Goal: Task Accomplishment & Management: Use online tool/utility

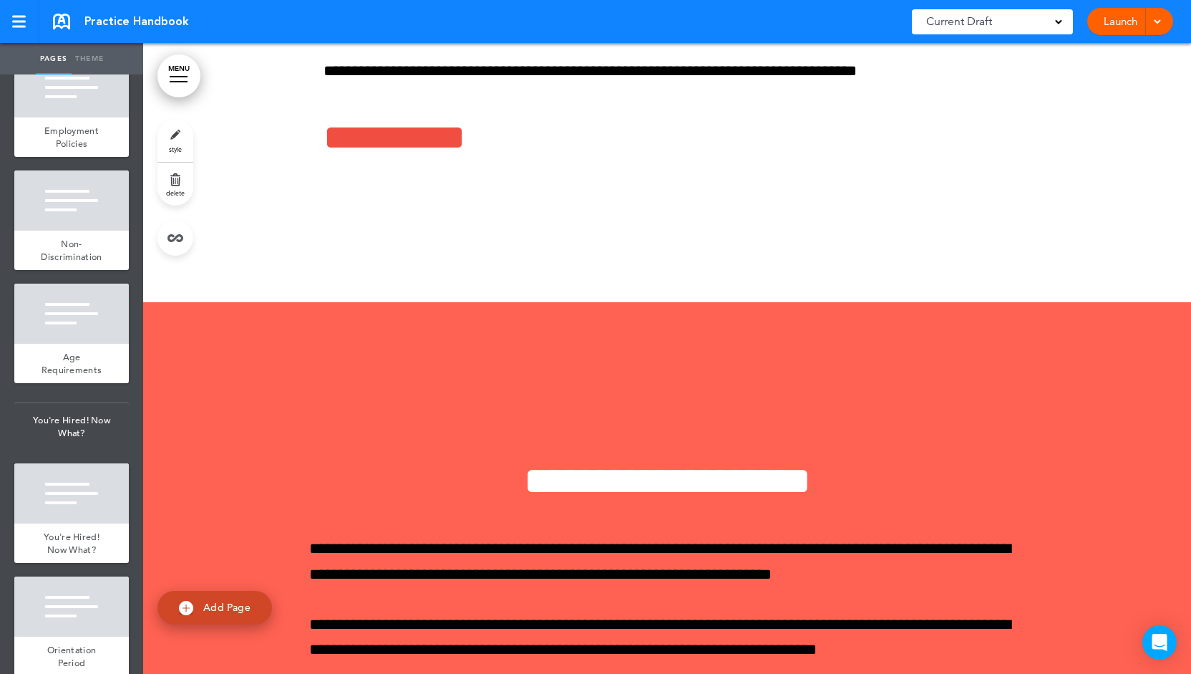
scroll to position [1074, 0]
click at [69, 230] on div at bounding box center [71, 200] width 115 height 60
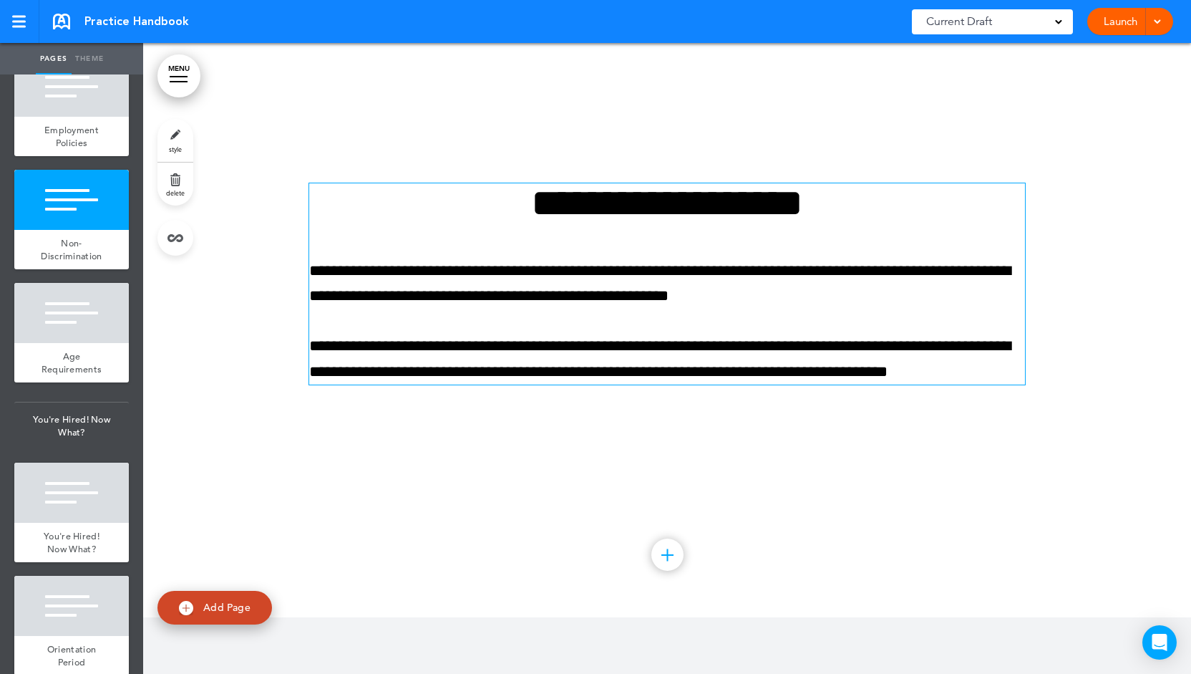
scroll to position [7753, 0]
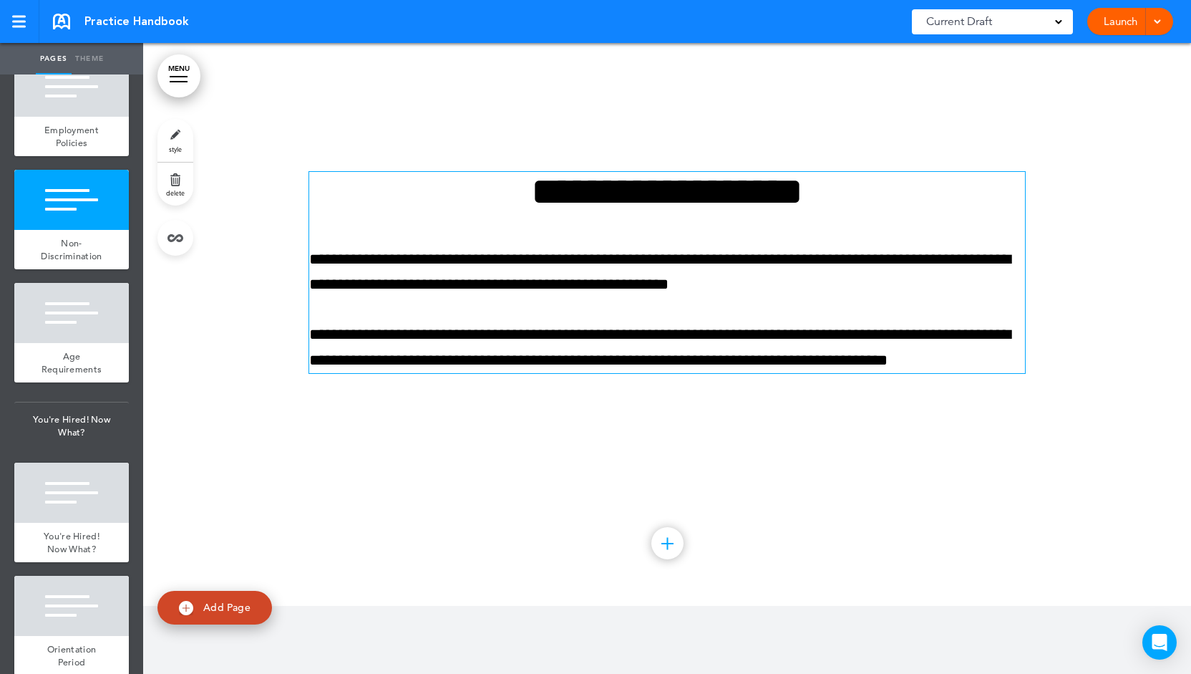
click at [710, 231] on div "**********" at bounding box center [667, 272] width 716 height 201
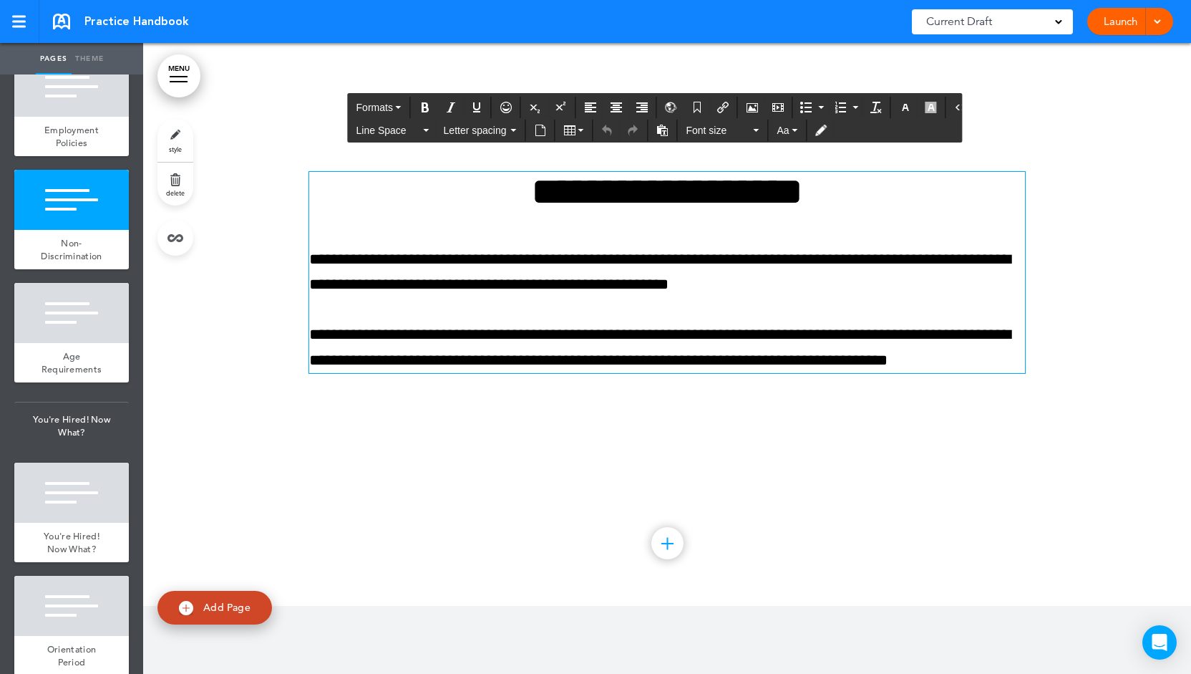
click at [694, 331] on p "**********" at bounding box center [667, 347] width 716 height 50
drag, startPoint x: 992, startPoint y: 360, endPoint x: 994, endPoint y: 351, distance: 8.9
click at [992, 358] on p "**********" at bounding box center [667, 347] width 716 height 50
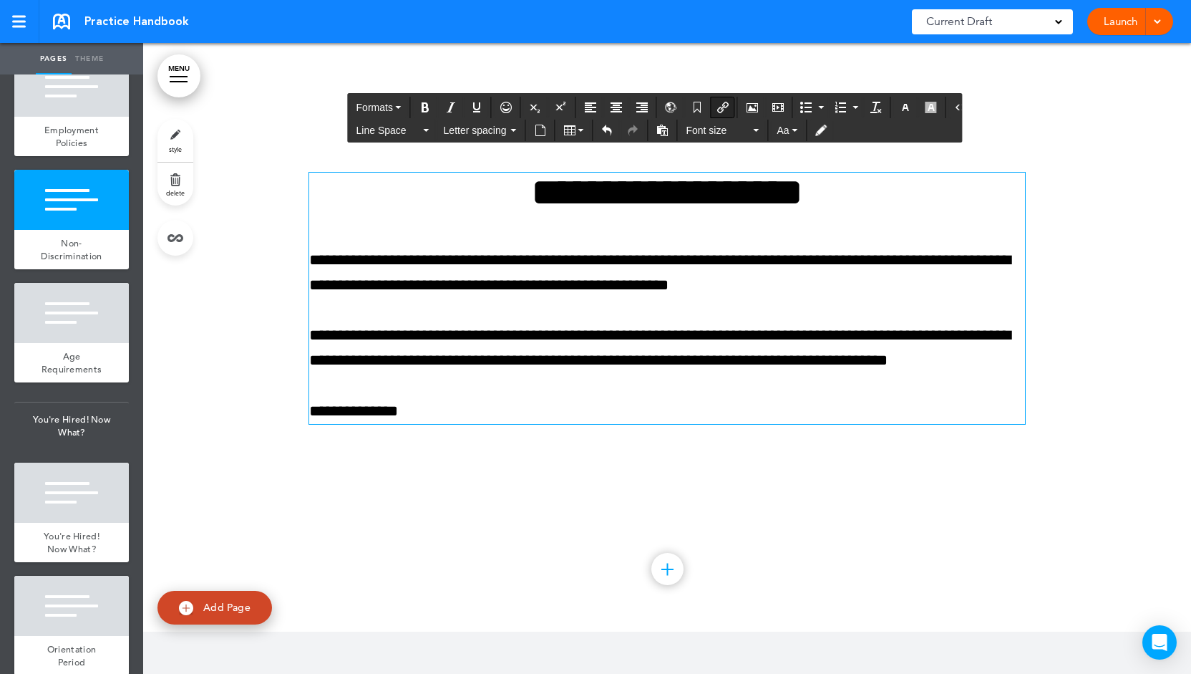
click at [717, 111] on icon "Insert/edit airmason link" at bounding box center [722, 107] width 11 height 11
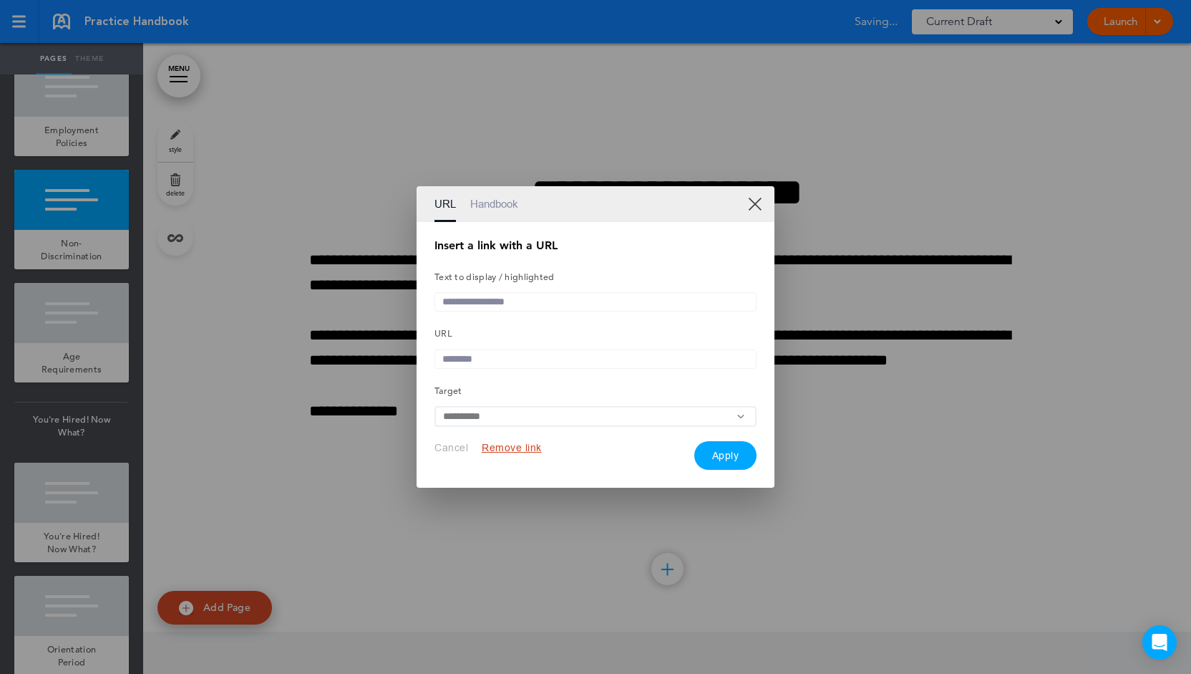
click at [500, 204] on link "Handbook" at bounding box center [494, 204] width 48 height 36
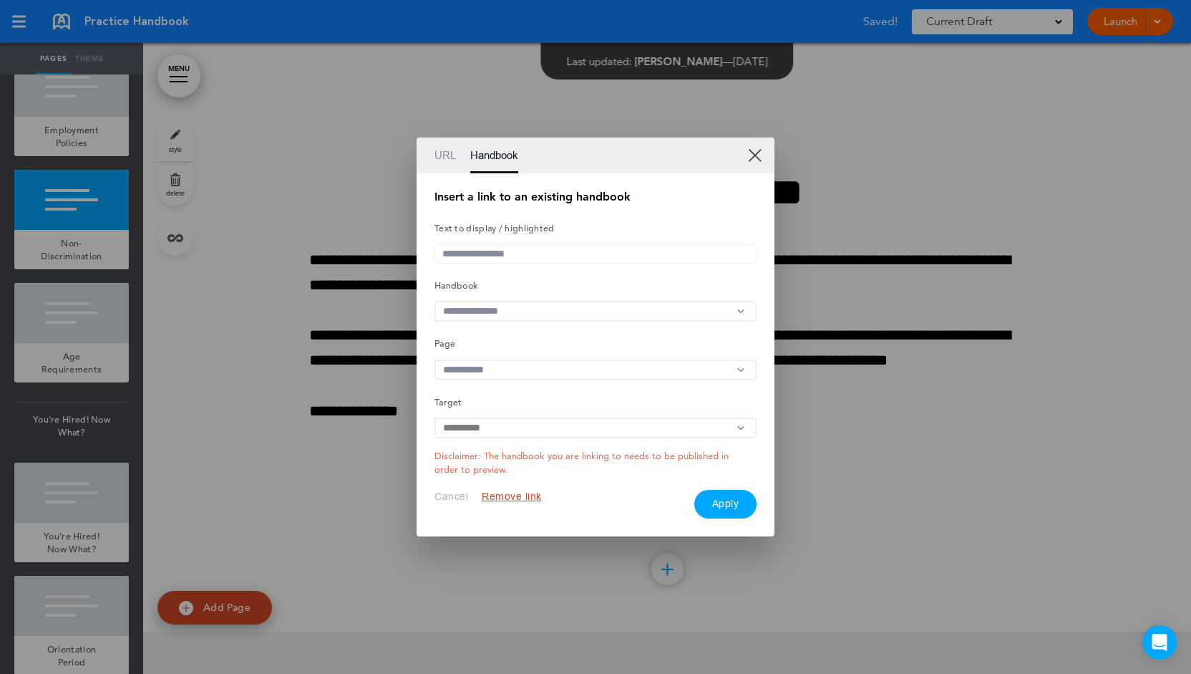
click at [509, 310] on input "text" at bounding box center [595, 311] width 322 height 21
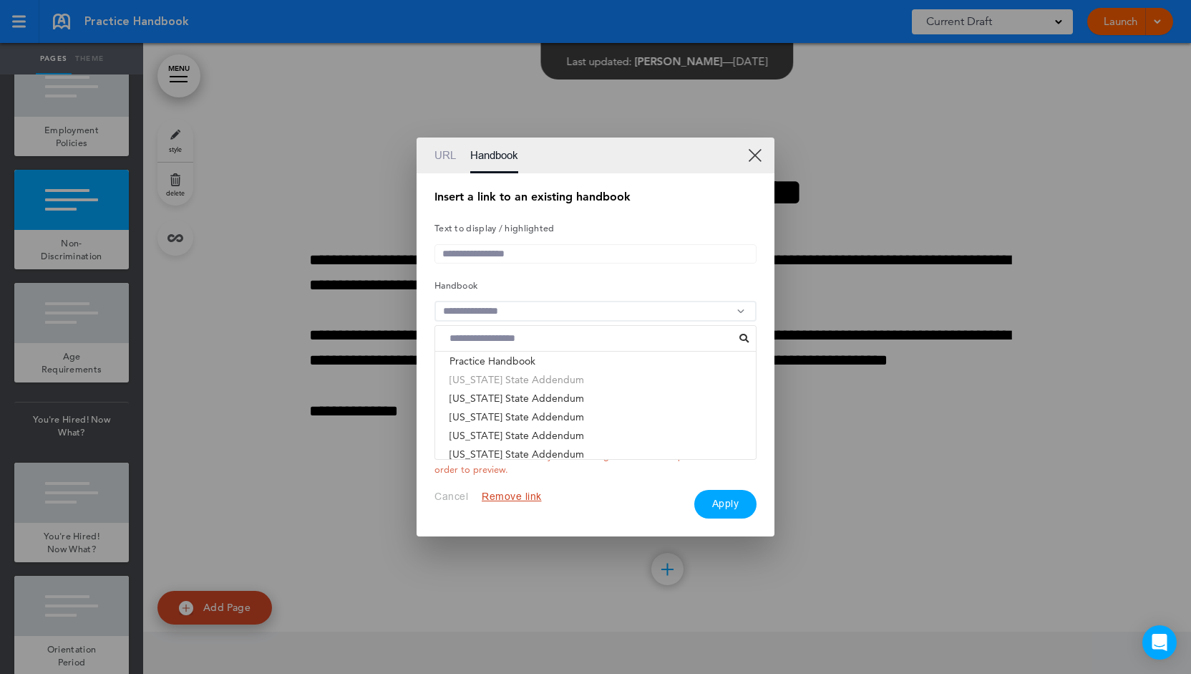
click at [557, 380] on li "Indiana State Addendum" at bounding box center [595, 379] width 321 height 19
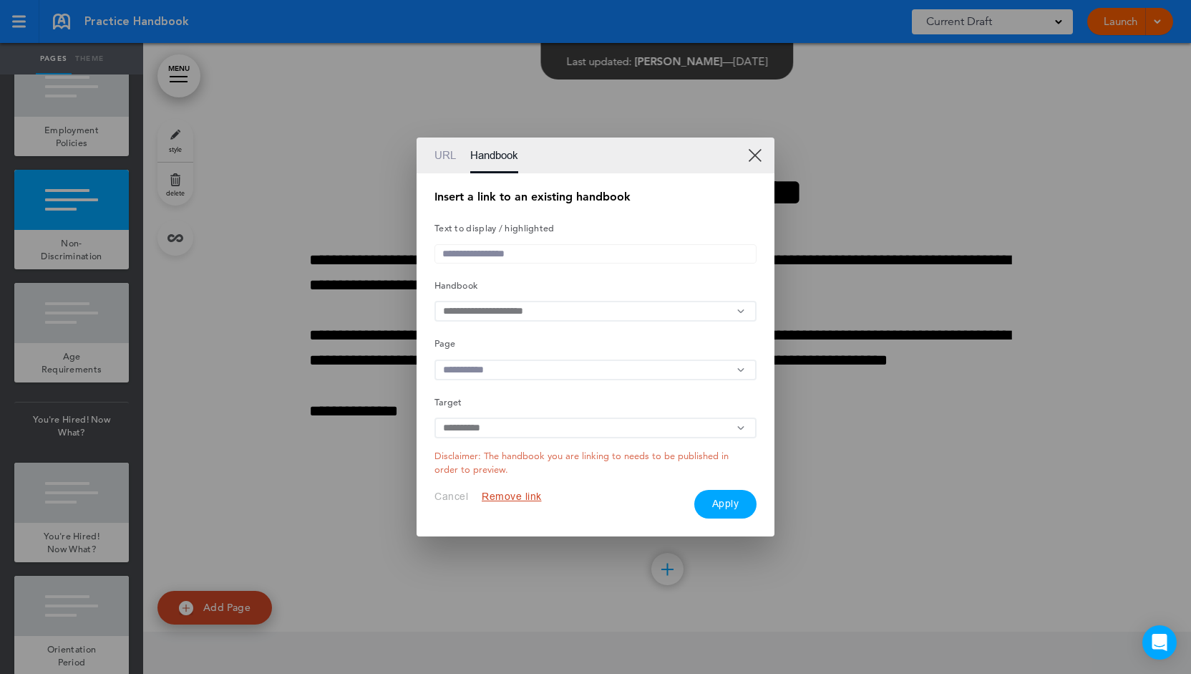
click at [560, 358] on div "Insert a link to an existing handbook Text to display / highlighted Handbook Pr…" at bounding box center [595, 354] width 322 height 326
click at [559, 376] on input "text" at bounding box center [595, 369] width 322 height 21
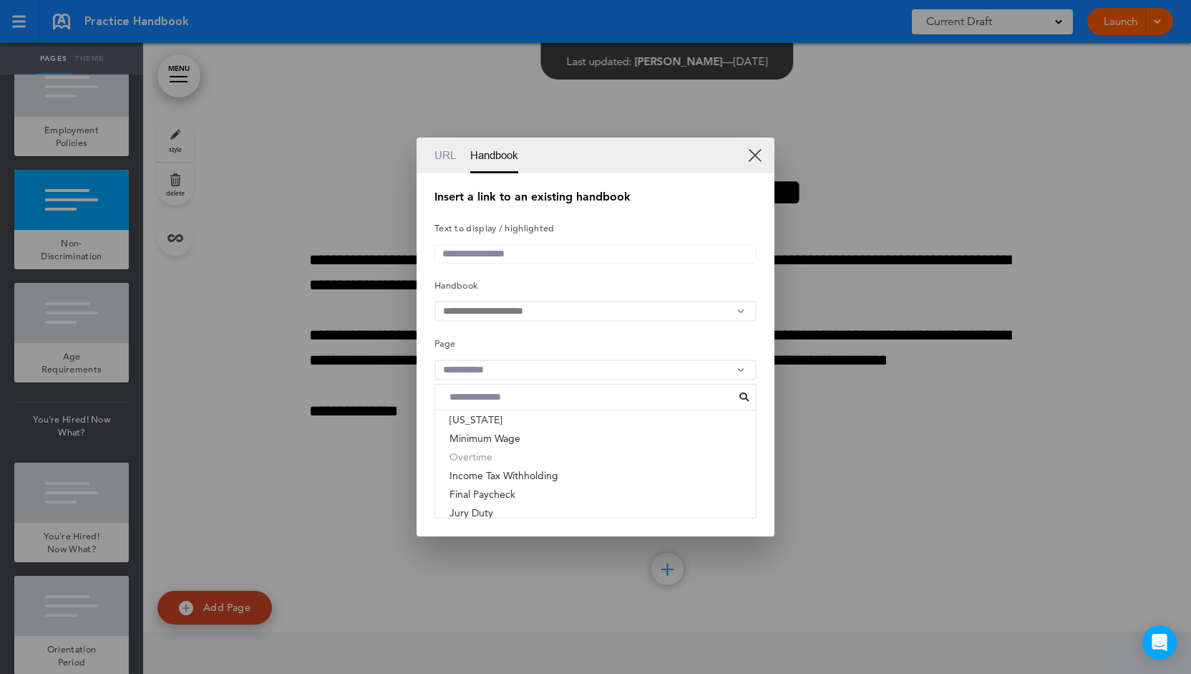
click at [468, 465] on li "Overtime" at bounding box center [595, 456] width 321 height 19
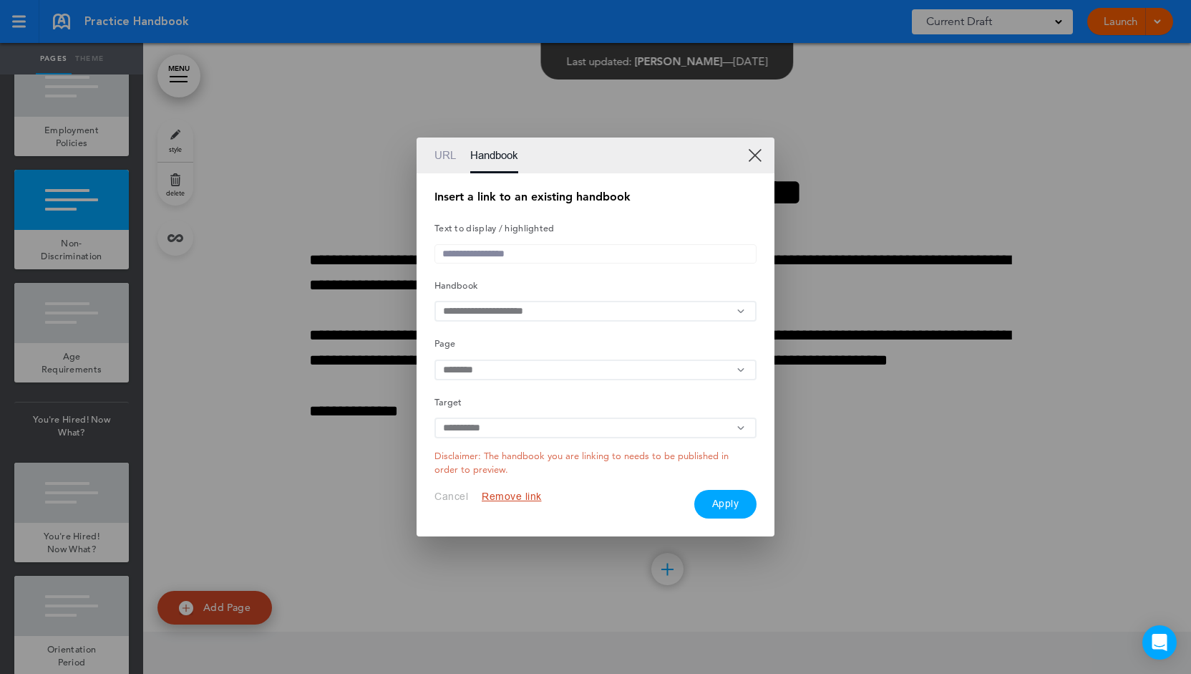
click at [435, 152] on link "URL" at bounding box center [444, 155] width 21 height 36
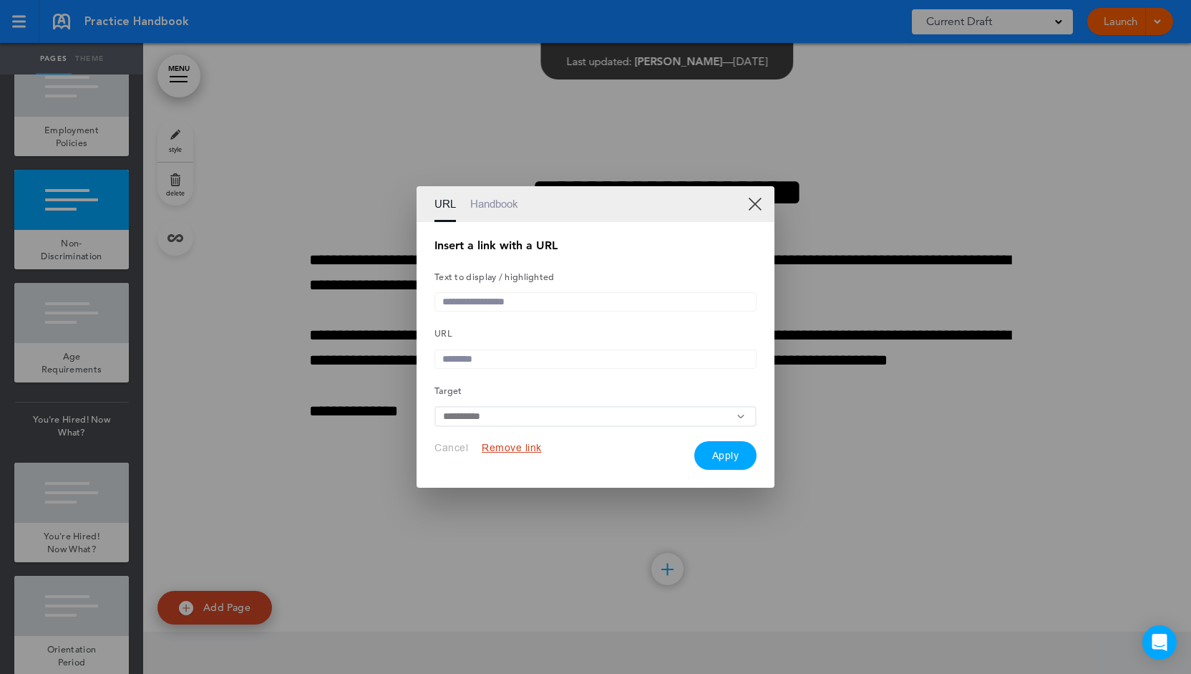
click at [760, 205] on link "XX" at bounding box center [755, 204] width 14 height 14
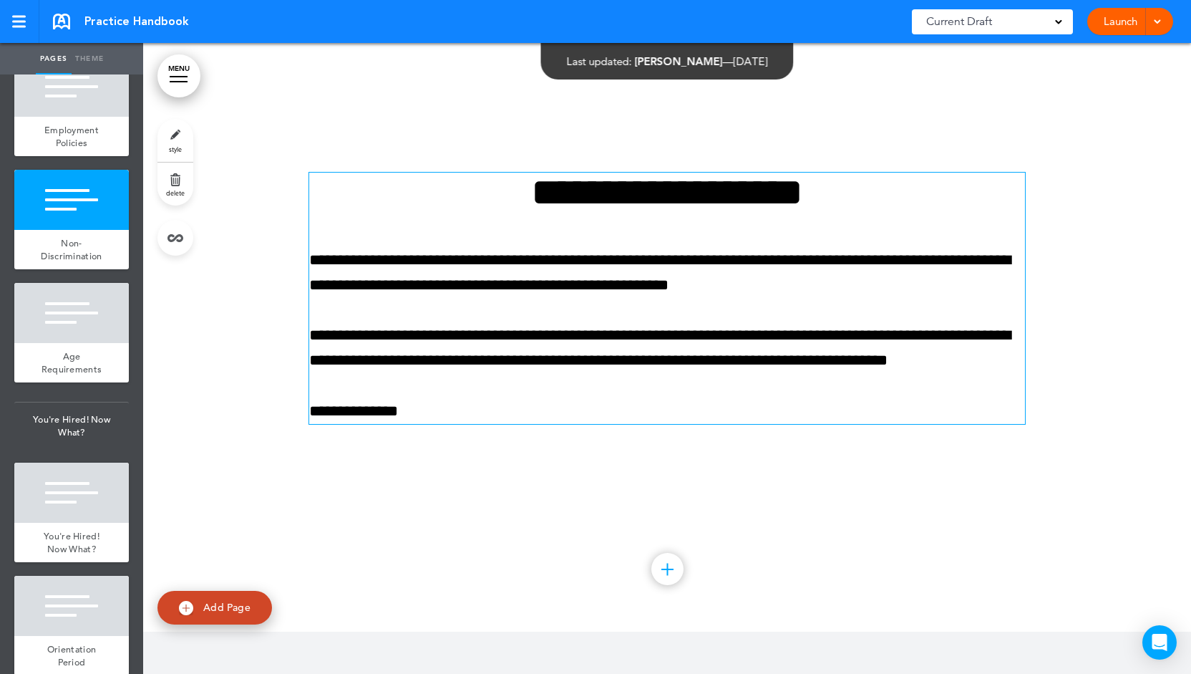
click at [748, 256] on p "**********" at bounding box center [667, 273] width 716 height 50
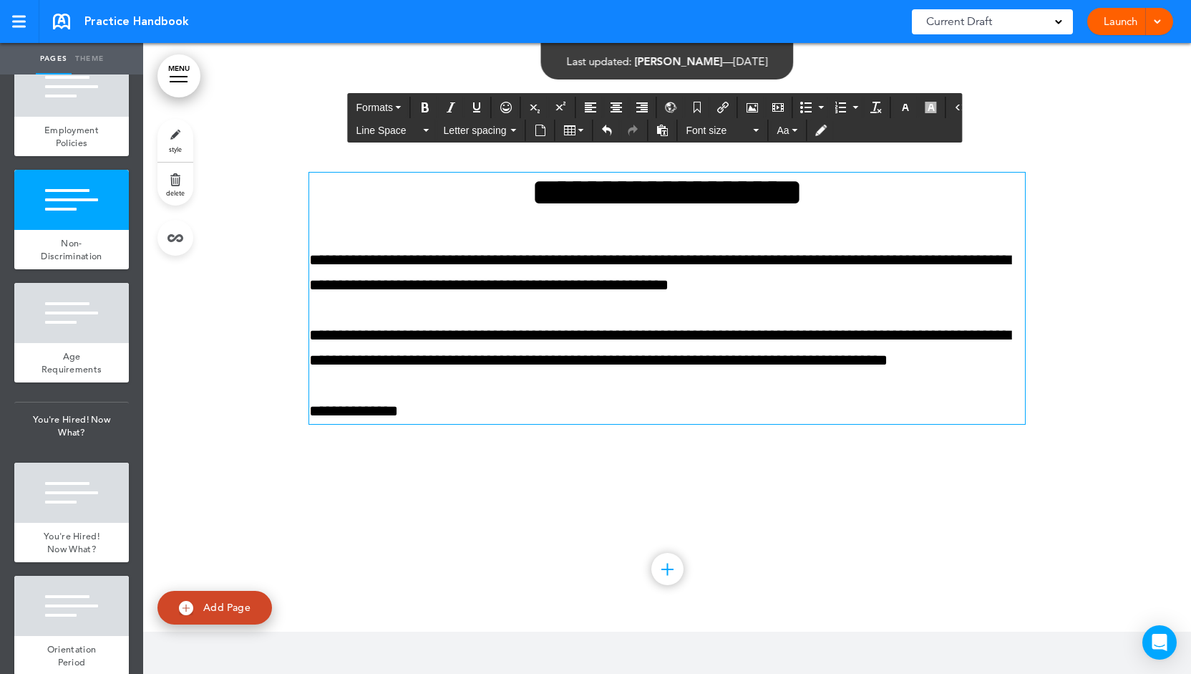
click at [510, 317] on div "**********" at bounding box center [667, 298] width 716 height 251
click at [396, 111] on button "Formats" at bounding box center [379, 107] width 57 height 20
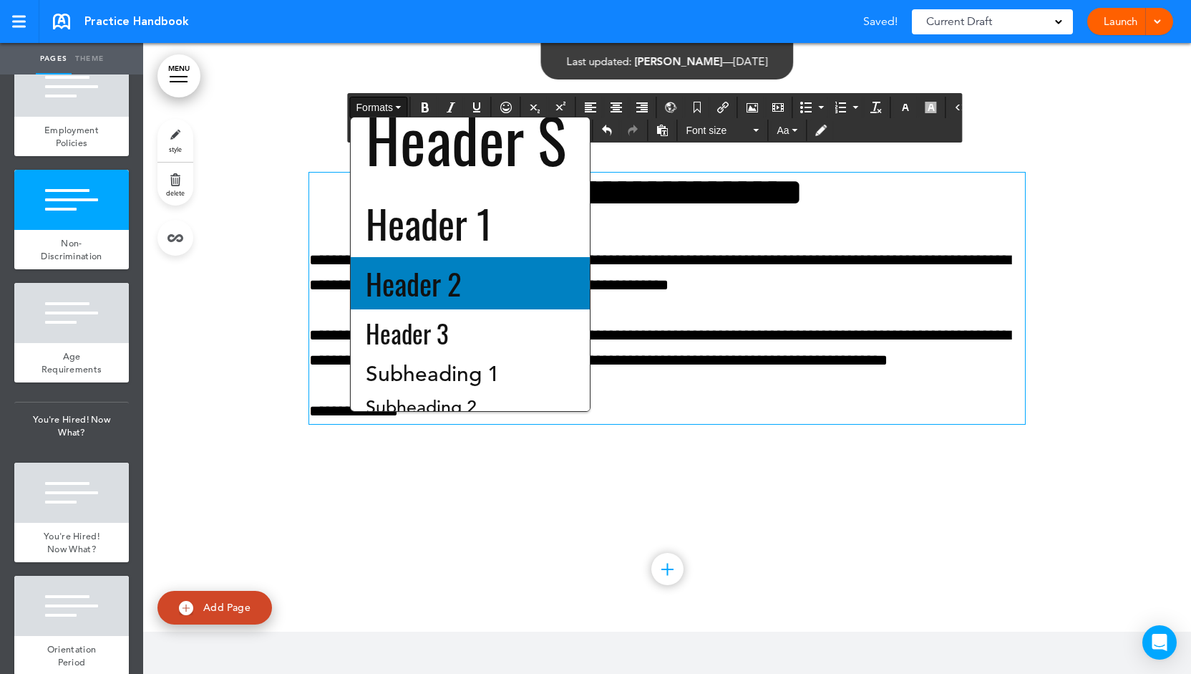
scroll to position [0, 0]
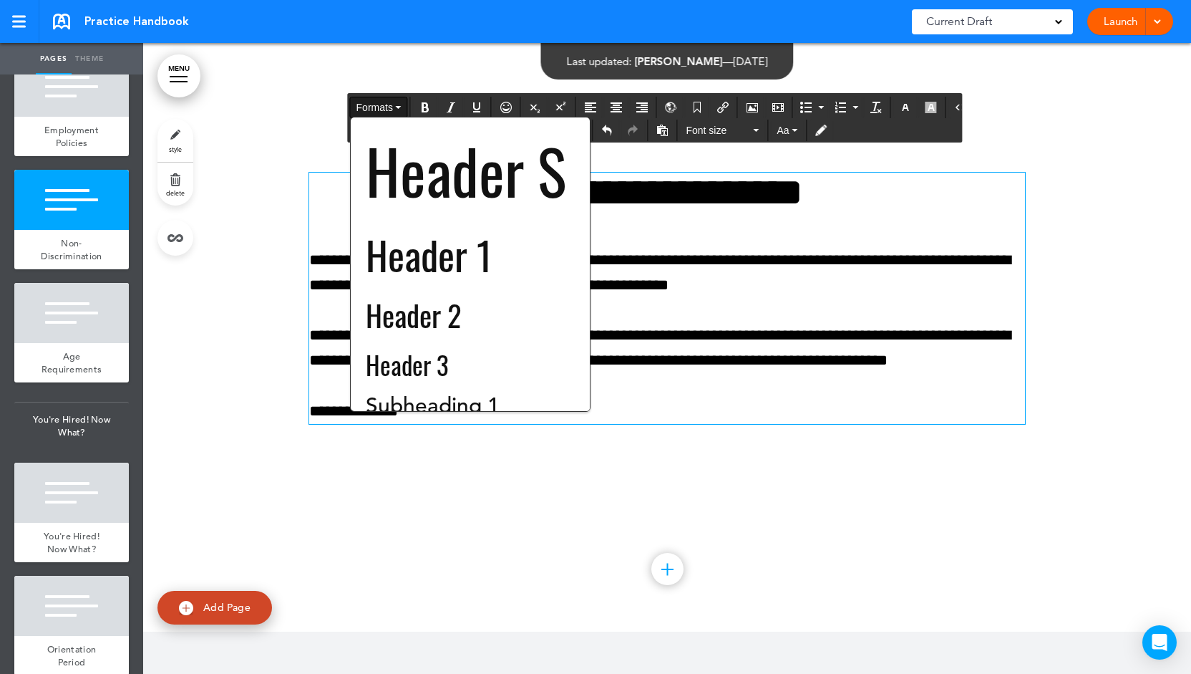
click at [713, 253] on p "**********" at bounding box center [667, 273] width 716 height 50
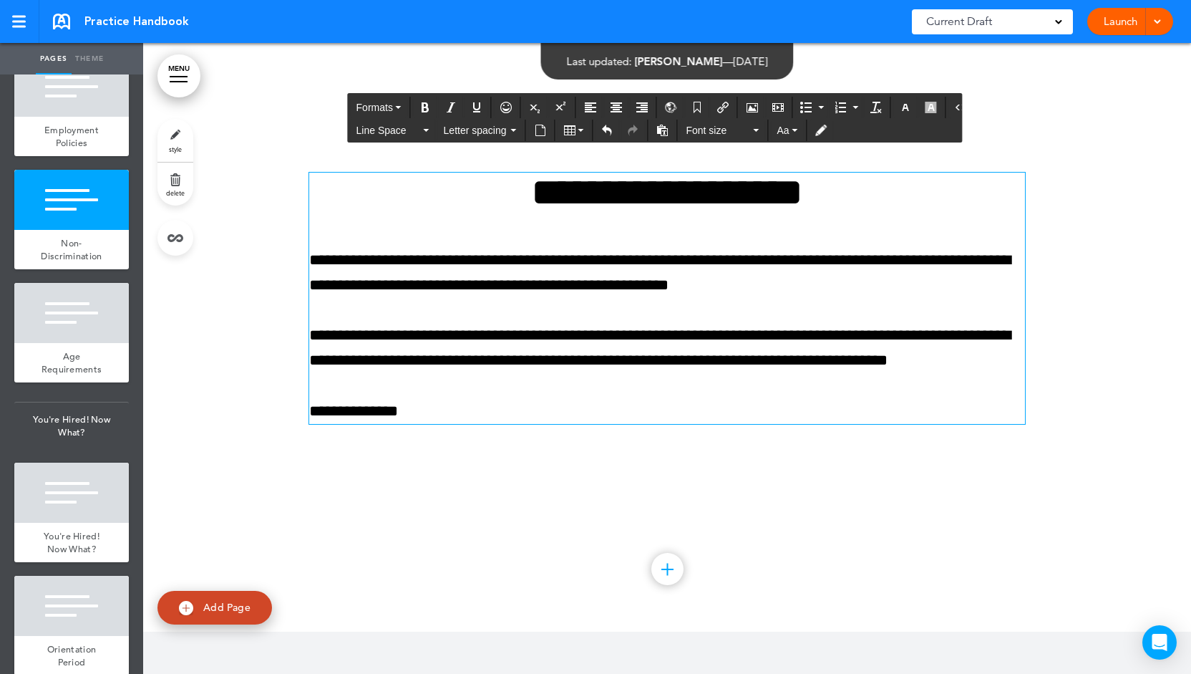
click at [77, 54] on link "Theme" at bounding box center [90, 58] width 36 height 31
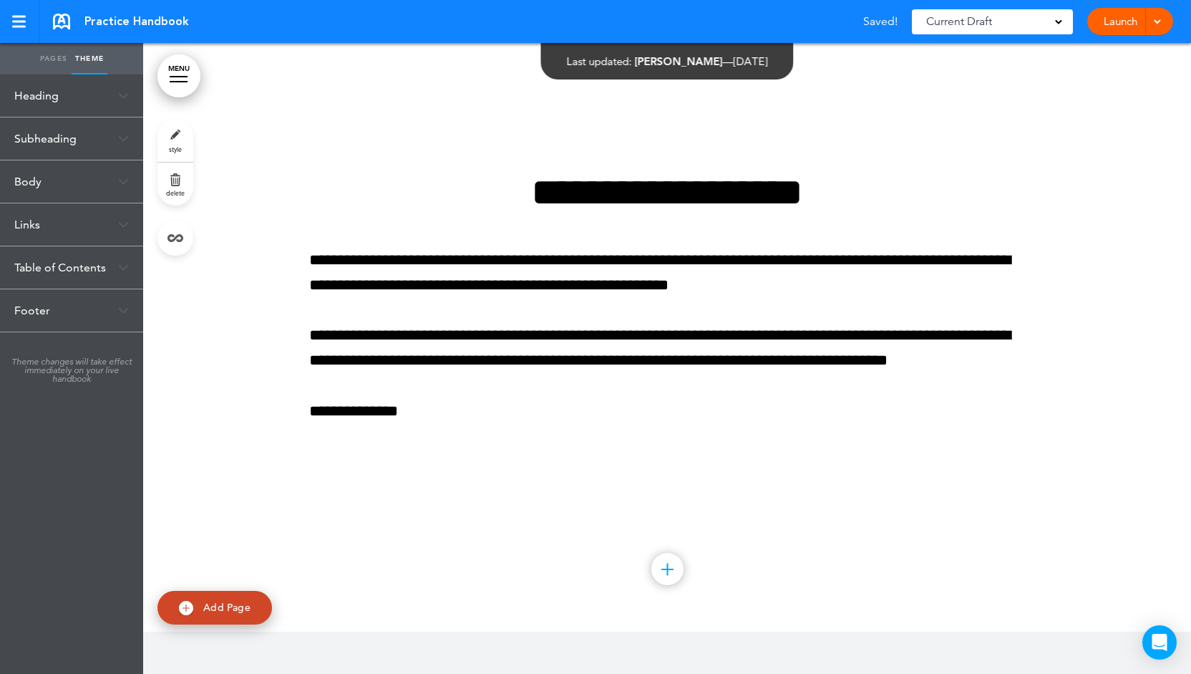
click at [88, 98] on div "Heading" at bounding box center [71, 95] width 143 height 42
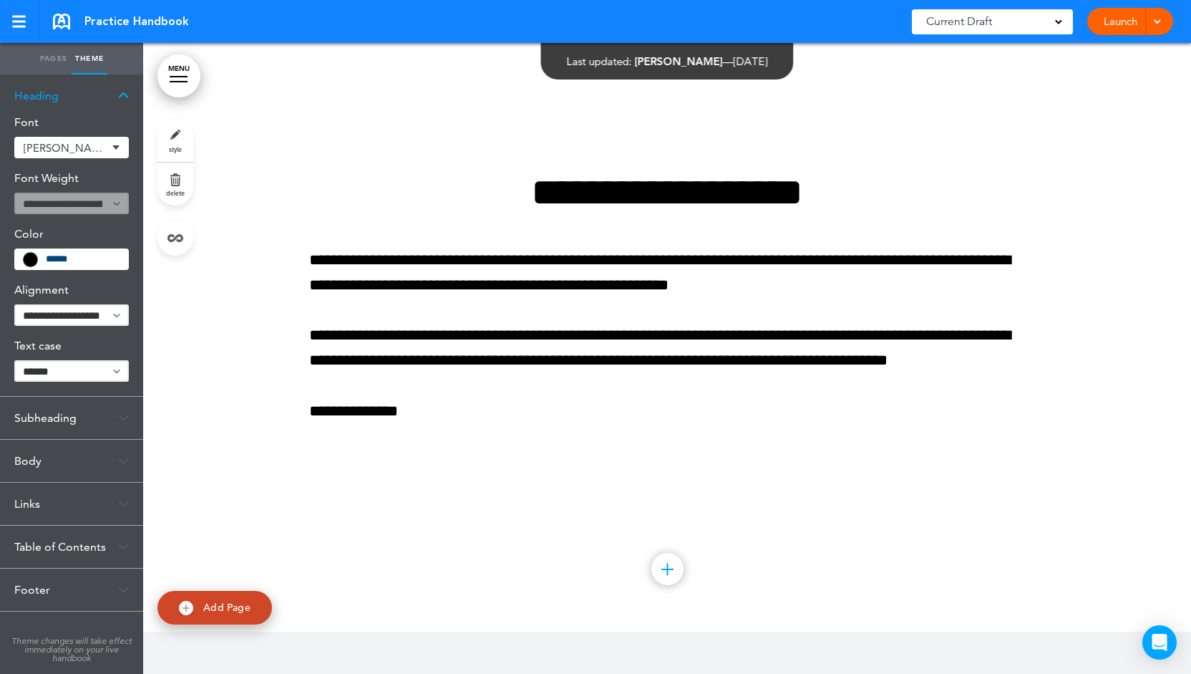
click at [85, 151] on span "Oswald" at bounding box center [66, 147] width 84 height 11
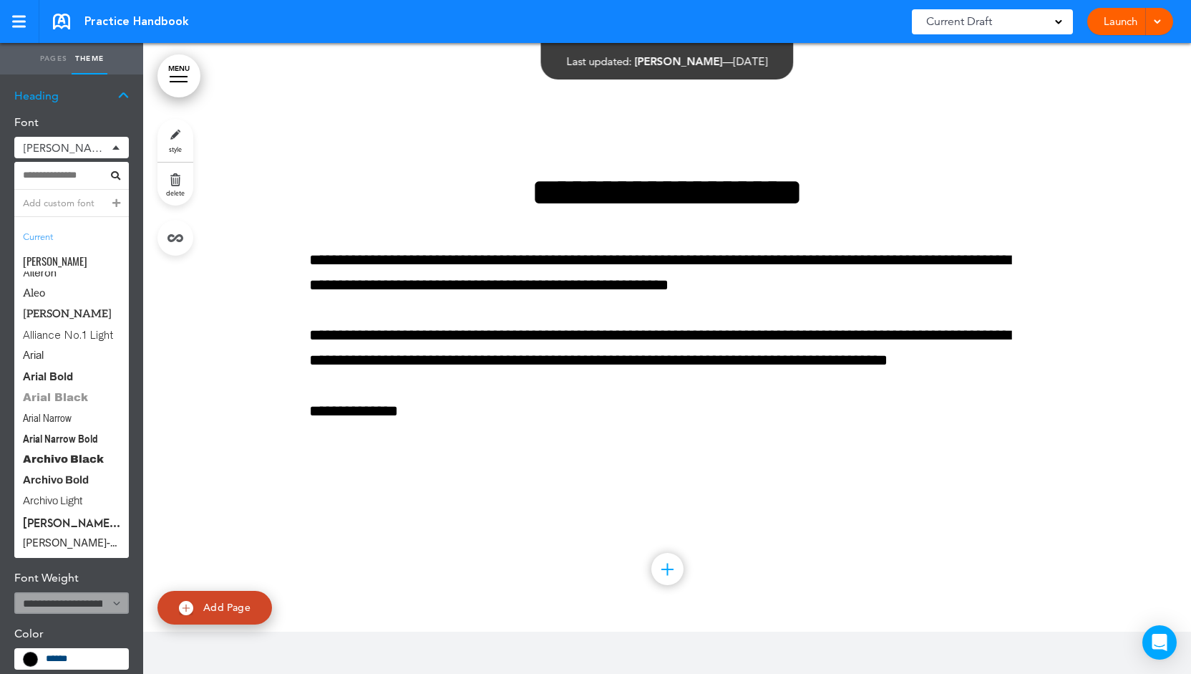
scroll to position [215, 0]
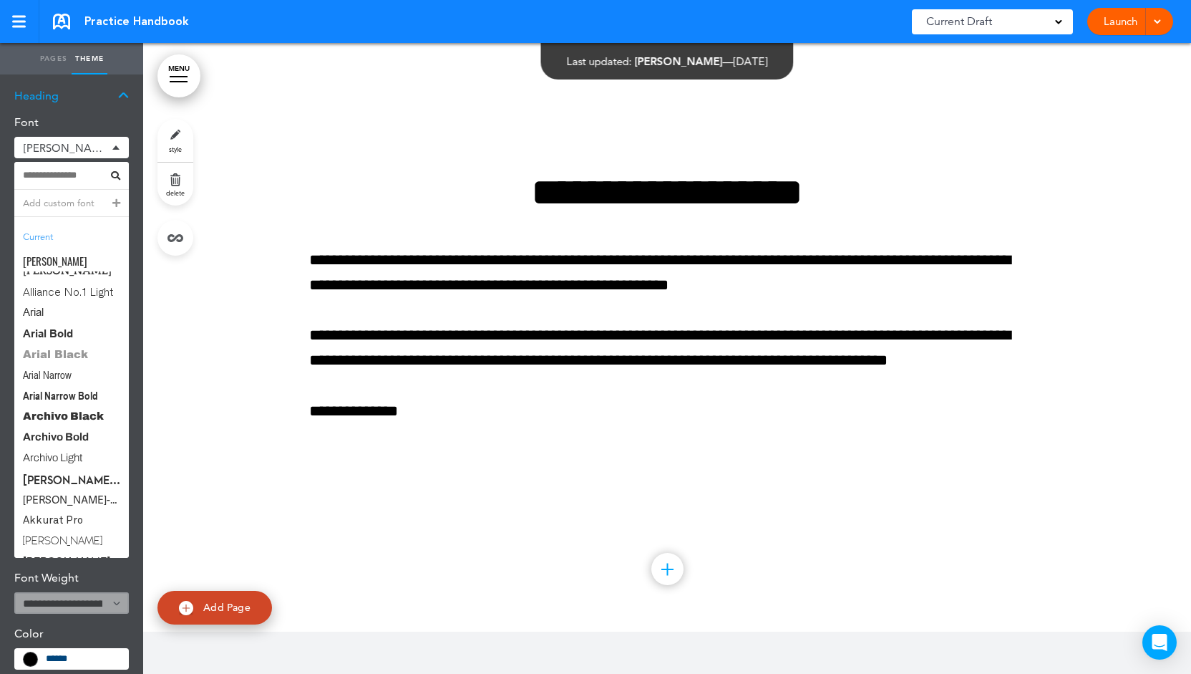
click at [69, 353] on span "Arial Black" at bounding box center [71, 354] width 115 height 21
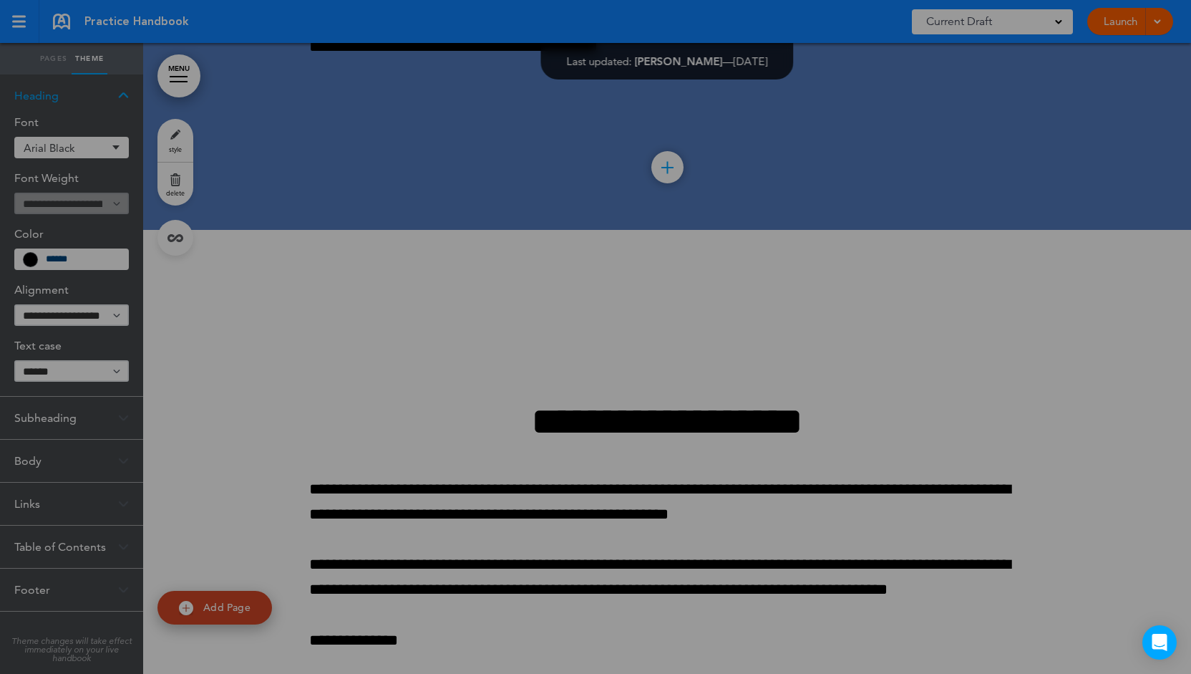
scroll to position [7957, 0]
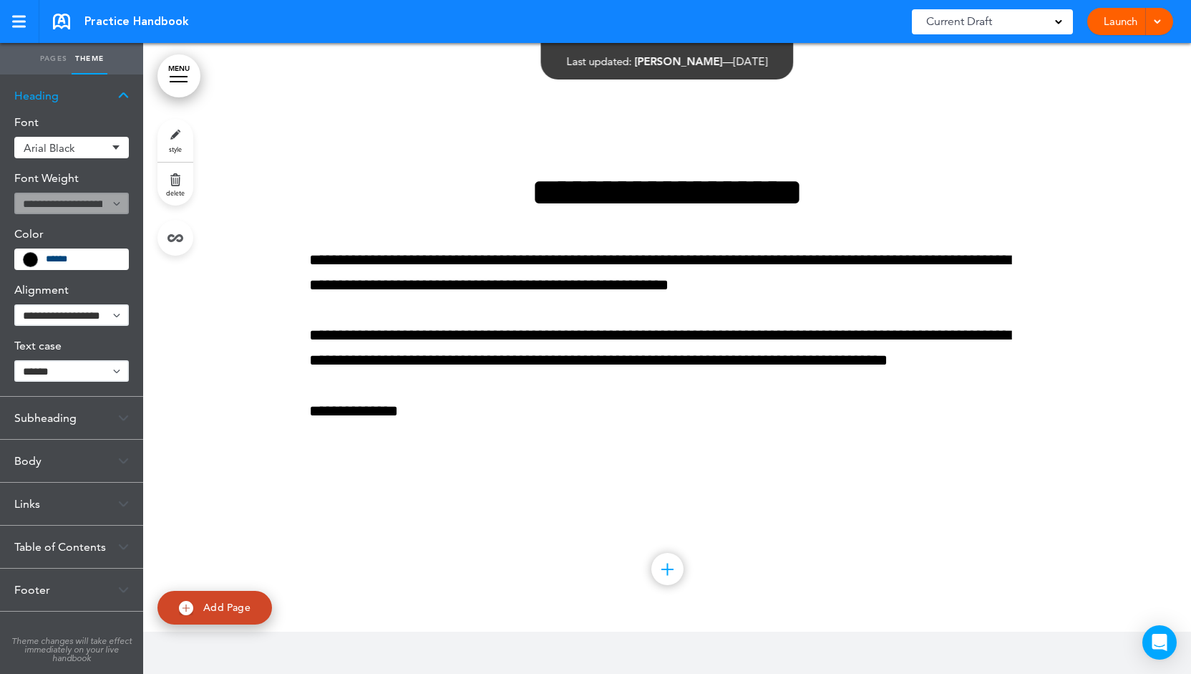
click at [122, 96] on img at bounding box center [123, 96] width 11 height 8
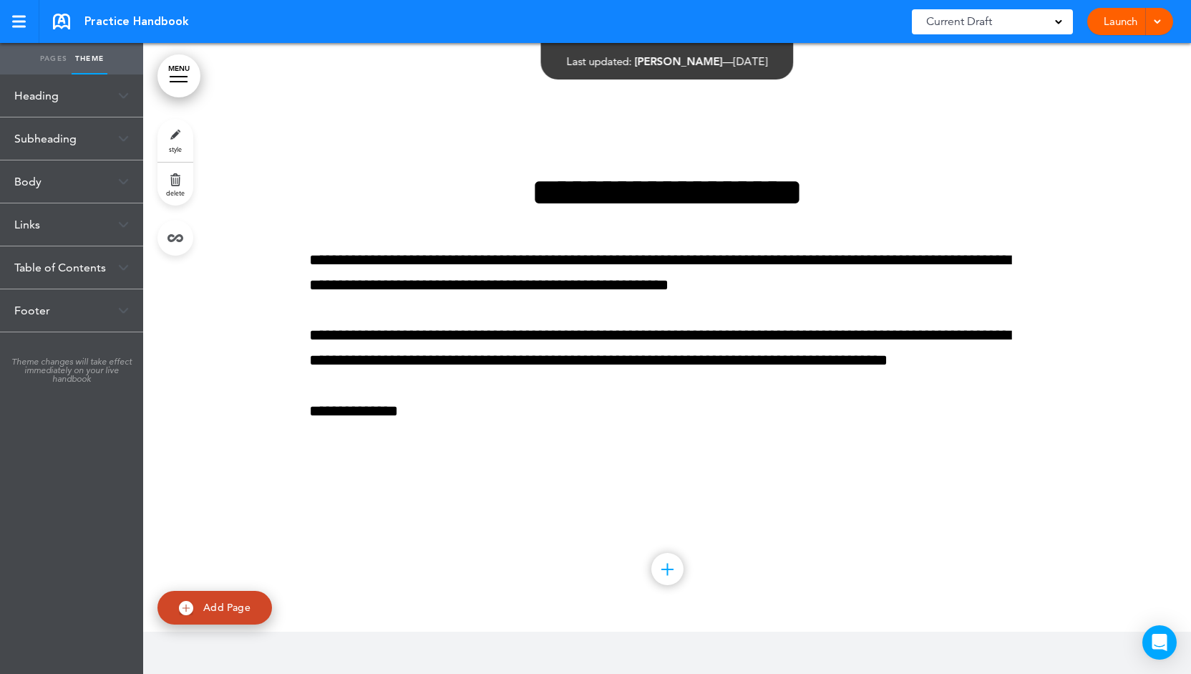
click at [119, 128] on div "Subheading" at bounding box center [71, 138] width 143 height 42
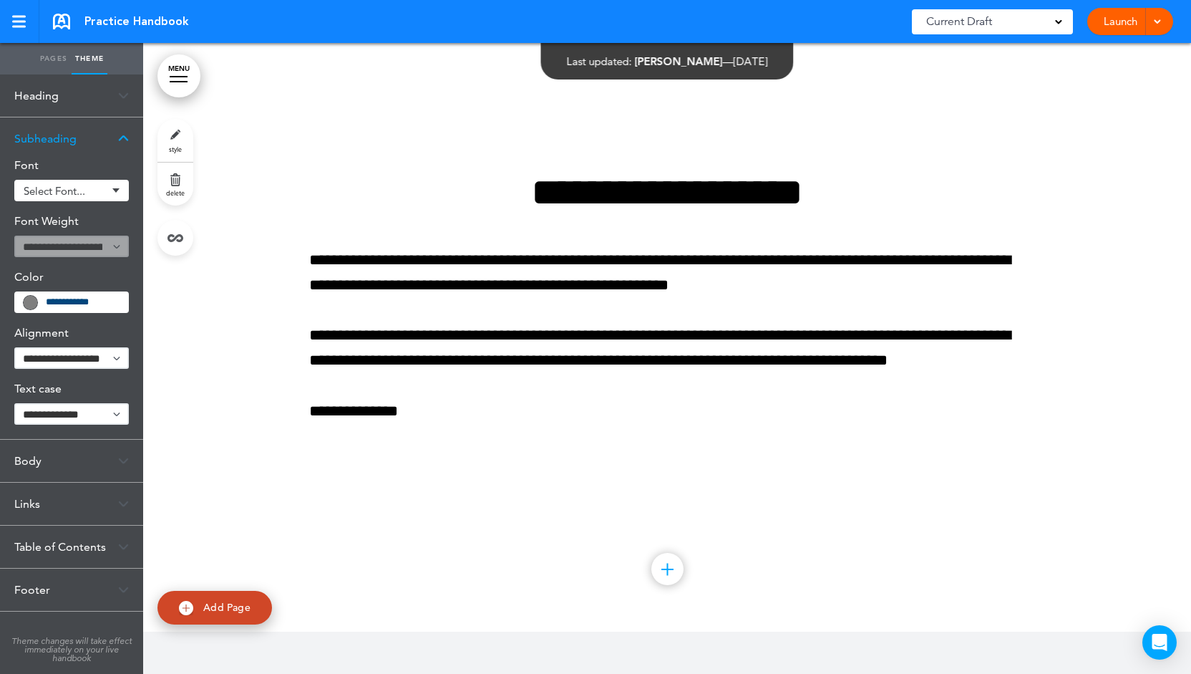
click at [119, 128] on div "Subheading" at bounding box center [71, 138] width 143 height 42
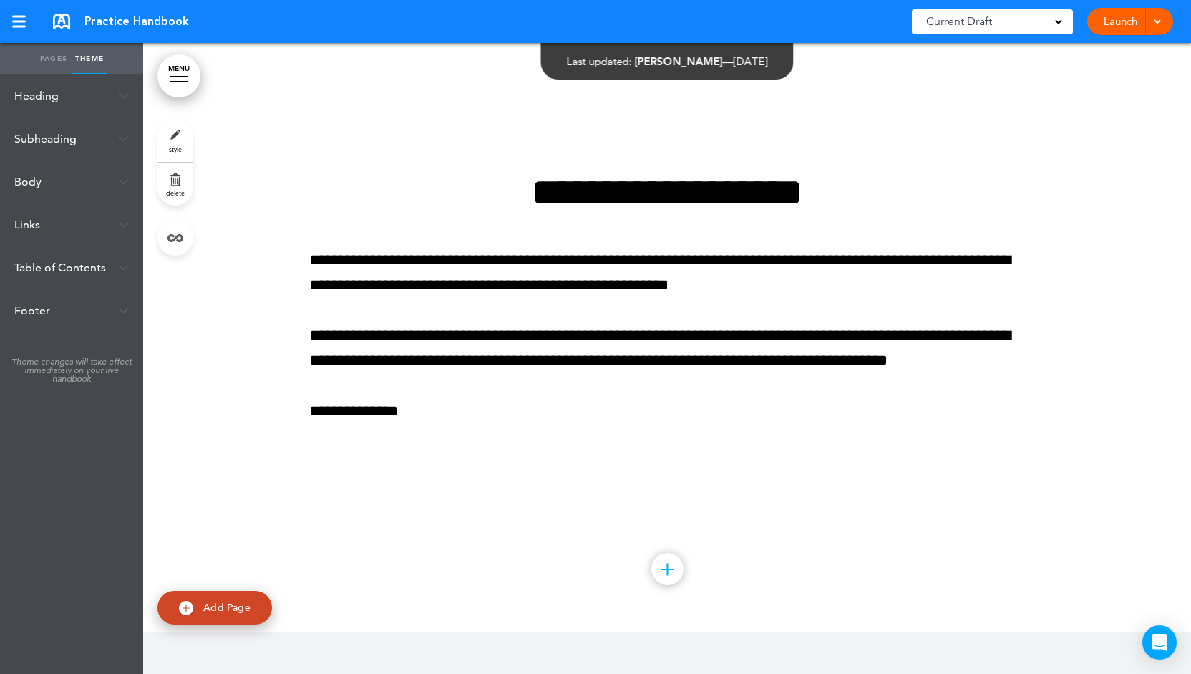
click at [113, 184] on div "Body" at bounding box center [71, 181] width 143 height 42
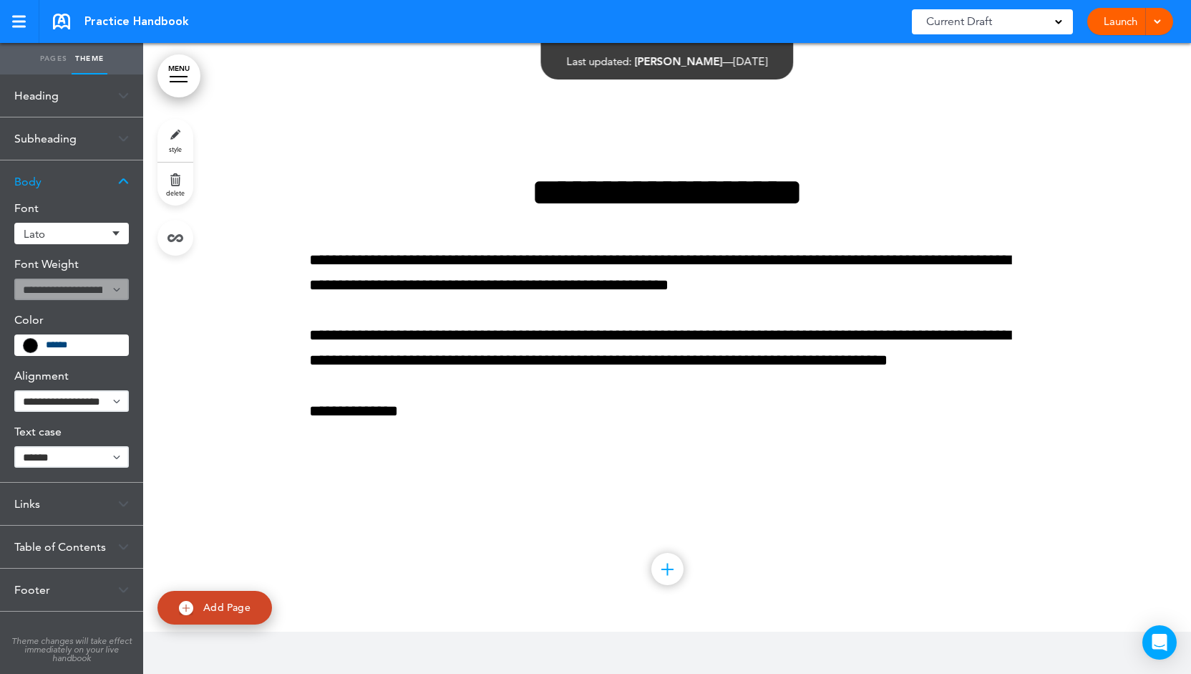
click at [99, 228] on span "Lato" at bounding box center [66, 233] width 84 height 11
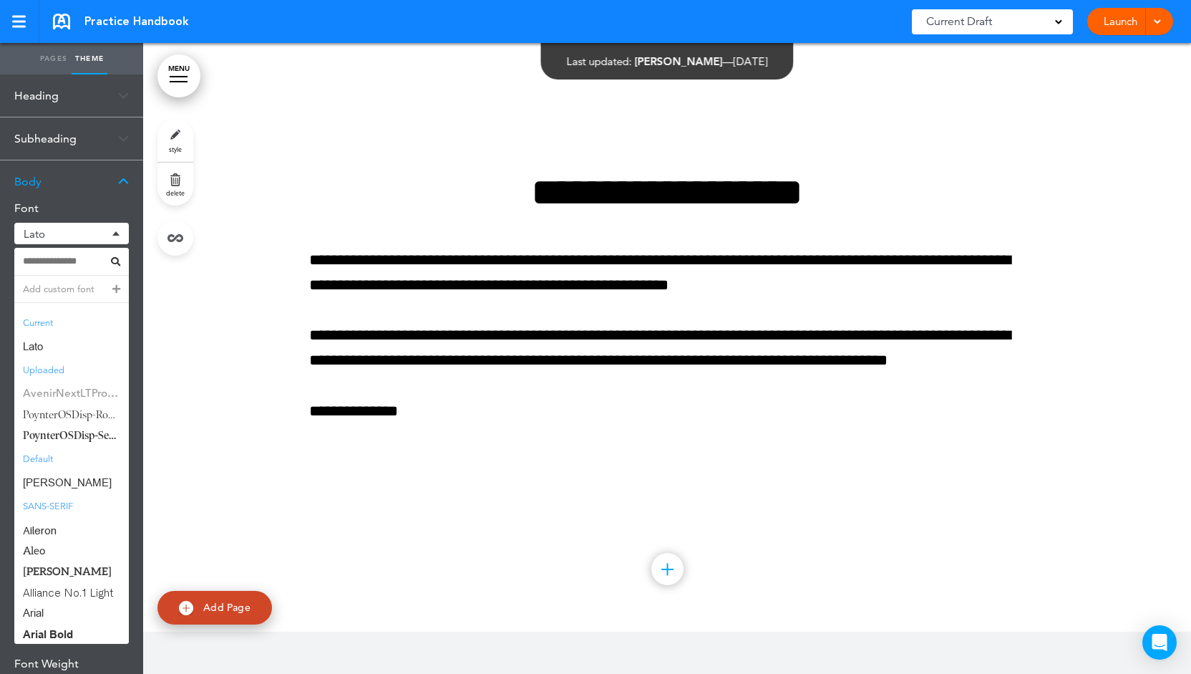
click at [49, 393] on span "AvenirNextLTPro-Medium" at bounding box center [71, 394] width 115 height 21
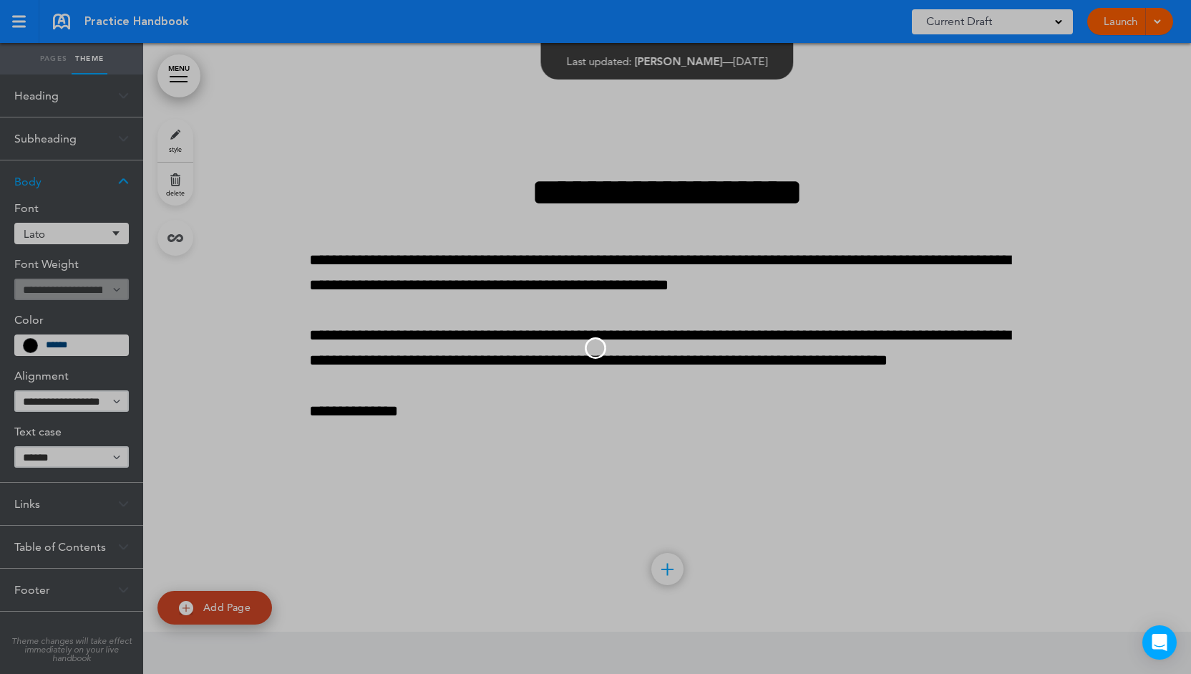
scroll to position [7970, 0]
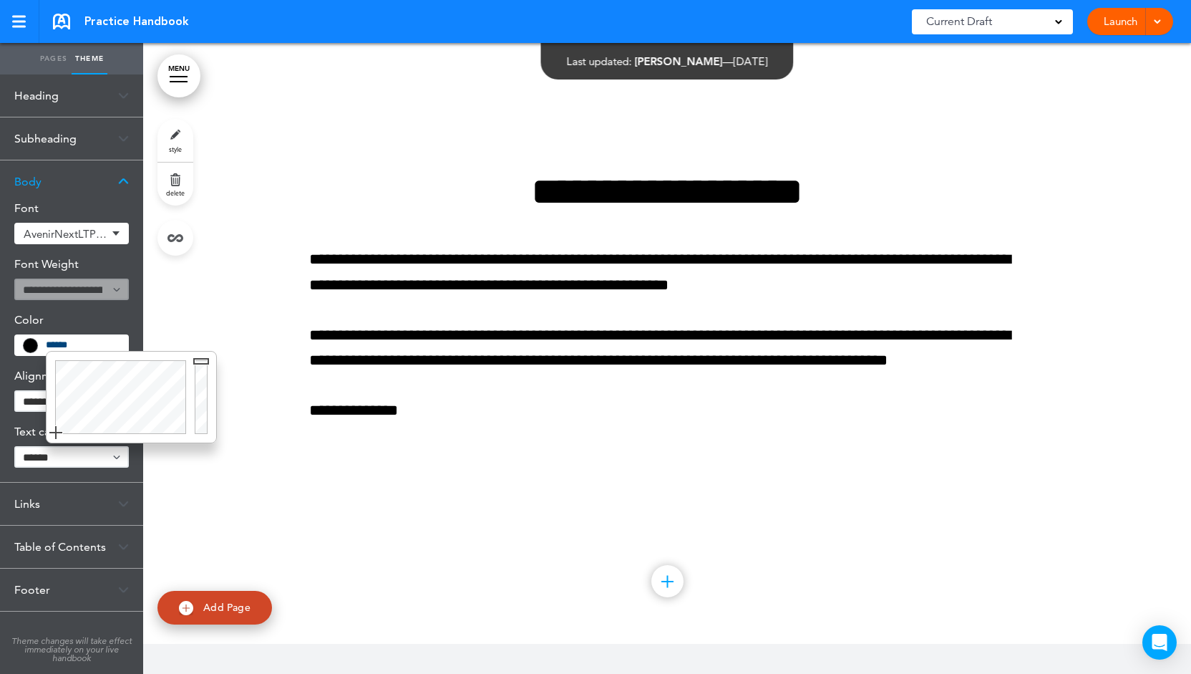
click at [59, 346] on input "******" at bounding box center [83, 345] width 74 height 10
click at [120, 373] on div at bounding box center [119, 396] width 144 height 91
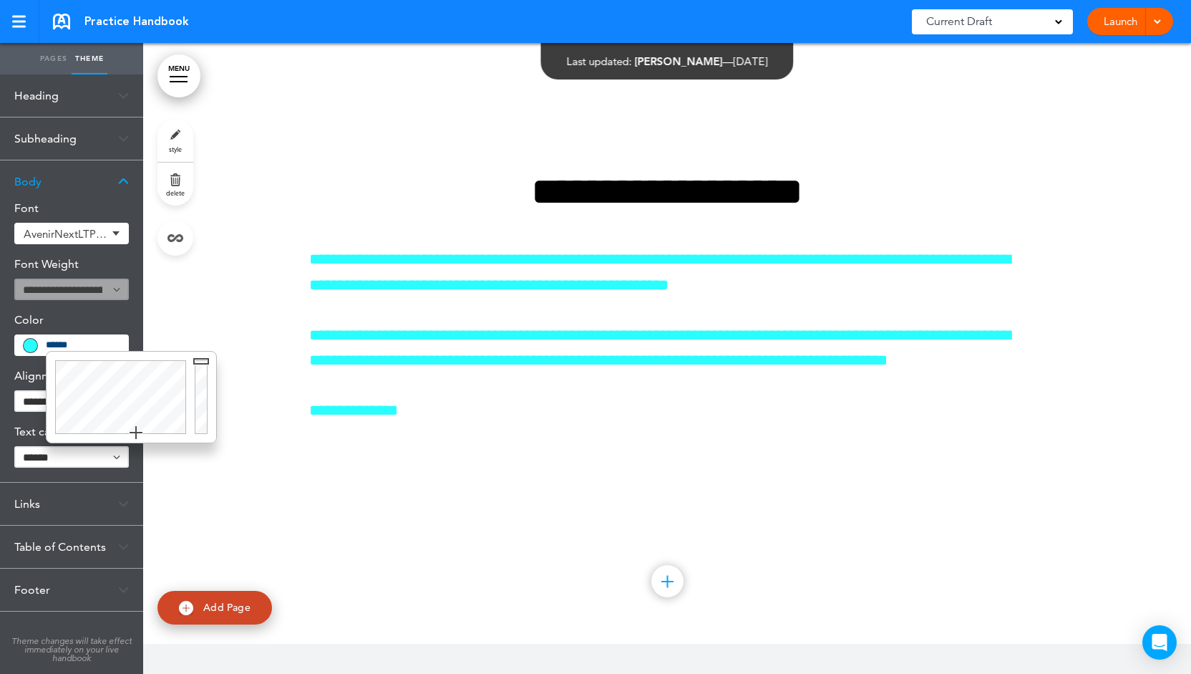
drag, startPoint x: 120, startPoint y: 373, endPoint x: 147, endPoint y: 460, distance: 91.5
click at [146, 460] on body "Make this page common so it is available in other handbooks. This handbook Prev…" at bounding box center [595, 337] width 1191 height 674
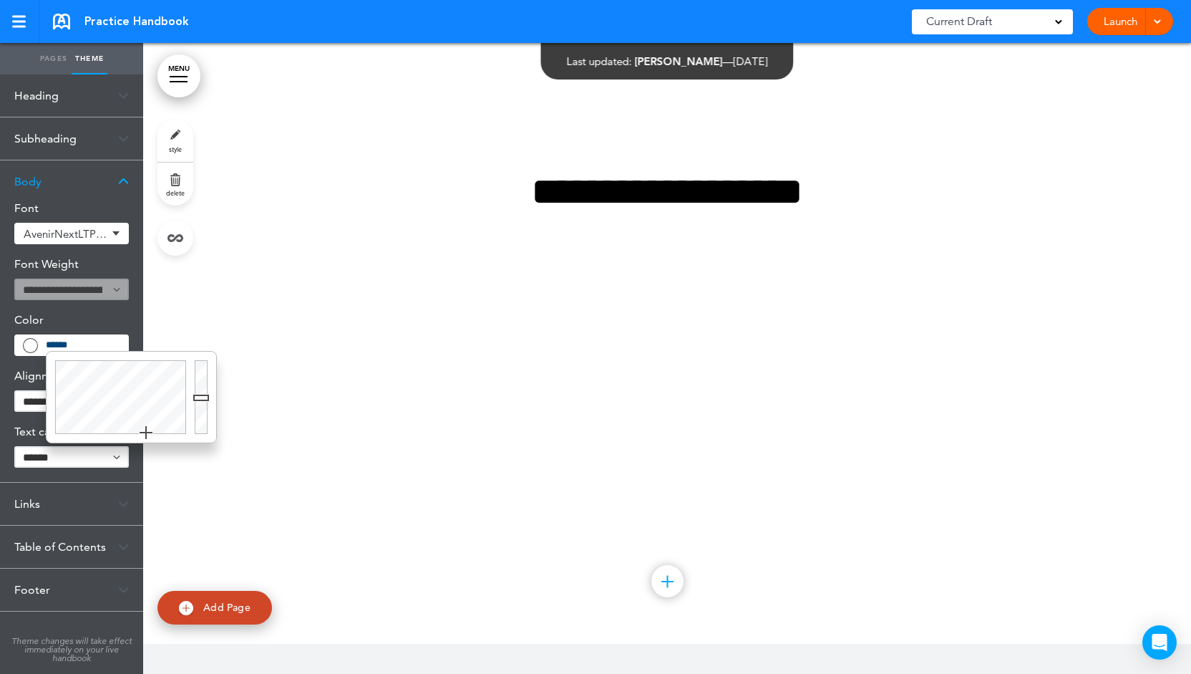
type input "******"
drag, startPoint x: 199, startPoint y: 366, endPoint x: 197, endPoint y: 447, distance: 80.9
click at [197, 447] on body "Make this page common so it is available in other handbooks. This handbook Prev…" at bounding box center [595, 337] width 1191 height 674
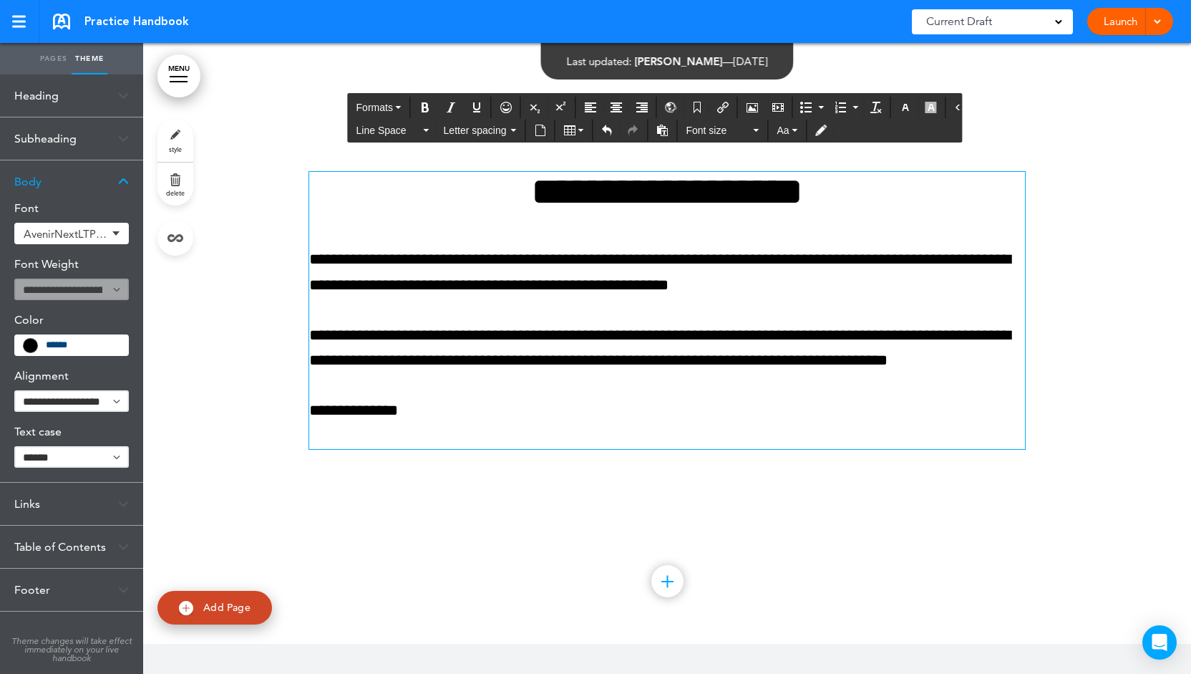
click at [392, 263] on p "**********" at bounding box center [667, 272] width 716 height 50
click at [136, 174] on div "Body" at bounding box center [71, 181] width 143 height 42
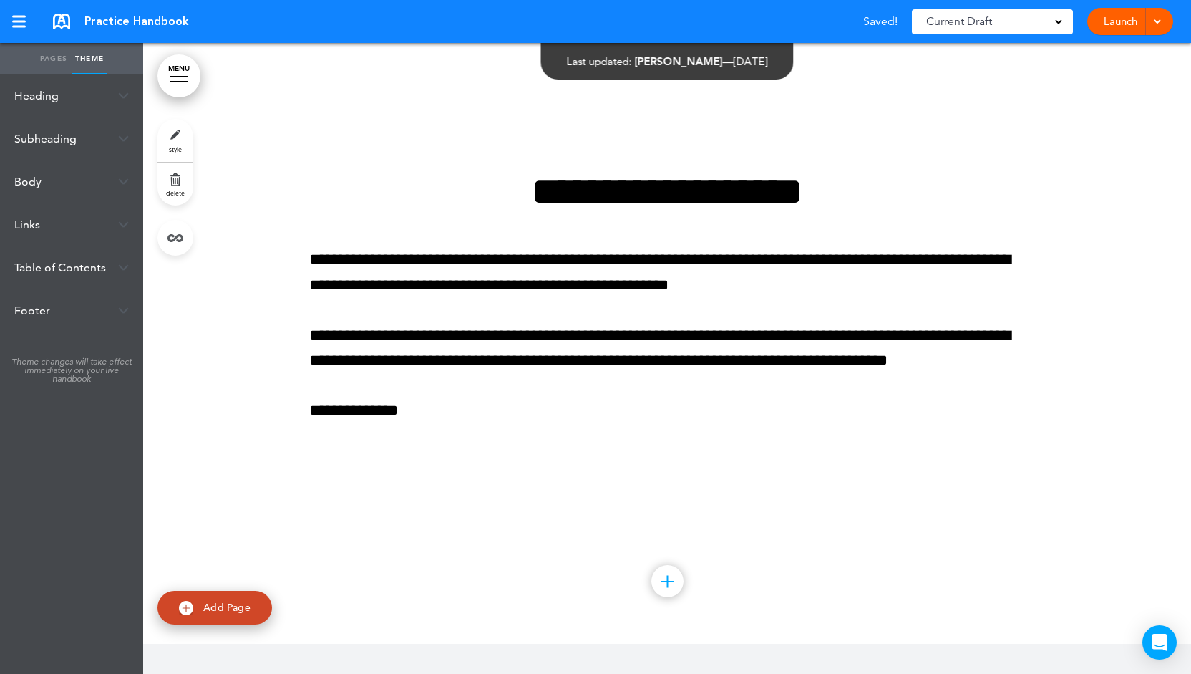
click at [112, 220] on div "Links" at bounding box center [71, 224] width 143 height 42
click at [117, 256] on span at bounding box center [106, 255] width 46 height 19
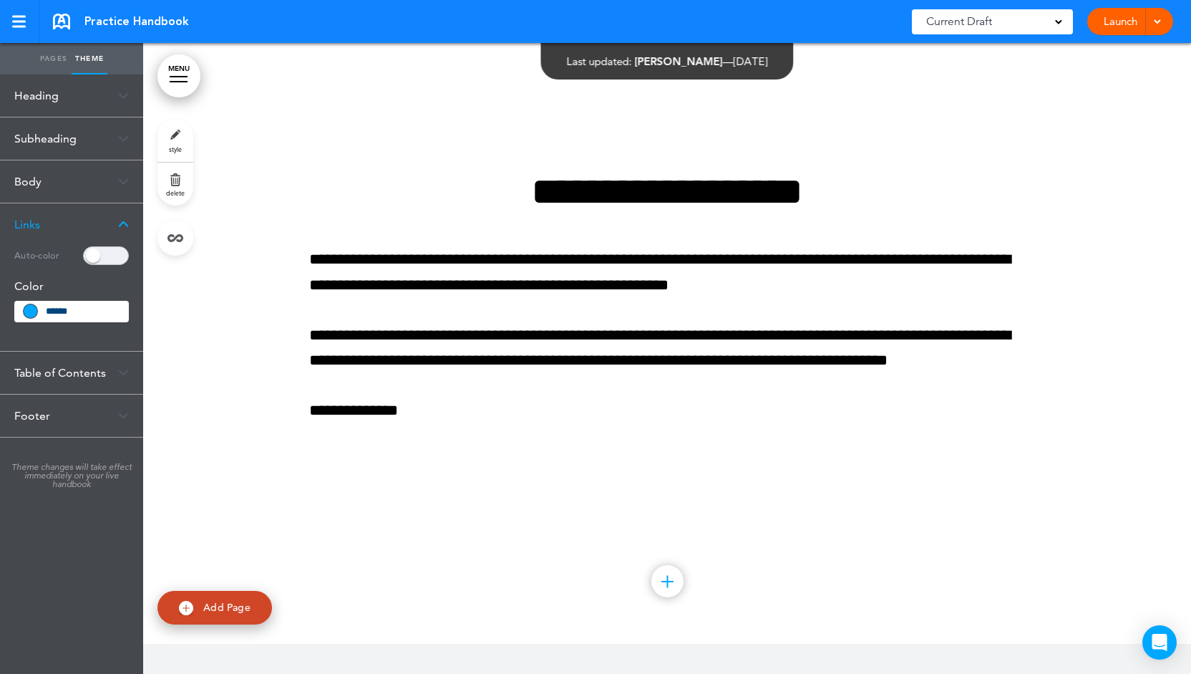
click at [84, 314] on input "******" at bounding box center [83, 311] width 74 height 10
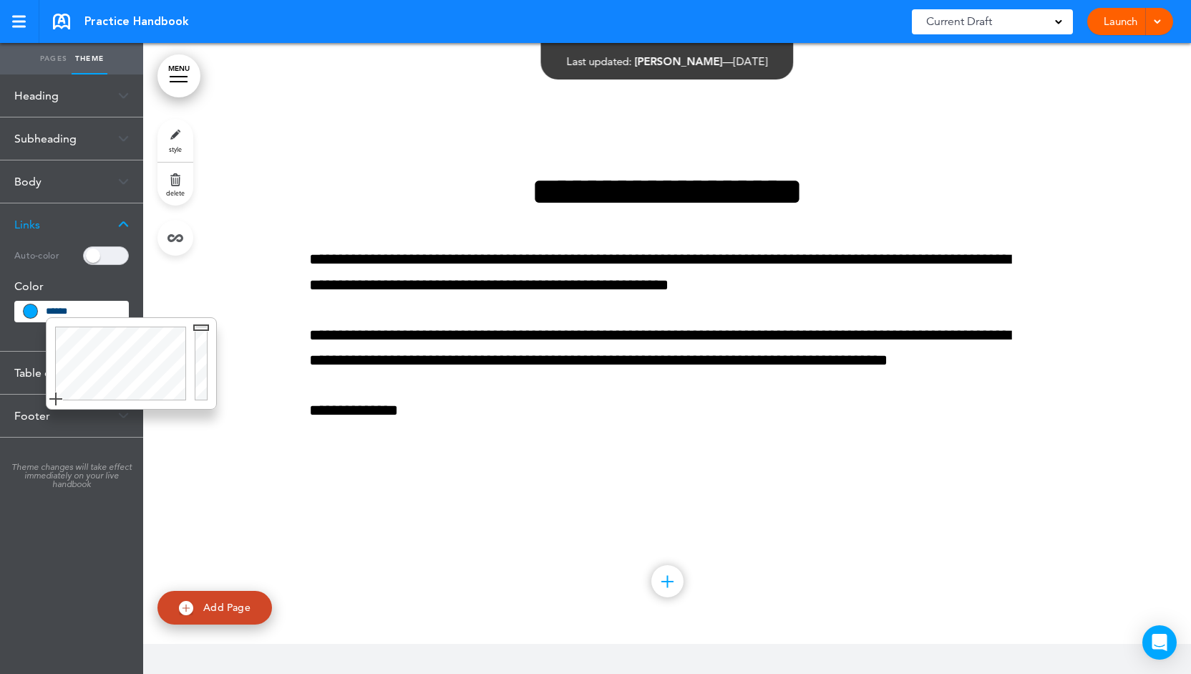
type input "******"
click at [120, 220] on img at bounding box center [123, 224] width 11 height 8
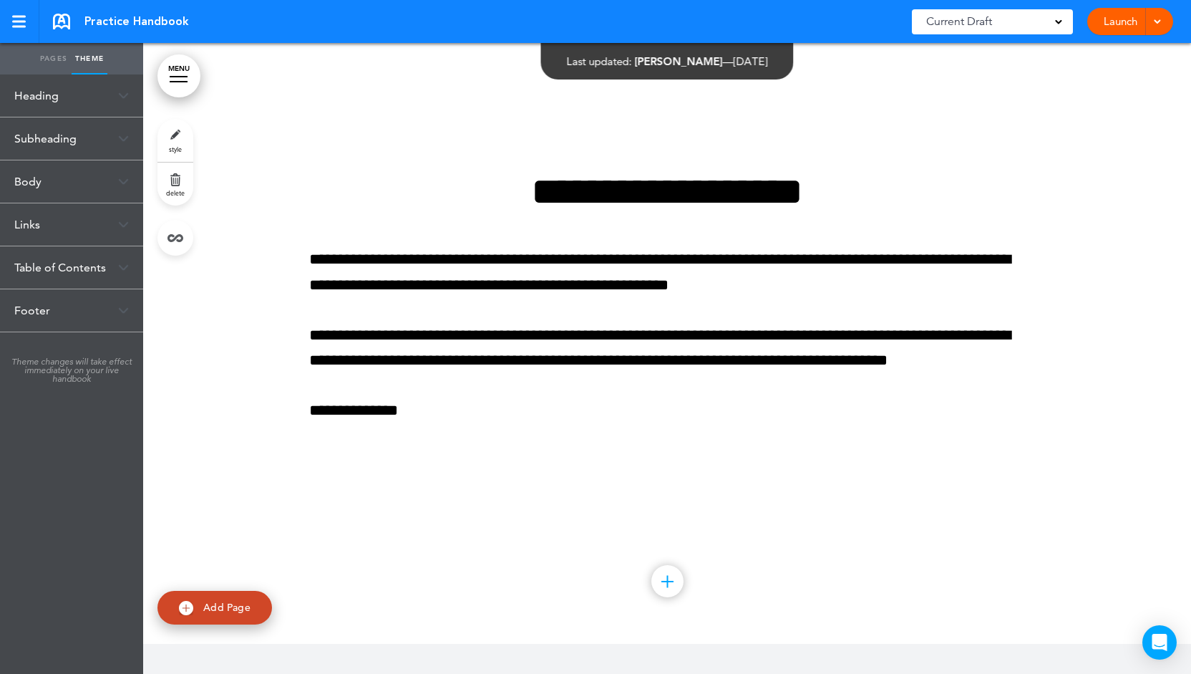
click at [105, 257] on div "Table of Contents" at bounding box center [71, 267] width 143 height 42
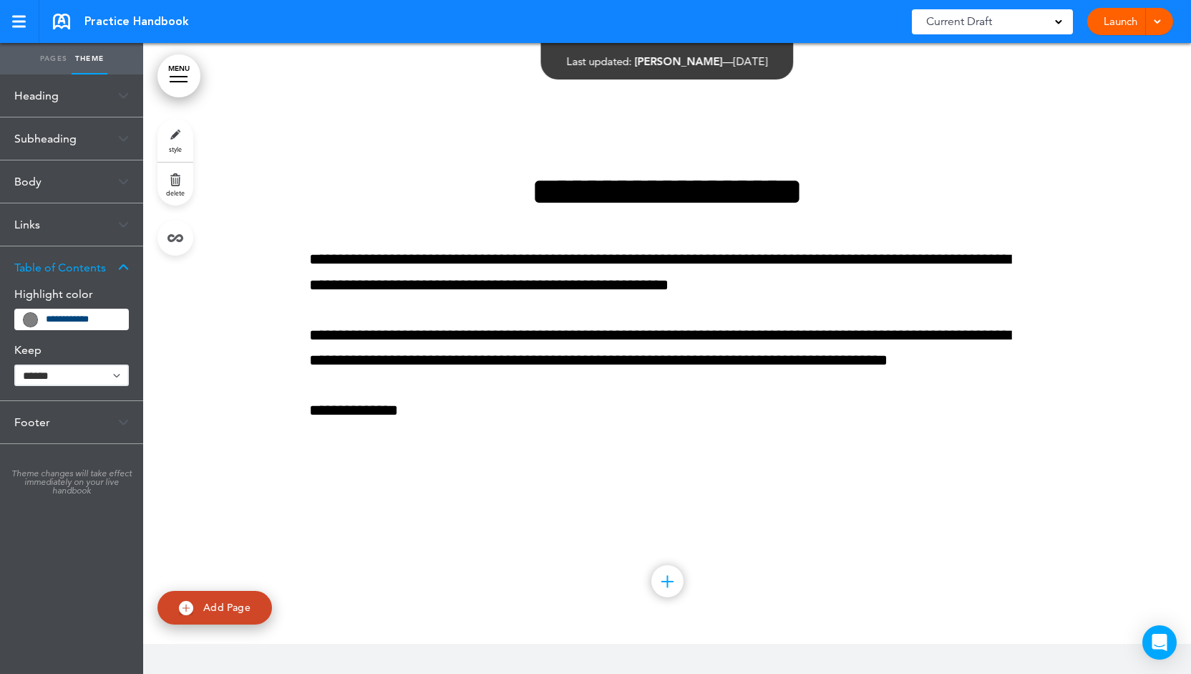
click at [175, 85] on link "MENU" at bounding box center [178, 75] width 43 height 43
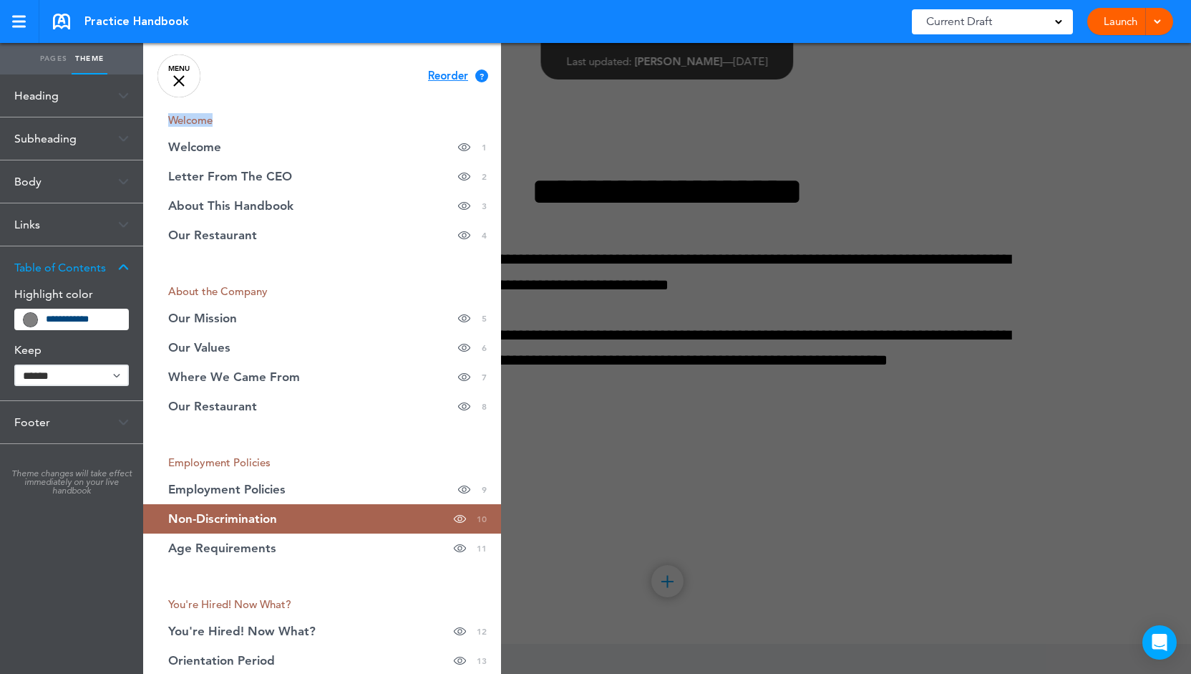
drag, startPoint x: 240, startPoint y: 115, endPoint x: 162, endPoint y: 116, distance: 78.0
click at [162, 116] on li "Welcome" at bounding box center [322, 120] width 358 height 11
click at [104, 314] on input "**********" at bounding box center [83, 319] width 74 height 10
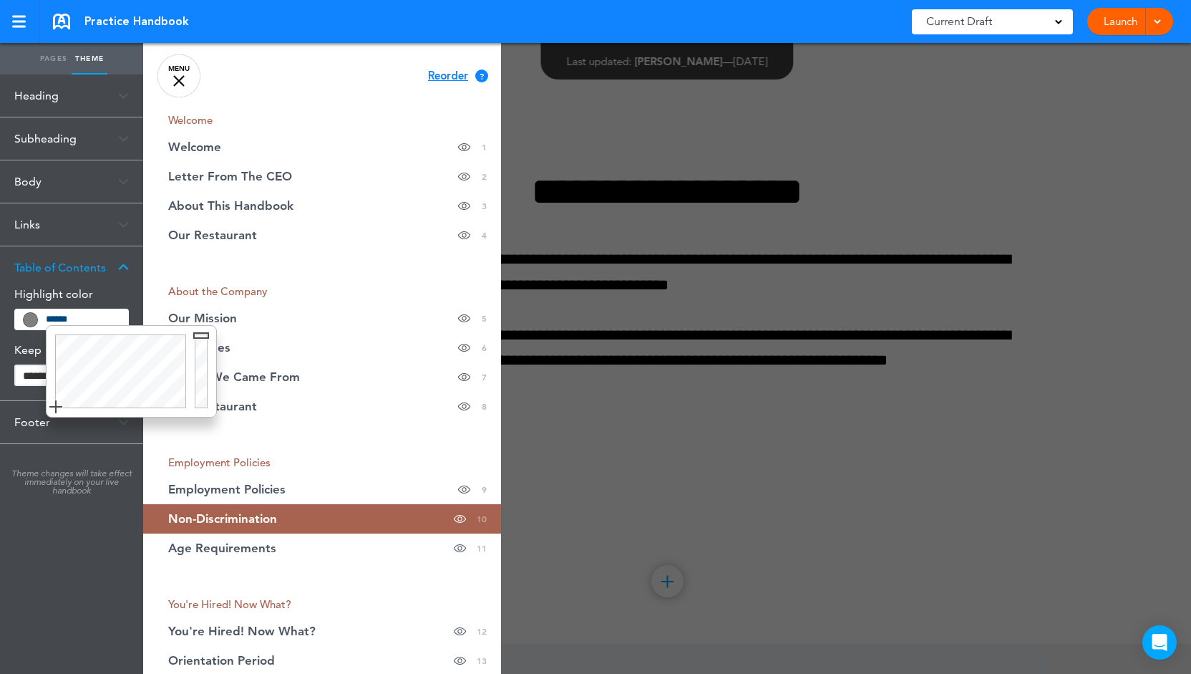
click at [112, 373] on div at bounding box center [119, 371] width 144 height 91
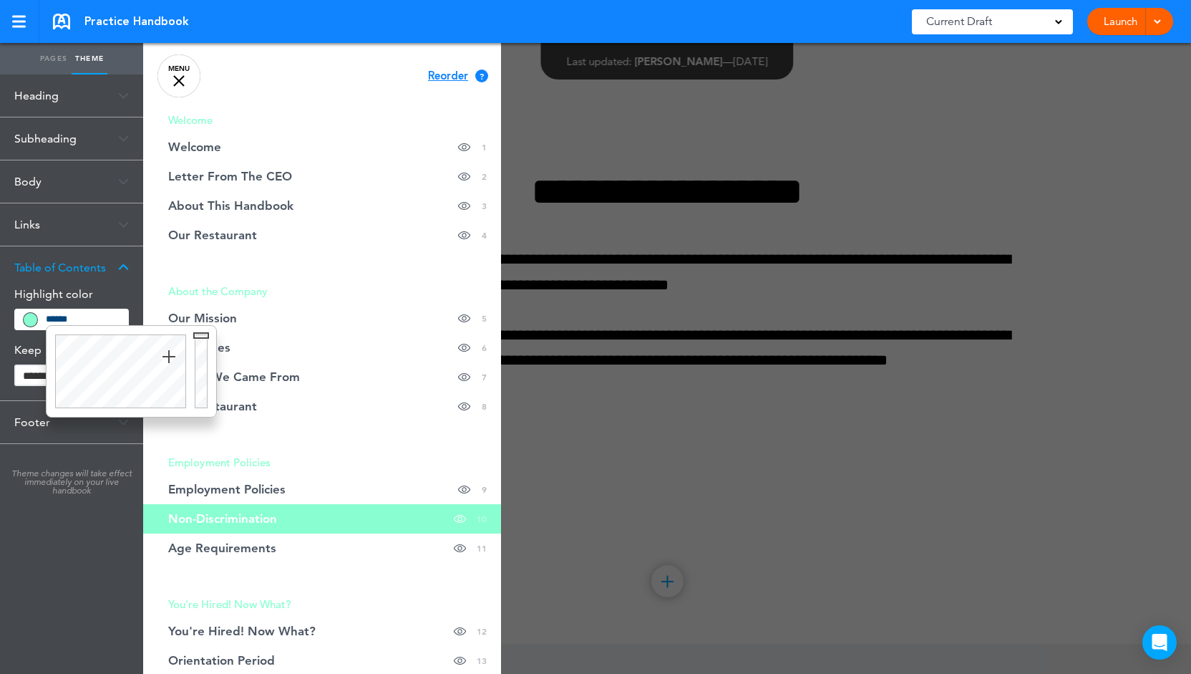
click at [169, 356] on div at bounding box center [119, 371] width 144 height 91
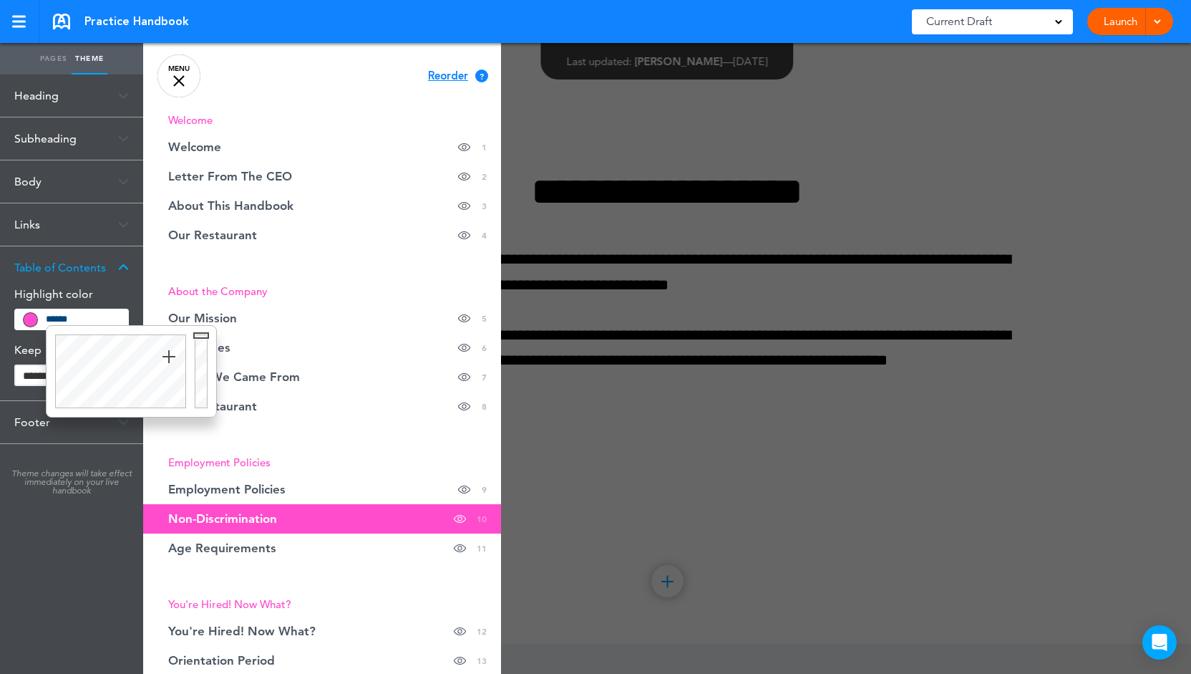
click at [153, 392] on div at bounding box center [119, 371] width 144 height 91
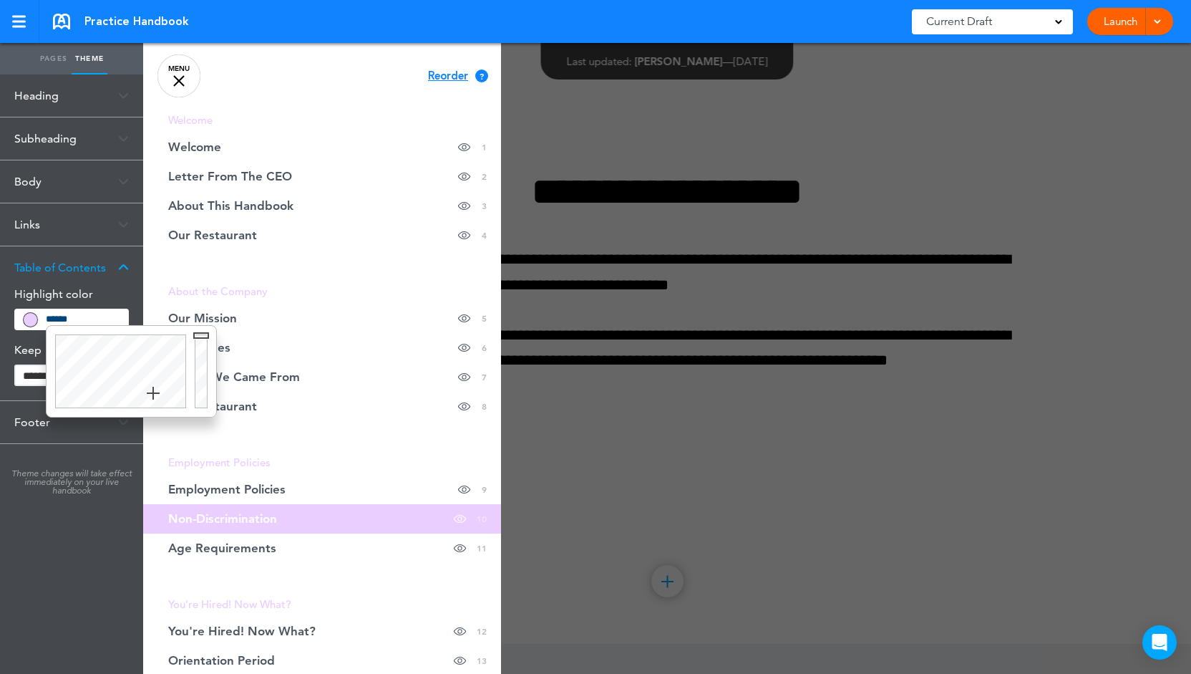
click at [122, 362] on div at bounding box center [119, 371] width 144 height 91
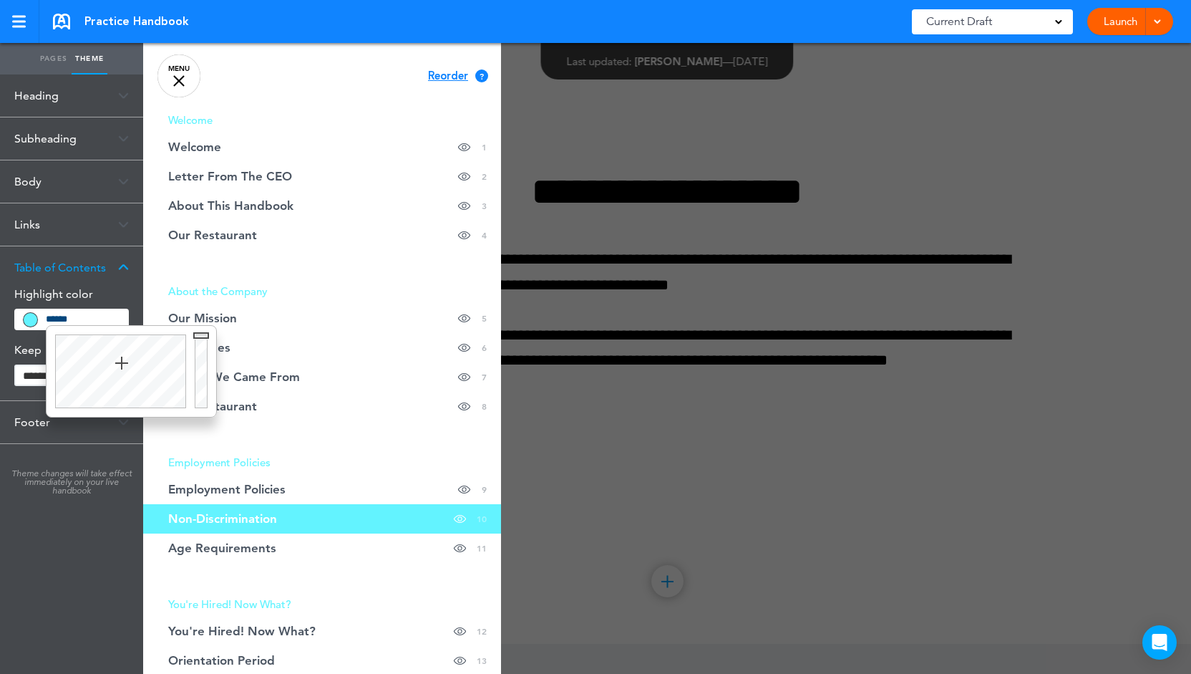
type input "******"
click at [89, 374] on div at bounding box center [119, 371] width 144 height 91
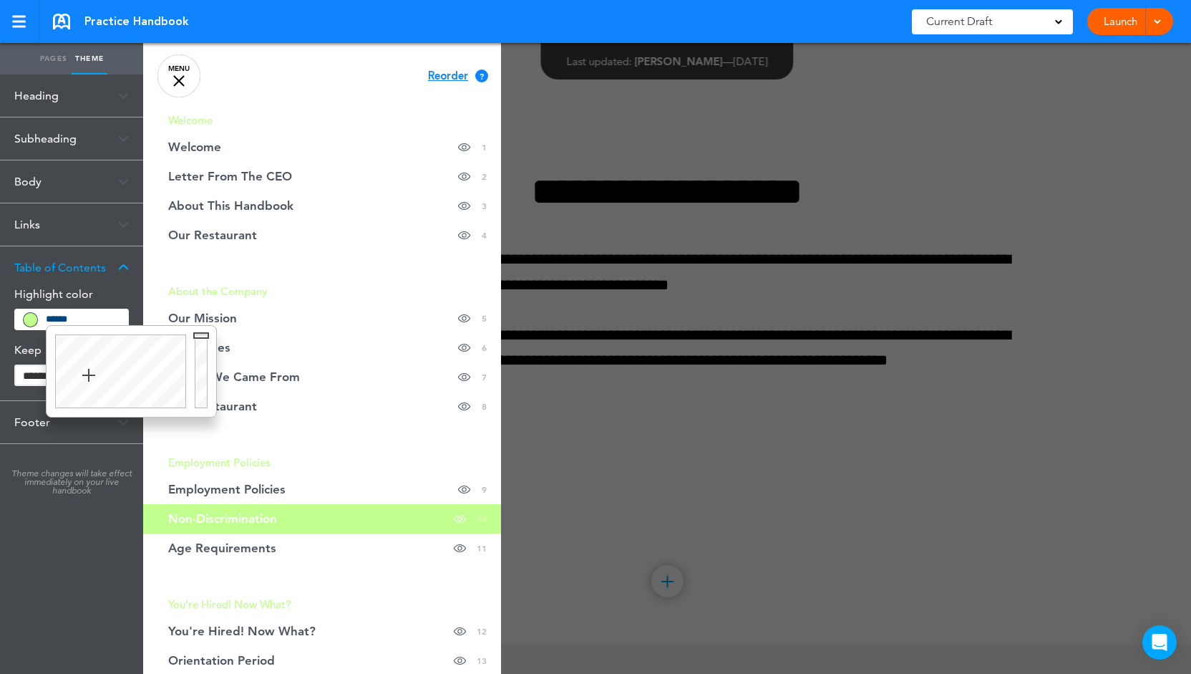
click at [129, 263] on img at bounding box center [123, 267] width 11 height 8
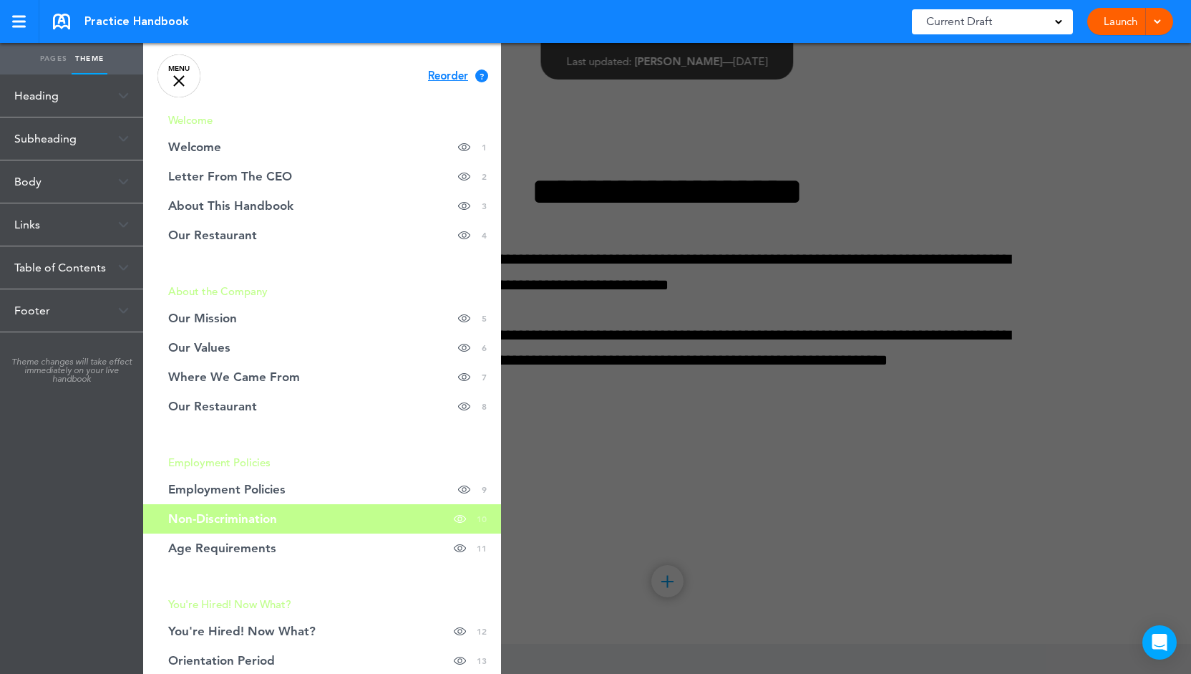
click at [106, 314] on div "Footer" at bounding box center [71, 310] width 143 height 42
click at [106, 343] on span at bounding box center [106, 341] width 46 height 19
click at [109, 374] on span at bounding box center [106, 369] width 46 height 19
click at [179, 84] on link "MENU" at bounding box center [178, 75] width 43 height 43
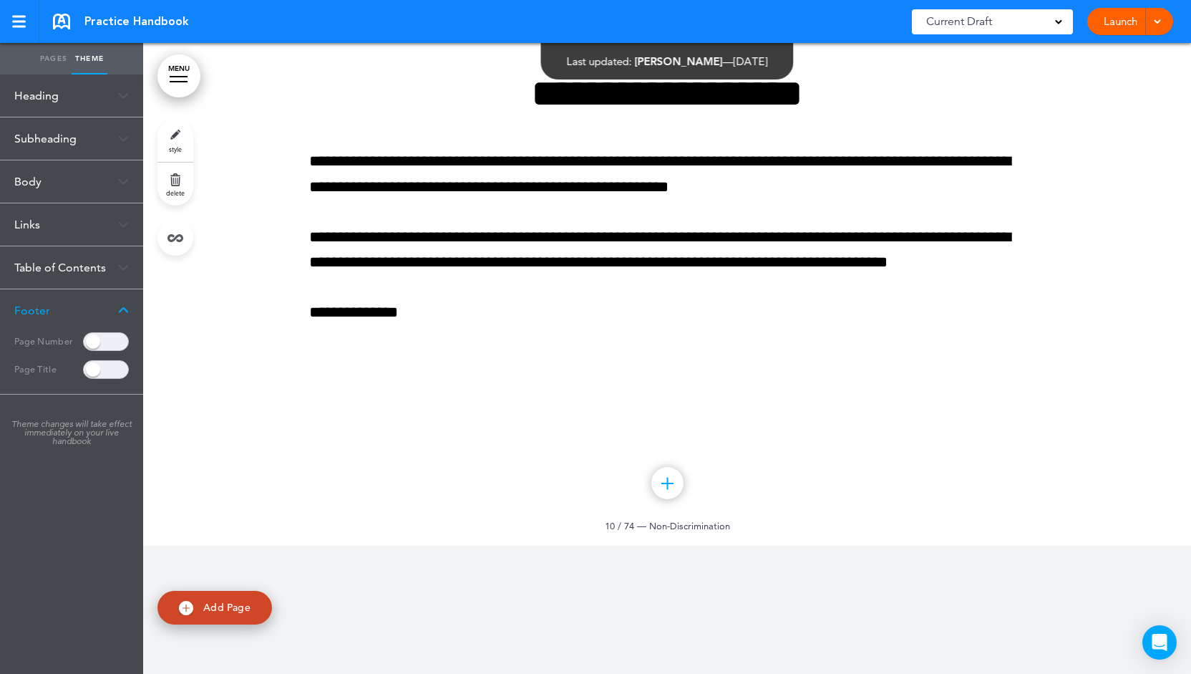
scroll to position [8184, 0]
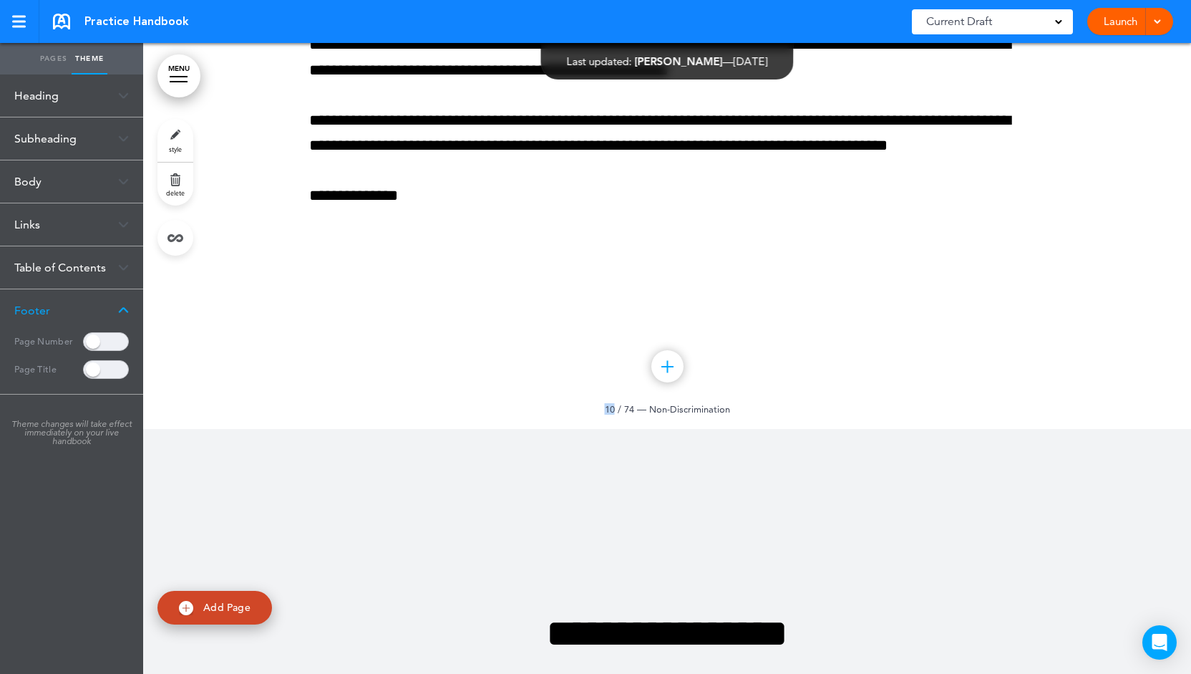
drag, startPoint x: 726, startPoint y: 361, endPoint x: 608, endPoint y: 403, distance: 125.4
click at [608, 400] on div "**********" at bounding box center [667, 113] width 1048 height 631
click at [605, 408] on span "10 / 74" at bounding box center [619, 408] width 29 height 11
drag, startPoint x: 594, startPoint y: 412, endPoint x: 729, endPoint y: 412, distance: 134.6
click at [729, 412] on div at bounding box center [667, 113] width 1048 height 631
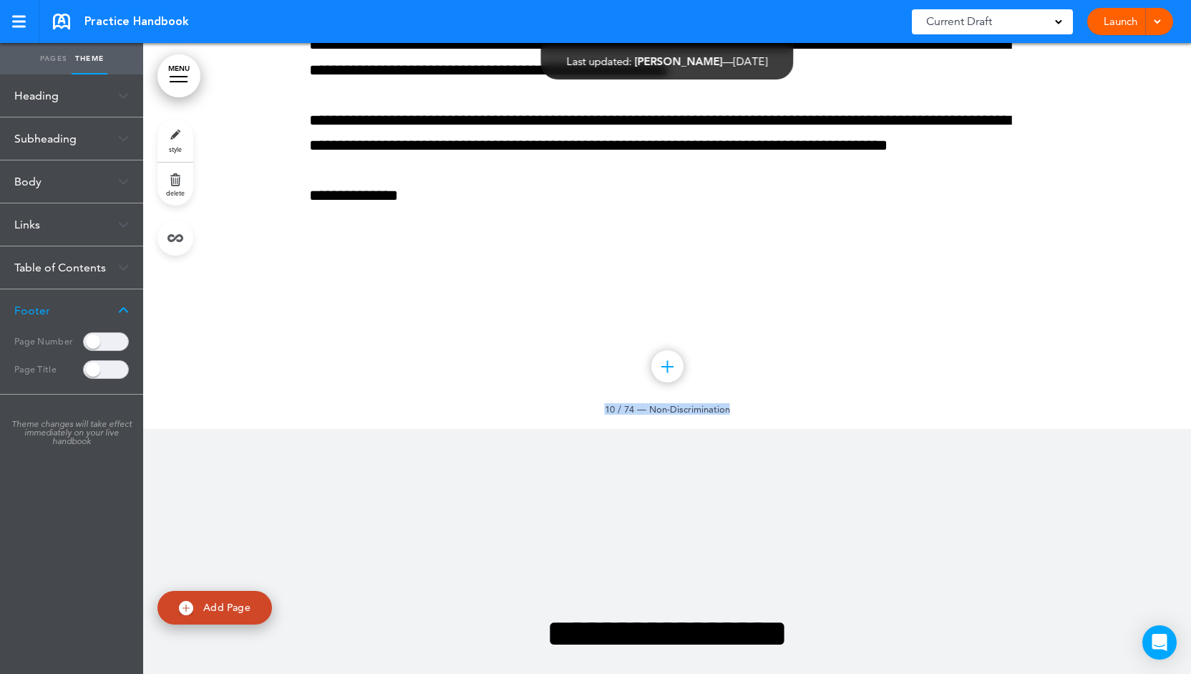
drag, startPoint x: 722, startPoint y: 405, endPoint x: 664, endPoint y: 397, distance: 58.6
click at [664, 397] on div "**********" at bounding box center [667, 113] width 1048 height 631
click at [663, 403] on span "Non-Discrimination" at bounding box center [689, 408] width 81 height 11
click at [121, 87] on div "Heading" at bounding box center [71, 95] width 143 height 42
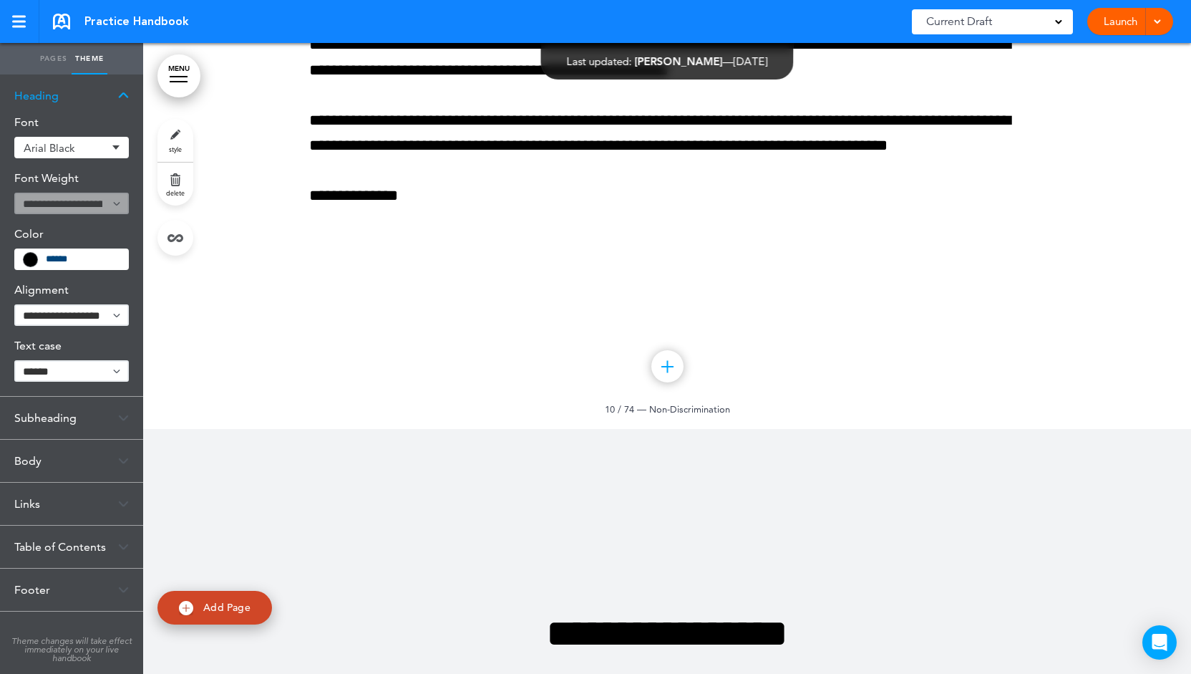
click at [56, 54] on link "Pages" at bounding box center [54, 58] width 36 height 31
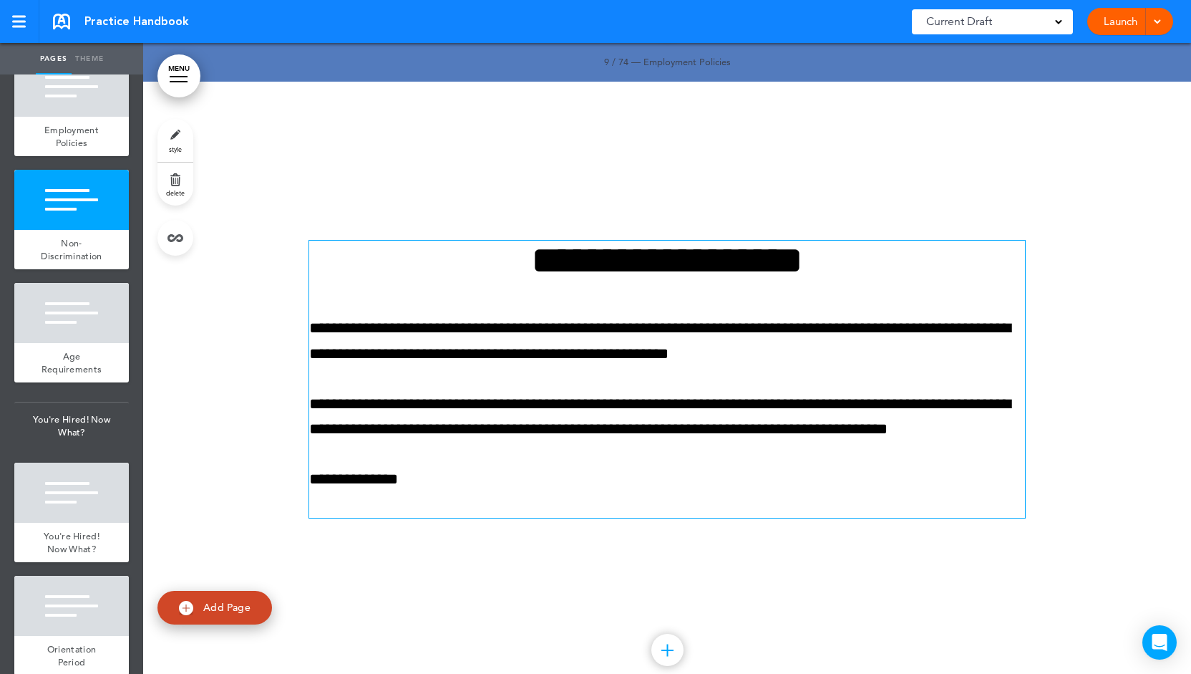
scroll to position [8041, 0]
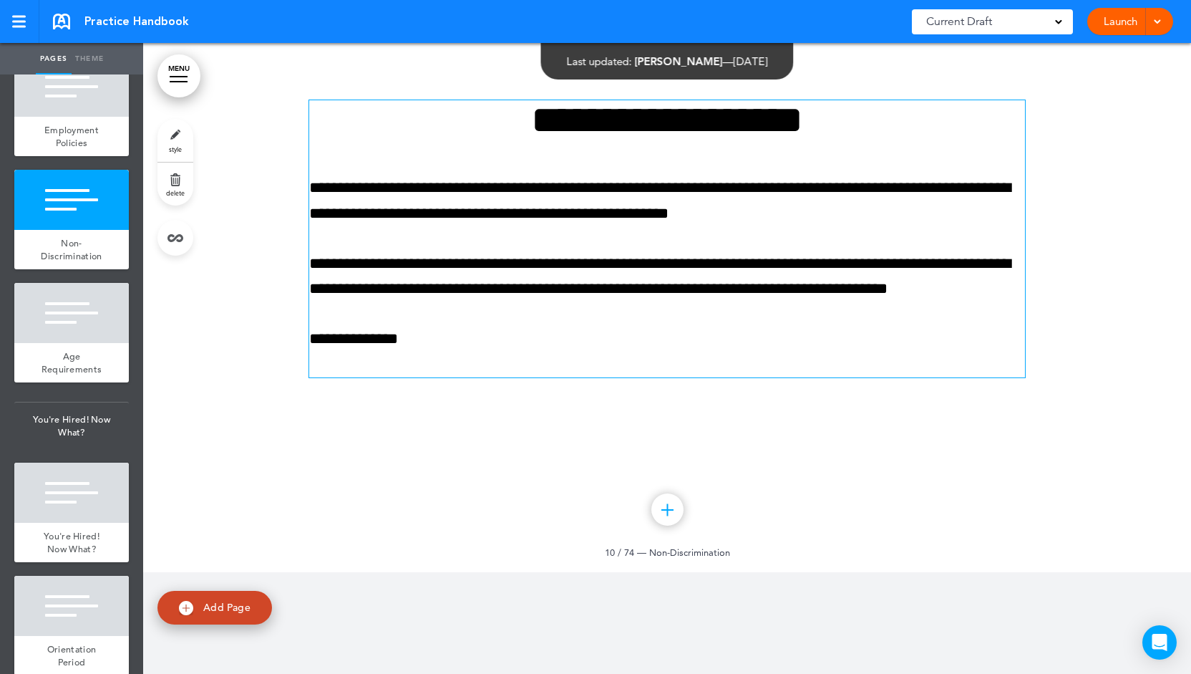
click at [600, 215] on p "**********" at bounding box center [667, 200] width 716 height 50
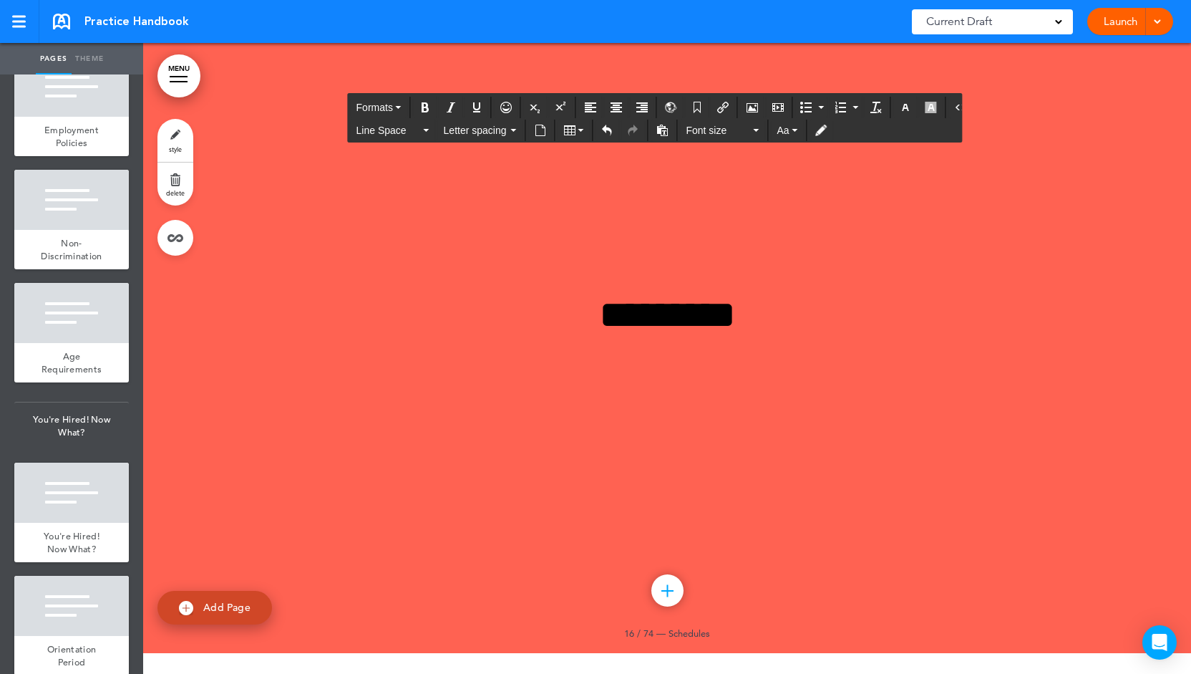
scroll to position [12264, 0]
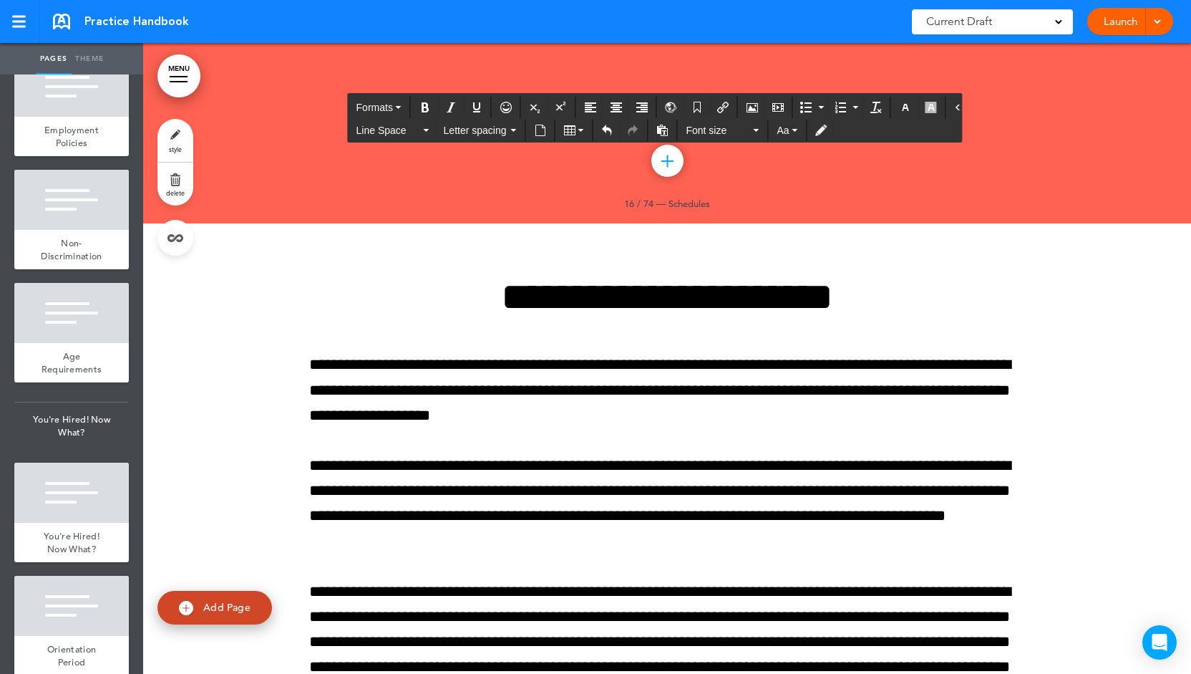
click at [216, 604] on span "Add Page" at bounding box center [226, 607] width 47 height 13
type input "********"
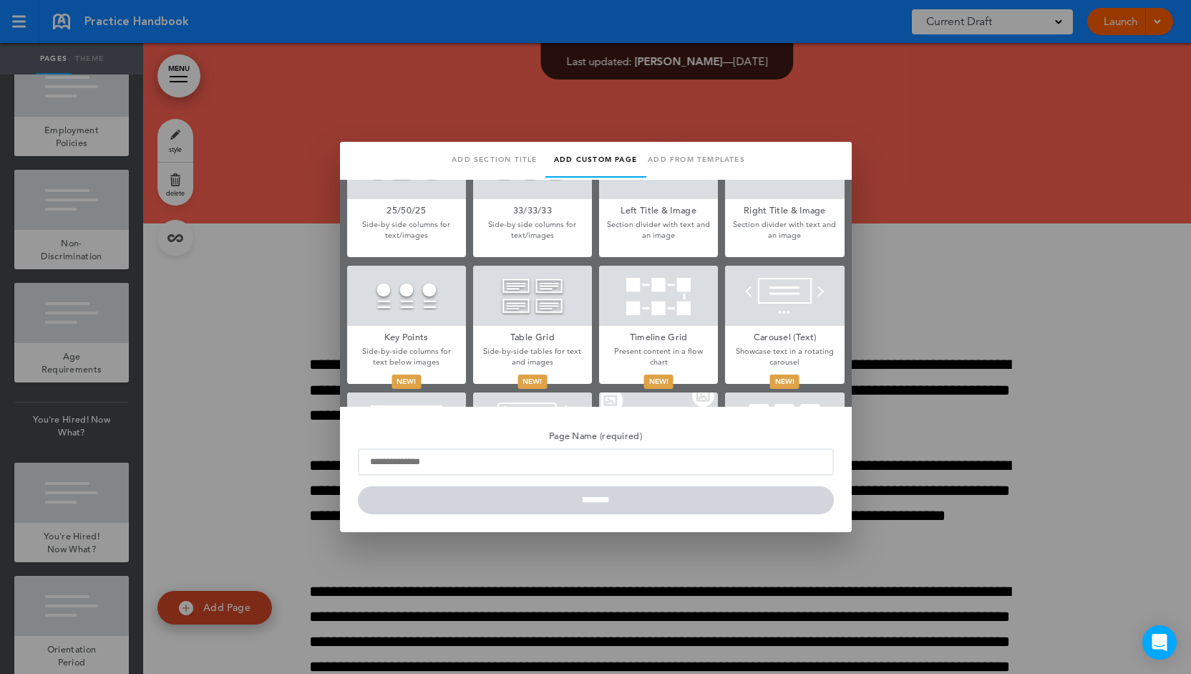
scroll to position [573, 0]
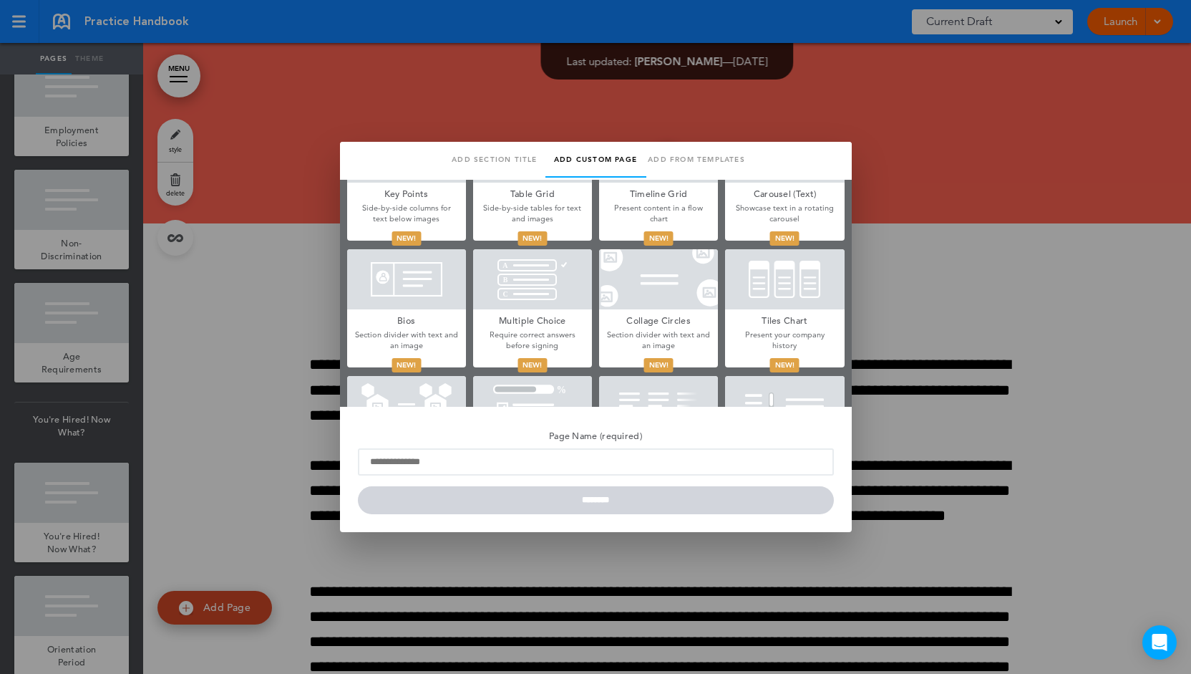
click at [762, 301] on div at bounding box center [784, 279] width 119 height 60
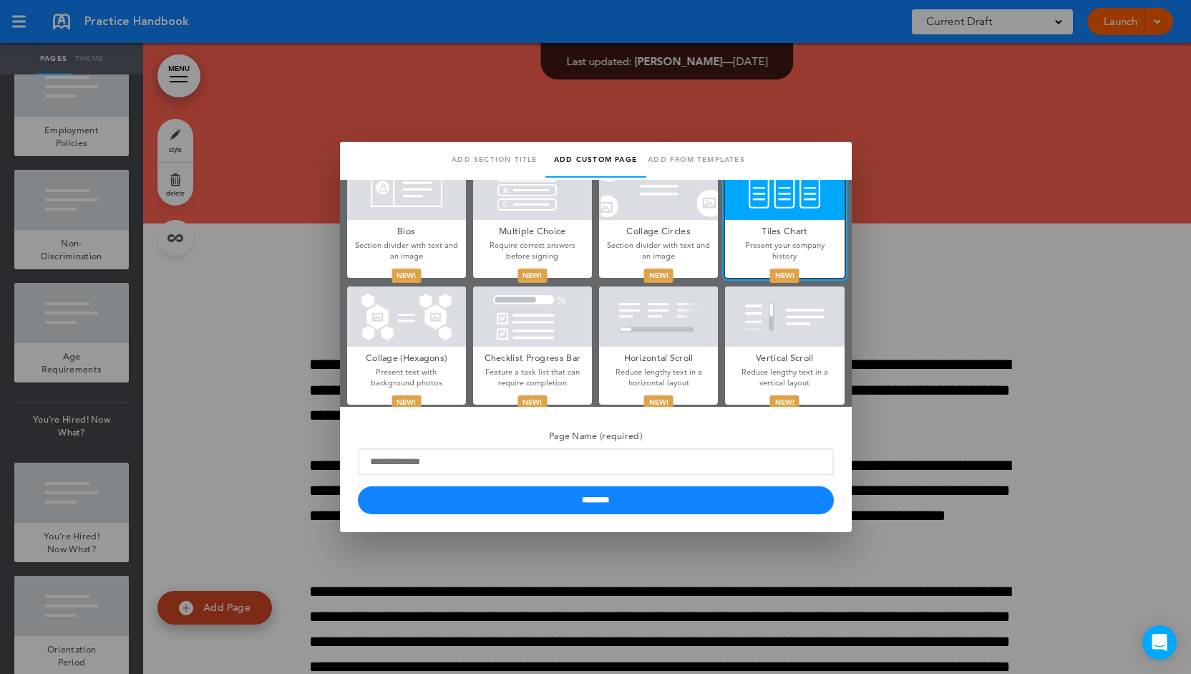
scroll to position [671, 0]
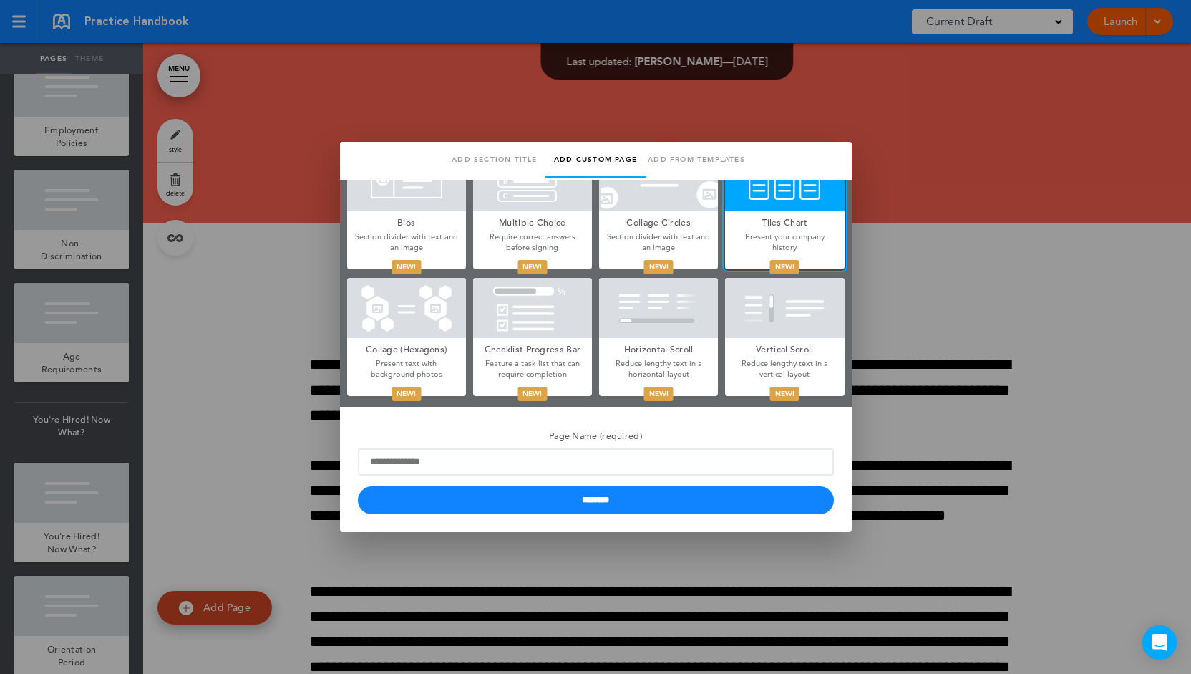
click at [545, 247] on p "Require correct answers before signing" at bounding box center [532, 242] width 119 height 22
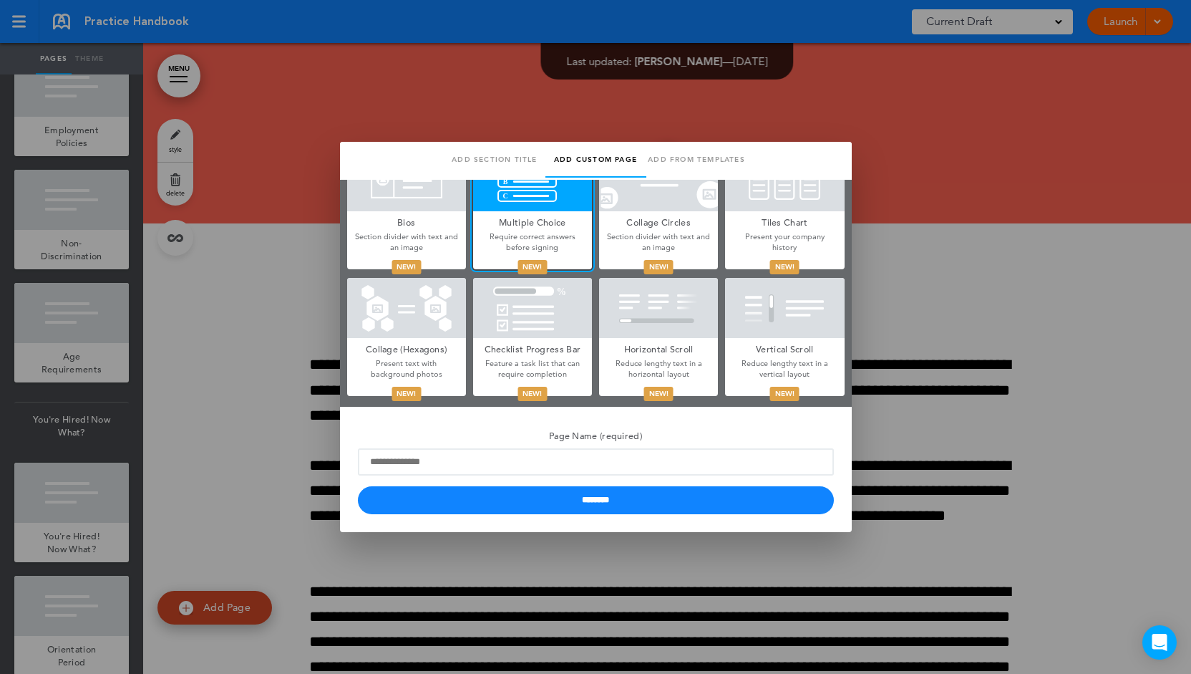
click at [953, 450] on div at bounding box center [595, 337] width 1191 height 674
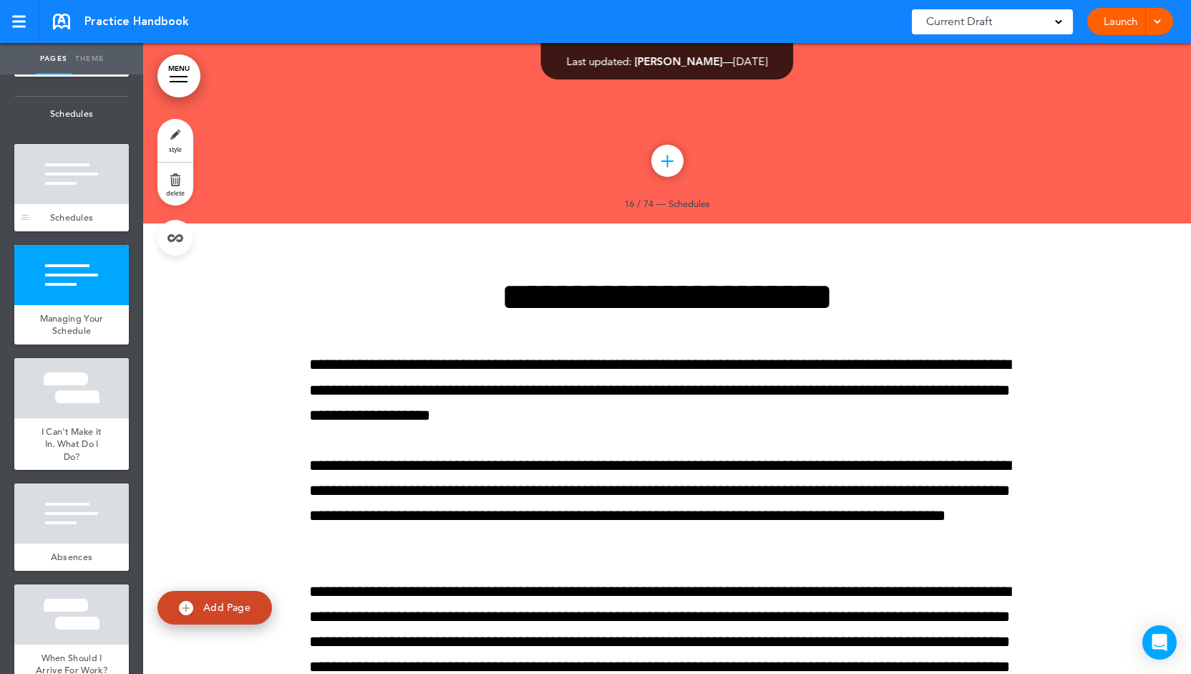
scroll to position [2004, 0]
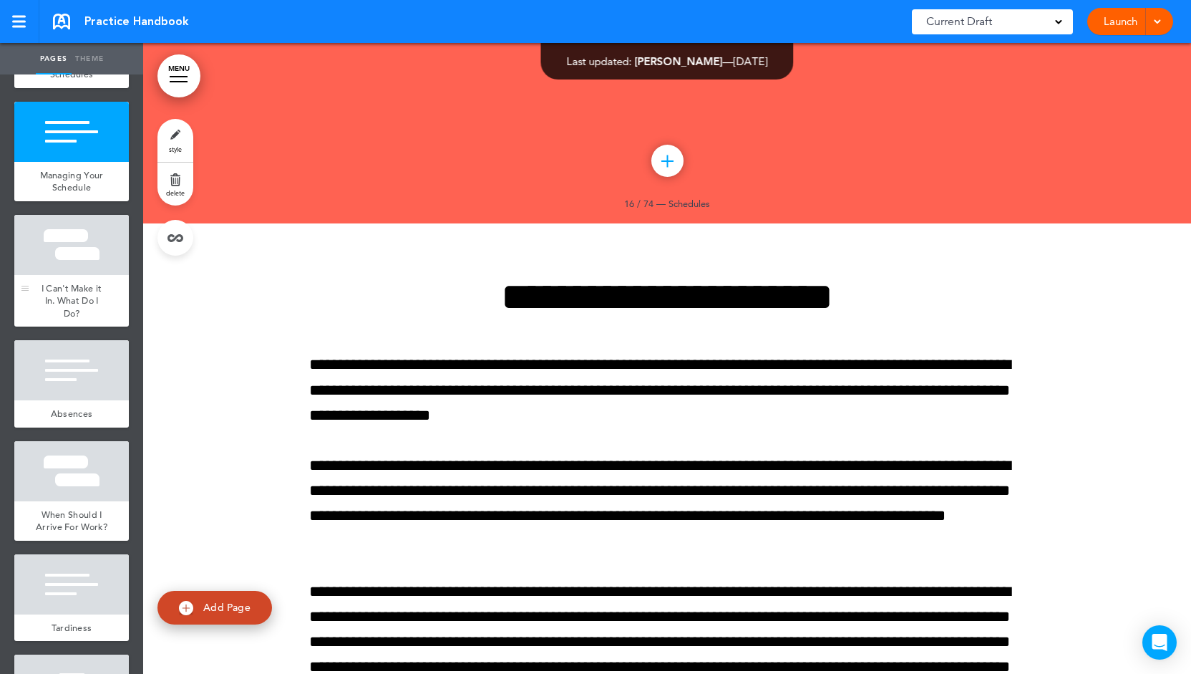
click at [82, 273] on div at bounding box center [71, 245] width 115 height 60
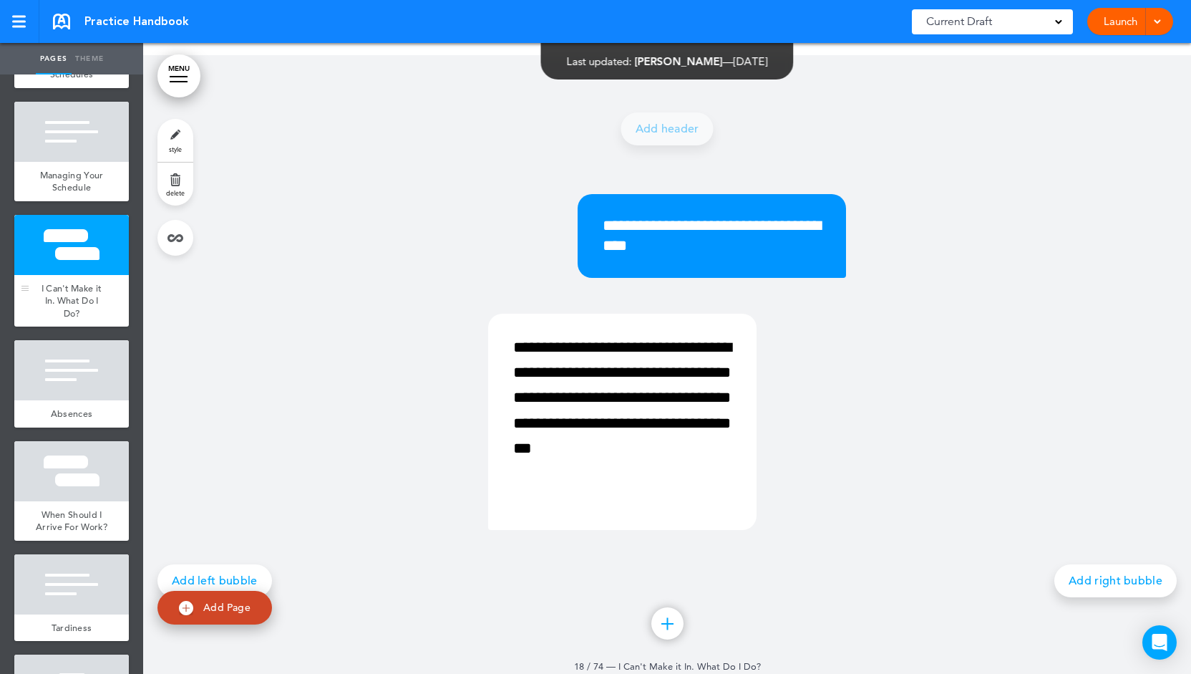
scroll to position [13391, 0]
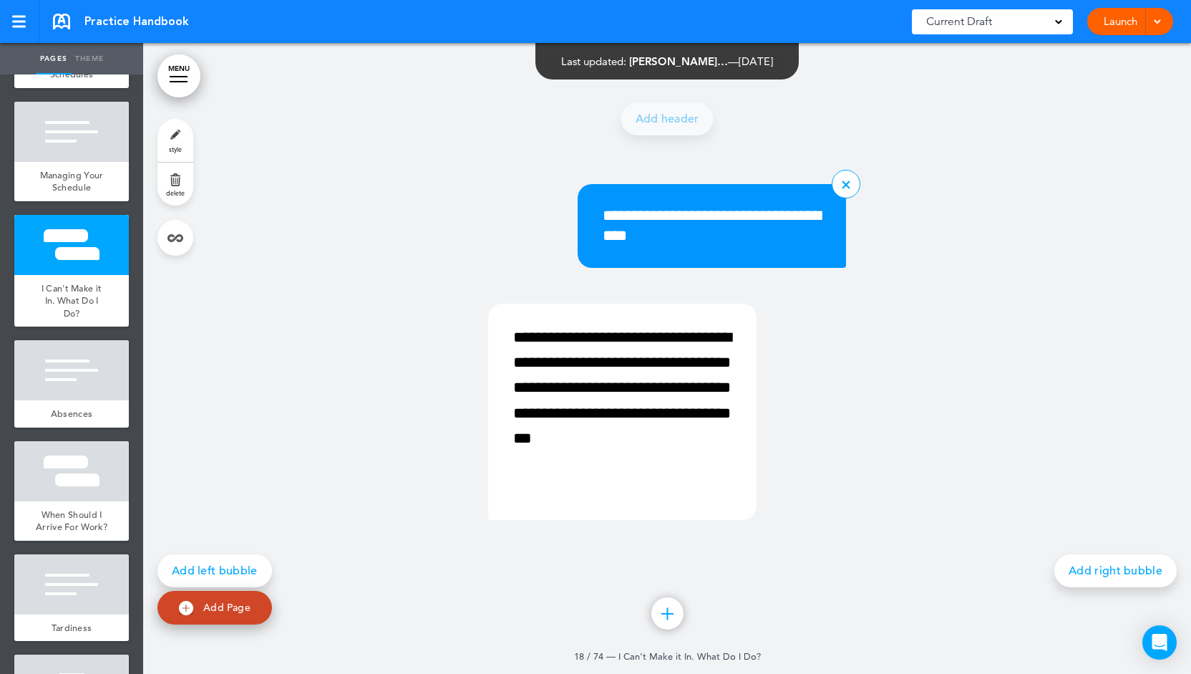
click at [762, 253] on div "**********" at bounding box center [712, 226] width 268 height 84
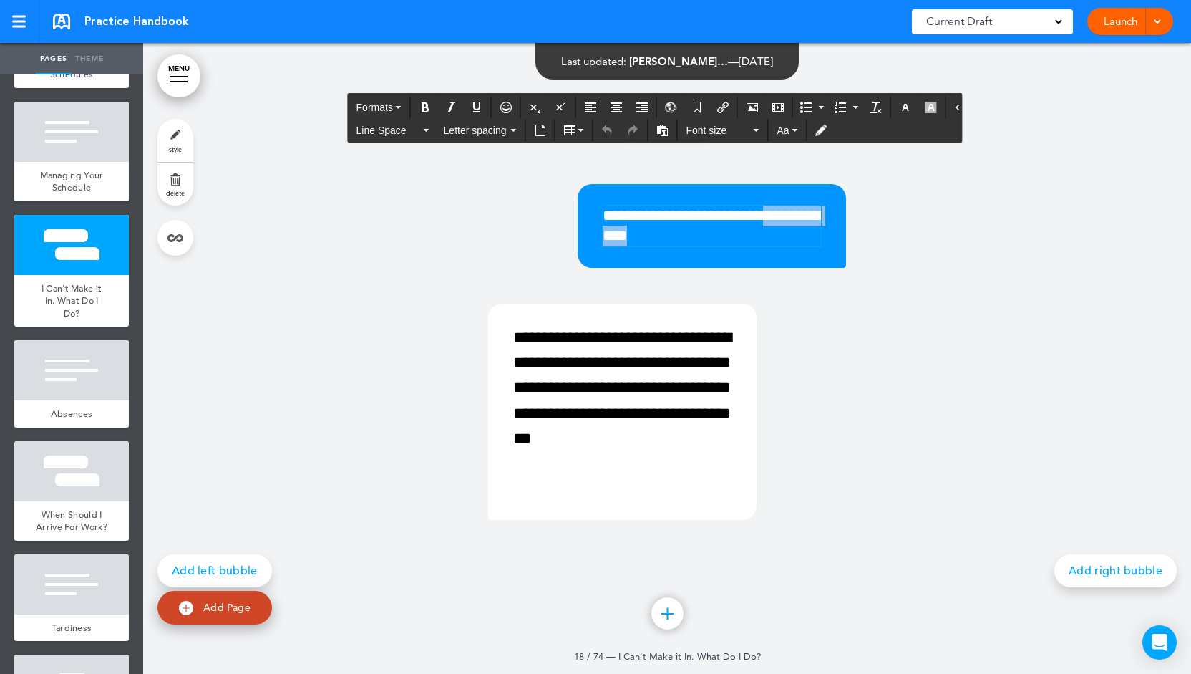
drag, startPoint x: 762, startPoint y: 253, endPoint x: 776, endPoint y: 154, distance: 100.4
click at [776, 154] on div "**********" at bounding box center [667, 346] width 716 height 504
click at [1092, 570] on link "Add right bubble" at bounding box center [1115, 570] width 122 height 33
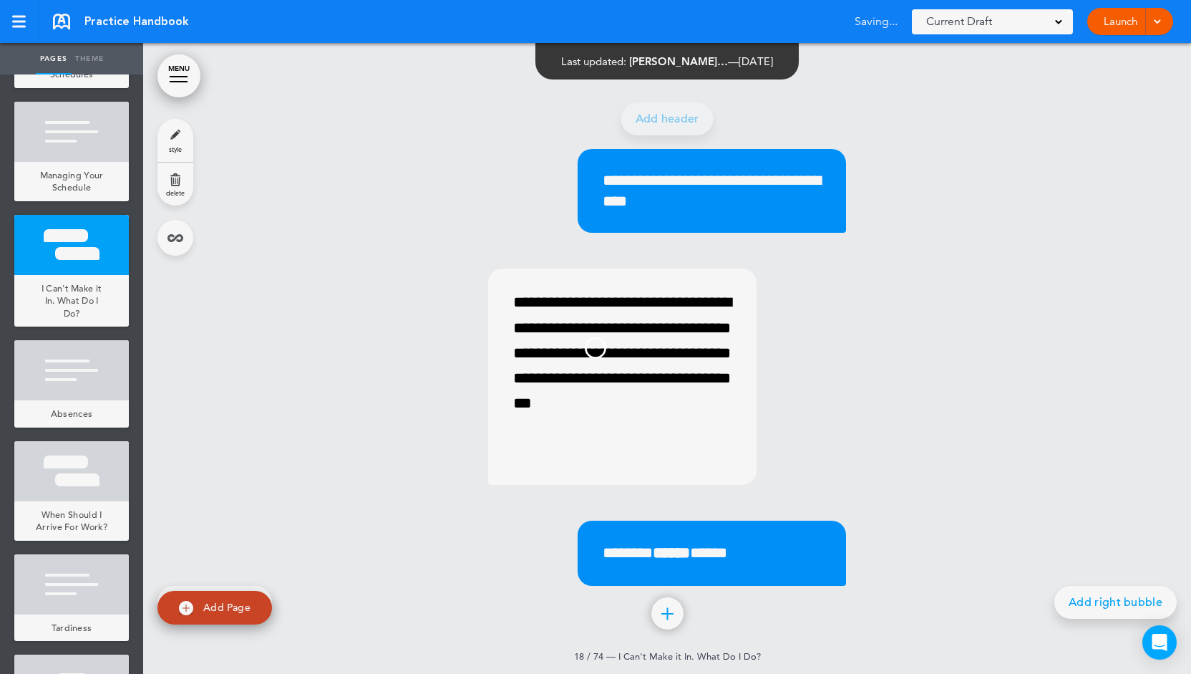
scroll to position [13356, 0]
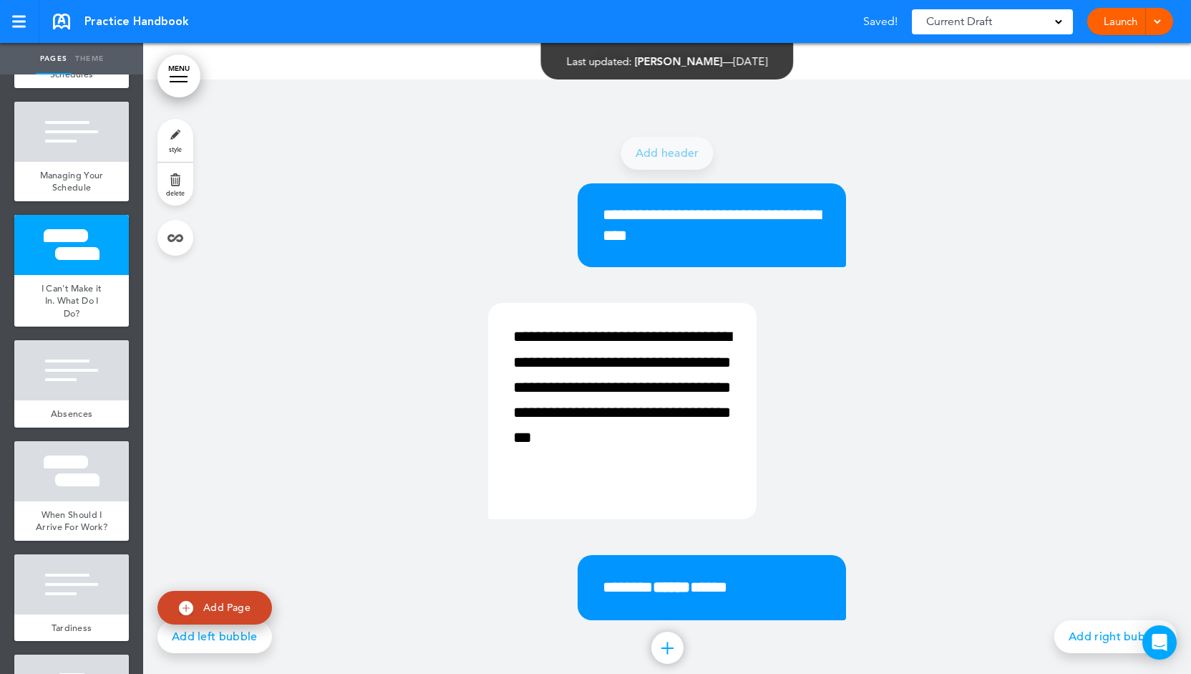
drag, startPoint x: 255, startPoint y: 636, endPoint x: 276, endPoint y: 632, distance: 21.2
click at [253, 636] on link "Add left bubble" at bounding box center [214, 636] width 115 height 33
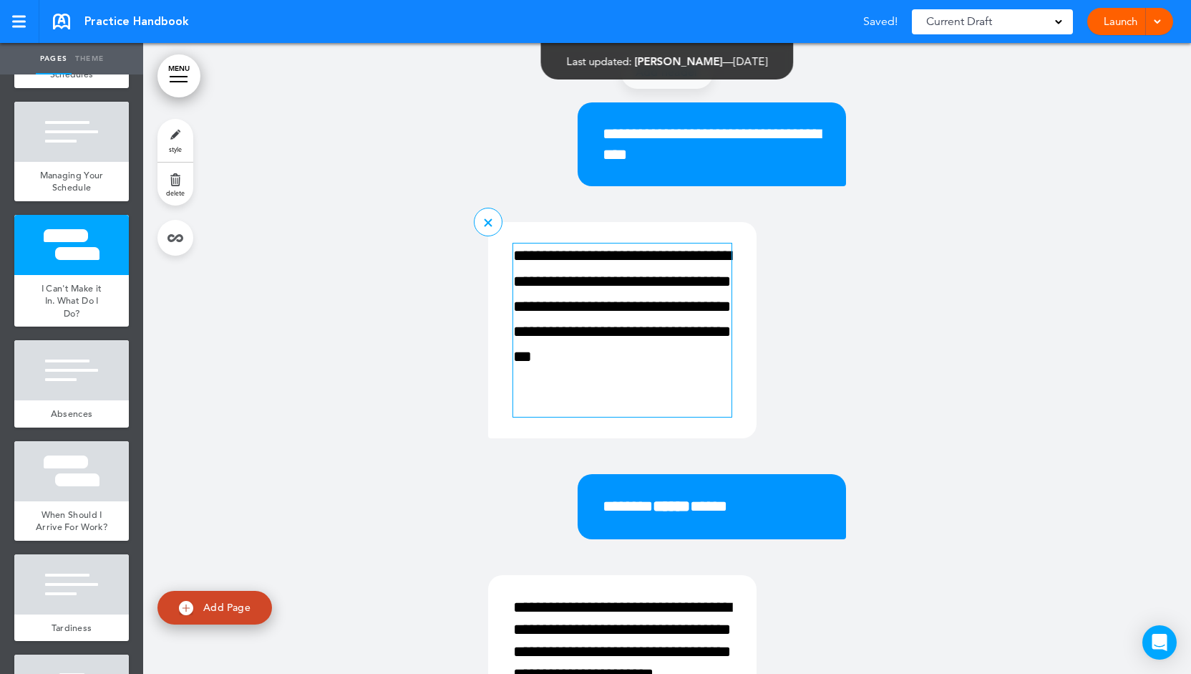
scroll to position [13500, 0]
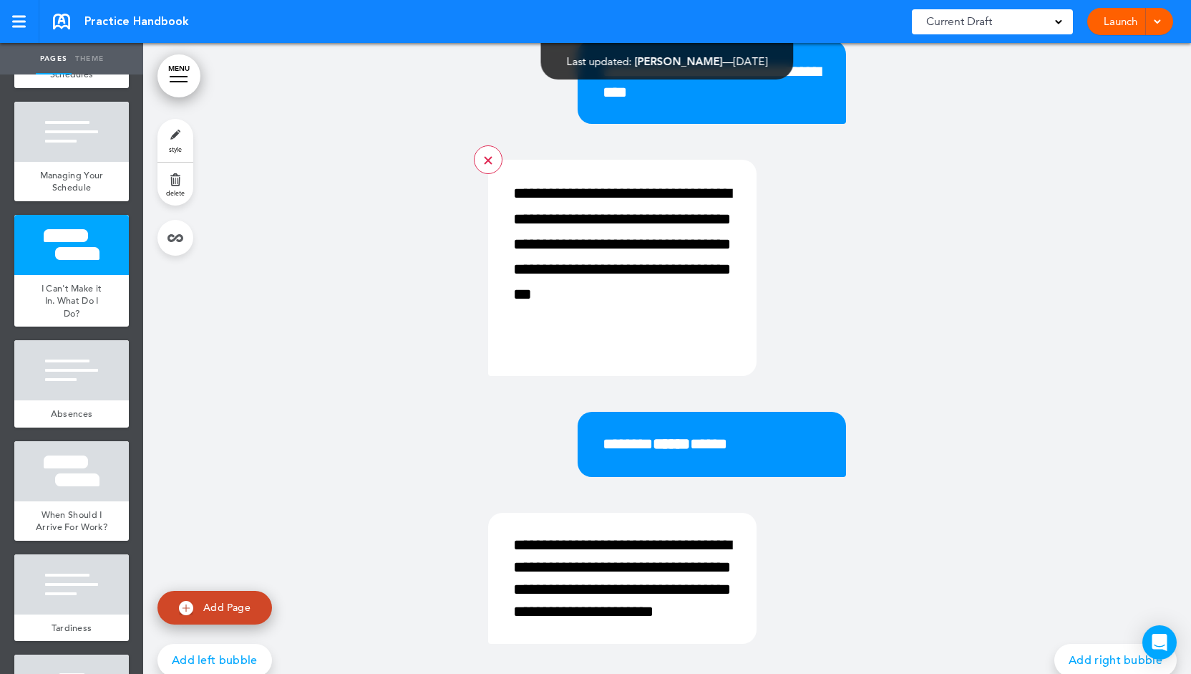
click at [487, 165] on link at bounding box center [488, 159] width 29 height 29
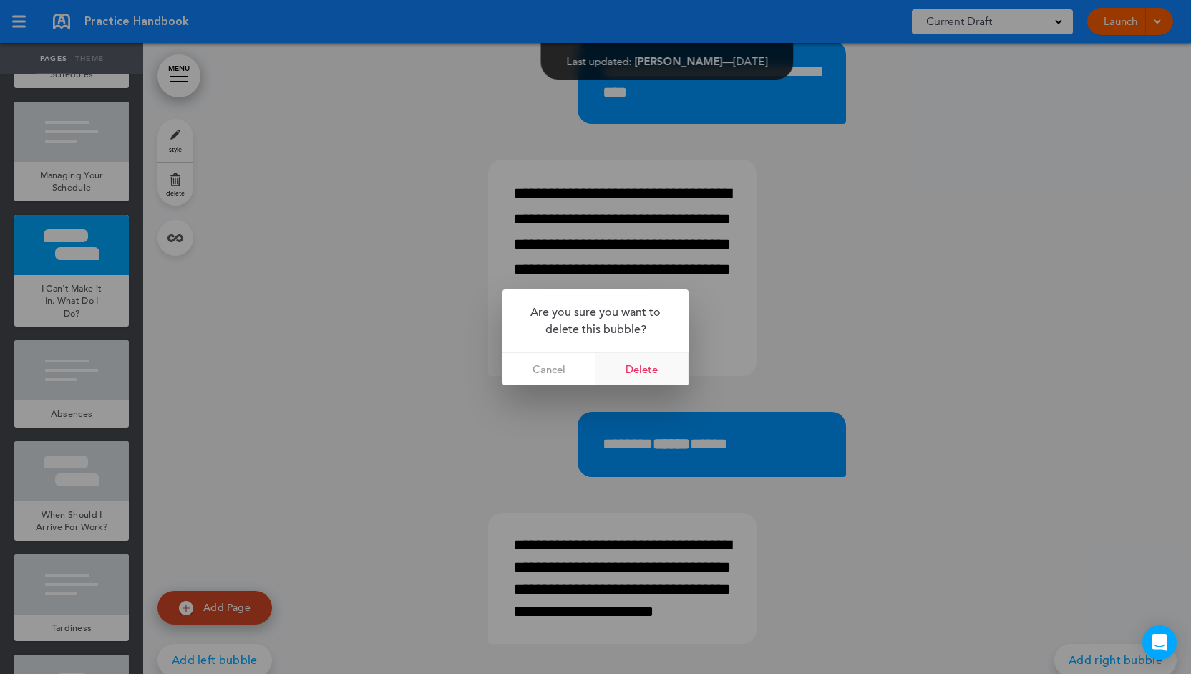
click at [660, 371] on link "Delete" at bounding box center [642, 369] width 93 height 32
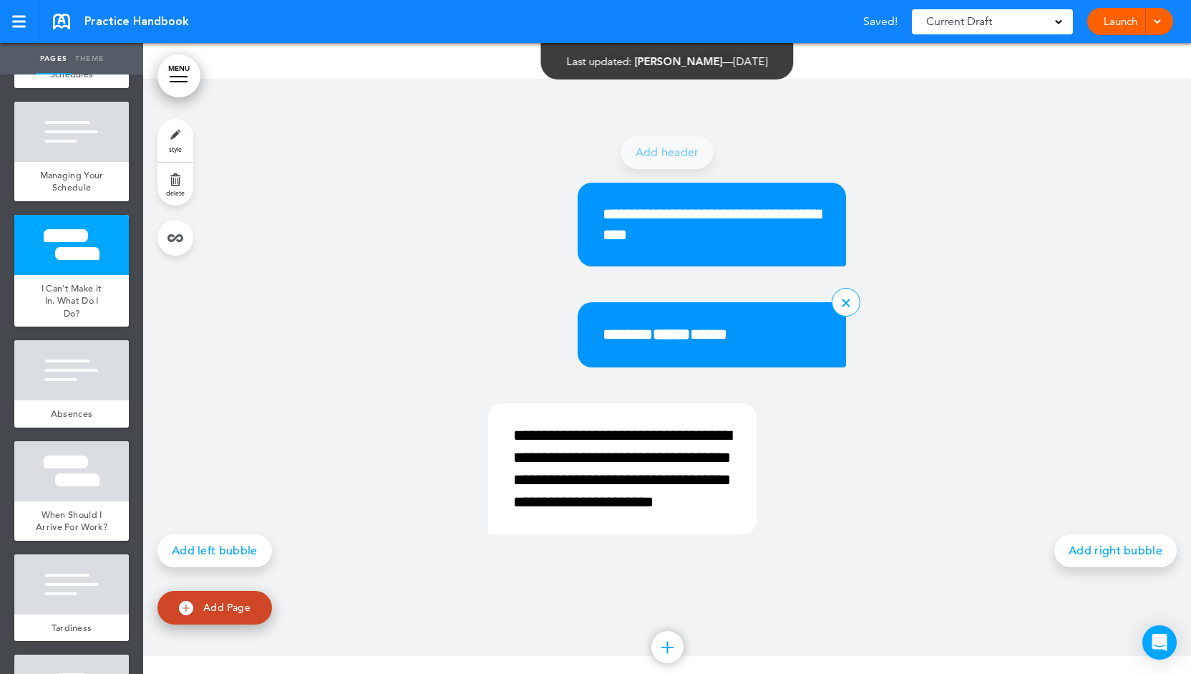
scroll to position [13356, 0]
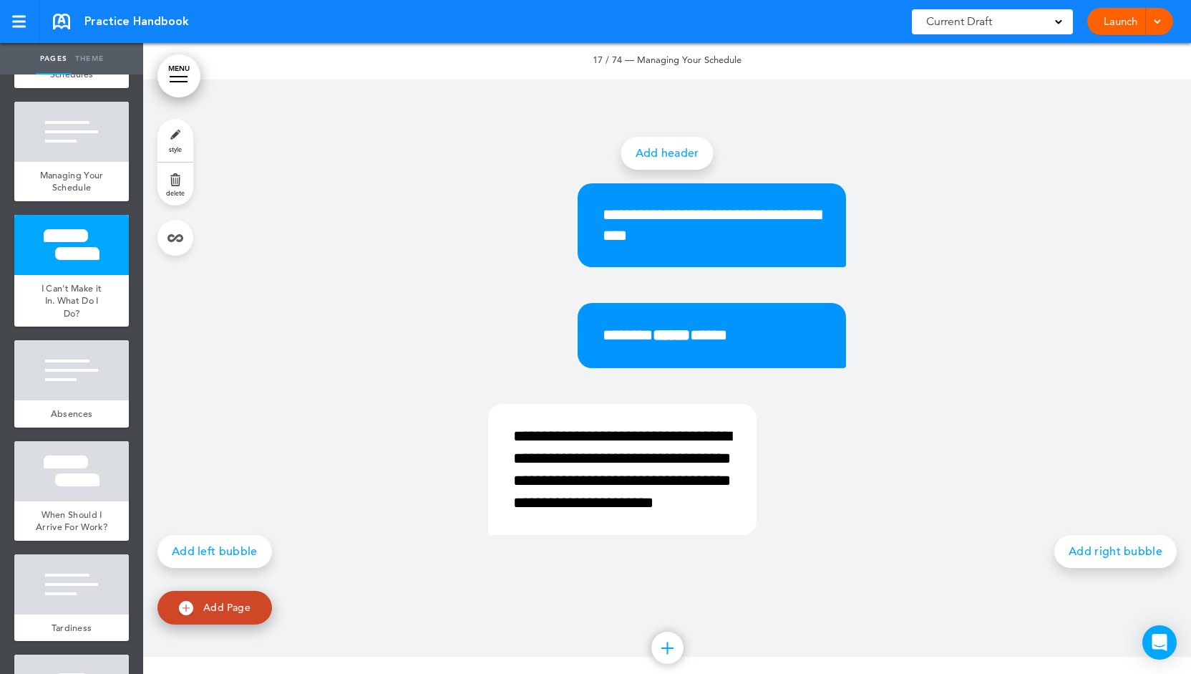
click at [646, 153] on link "Add header" at bounding box center [667, 153] width 92 height 33
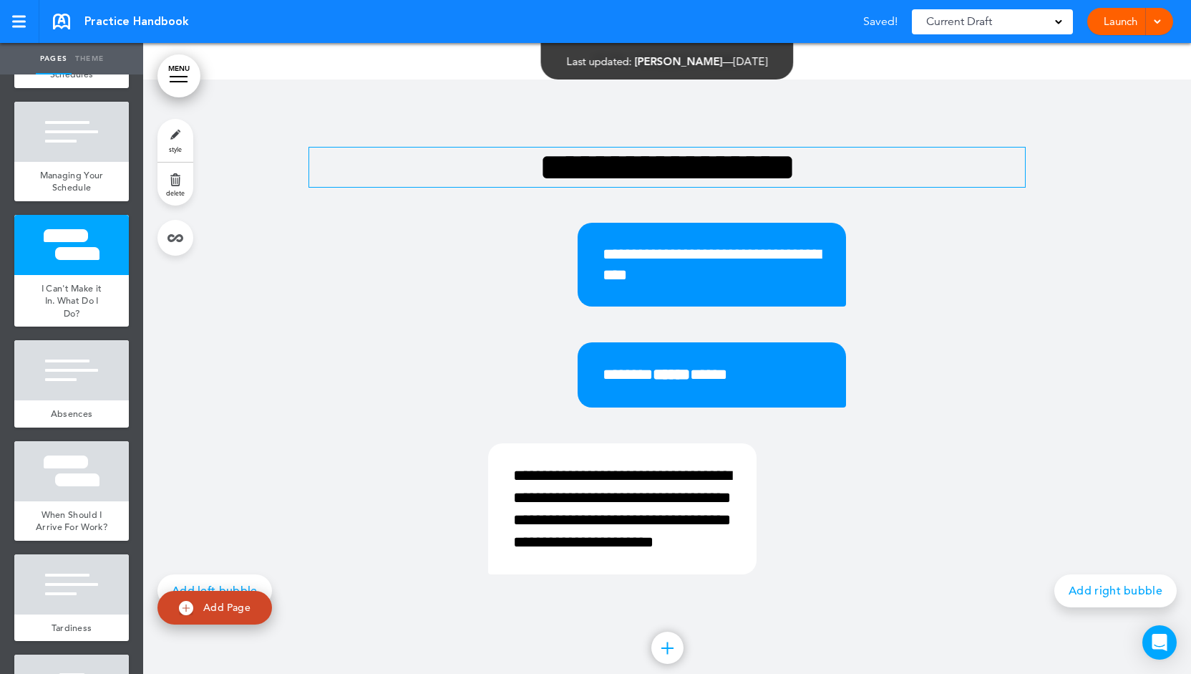
click at [570, 177] on h1 "**********" at bounding box center [667, 166] width 716 height 39
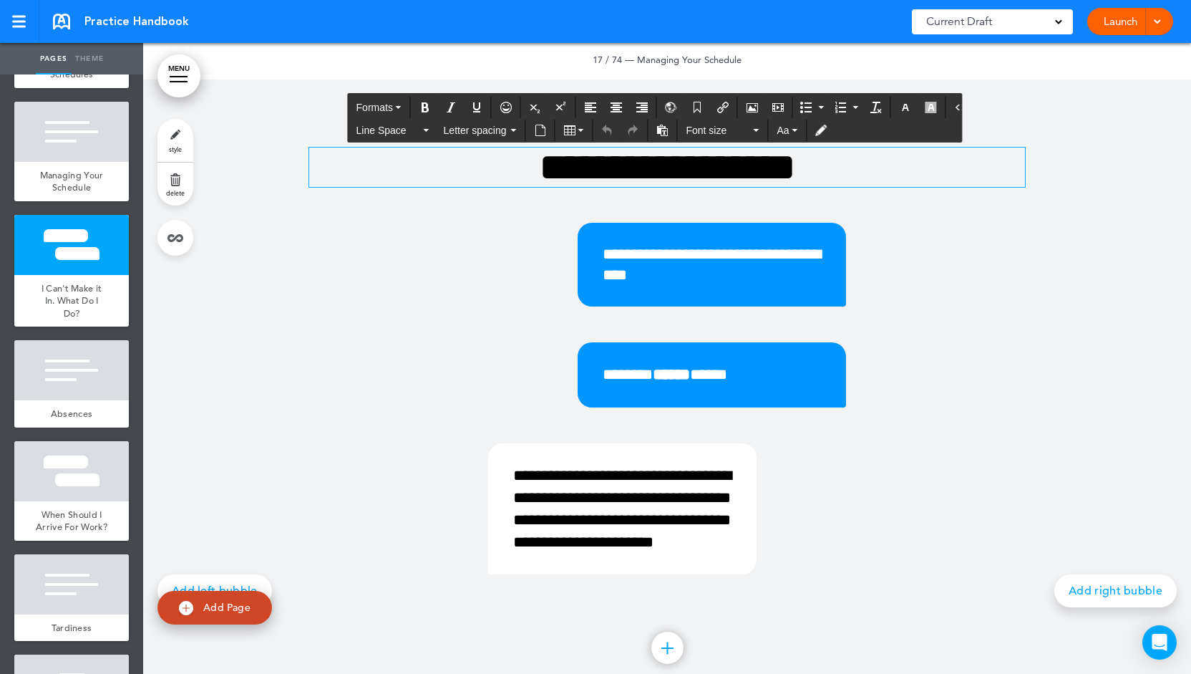
click at [175, 139] on link "style" at bounding box center [175, 140] width 36 height 43
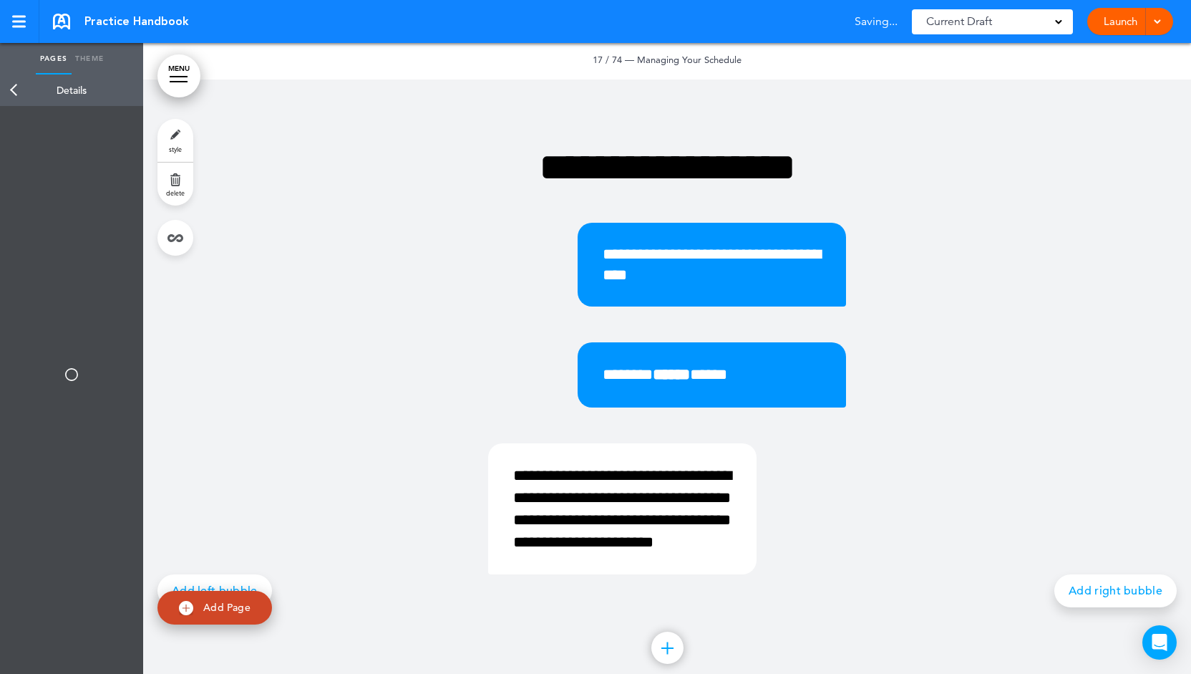
type input "******"
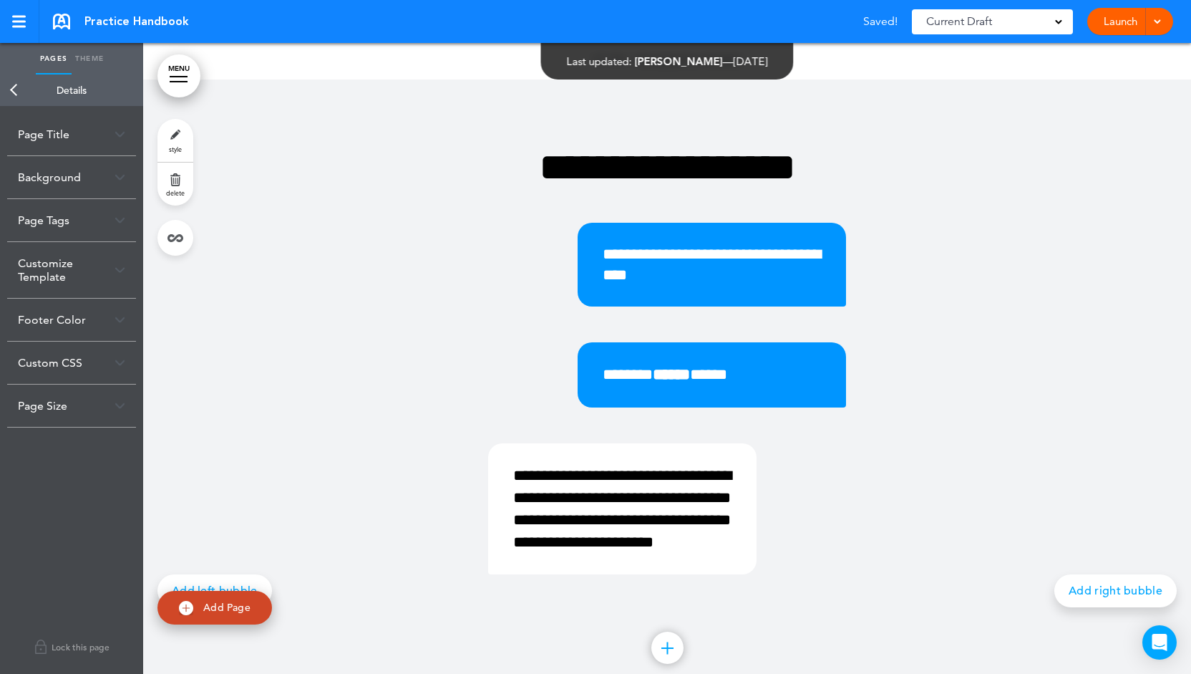
click at [84, 161] on div "Background" at bounding box center [71, 177] width 129 height 42
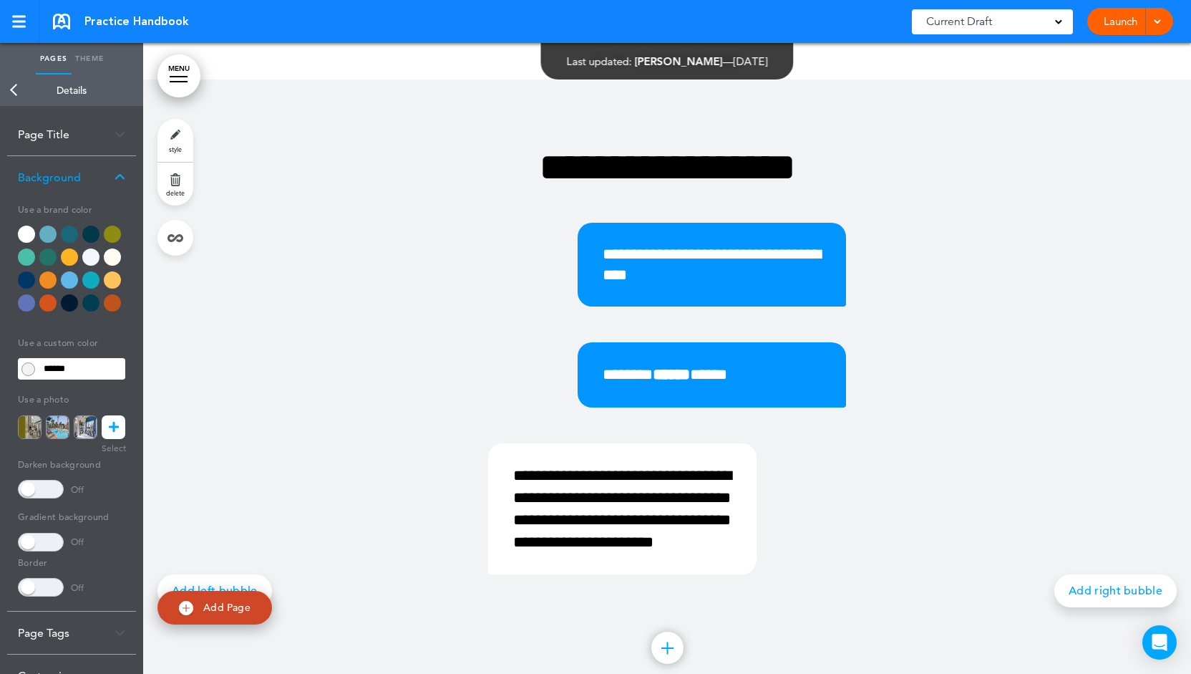
click at [67, 230] on div at bounding box center [69, 233] width 17 height 17
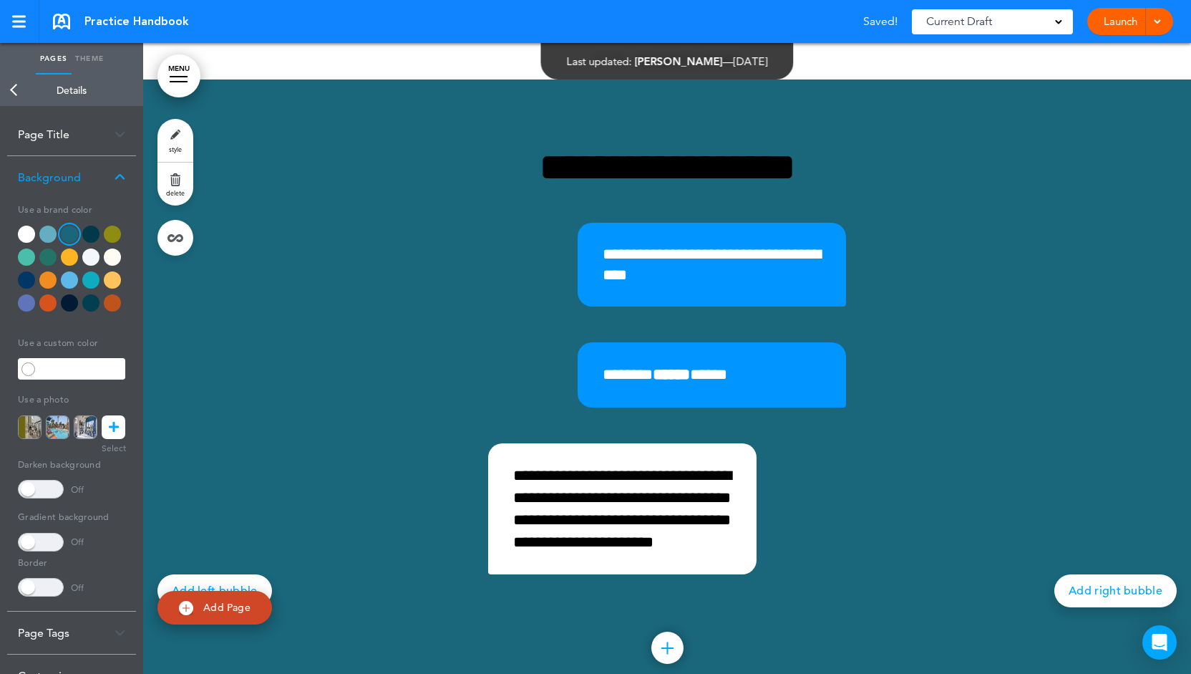
click at [115, 304] on div at bounding box center [112, 302] width 17 height 17
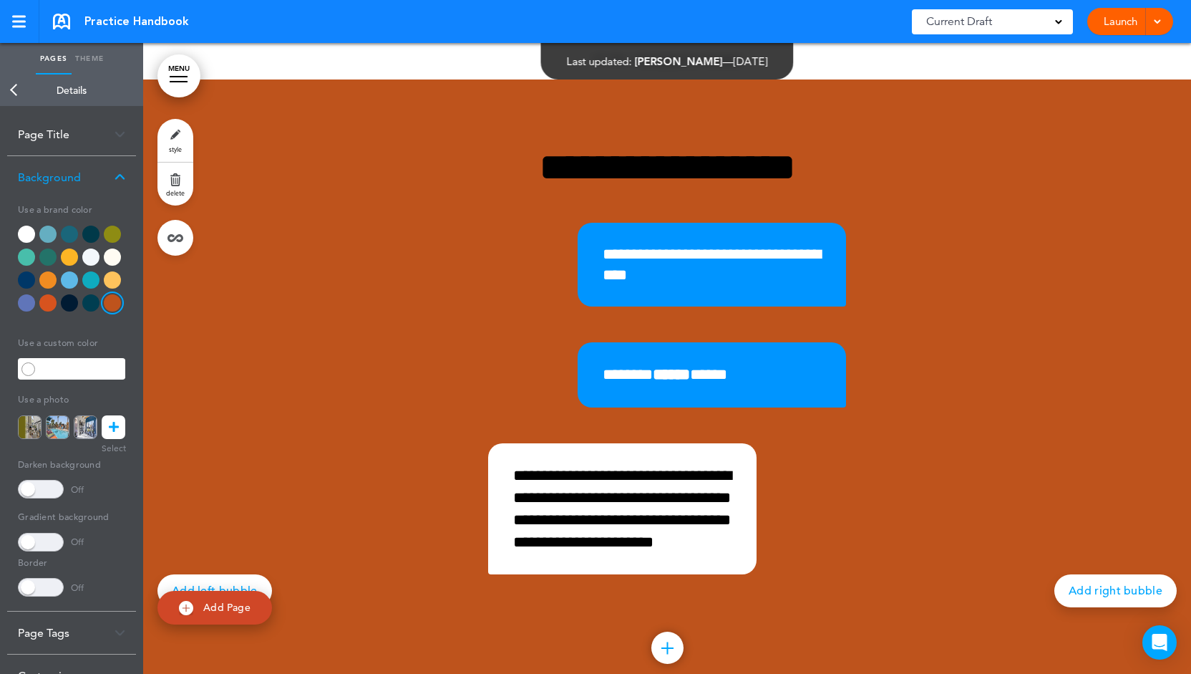
click at [29, 306] on div at bounding box center [26, 302] width 17 height 17
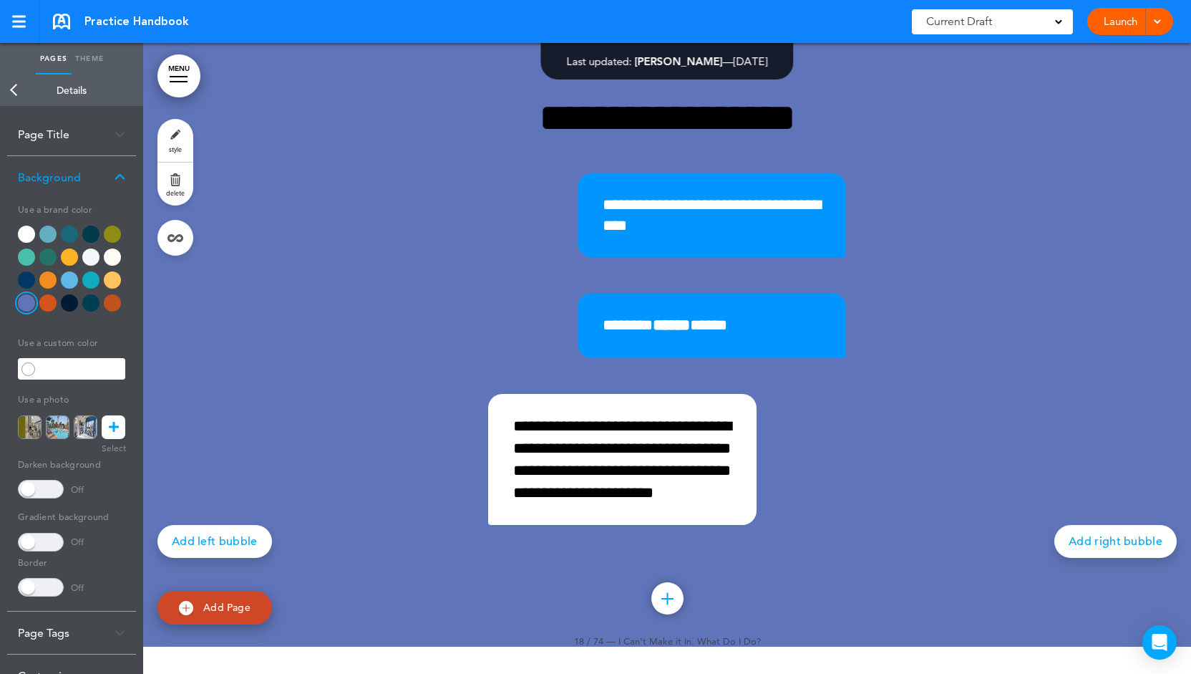
scroll to position [13428, 0]
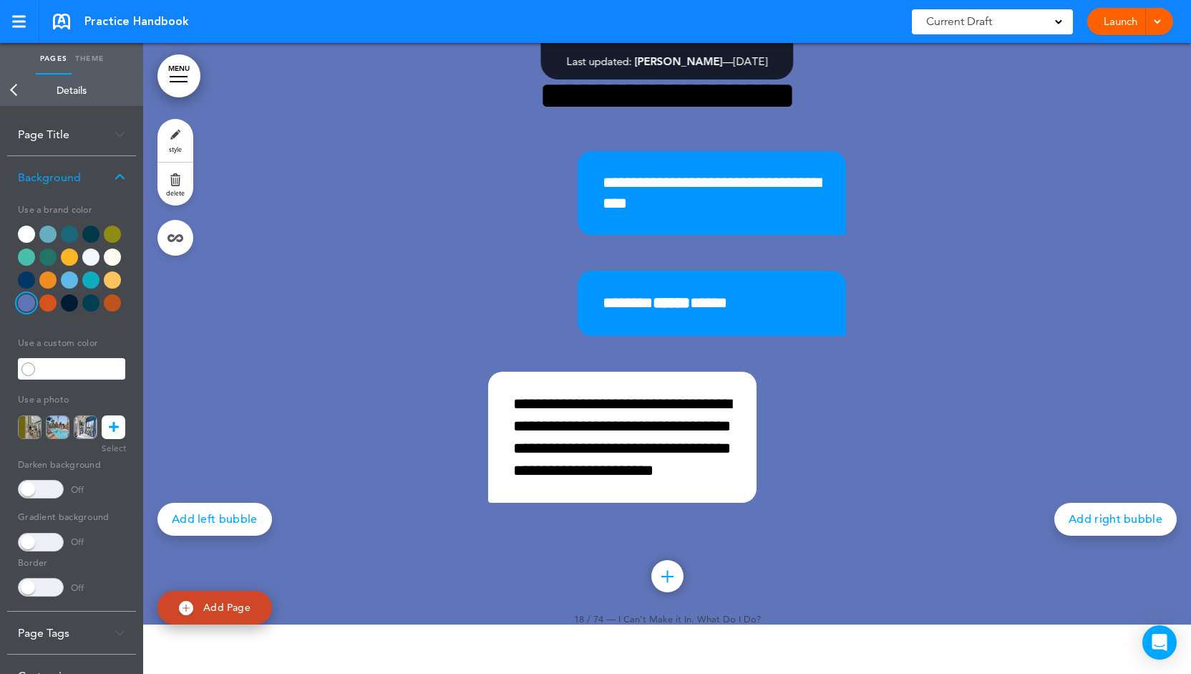
click at [19, 92] on link "Back" at bounding box center [14, 89] width 29 height 31
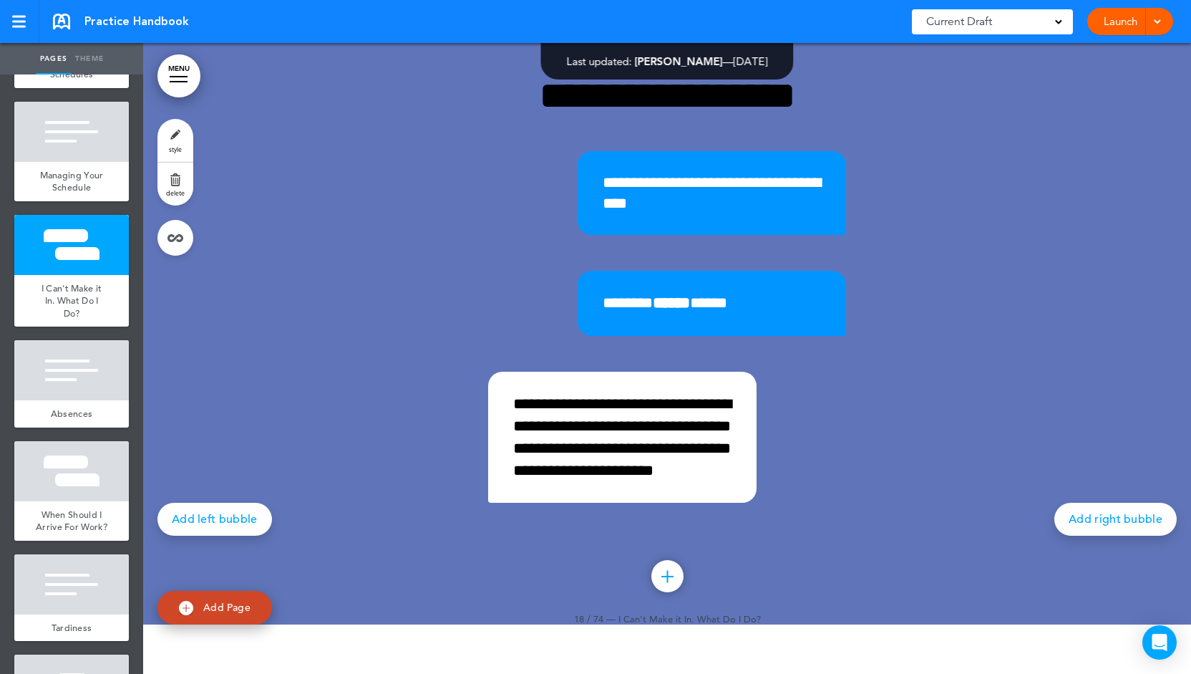
click at [1104, 29] on link "Launch" at bounding box center [1120, 21] width 45 height 27
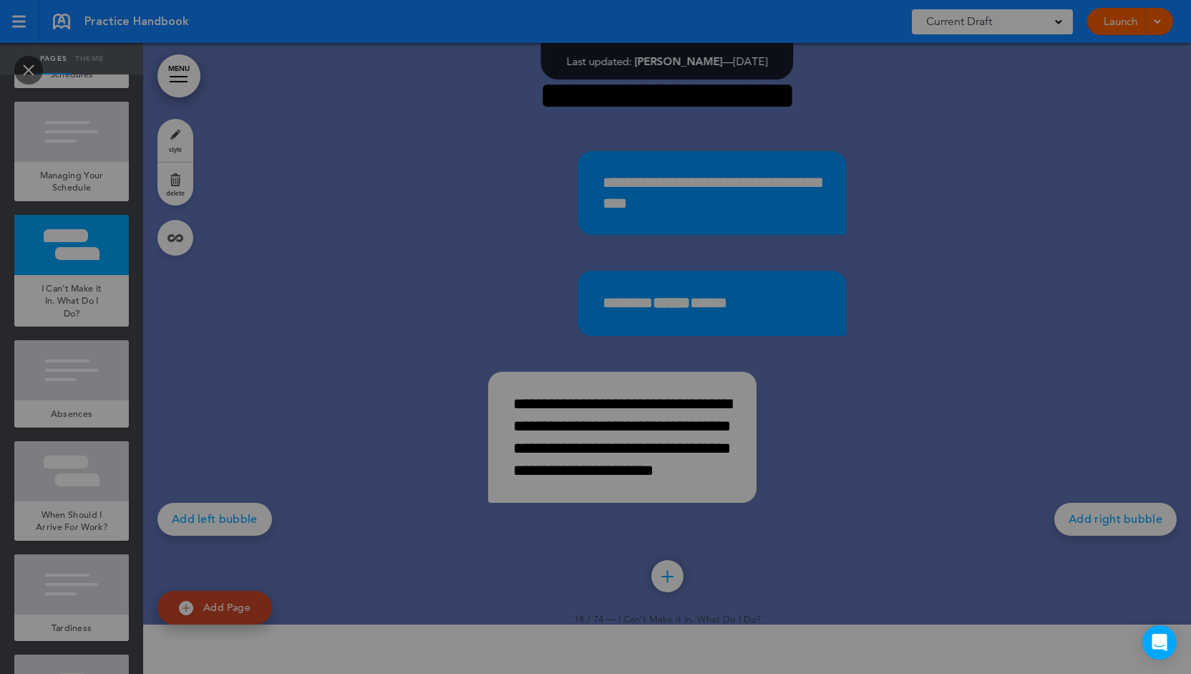
scroll to position [0, 0]
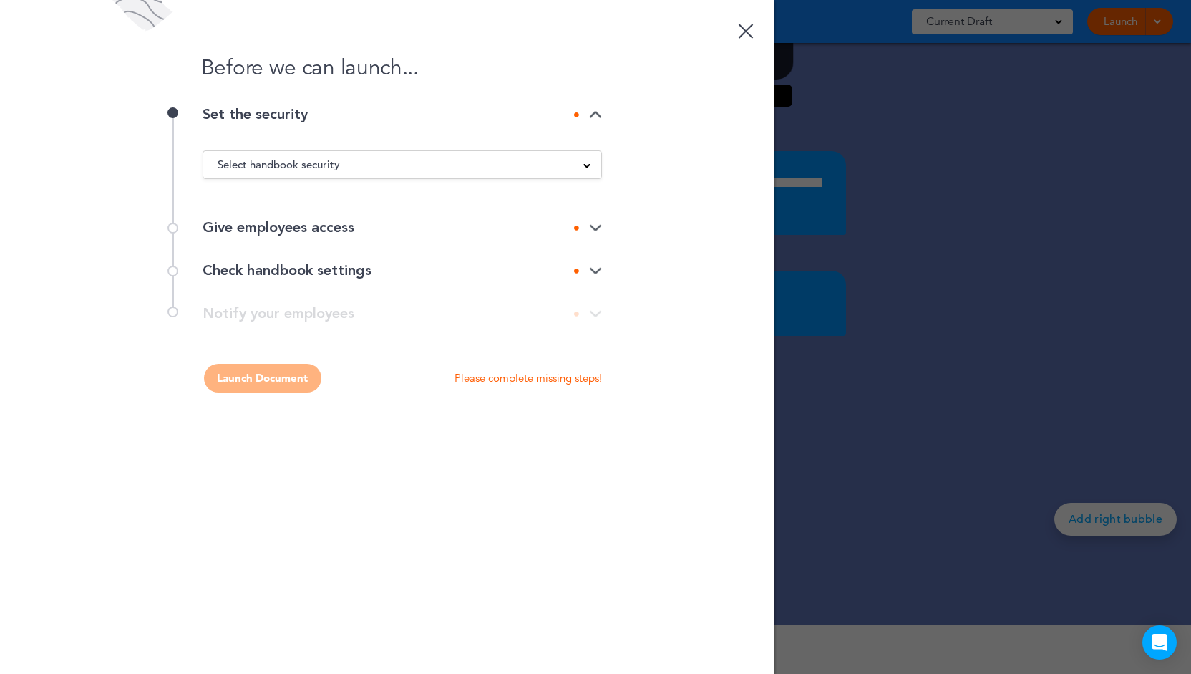
click at [394, 175] on div "Select handbook security Public link Private link Unlisted link" at bounding box center [402, 164] width 399 height 29
click at [374, 168] on div "Select handbook security" at bounding box center [402, 165] width 398 height 16
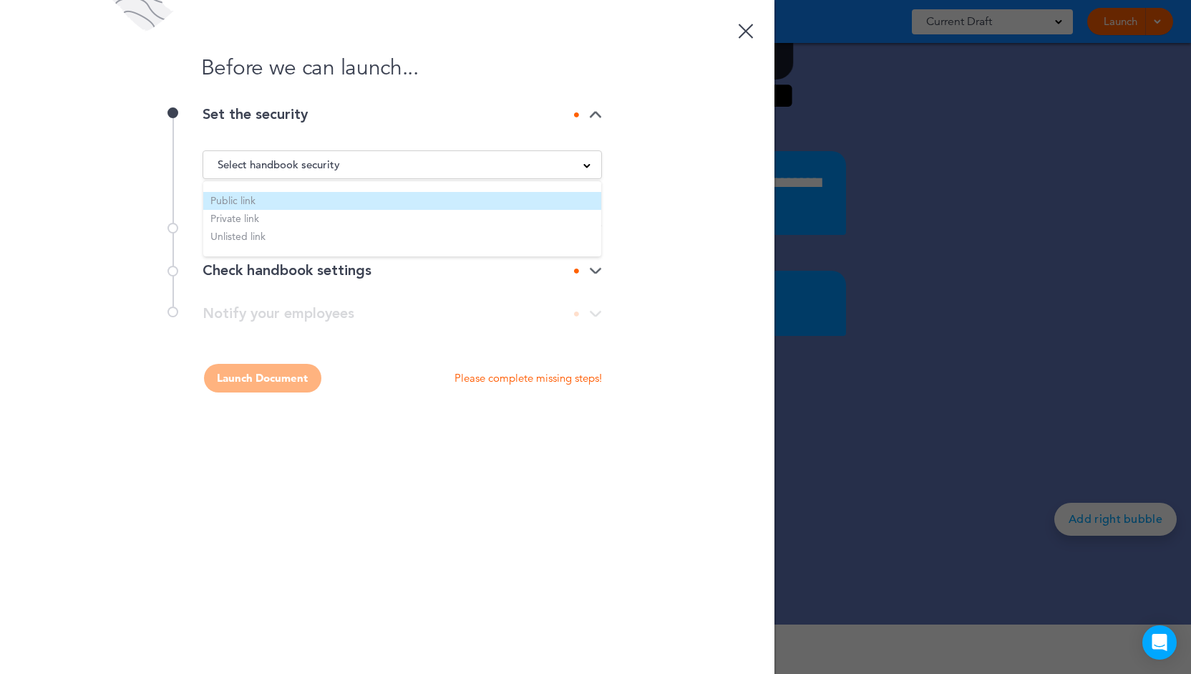
click at [226, 206] on li "Public link" at bounding box center [402, 201] width 398 height 18
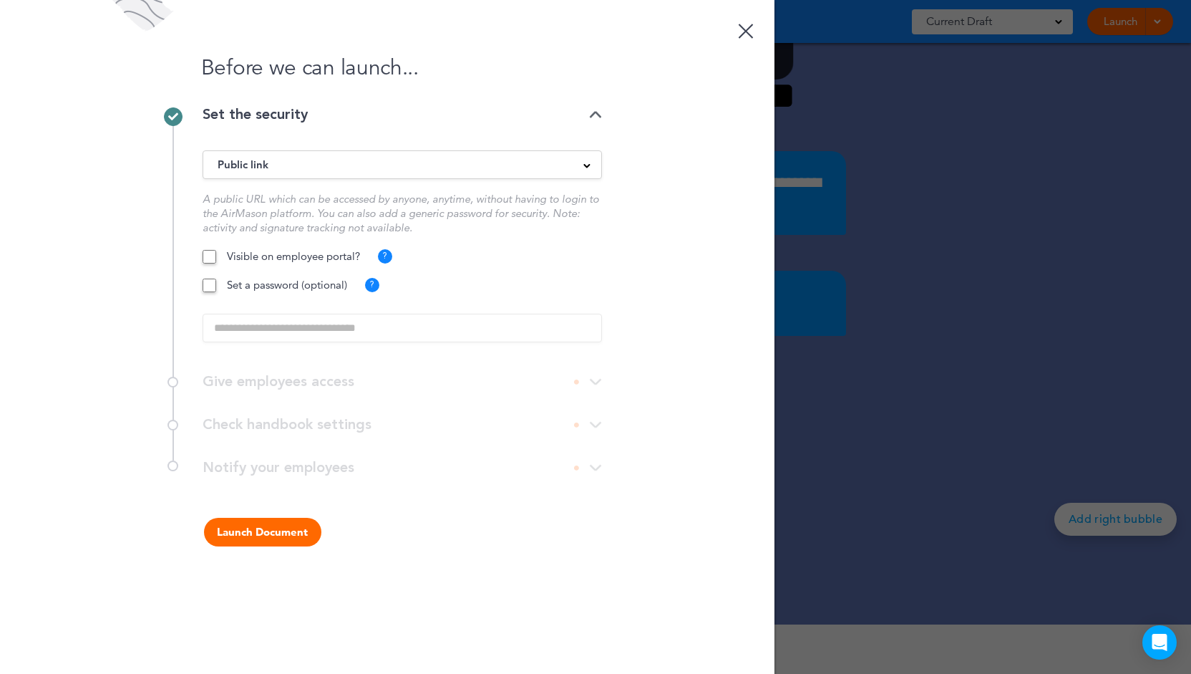
click at [376, 168] on div "Public link" at bounding box center [402, 165] width 398 height 16
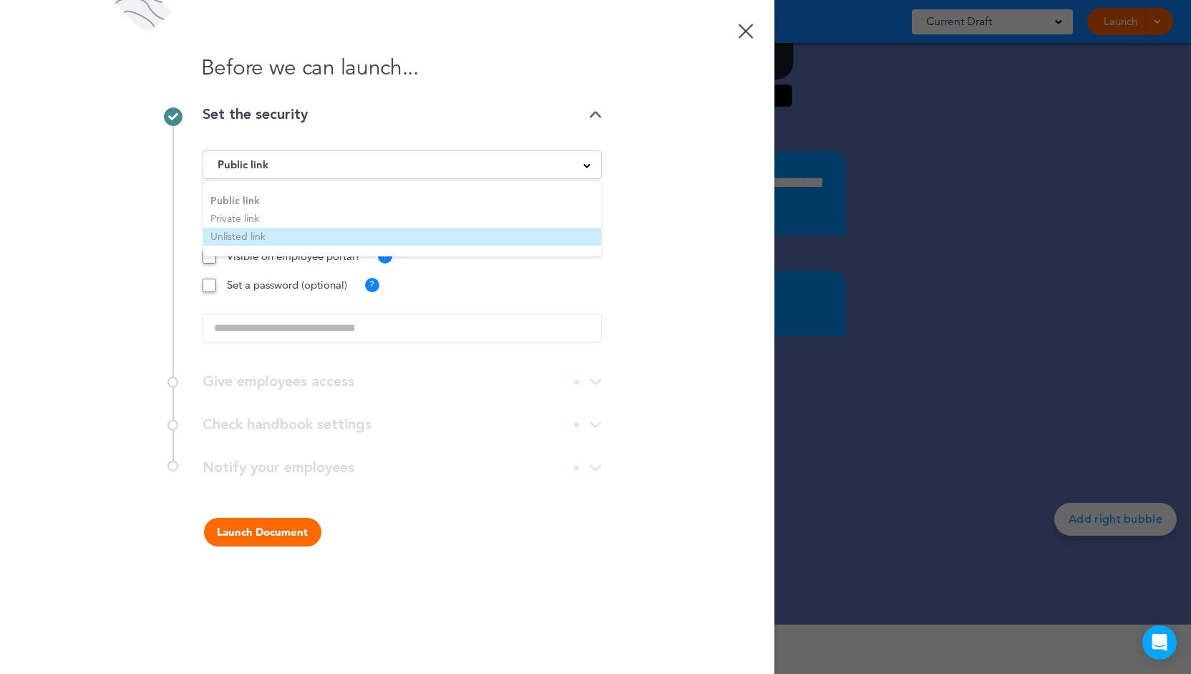
click at [301, 236] on li "Unlisted link" at bounding box center [402, 237] width 398 height 18
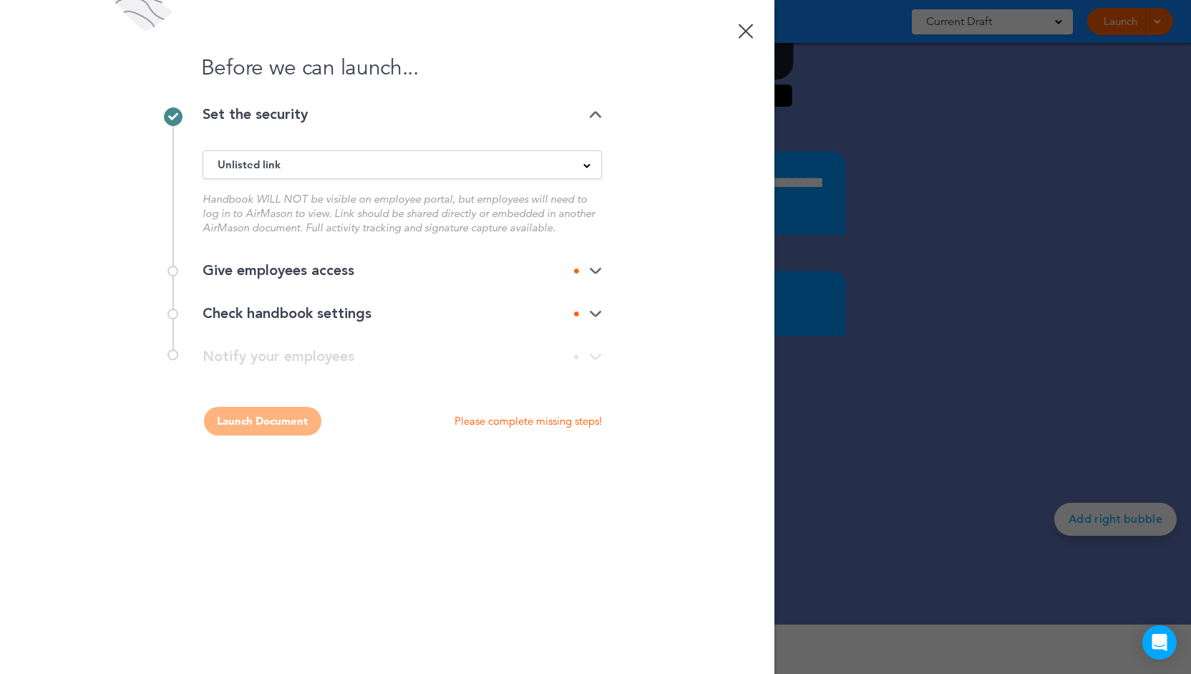
click at [340, 167] on div "Unlisted link" at bounding box center [402, 165] width 398 height 16
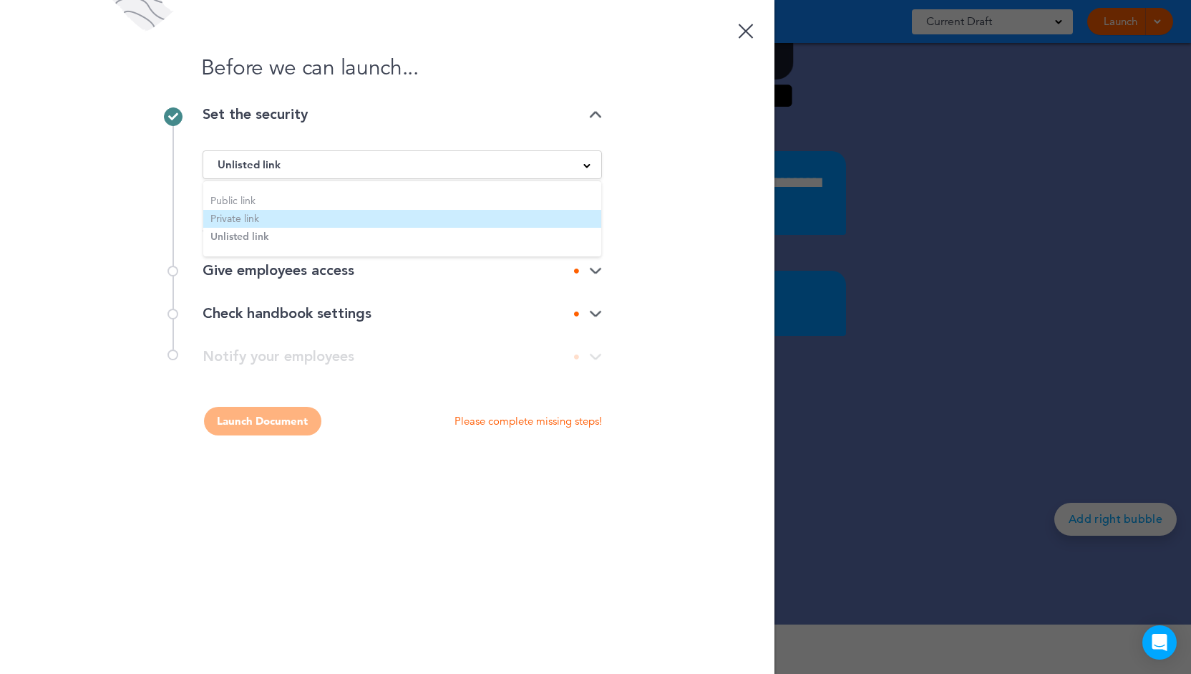
click at [338, 212] on li "Private link" at bounding box center [402, 219] width 398 height 18
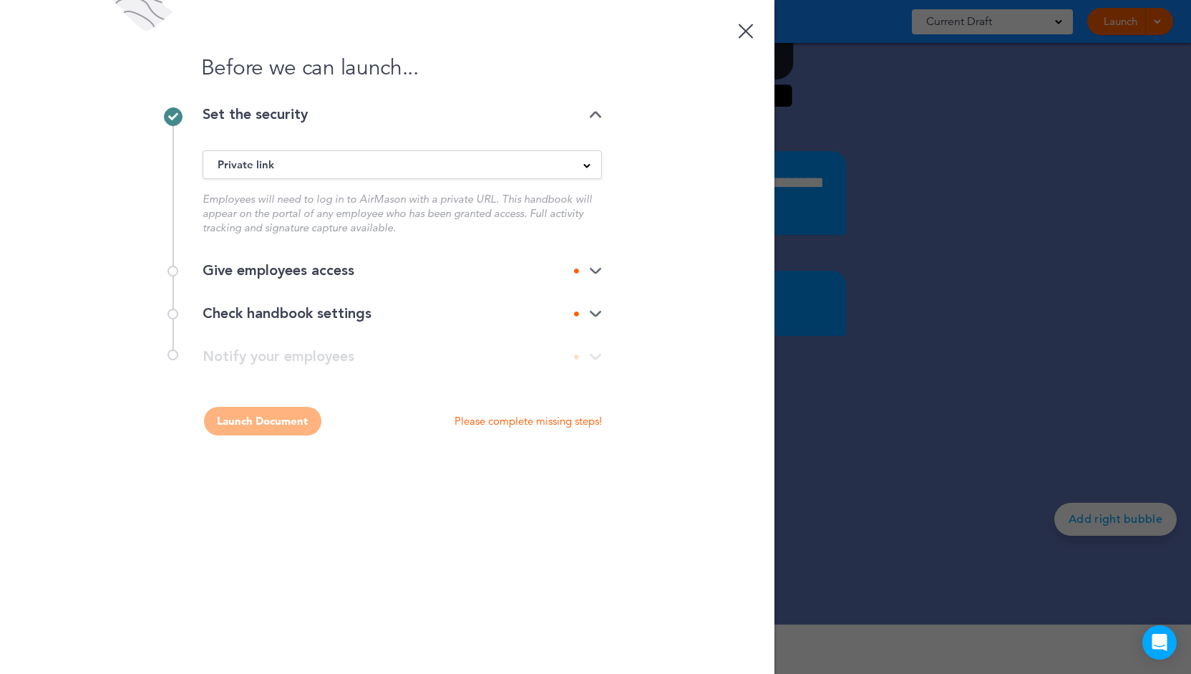
click at [379, 273] on div "Give employees access" at bounding box center [402, 270] width 399 height 14
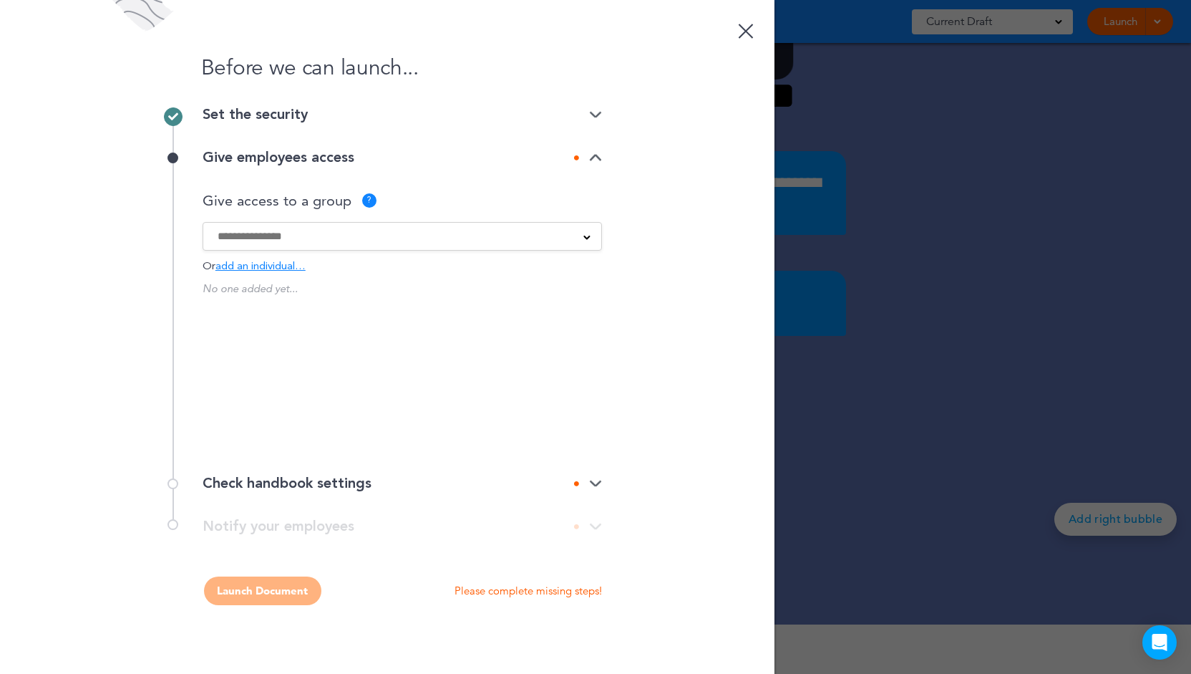
click at [384, 241] on input at bounding box center [393, 236] width 351 height 16
click at [354, 349] on div "No one added yet... Would you like to create a group?" at bounding box center [402, 361] width 399 height 157
click at [463, 225] on div "SSO Employee" at bounding box center [402, 236] width 399 height 29
click at [475, 236] on input at bounding box center [393, 236] width 351 height 16
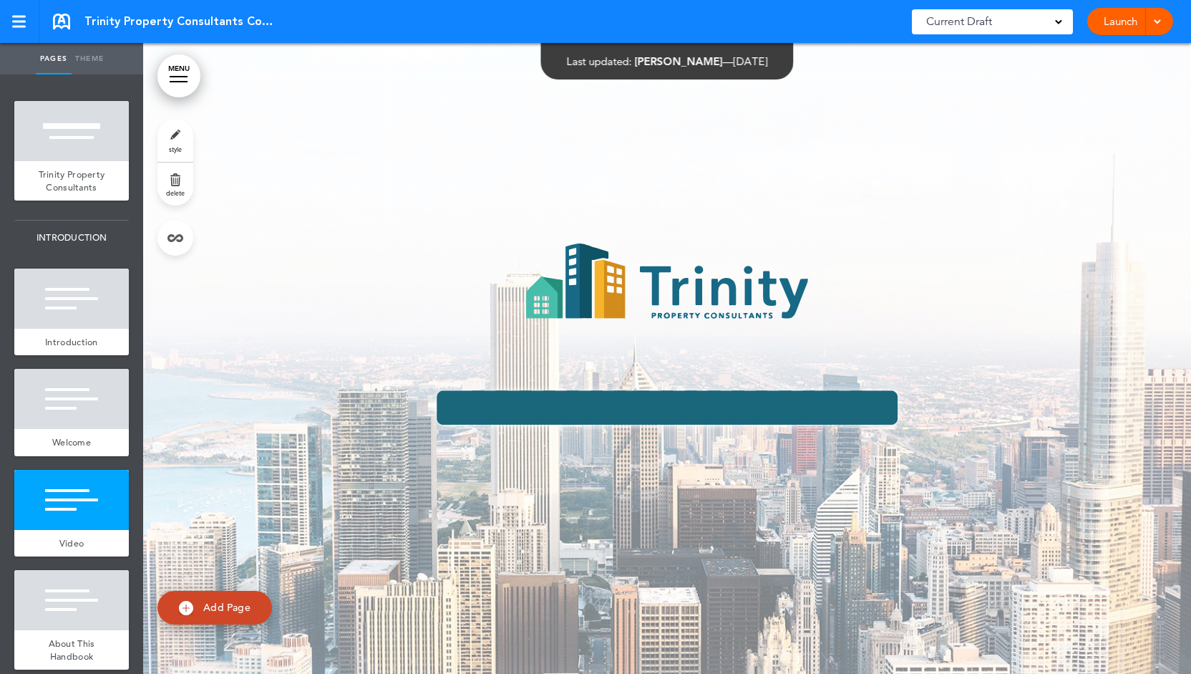
click at [73, 369] on div at bounding box center [71, 399] width 115 height 60
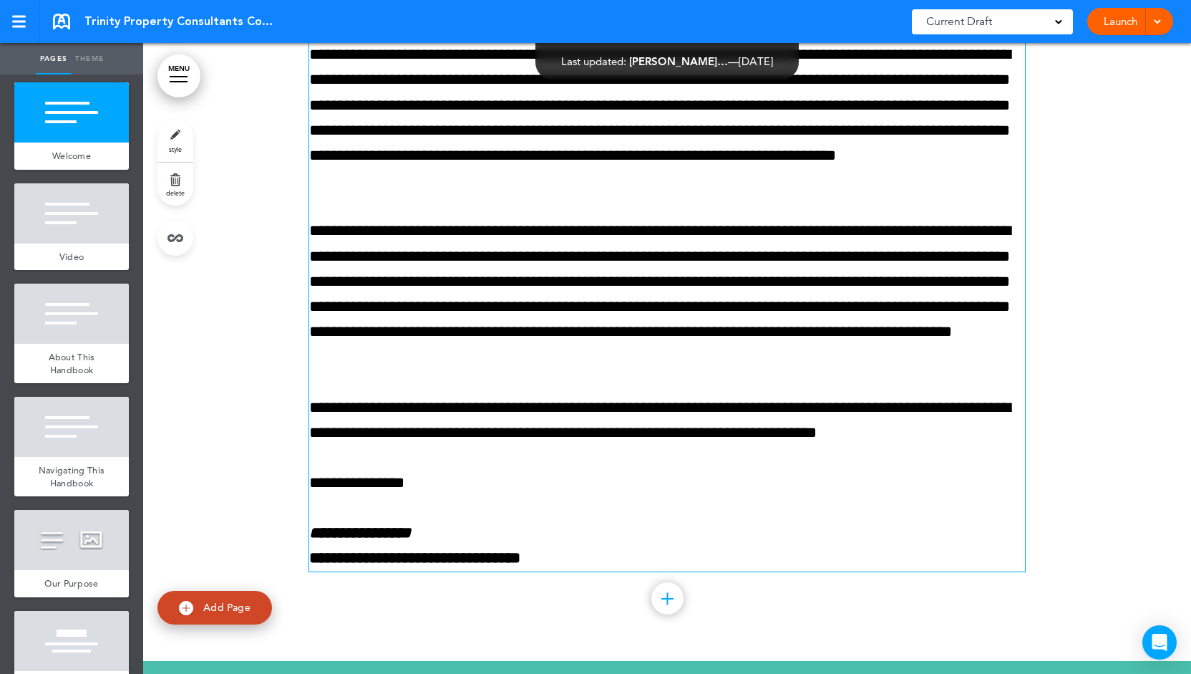
scroll to position [1103, 0]
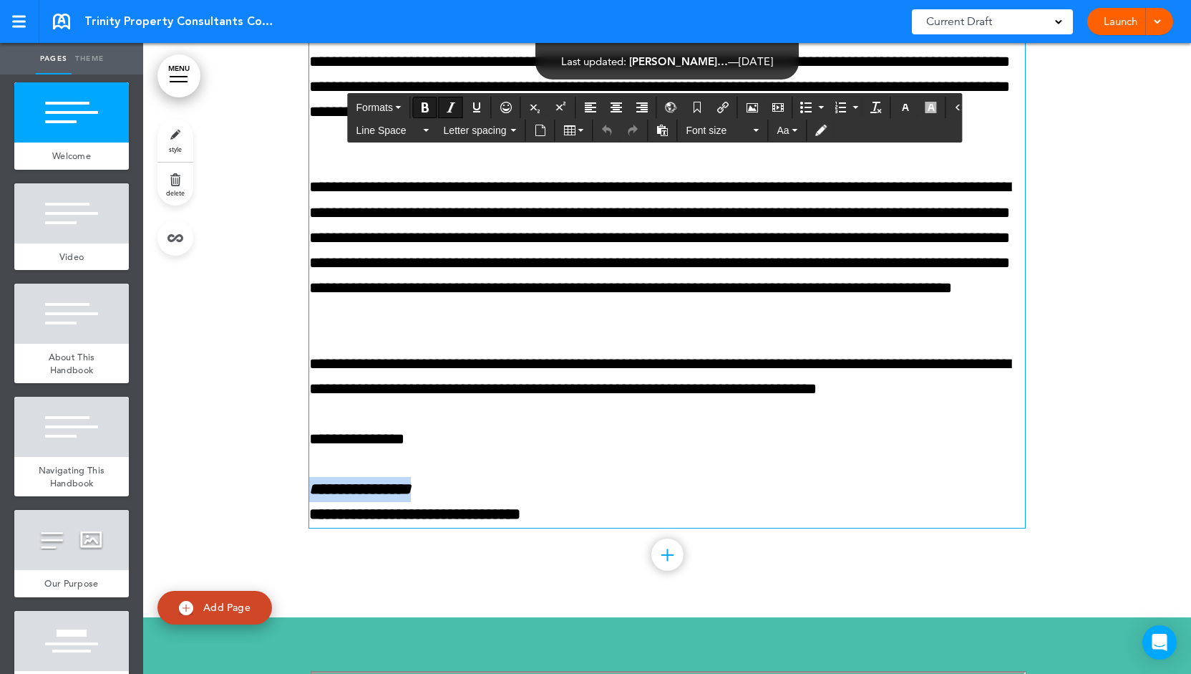
drag, startPoint x: 423, startPoint y: 484, endPoint x: 302, endPoint y: 483, distance: 121.0
click at [302, 483] on div "**********" at bounding box center [667, 187] width 1048 height 860
click at [630, 429] on p "**********" at bounding box center [667, 439] width 716 height 25
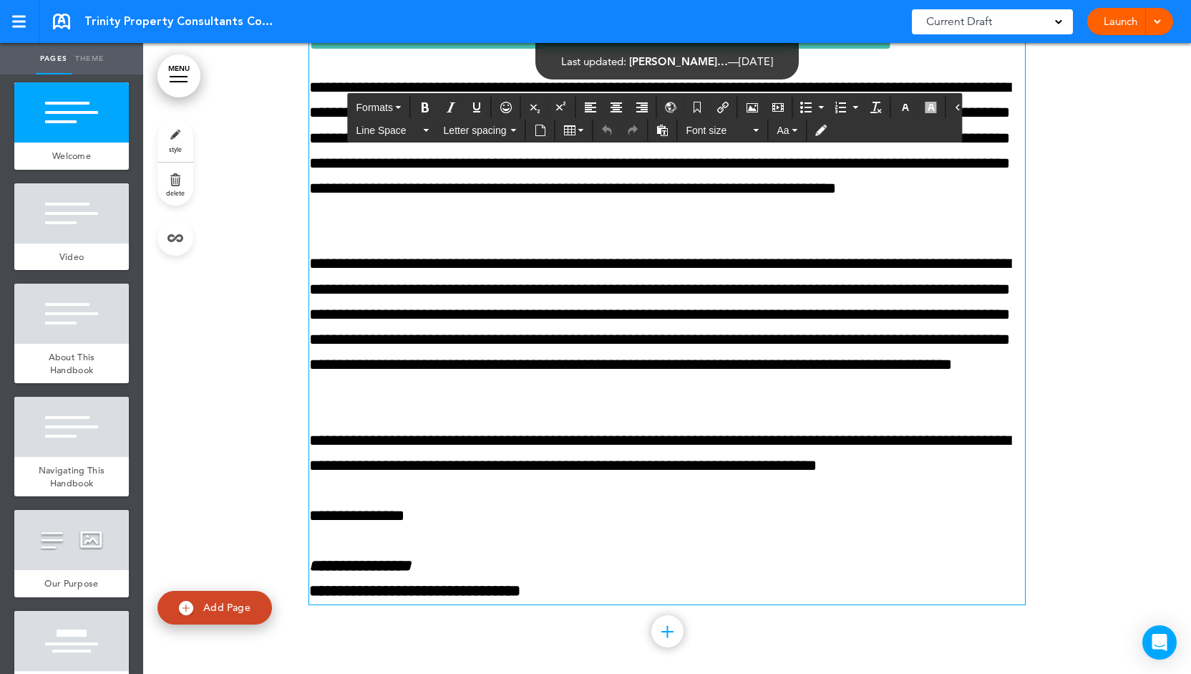
scroll to position [1031, 0]
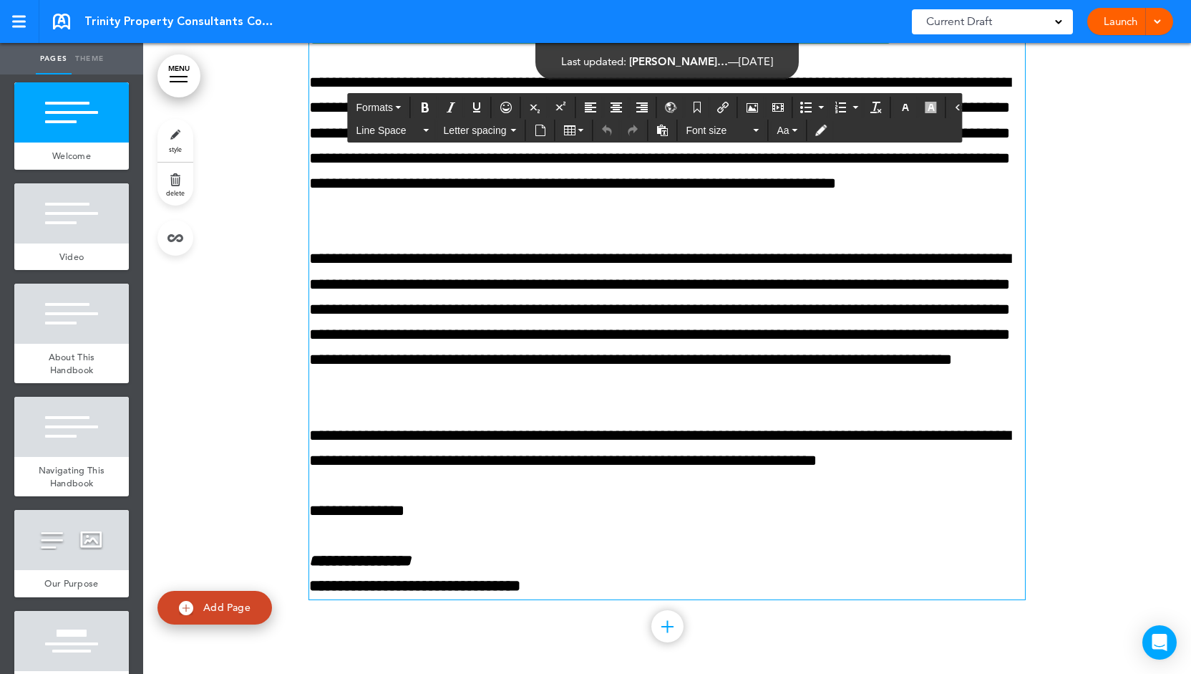
click at [238, 608] on span "Add Page" at bounding box center [226, 607] width 47 height 13
type input "********"
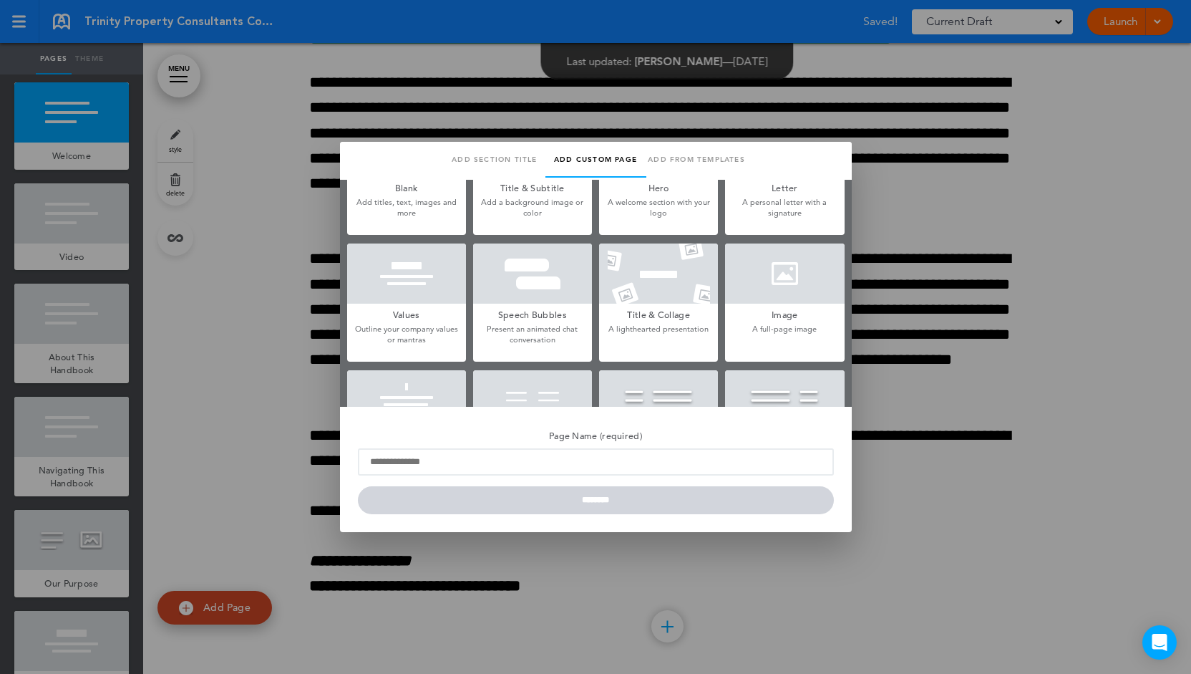
scroll to position [0, 0]
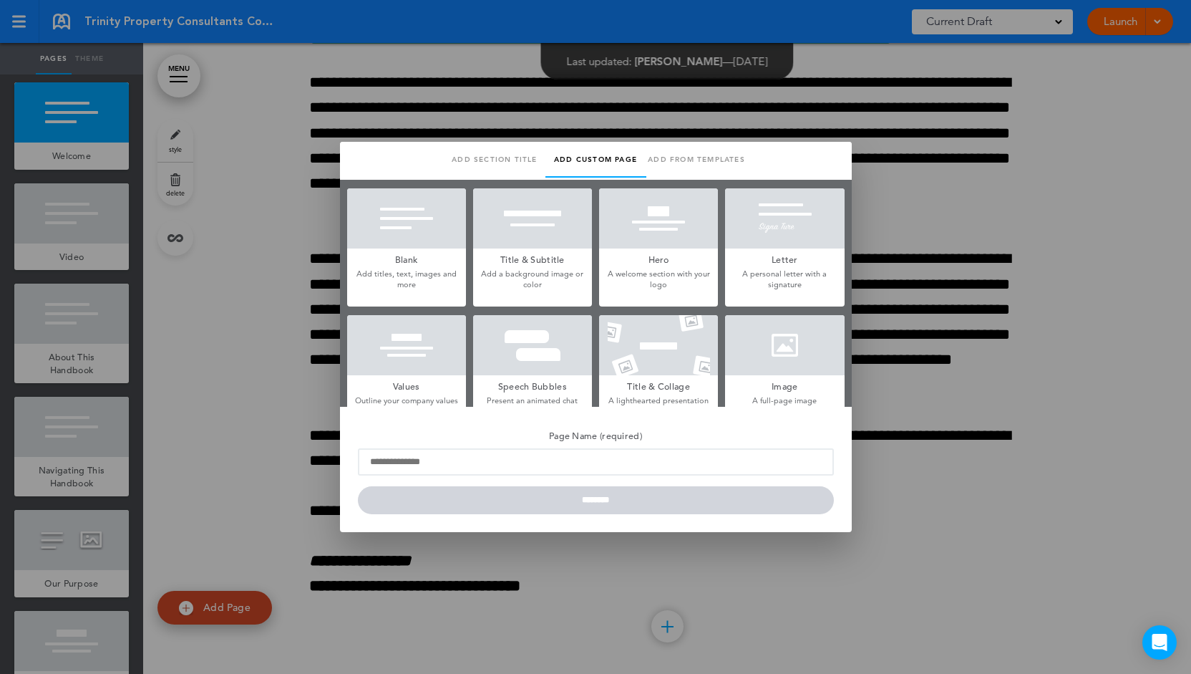
click at [745, 225] on div at bounding box center [784, 218] width 119 height 60
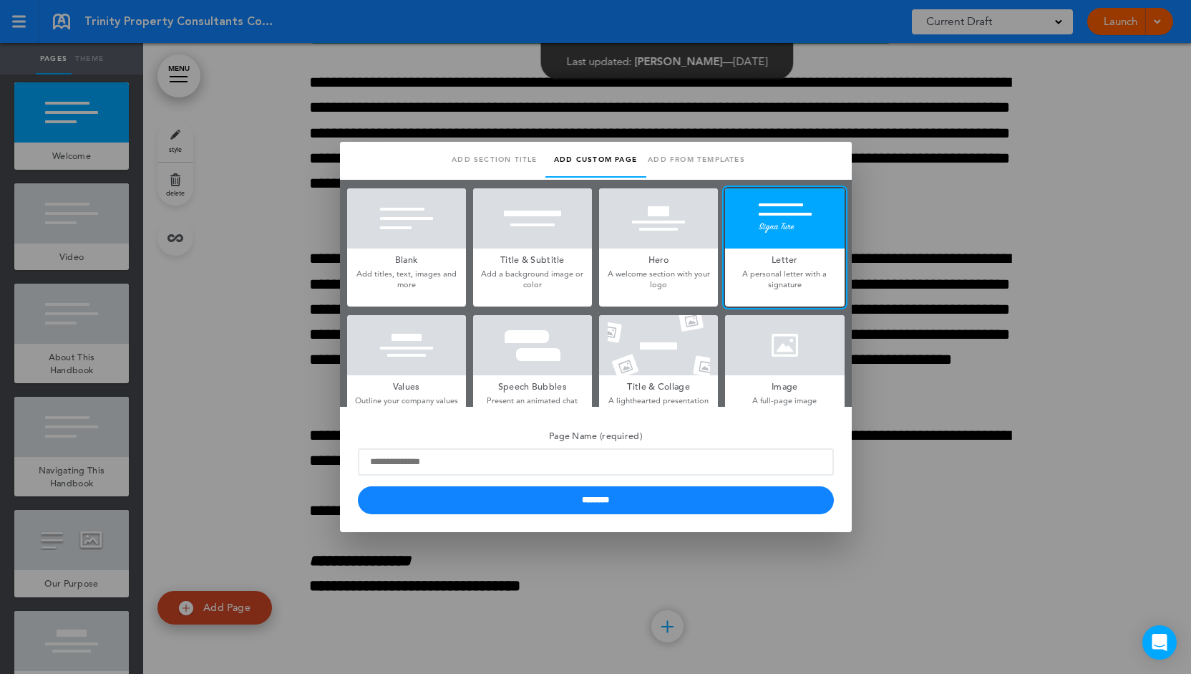
click at [900, 367] on div at bounding box center [595, 337] width 1191 height 674
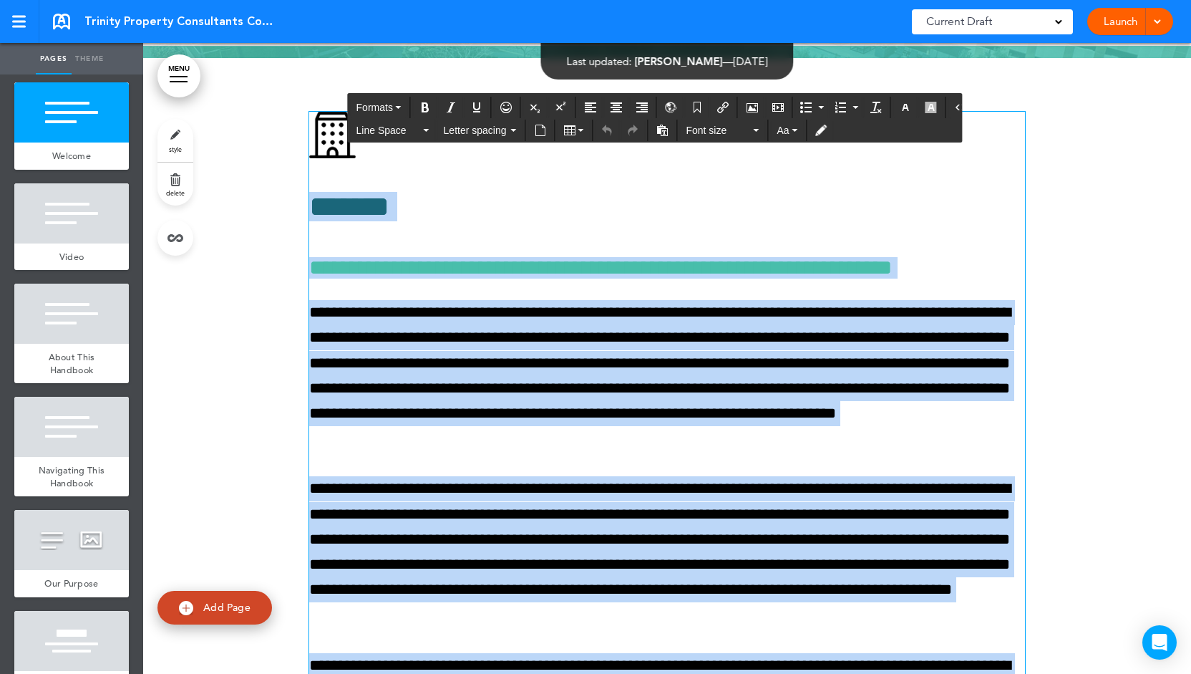
scroll to position [674, 0]
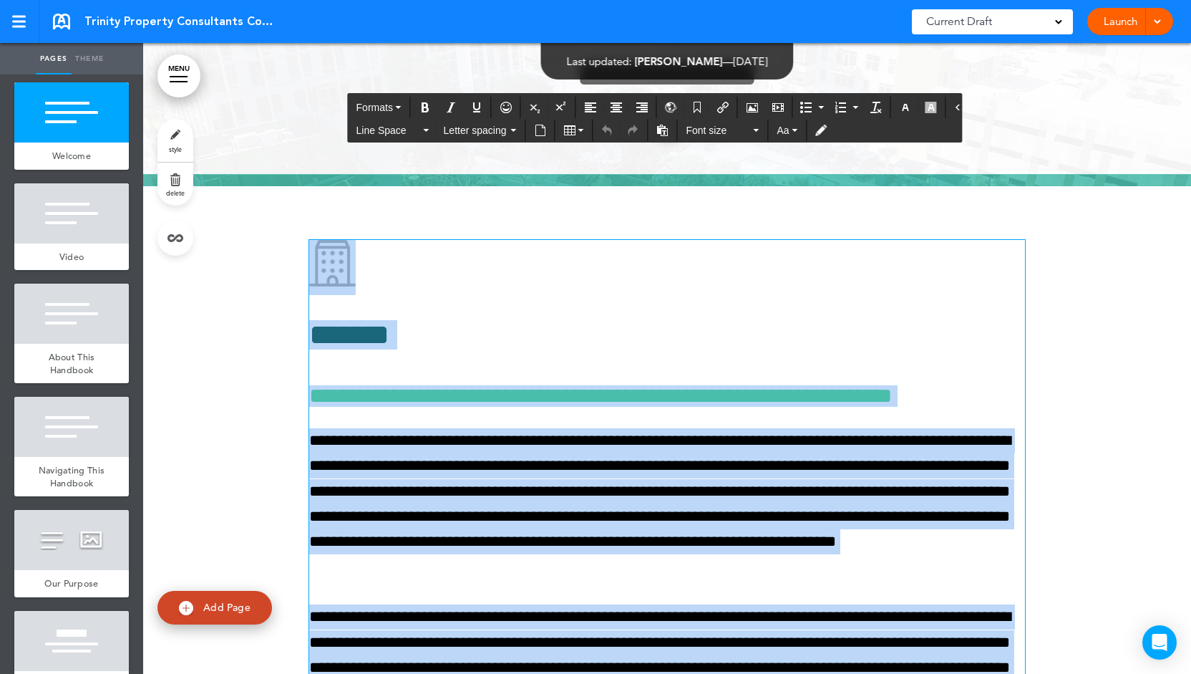
drag, startPoint x: 573, startPoint y: 515, endPoint x: 293, endPoint y: 230, distance: 398.9
click at [309, 223] on div "**********" at bounding box center [667, 616] width 716 height 860
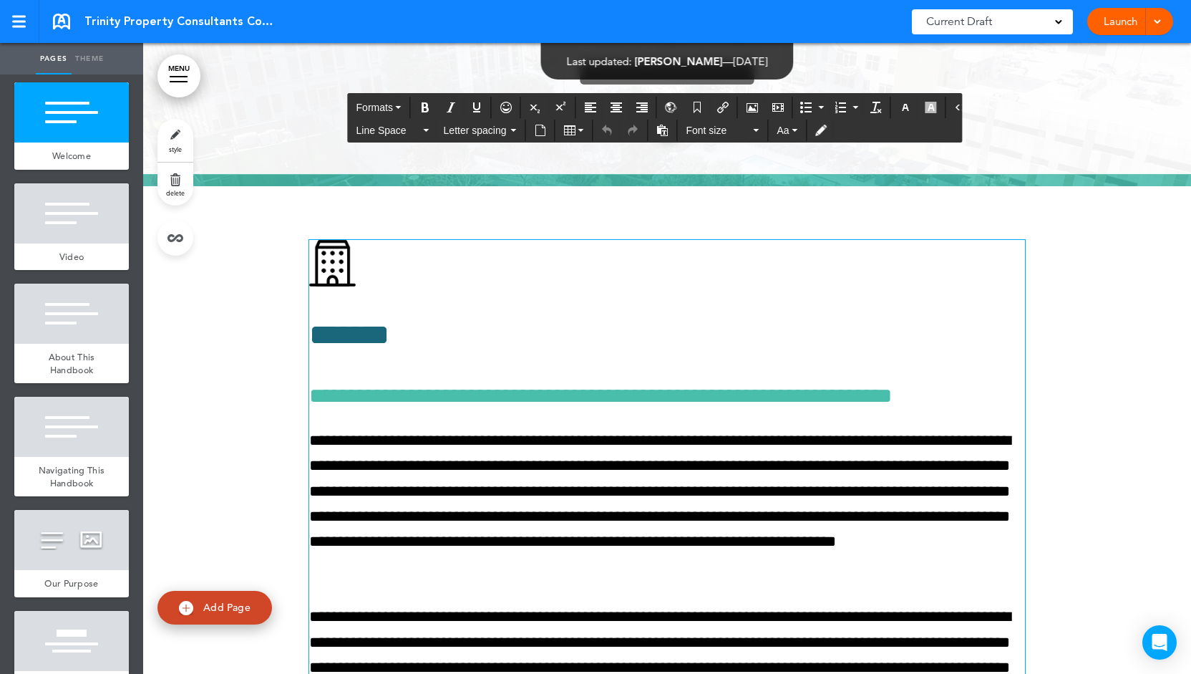
click at [256, 209] on div at bounding box center [667, 616] width 1048 height 860
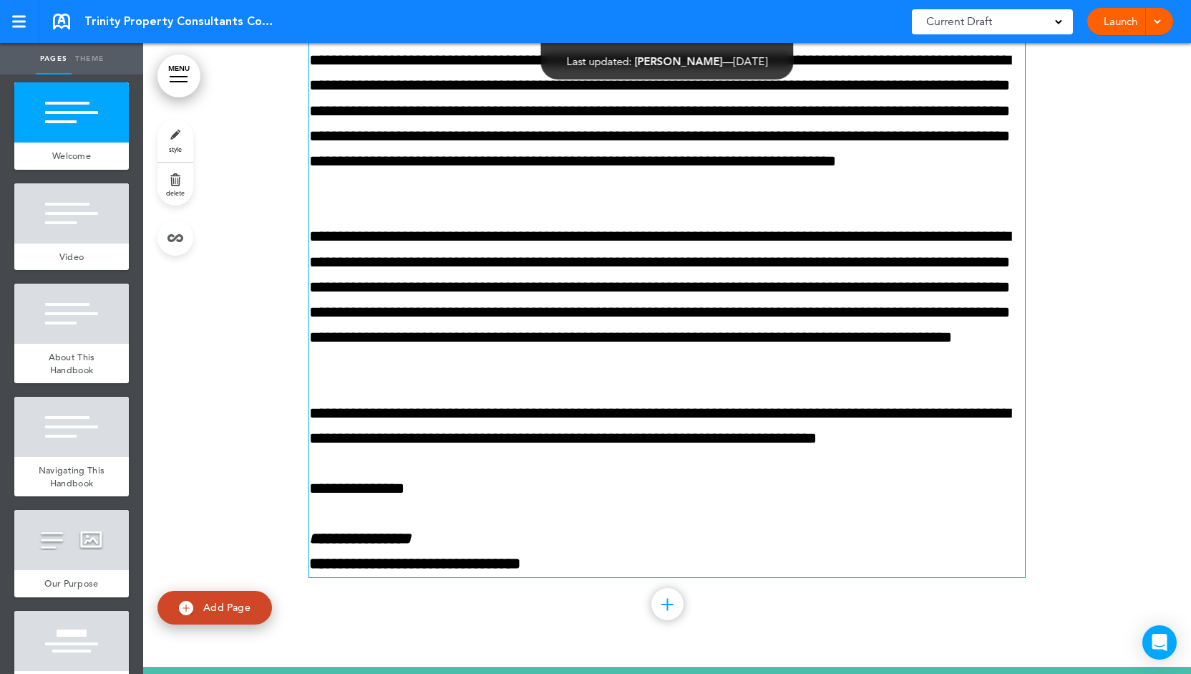
scroll to position [1031, 0]
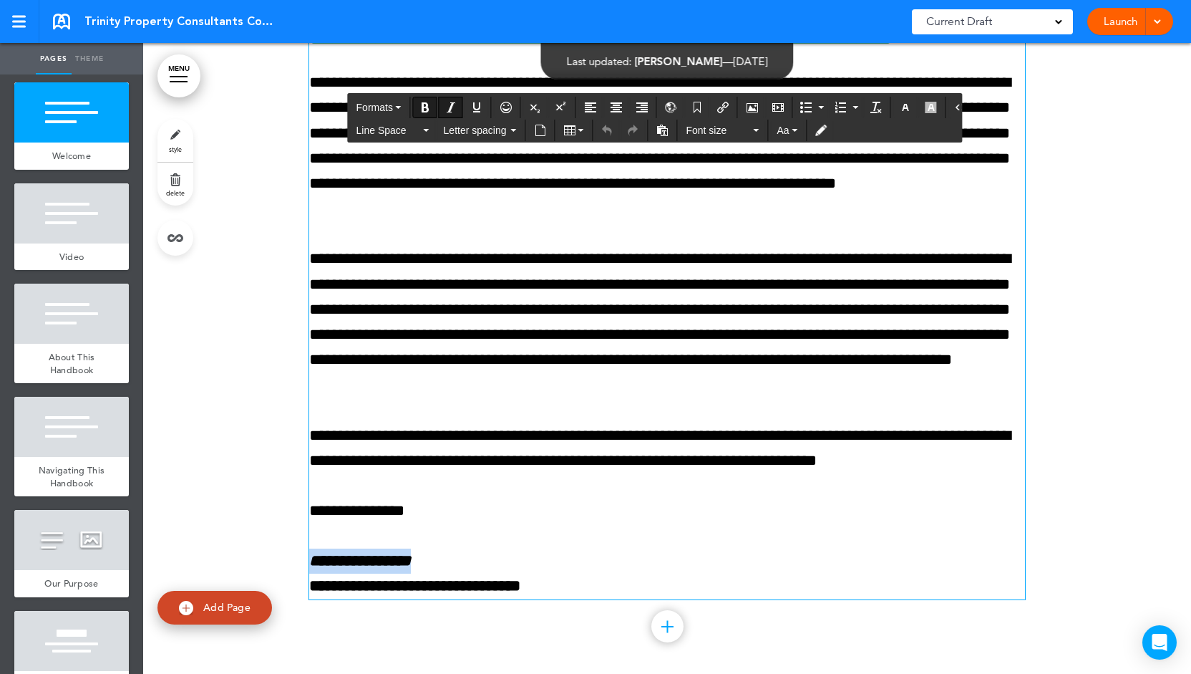
drag, startPoint x: 452, startPoint y: 563, endPoint x: 293, endPoint y: 569, distance: 159.0
click at [293, 569] on div "**********" at bounding box center [667, 258] width 1048 height 860
click at [366, 516] on p "**********" at bounding box center [667, 510] width 716 height 25
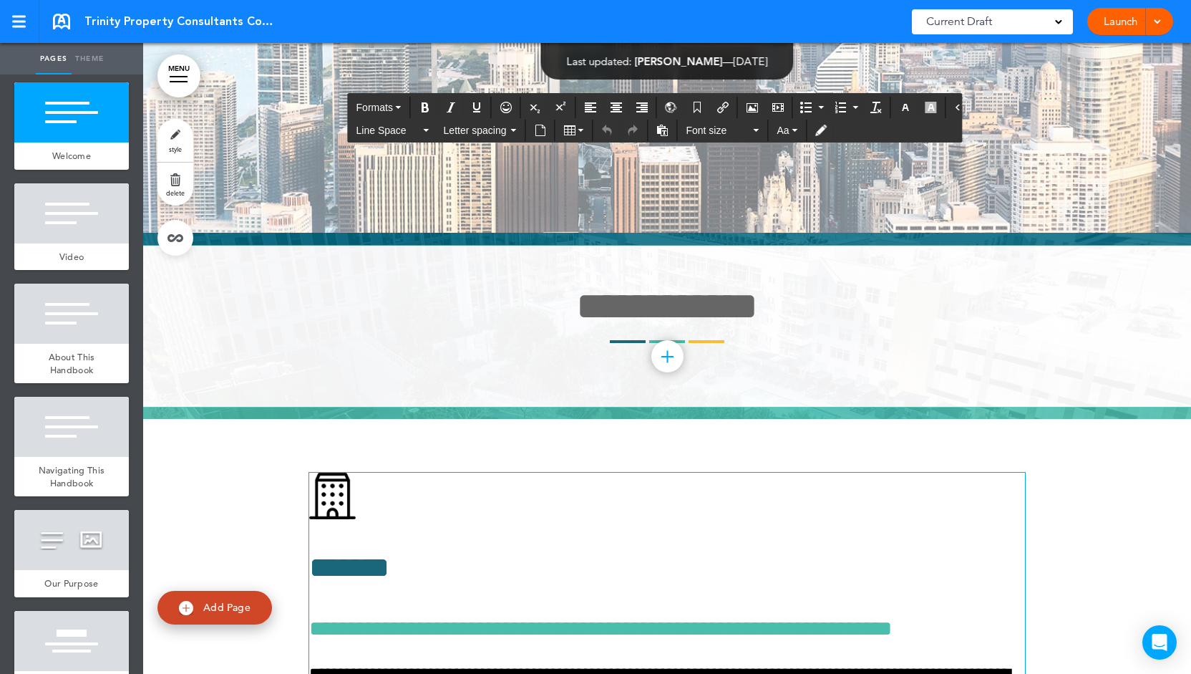
scroll to position [459, 0]
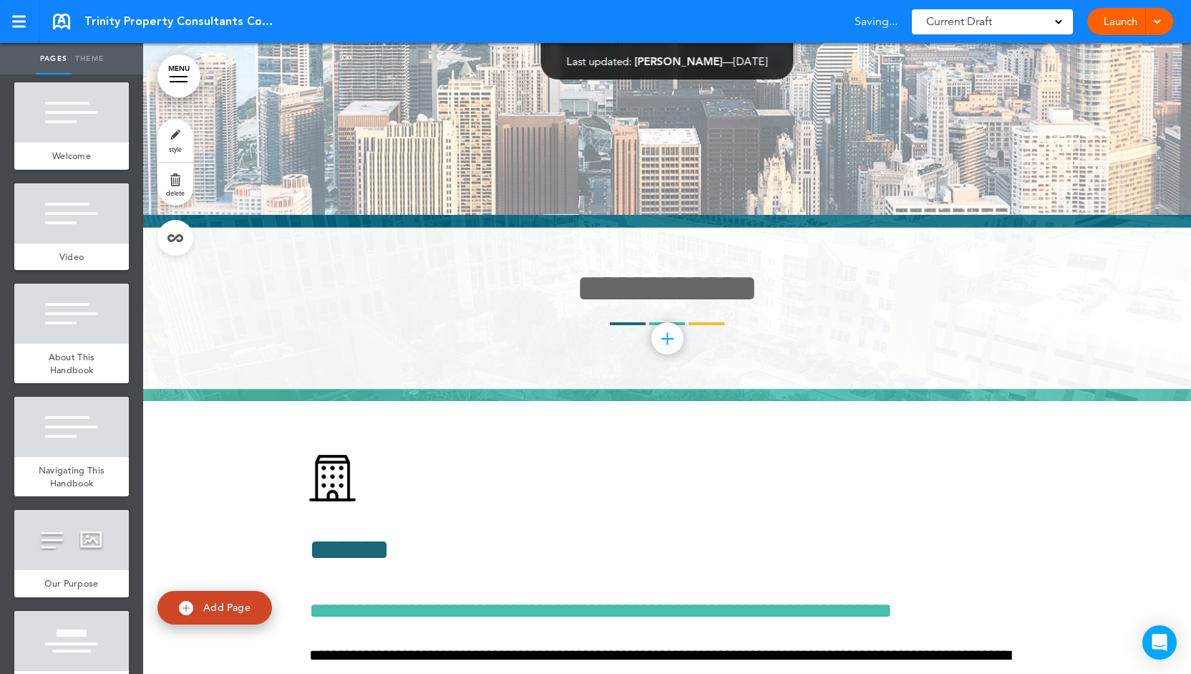
click at [547, 394] on div "**********" at bounding box center [667, 308] width 716 height 186
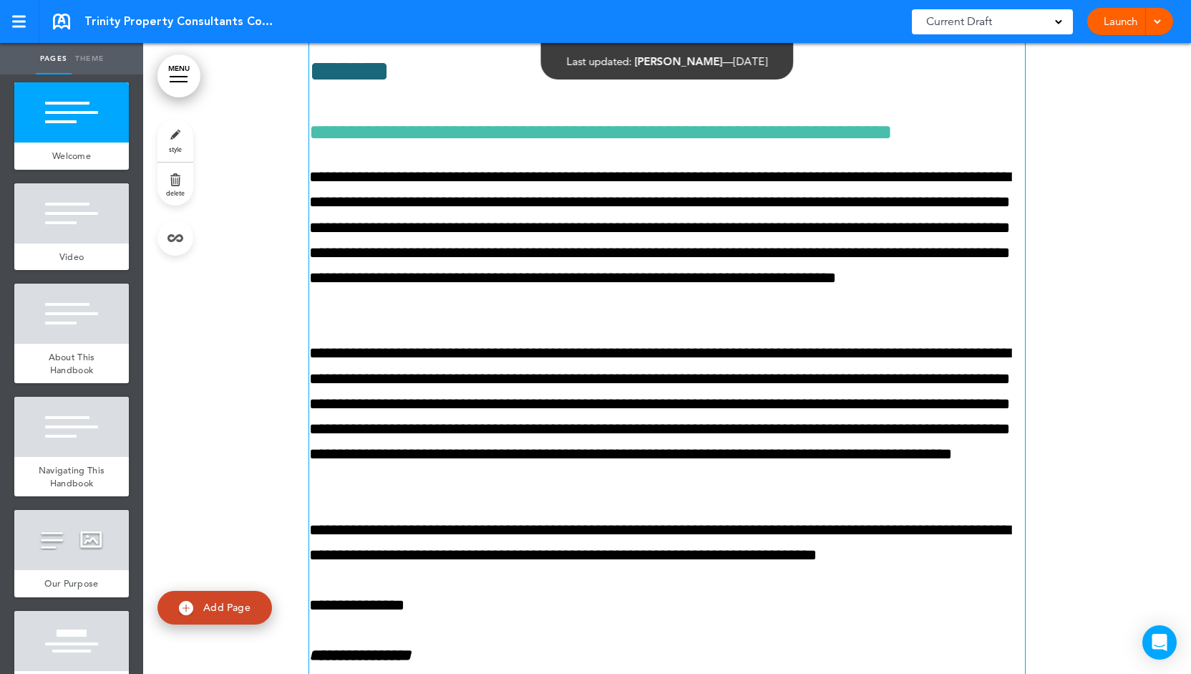
scroll to position [1103, 0]
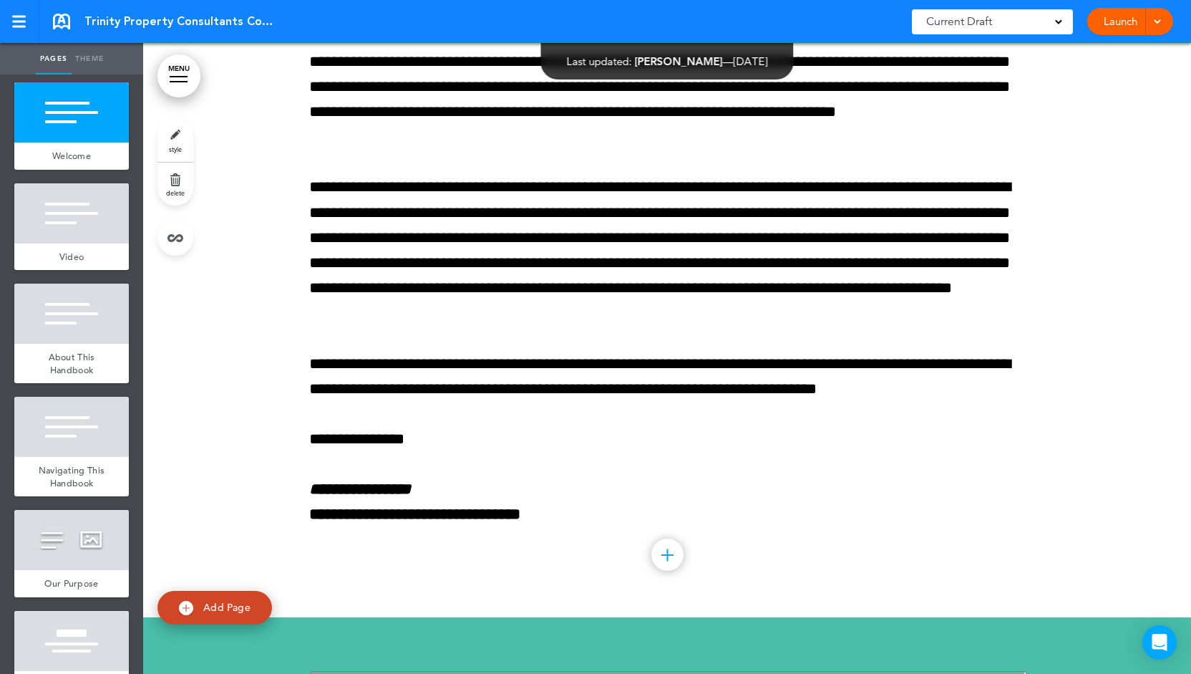
click at [1113, 14] on link "Launch" at bounding box center [1120, 21] width 45 height 27
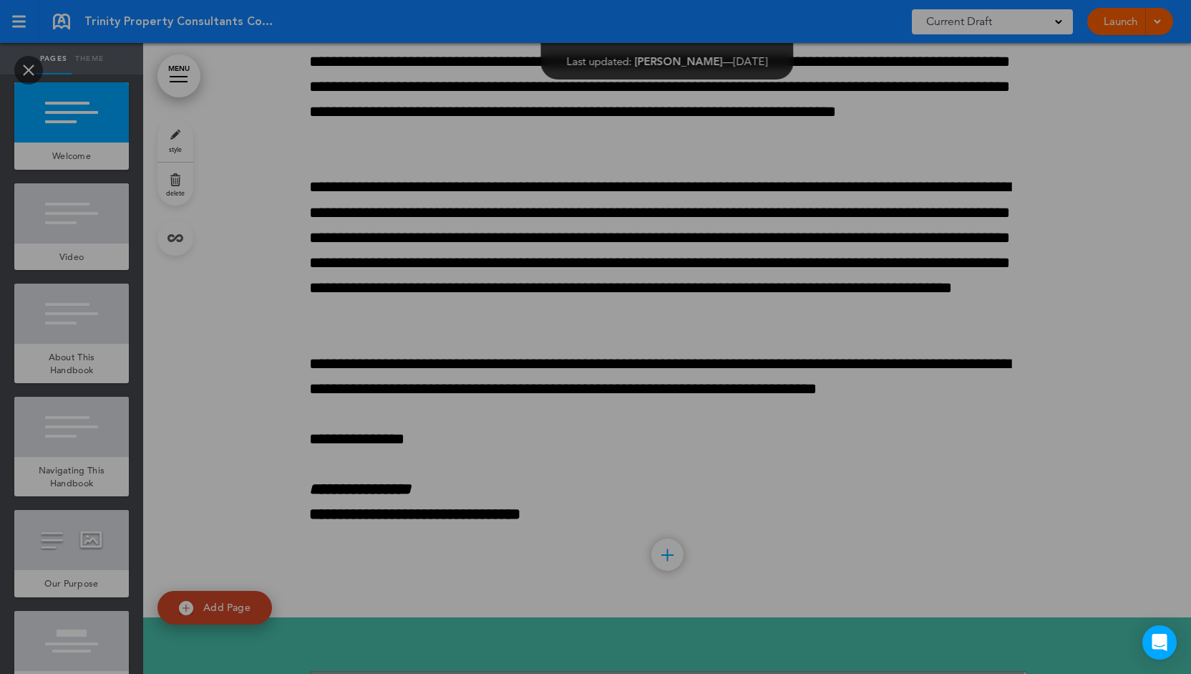
scroll to position [0, 0]
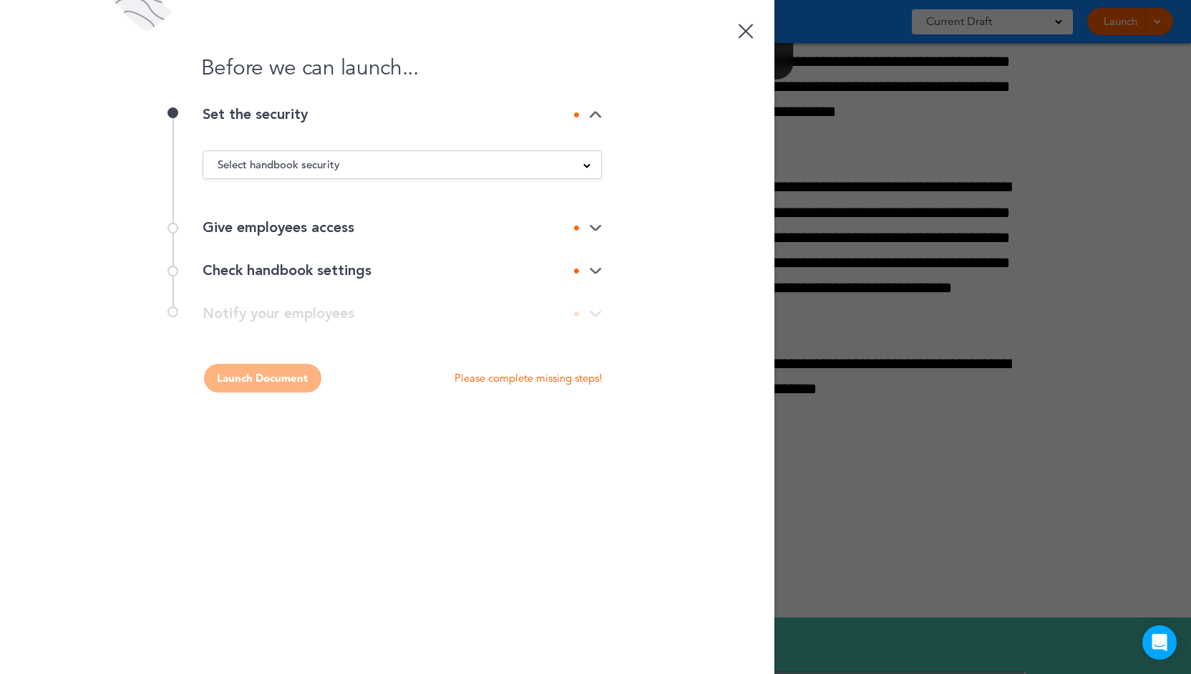
click at [317, 231] on div "Give employees access" at bounding box center [402, 227] width 399 height 14
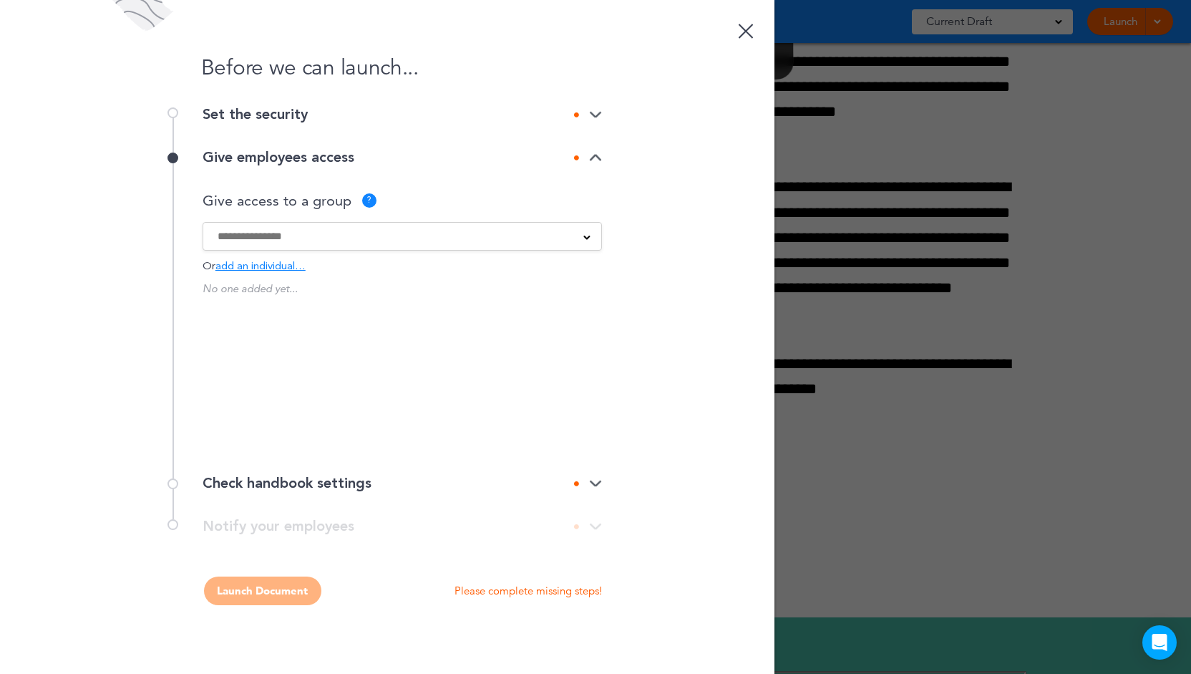
click at [347, 235] on input at bounding box center [393, 236] width 351 height 16
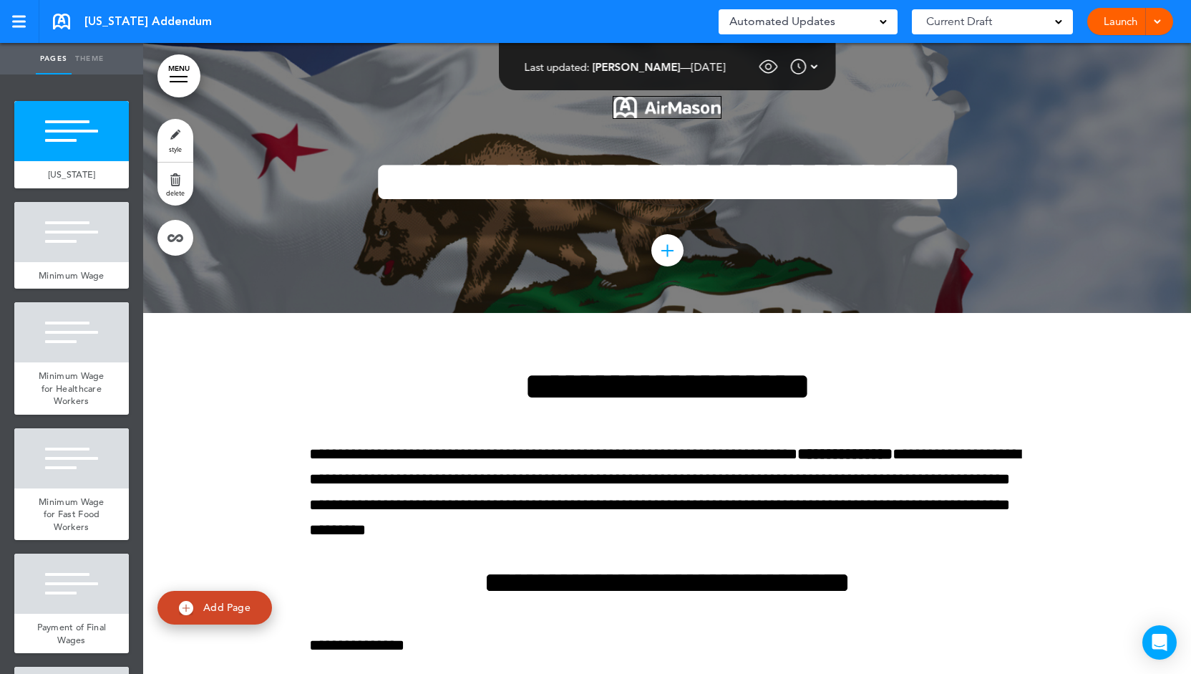
click at [1111, 26] on link "Launch" at bounding box center [1120, 21] width 45 height 27
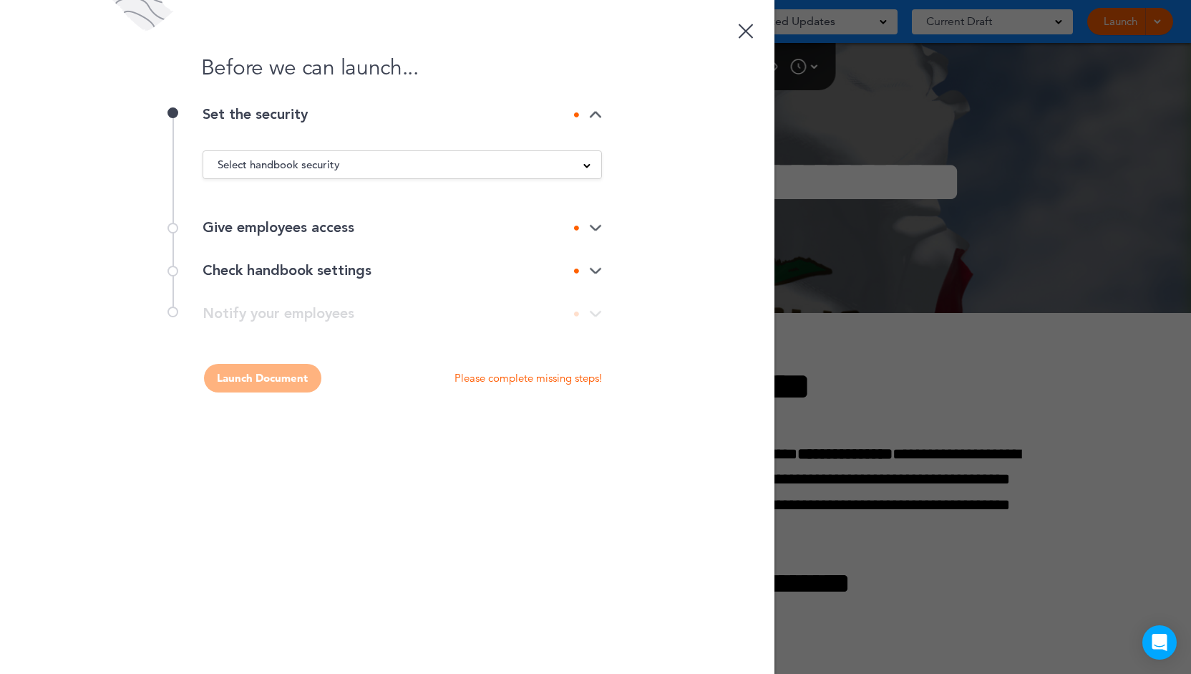
click at [371, 170] on div "Select handbook security" at bounding box center [402, 165] width 398 height 16
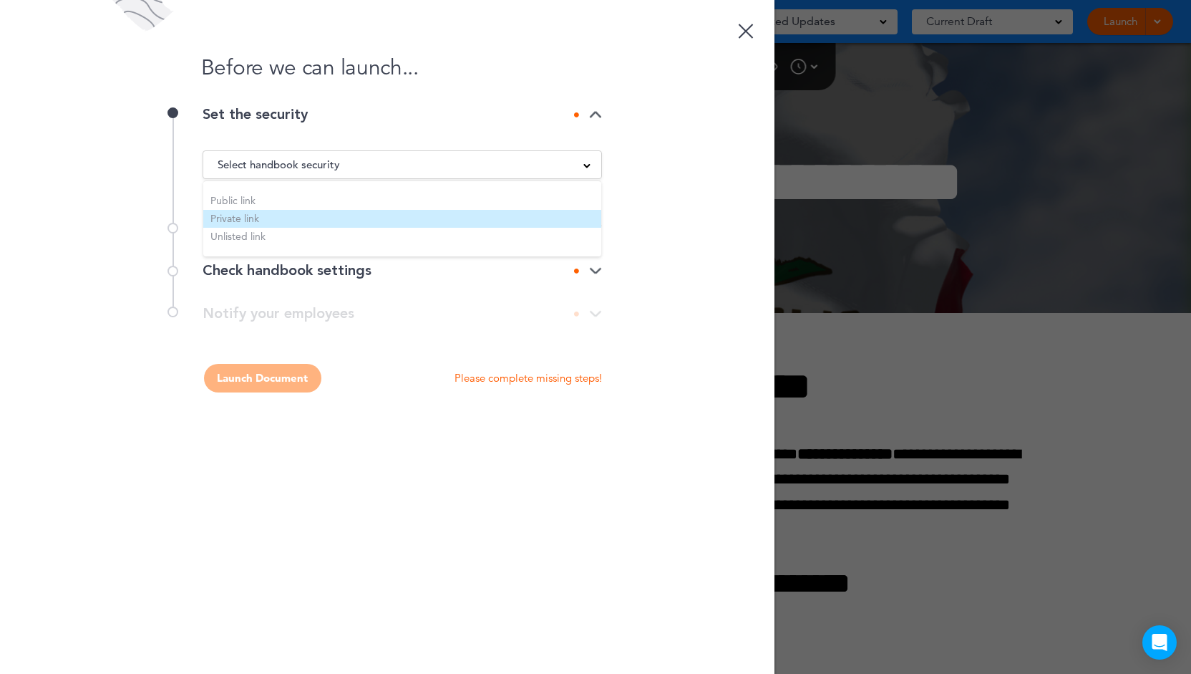
click at [349, 210] on li "Private link" at bounding box center [402, 219] width 398 height 18
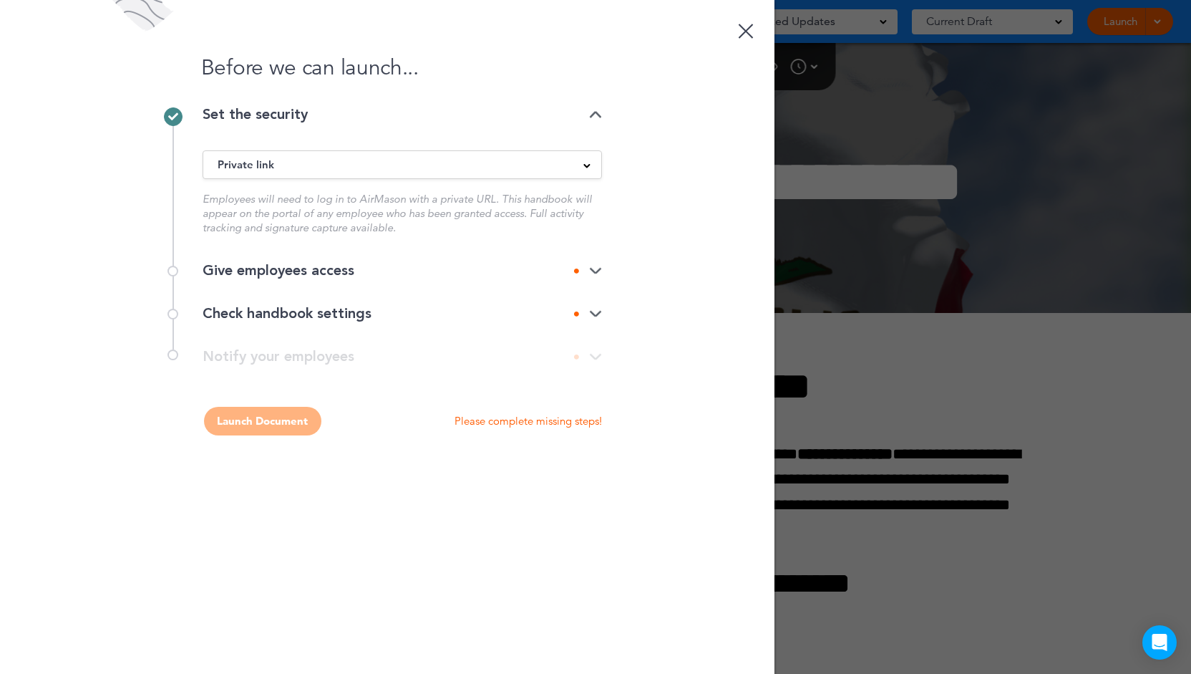
click at [348, 263] on div "Give employees access" at bounding box center [402, 270] width 399 height 14
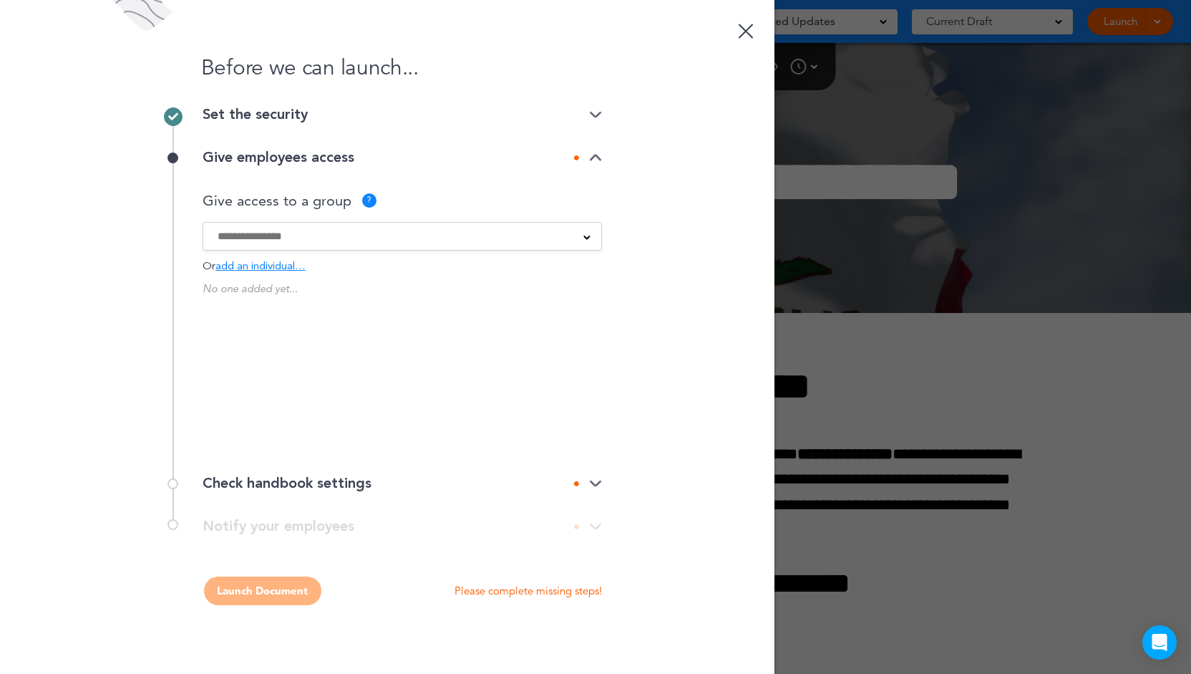
click at [353, 241] on input at bounding box center [393, 236] width 351 height 16
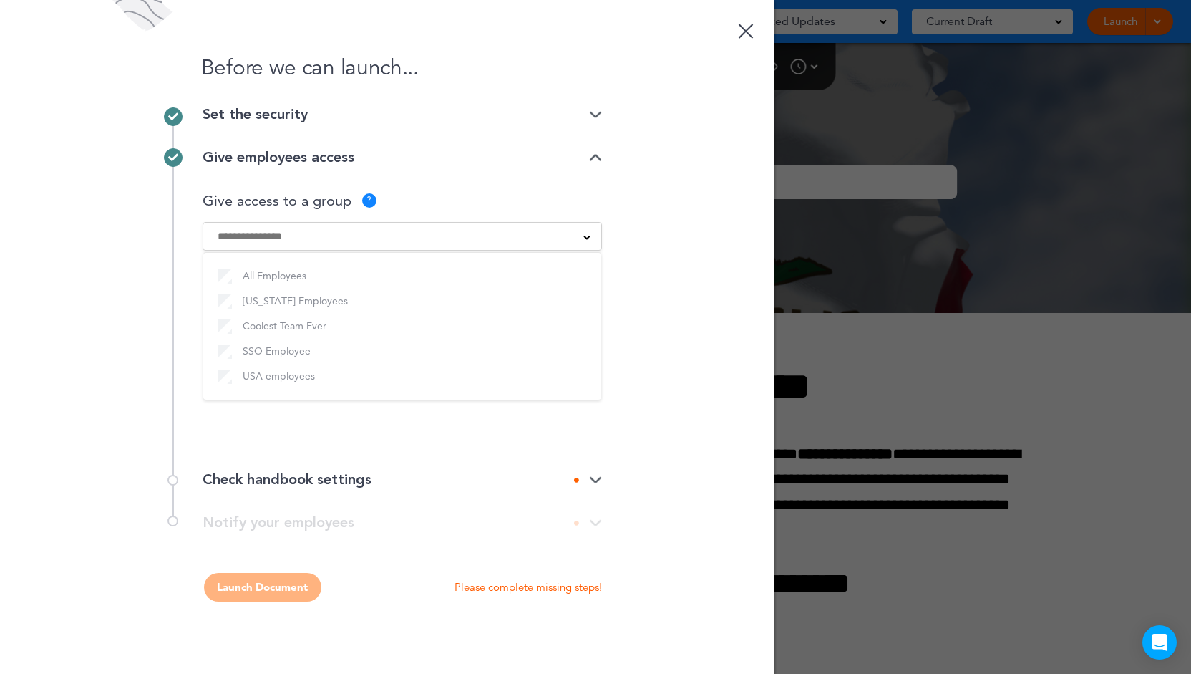
click at [724, 320] on div "Before we can launch... Set the security Private link Public link Private link …" at bounding box center [387, 337] width 774 height 674
drag, startPoint x: 233, startPoint y: 298, endPoint x: 367, endPoint y: 324, distance: 136.3
click at [364, 306] on div "California Employees 0 employee" at bounding box center [402, 299] width 399 height 17
click at [368, 324] on div "No one added yet... California Employees 0 employee Would you like to create a …" at bounding box center [402, 357] width 399 height 157
click at [389, 246] on div "All Employees California Employees Coolest Team Ever SSO Employee USA employees" at bounding box center [402, 236] width 399 height 29
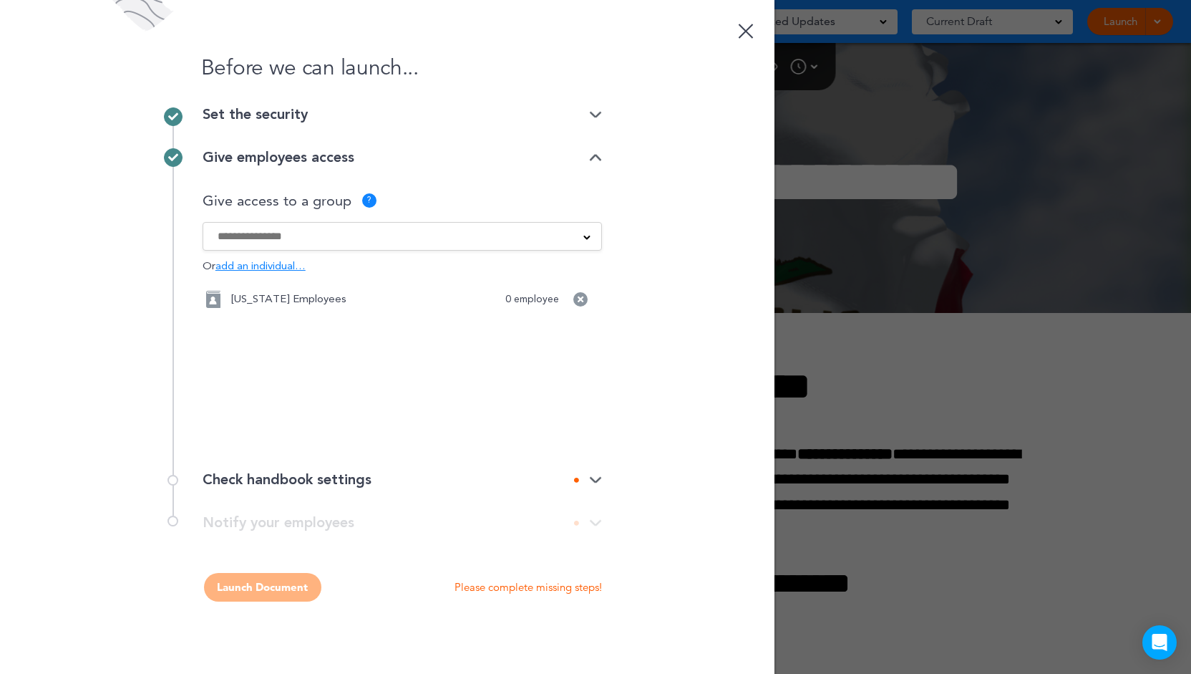
click at [391, 235] on input at bounding box center [393, 236] width 351 height 16
click at [429, 154] on div "Give employees access" at bounding box center [402, 157] width 399 height 14
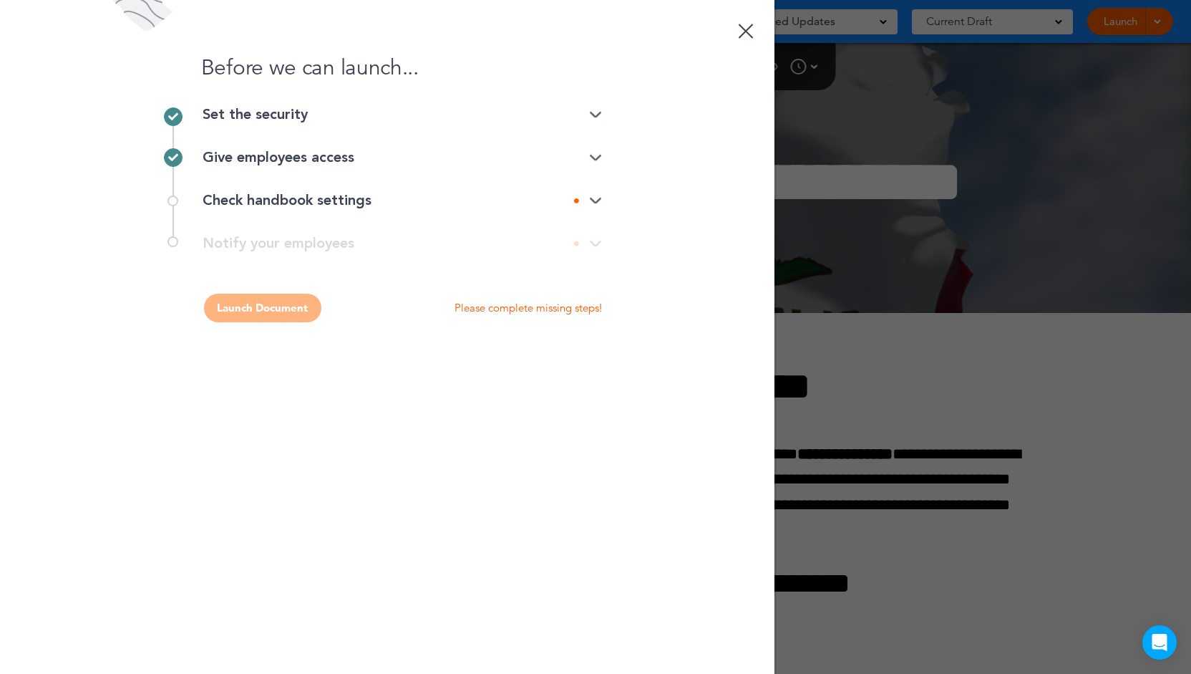
click at [341, 197] on div "Check handbook settings" at bounding box center [402, 200] width 399 height 14
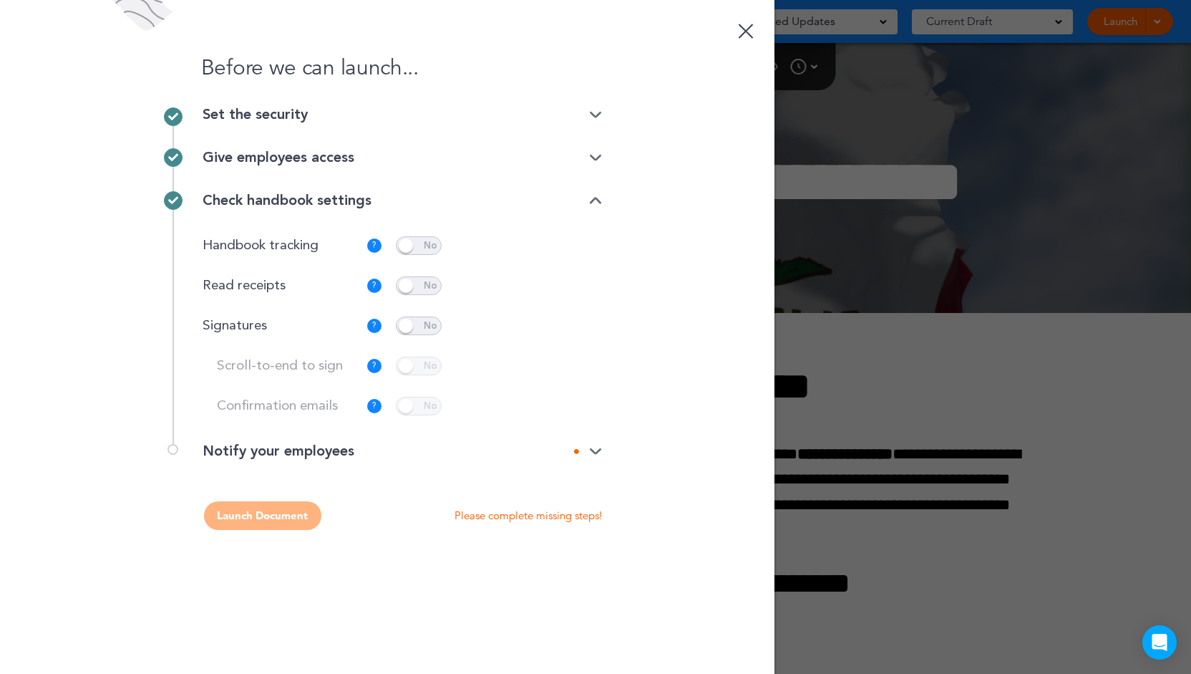
click at [370, 161] on div "Give employees access" at bounding box center [402, 157] width 399 height 14
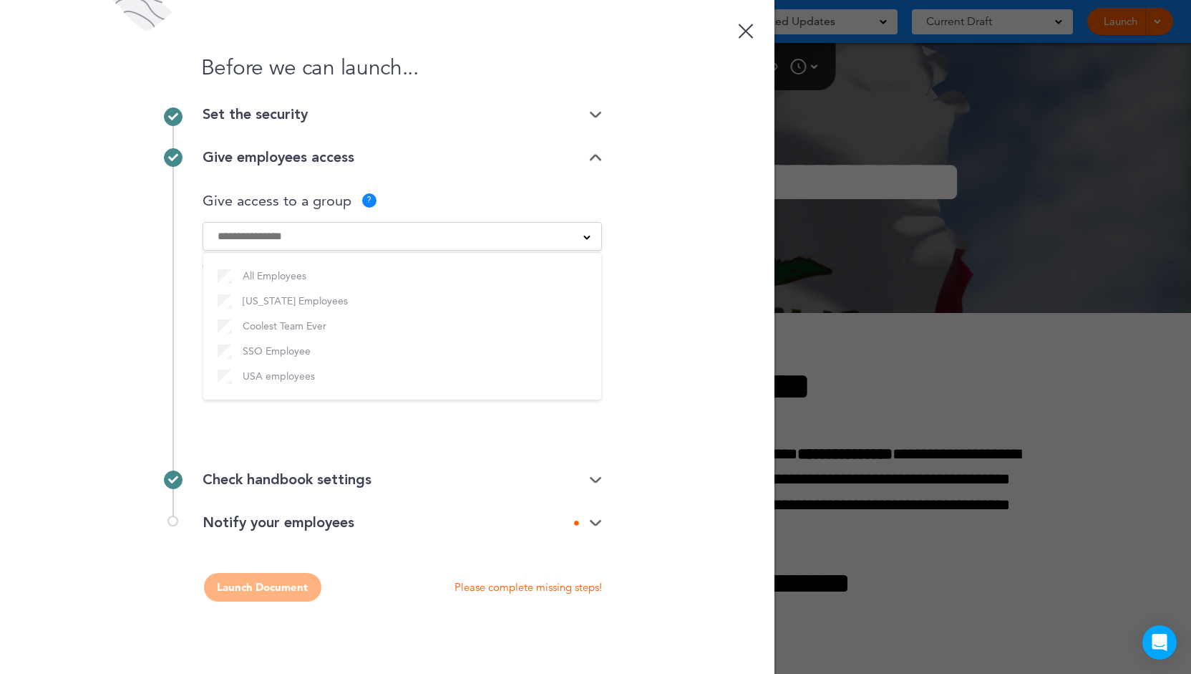
click at [588, 241] on div at bounding box center [402, 236] width 398 height 16
click at [547, 470] on div "Check handbook settings" at bounding box center [402, 479] width 399 height 43
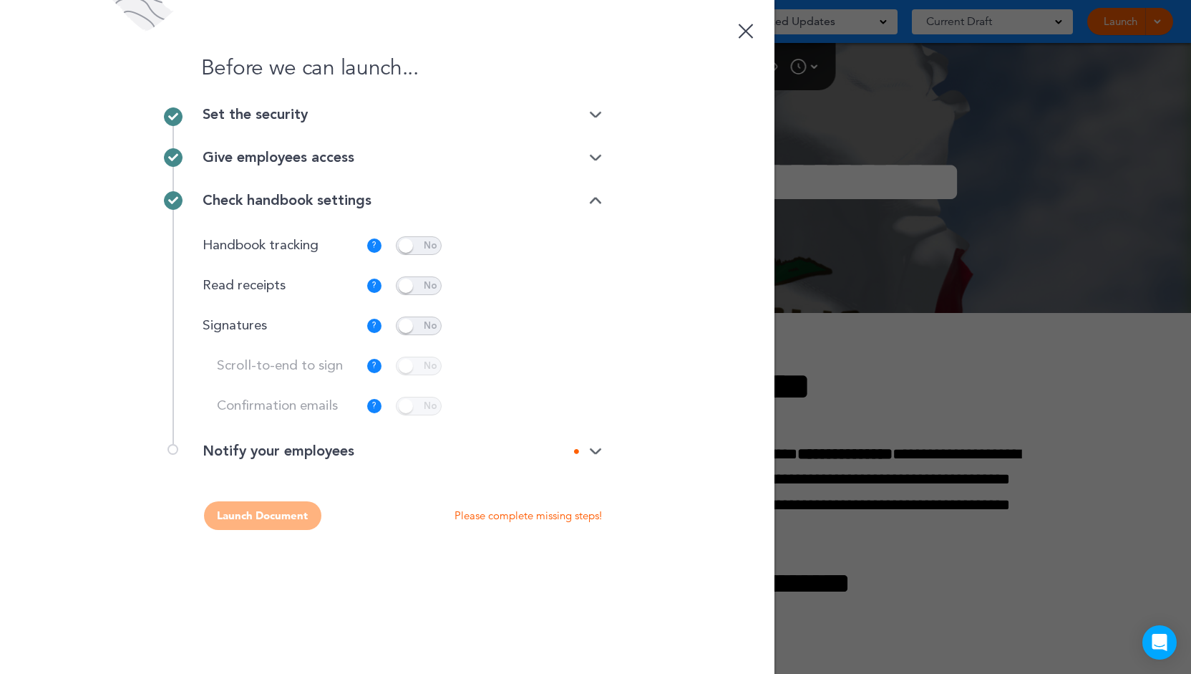
click at [598, 455] on div "Notify your employees" at bounding box center [402, 451] width 399 height 14
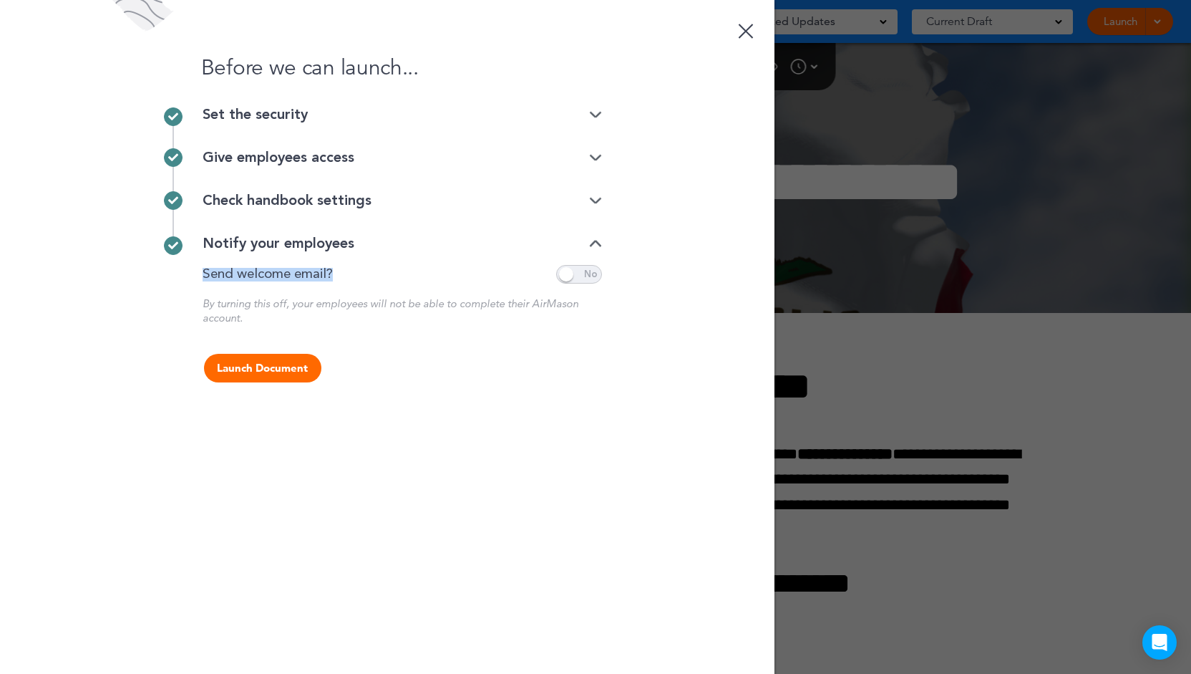
drag, startPoint x: 243, startPoint y: 277, endPoint x: 371, endPoint y: 268, distance: 129.1
click at [371, 268] on div "**********" at bounding box center [387, 280] width 429 height 89
click at [519, 147] on div "Give employees access" at bounding box center [402, 157] width 399 height 43
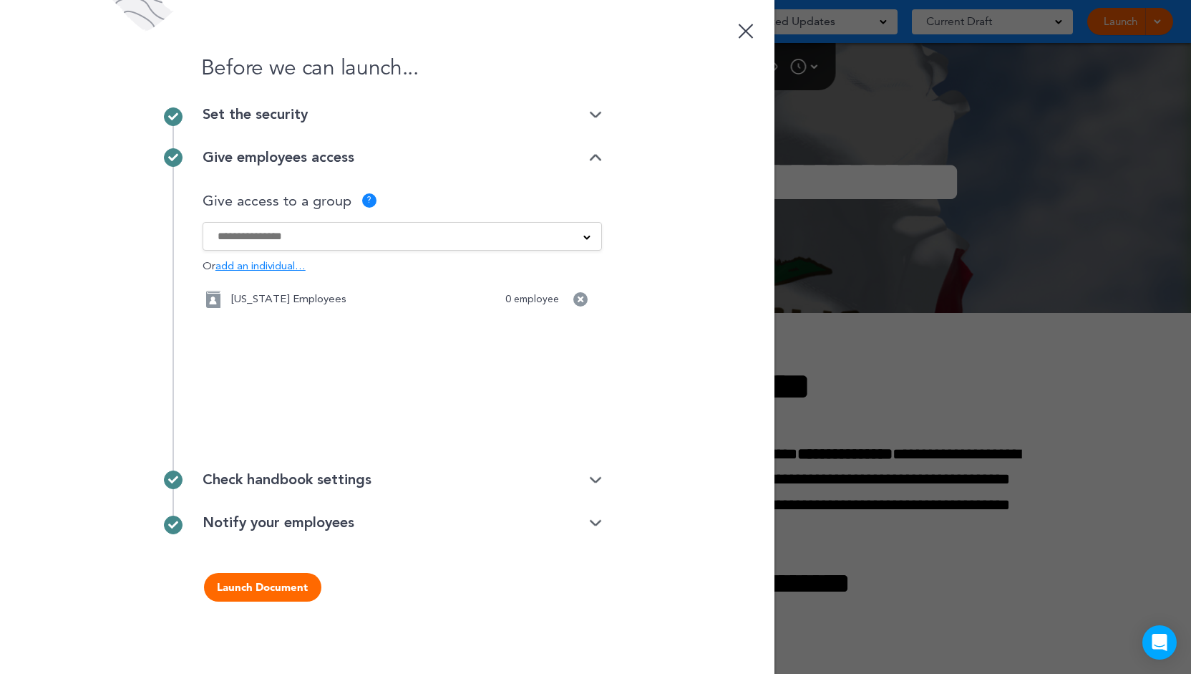
click at [450, 464] on div "Check handbook settings" at bounding box center [402, 479] width 399 height 43
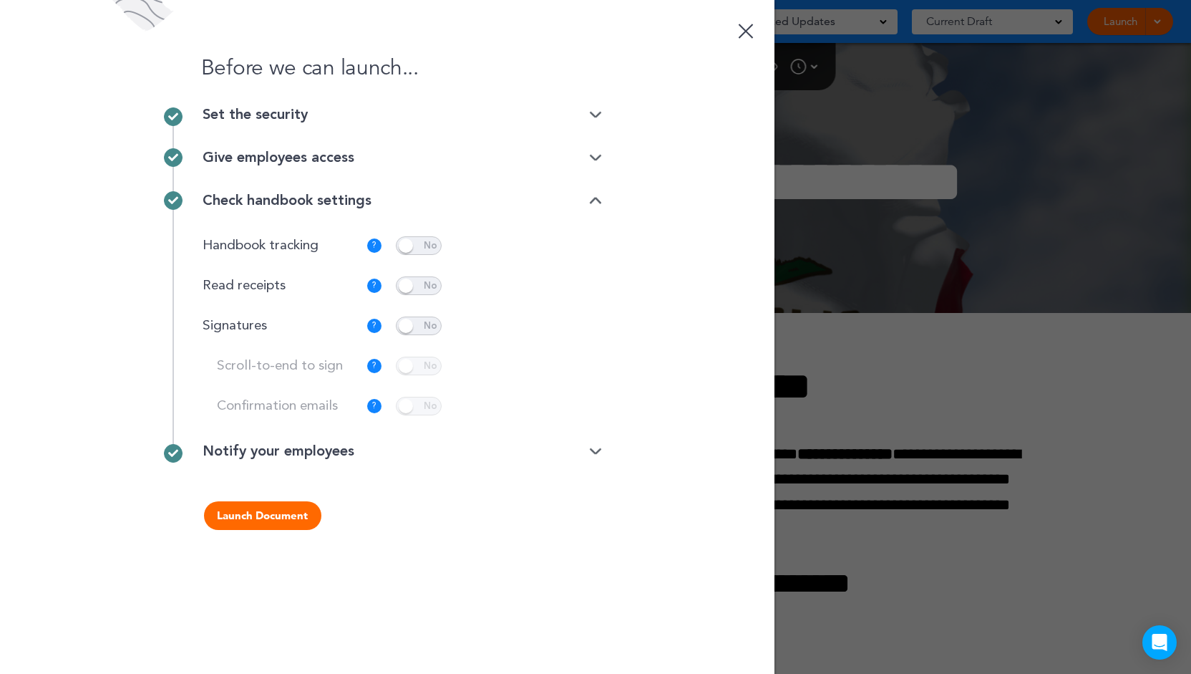
click at [558, 448] on div "Notify your employees" at bounding box center [402, 451] width 399 height 14
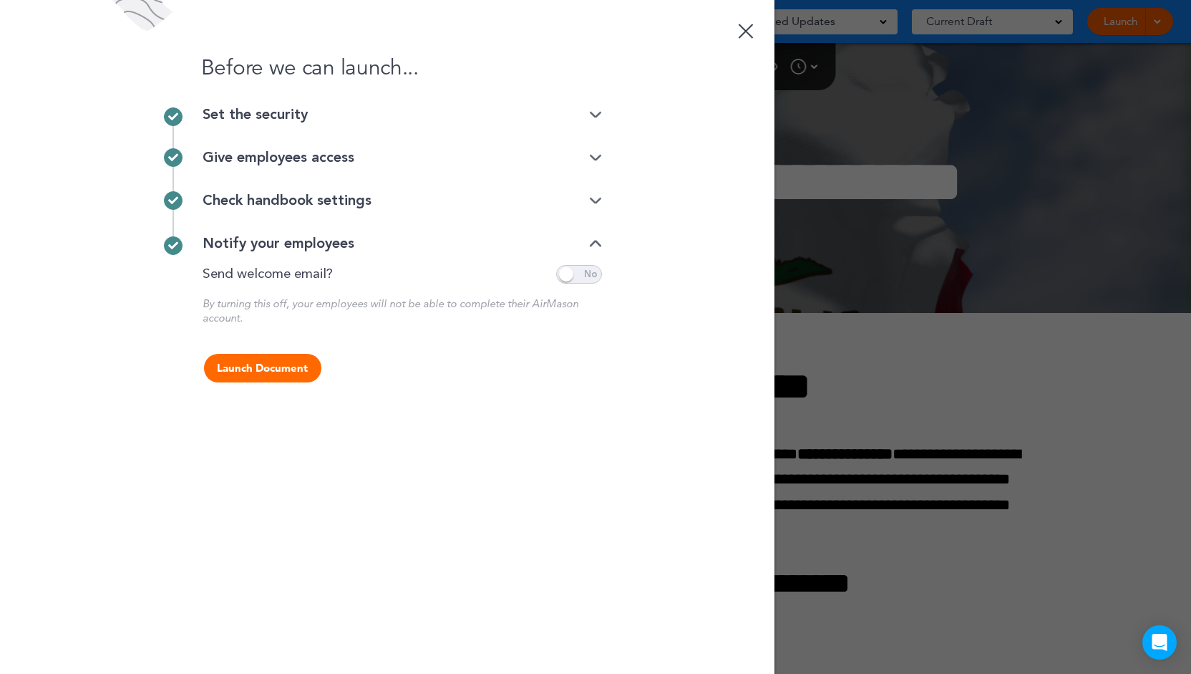
click at [580, 278] on span at bounding box center [579, 274] width 46 height 19
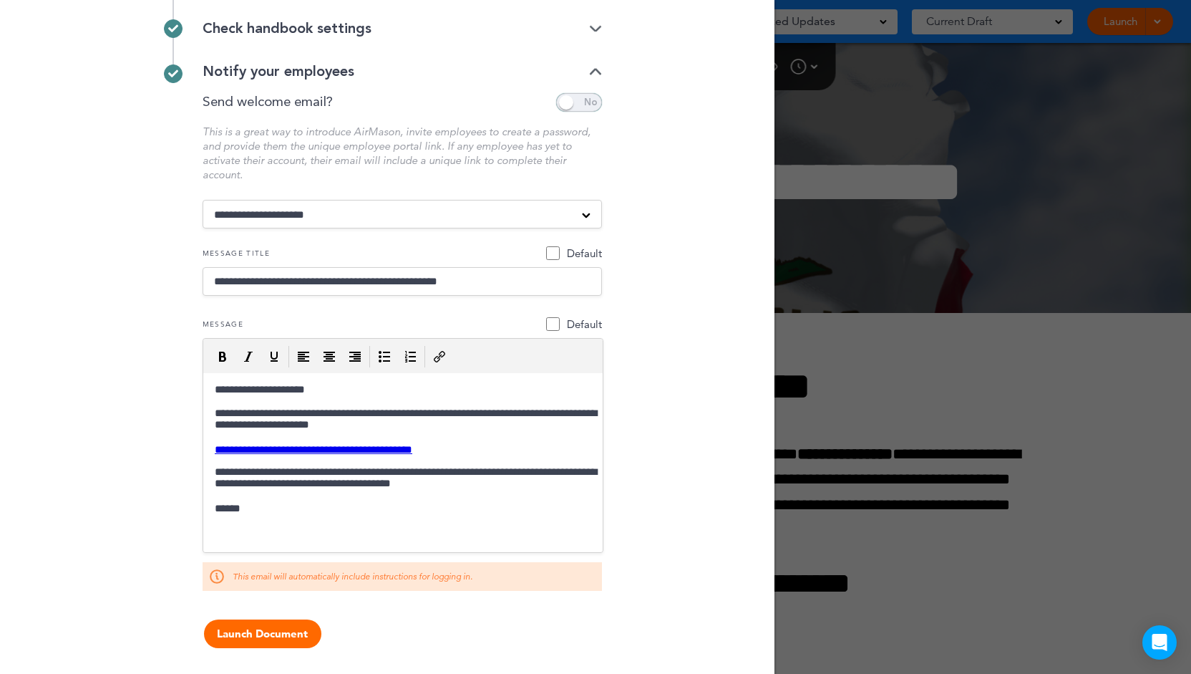
scroll to position [173, 0]
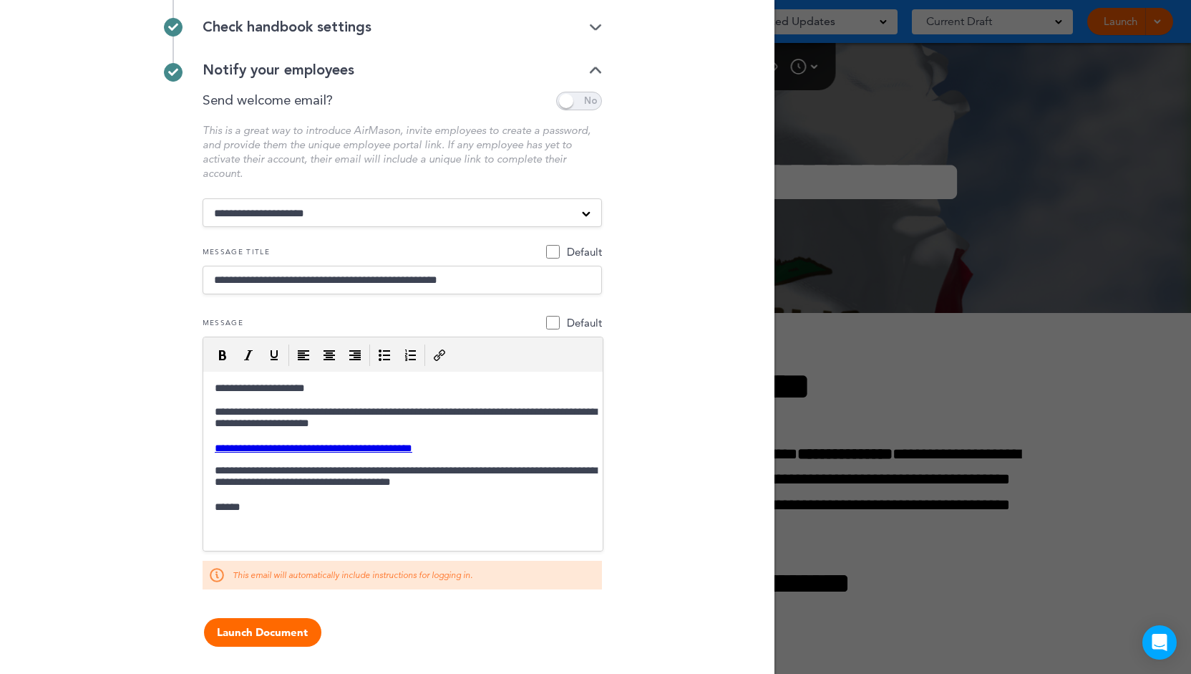
drag, startPoint x: 523, startPoint y: 281, endPoint x: 95, endPoint y: 220, distance: 431.5
click at [95, 220] on div "Before we can launch... Set the security Private link Public link Private link …" at bounding box center [387, 337] width 774 height 674
click at [281, 444] on link "**********" at bounding box center [307, 447] width 198 height 11
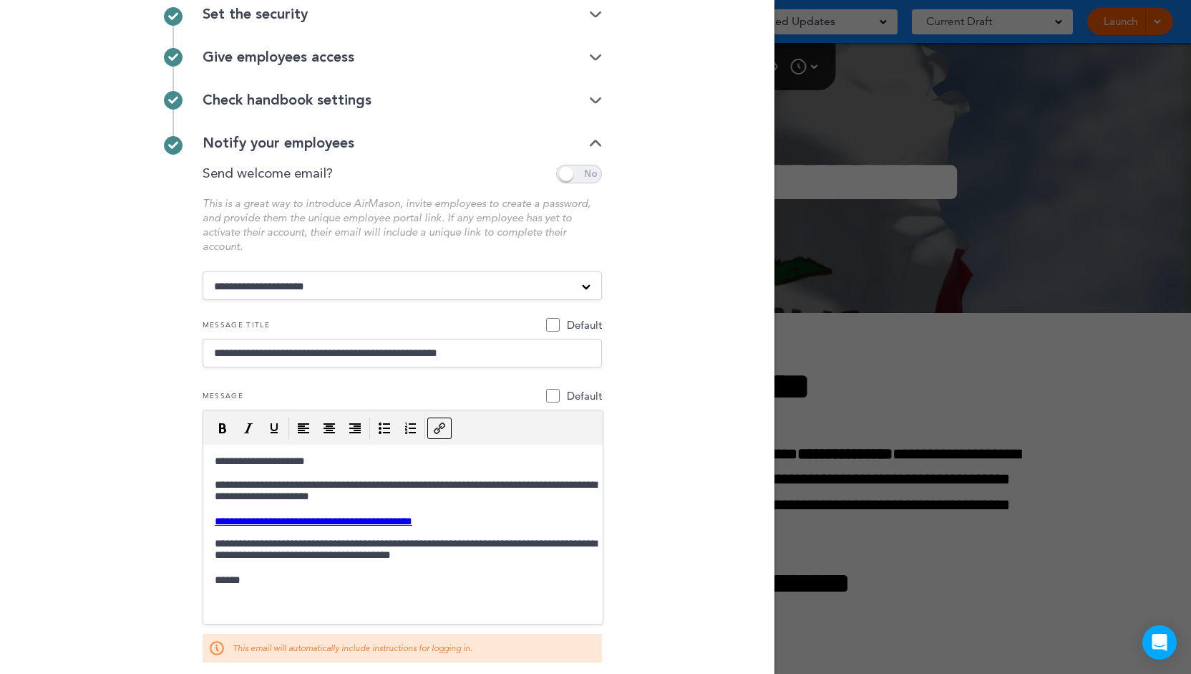
scroll to position [30, 0]
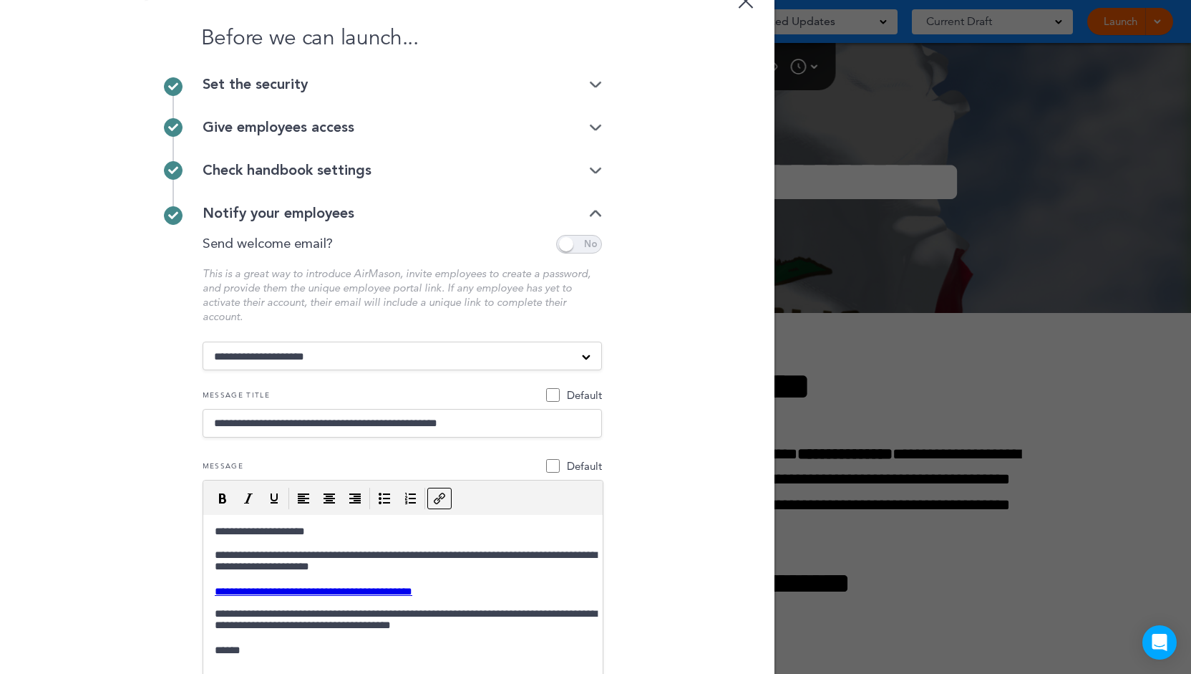
click at [550, 153] on div "Check handbook settings" at bounding box center [402, 170] width 399 height 43
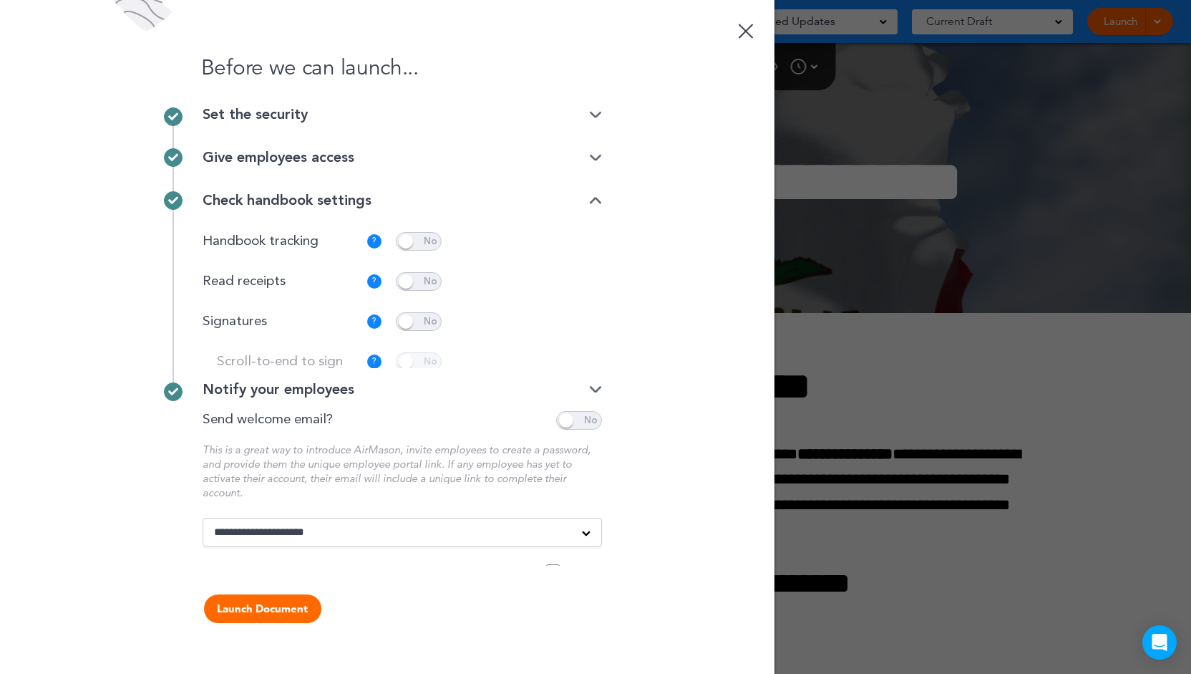
scroll to position [0, 0]
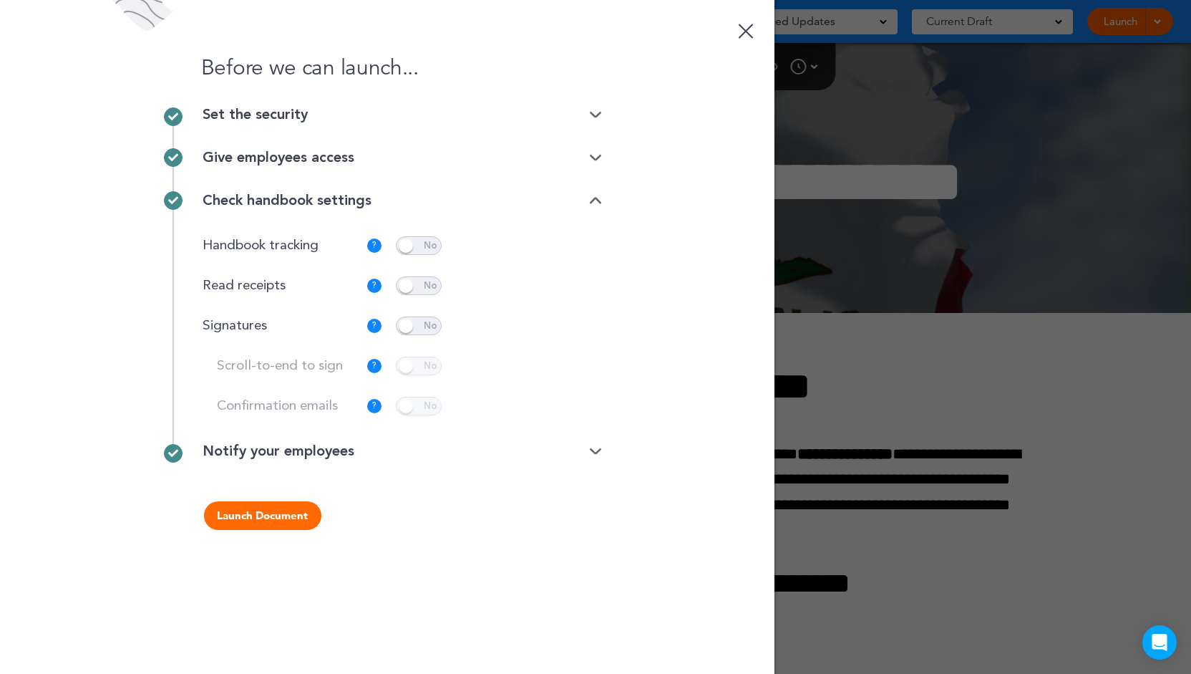
click at [555, 160] on div "Give employees access" at bounding box center [402, 157] width 399 height 14
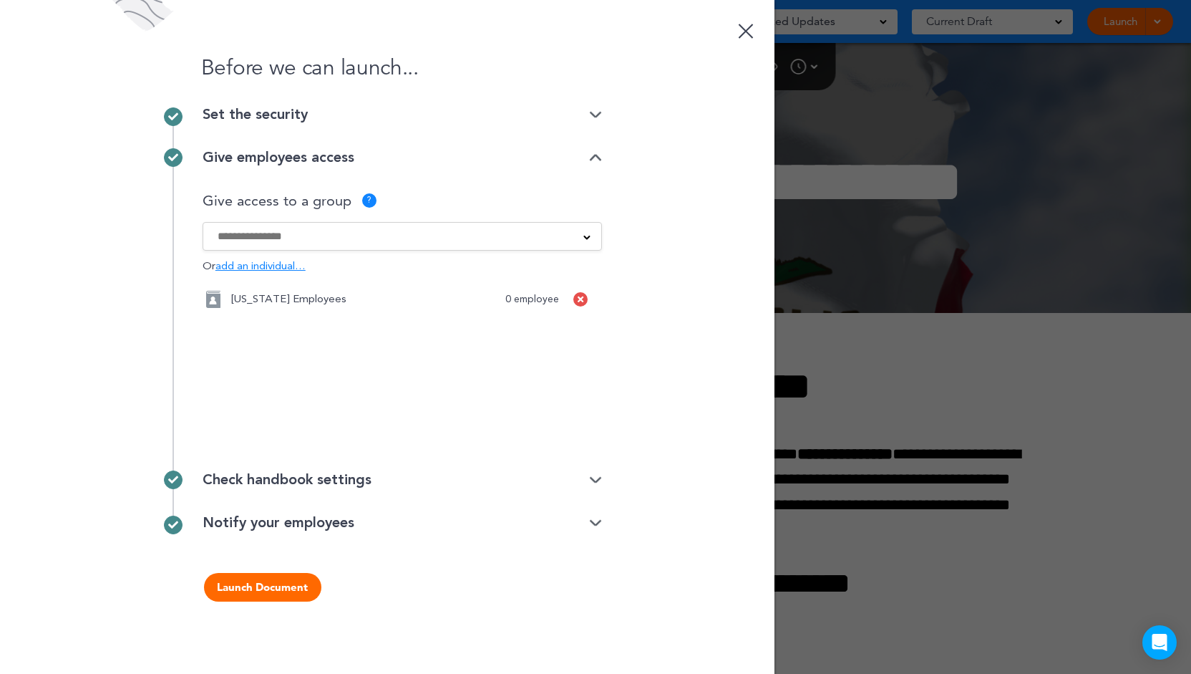
click at [575, 298] on div at bounding box center [580, 299] width 14 height 14
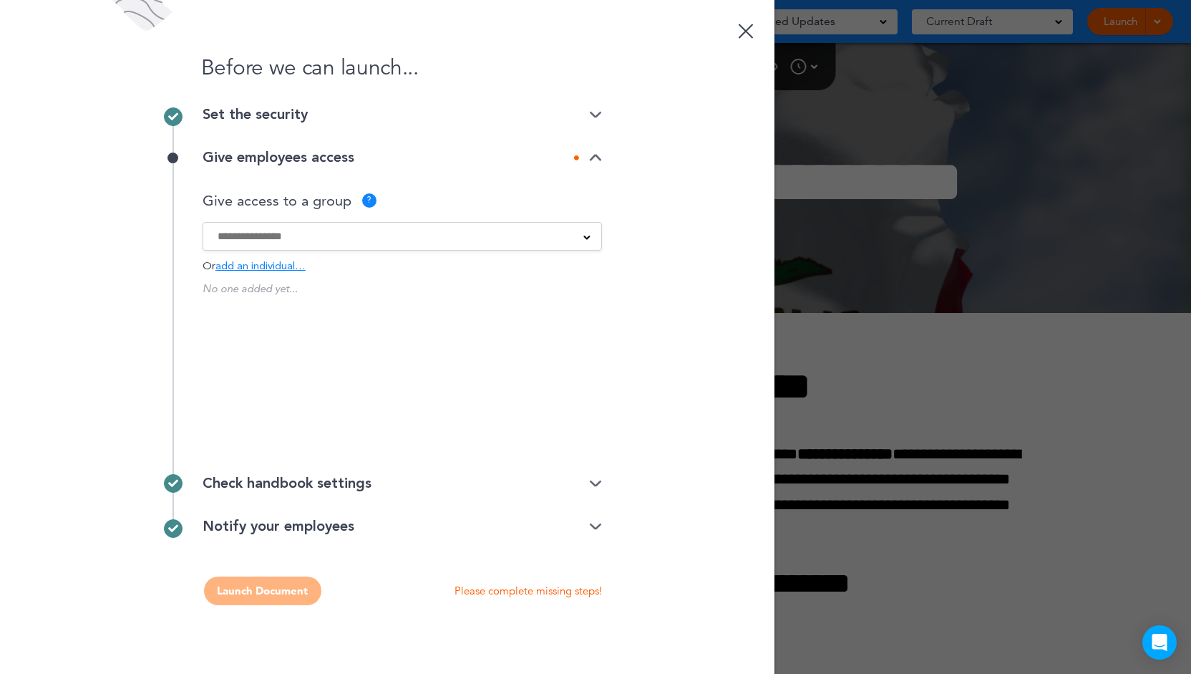
click at [235, 265] on span "add an individual…" at bounding box center [260, 266] width 90 height 11
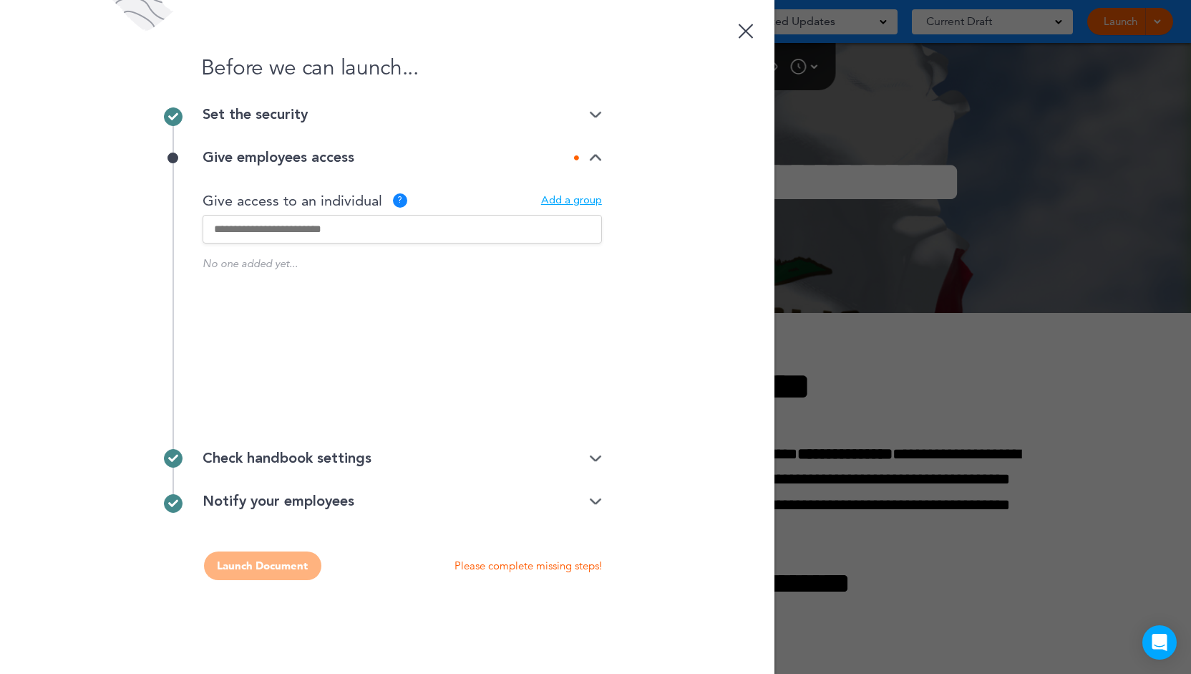
click at [318, 236] on input "text" at bounding box center [402, 229] width 399 height 29
click at [334, 234] on input "text" at bounding box center [402, 229] width 399 height 29
click at [742, 34] on div at bounding box center [745, 31] width 15 height 15
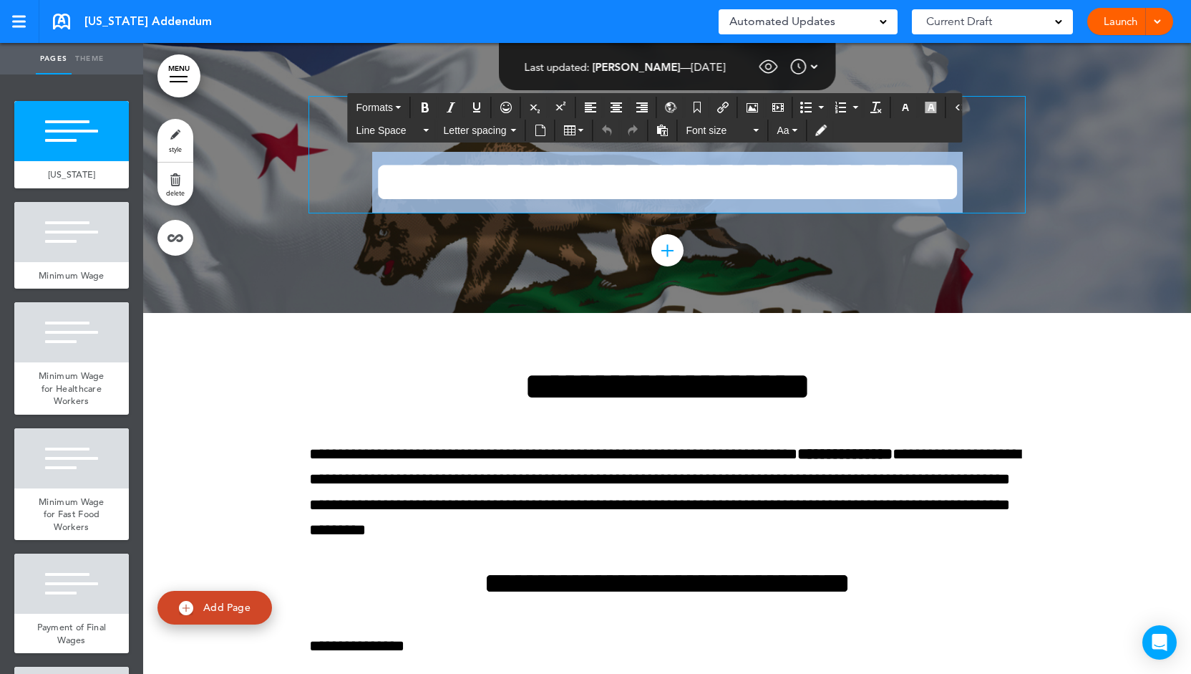
drag, startPoint x: 465, startPoint y: 165, endPoint x: 819, endPoint y: 277, distance: 371.0
click at [819, 277] on div "**********" at bounding box center [667, 178] width 716 height 270
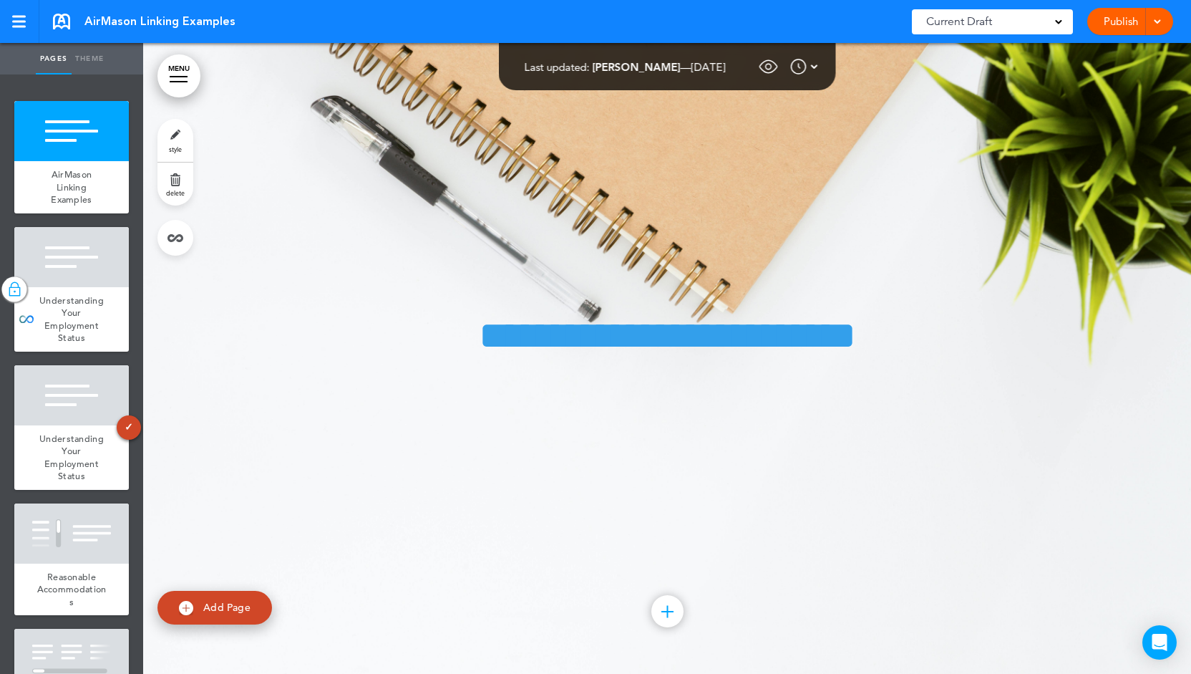
click at [1108, 25] on link "Publish" at bounding box center [1120, 21] width 45 height 27
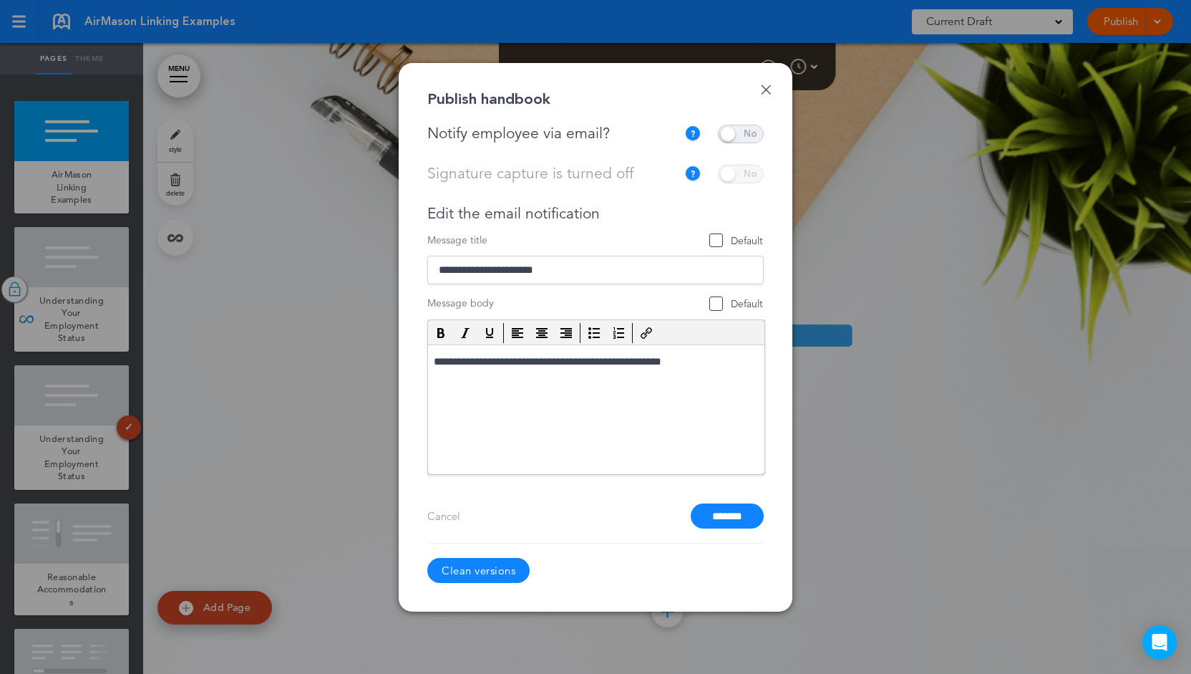
click at [747, 140] on span at bounding box center [741, 134] width 46 height 19
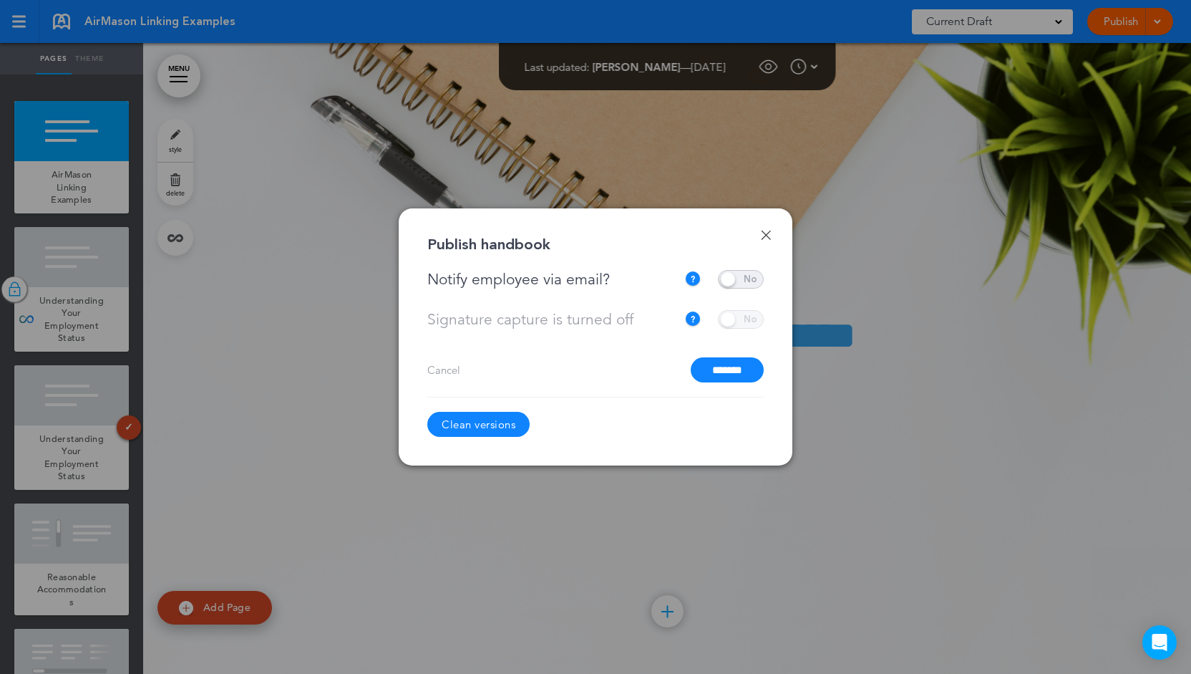
click at [752, 274] on span at bounding box center [741, 279] width 46 height 19
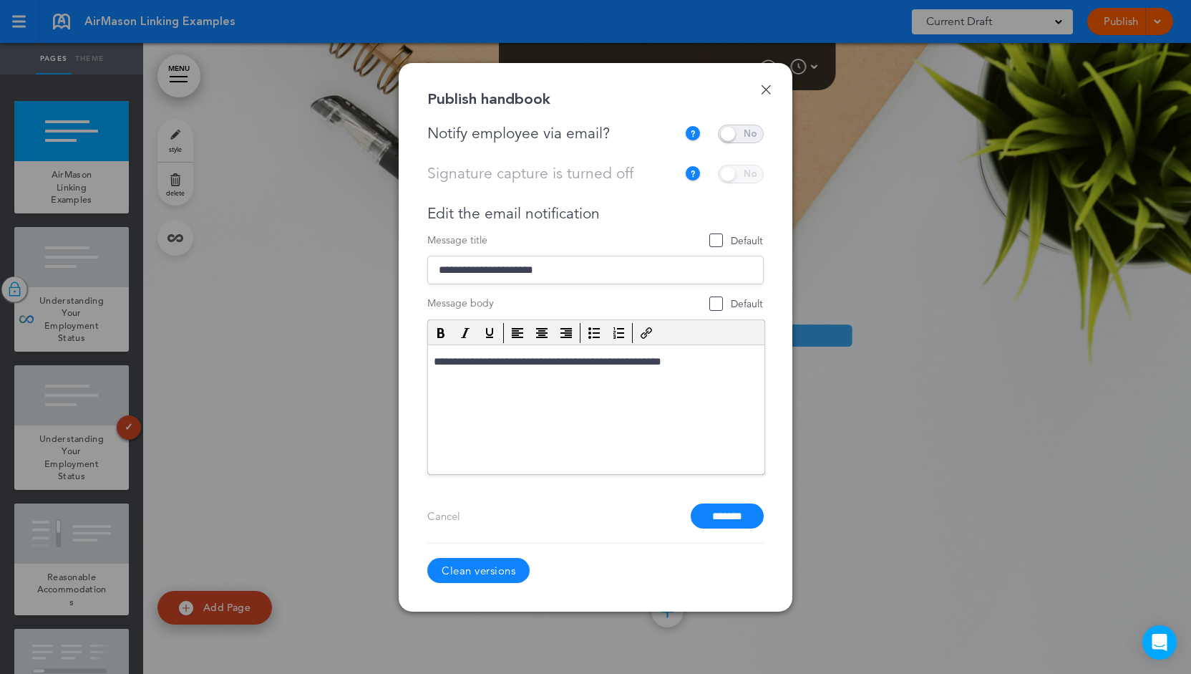
click at [685, 373] on html "**********" at bounding box center [596, 361] width 336 height 34
click at [767, 92] on link "Done" at bounding box center [766, 89] width 10 height 10
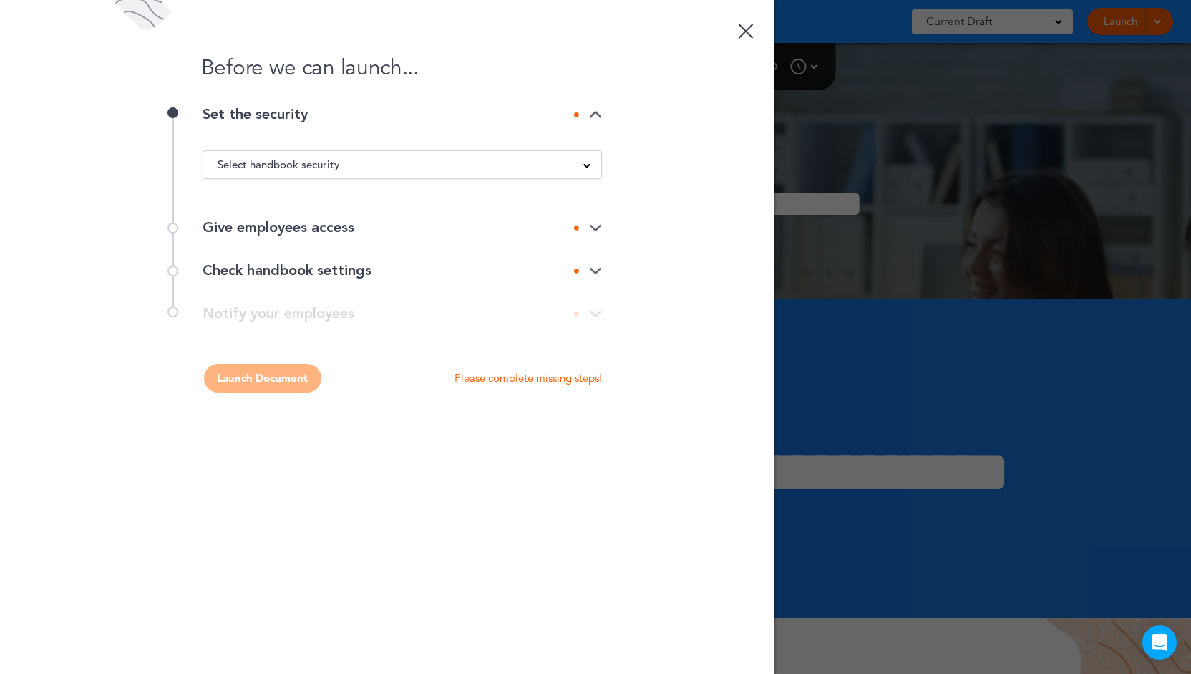
drag, startPoint x: 548, startPoint y: 167, endPoint x: 545, endPoint y: 174, distance: 8.0
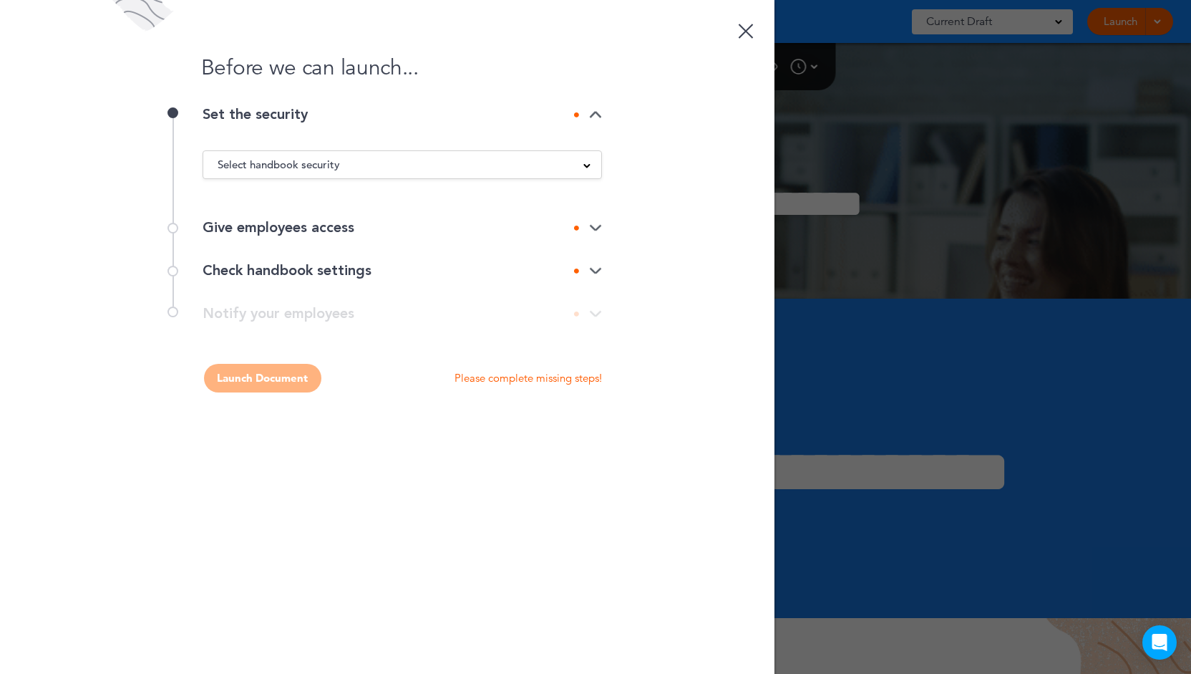
click at [545, 171] on div "Select handbook security" at bounding box center [402, 165] width 398 height 16
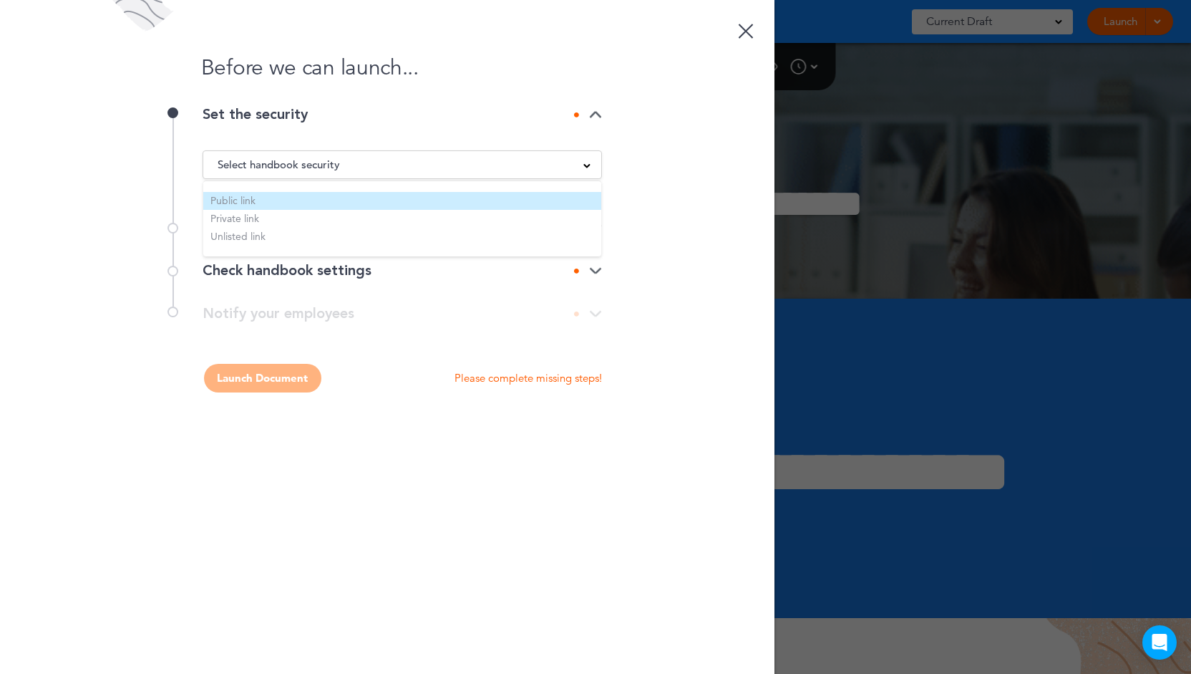
click at [424, 204] on li "Public link" at bounding box center [402, 201] width 398 height 18
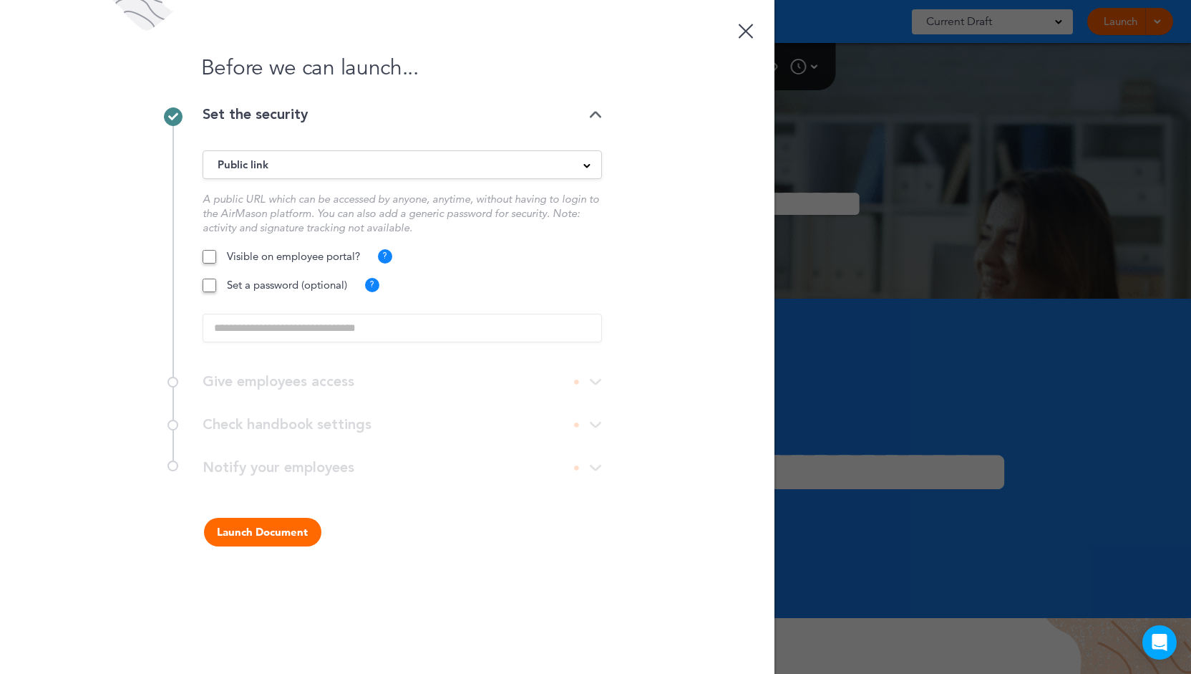
click at [283, 239] on div "Public link Public link Private link Unlisted link A public URL which can be ac…" at bounding box center [402, 248] width 399 height 224
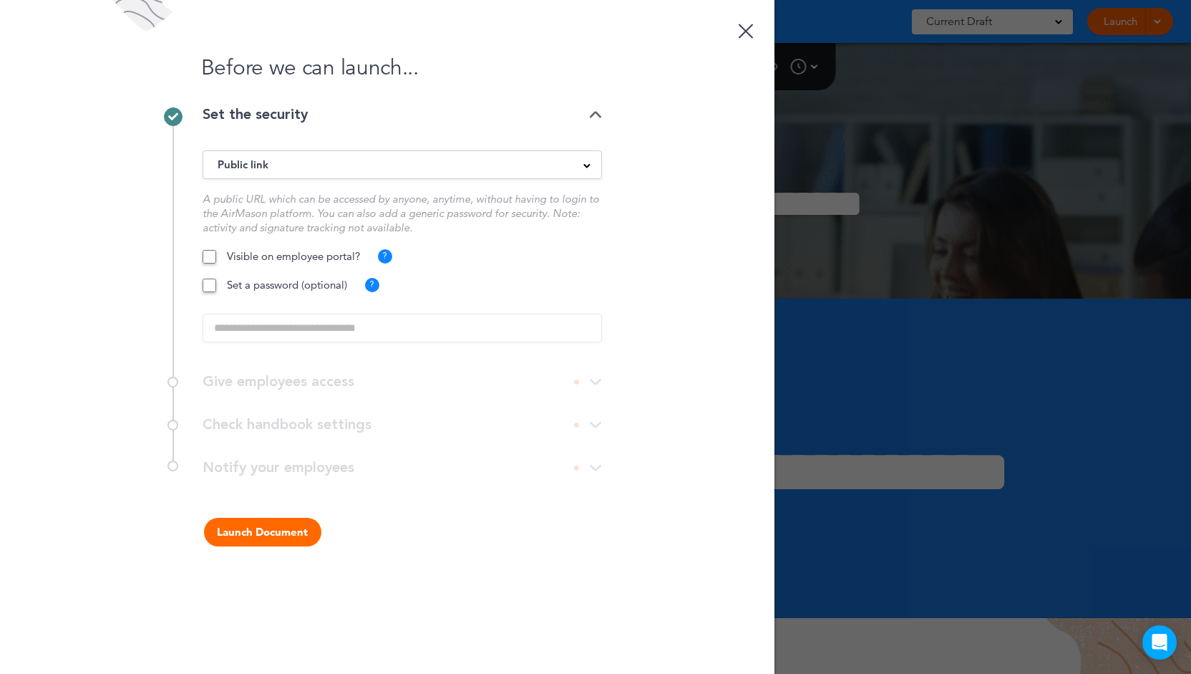
click at [336, 170] on div "Public link" at bounding box center [402, 165] width 398 height 16
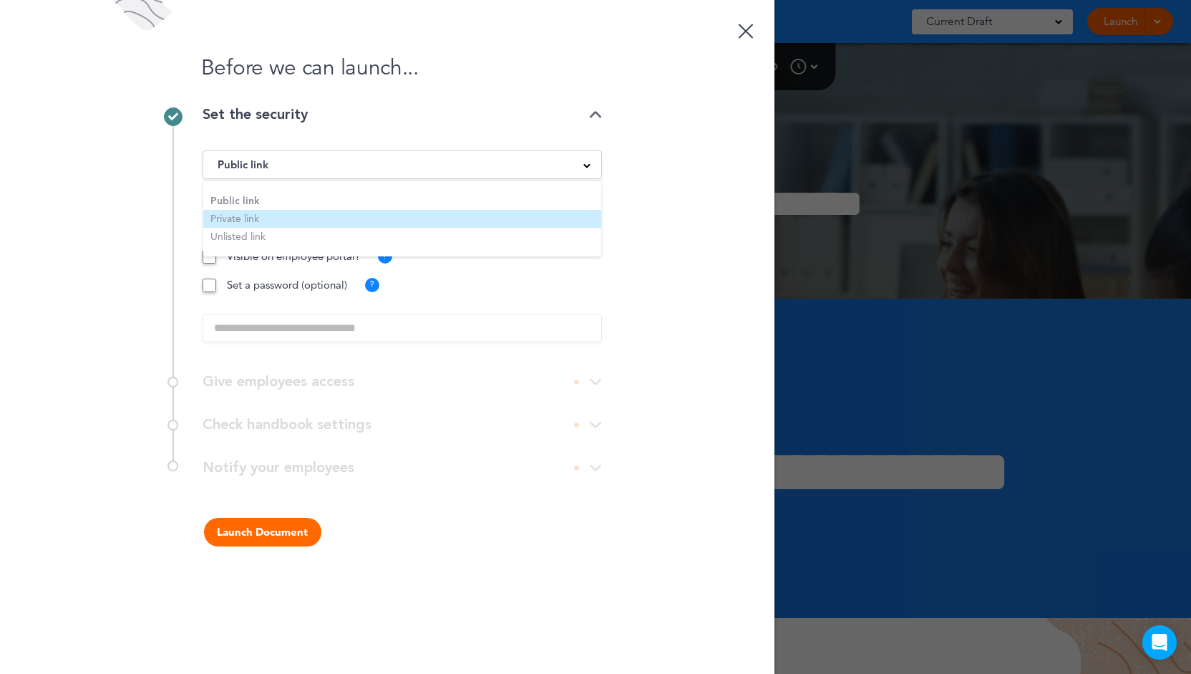
click at [319, 212] on li "Private link" at bounding box center [402, 219] width 398 height 18
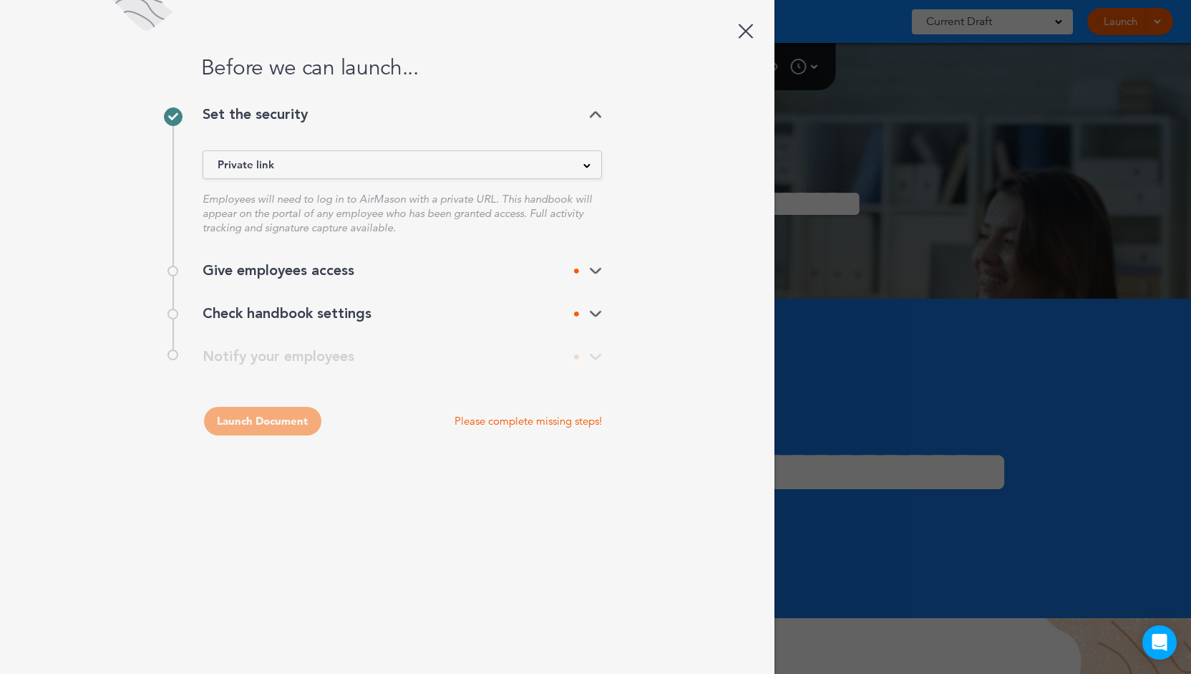
click at [321, 266] on div "Give employees access" at bounding box center [402, 270] width 399 height 14
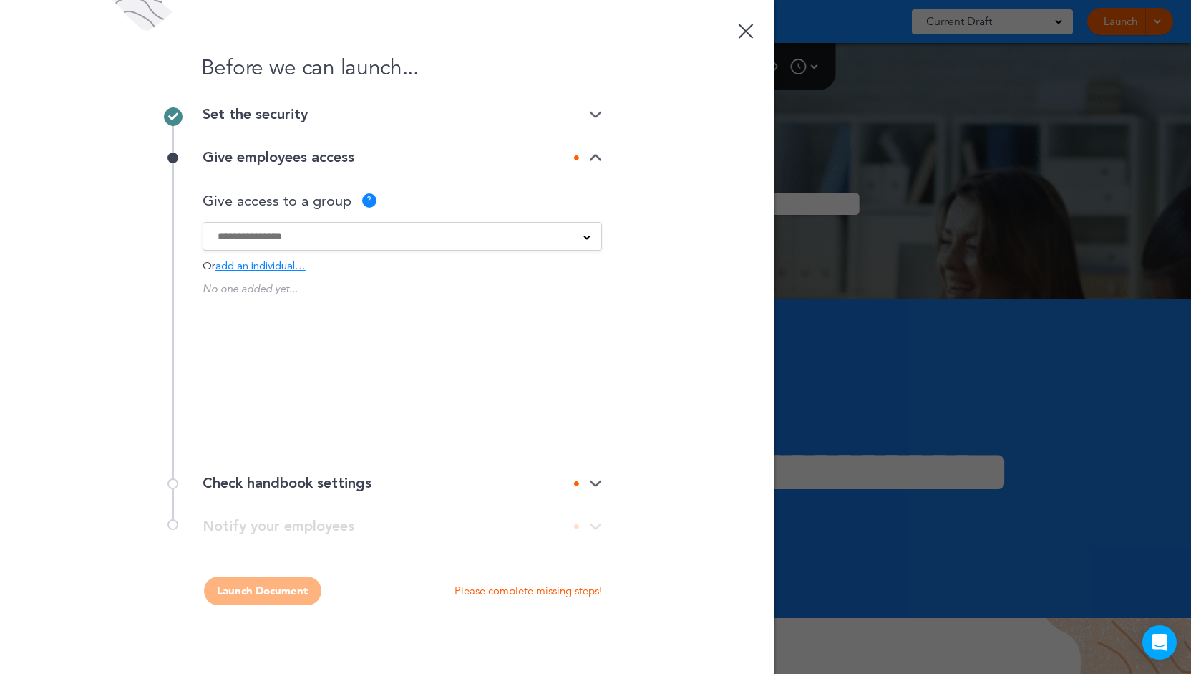
click at [329, 230] on input at bounding box center [393, 236] width 351 height 16
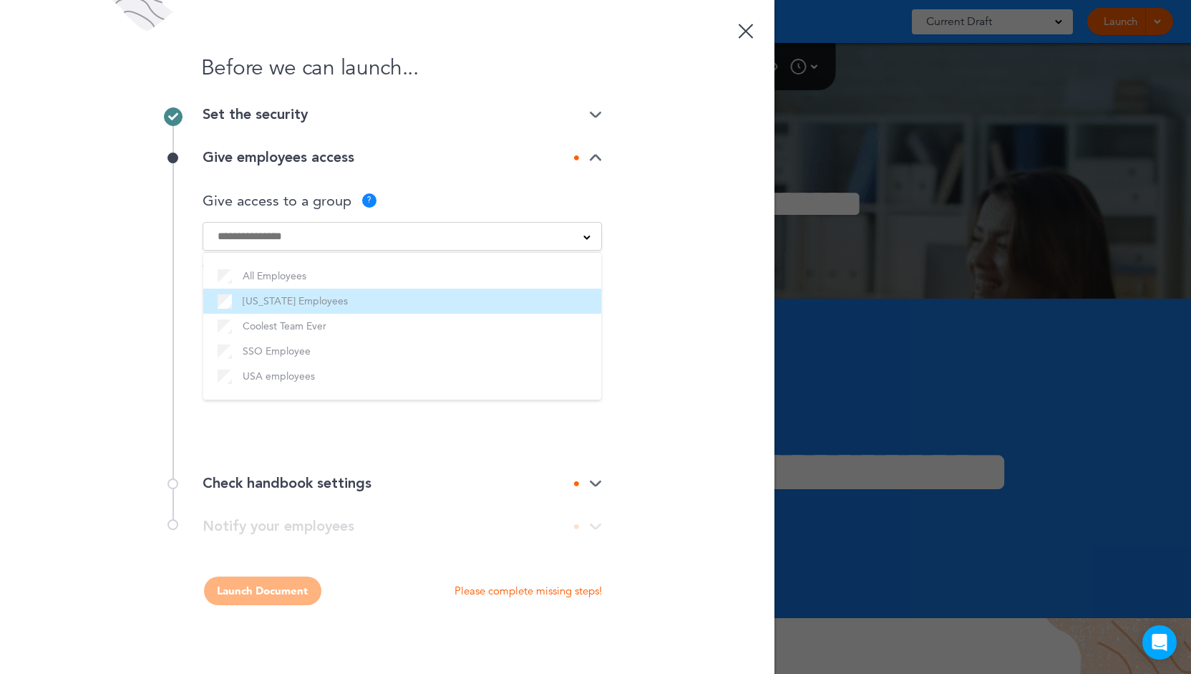
click at [330, 305] on label "[US_STATE] Employees" at bounding box center [402, 301] width 369 height 18
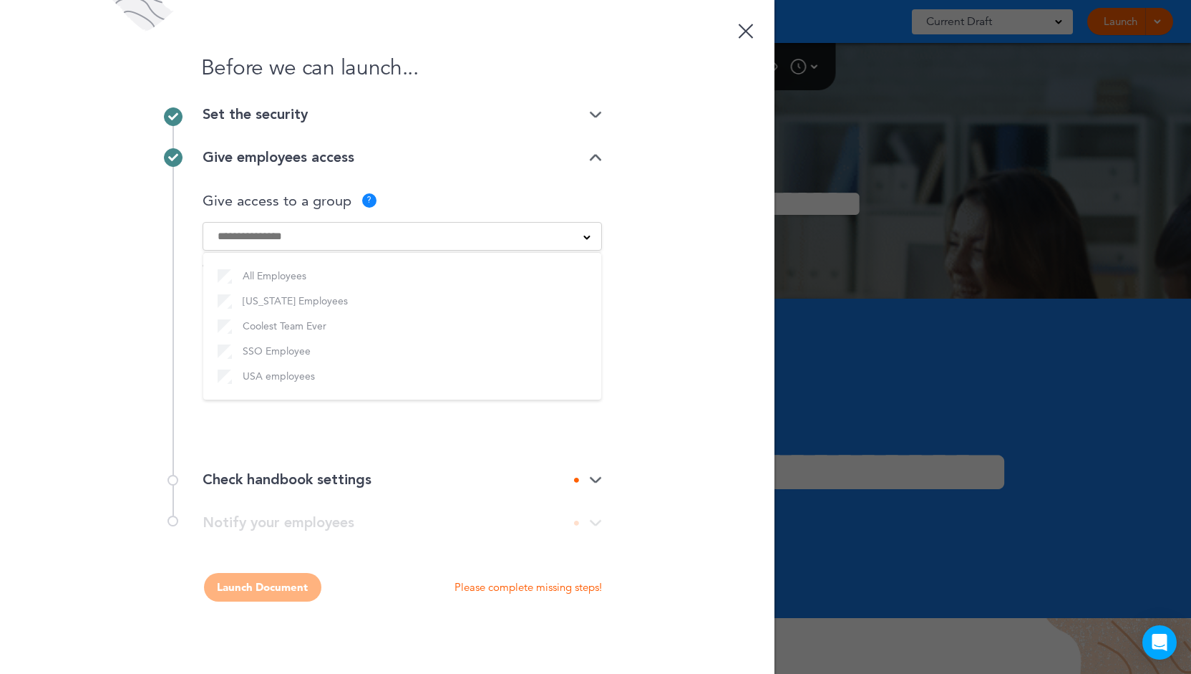
click at [402, 478] on div "Check handbook settings" at bounding box center [402, 479] width 399 height 14
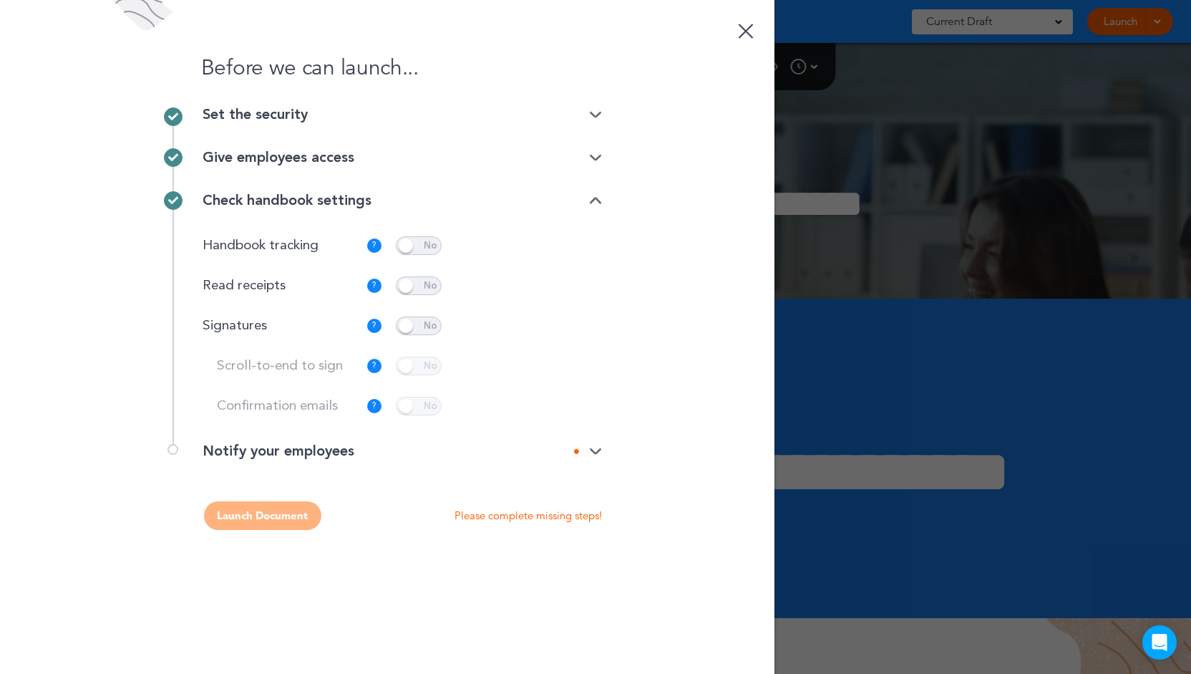
drag, startPoint x: 409, startPoint y: 326, endPoint x: 471, endPoint y: 374, distance: 77.6
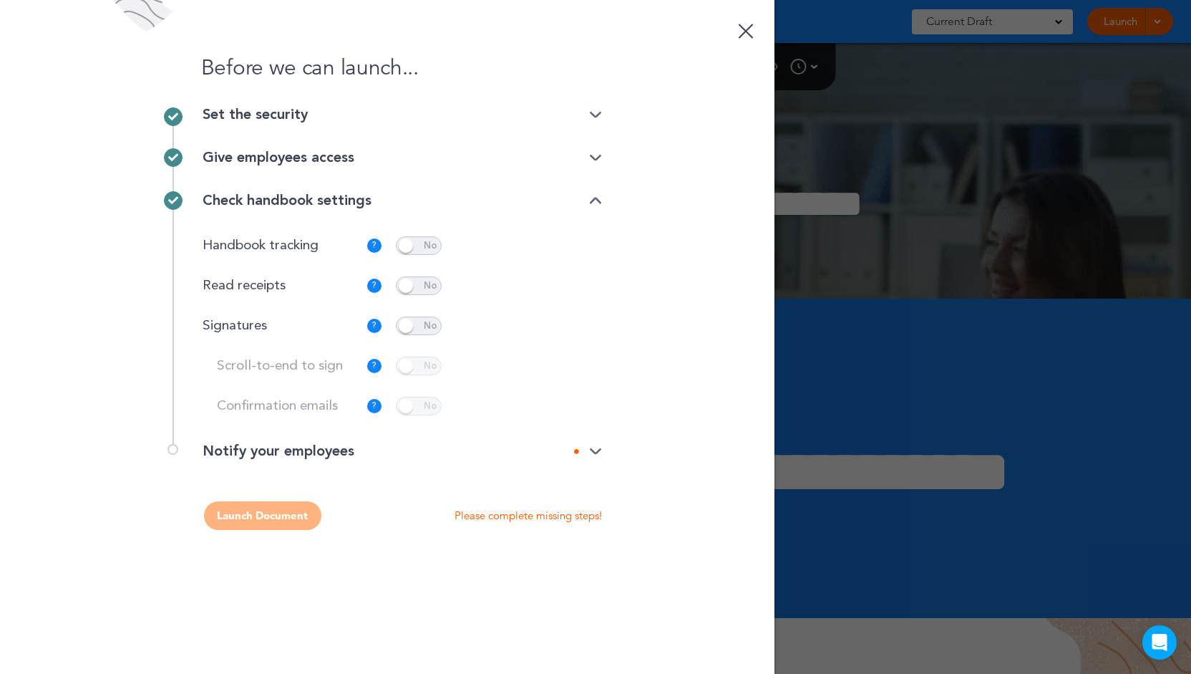
click at [409, 327] on span at bounding box center [419, 325] width 46 height 19
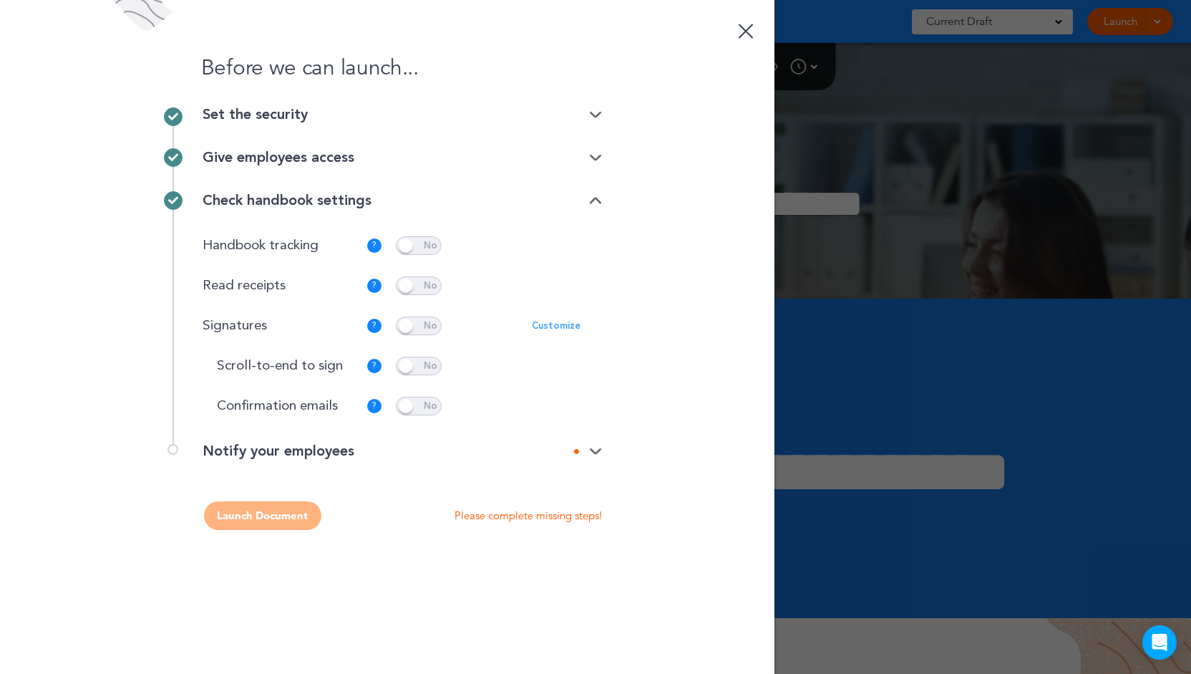
click at [548, 452] on div "Notify your employees" at bounding box center [402, 451] width 399 height 14
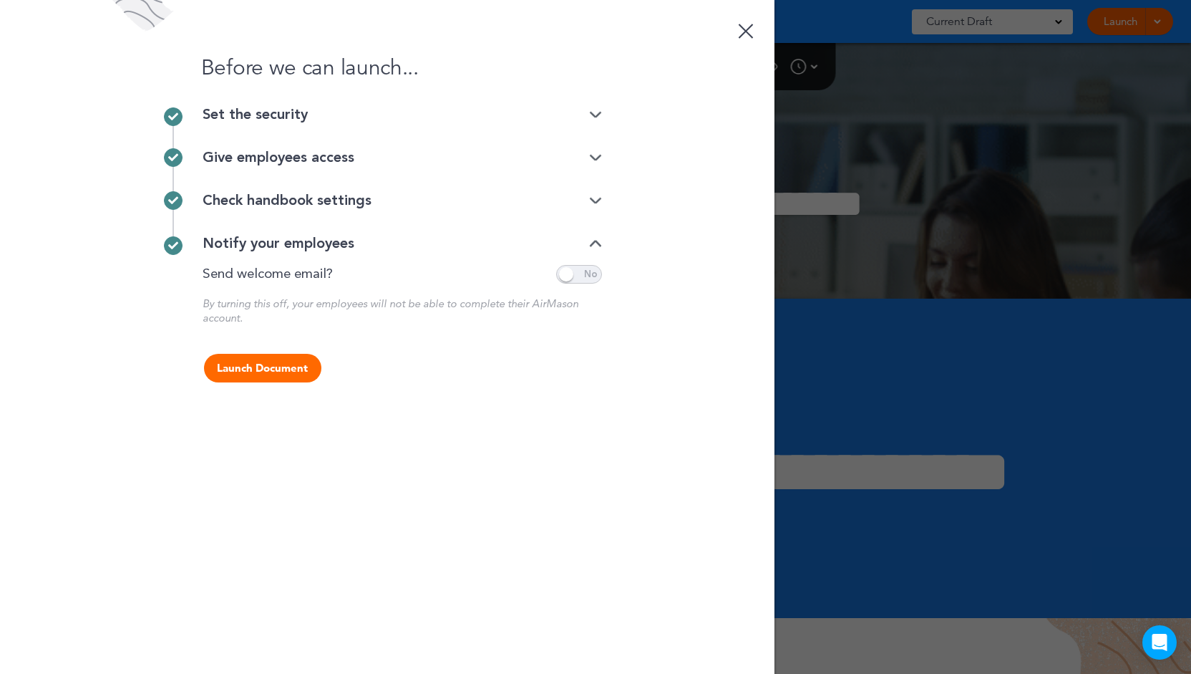
click at [590, 273] on span at bounding box center [579, 274] width 46 height 19
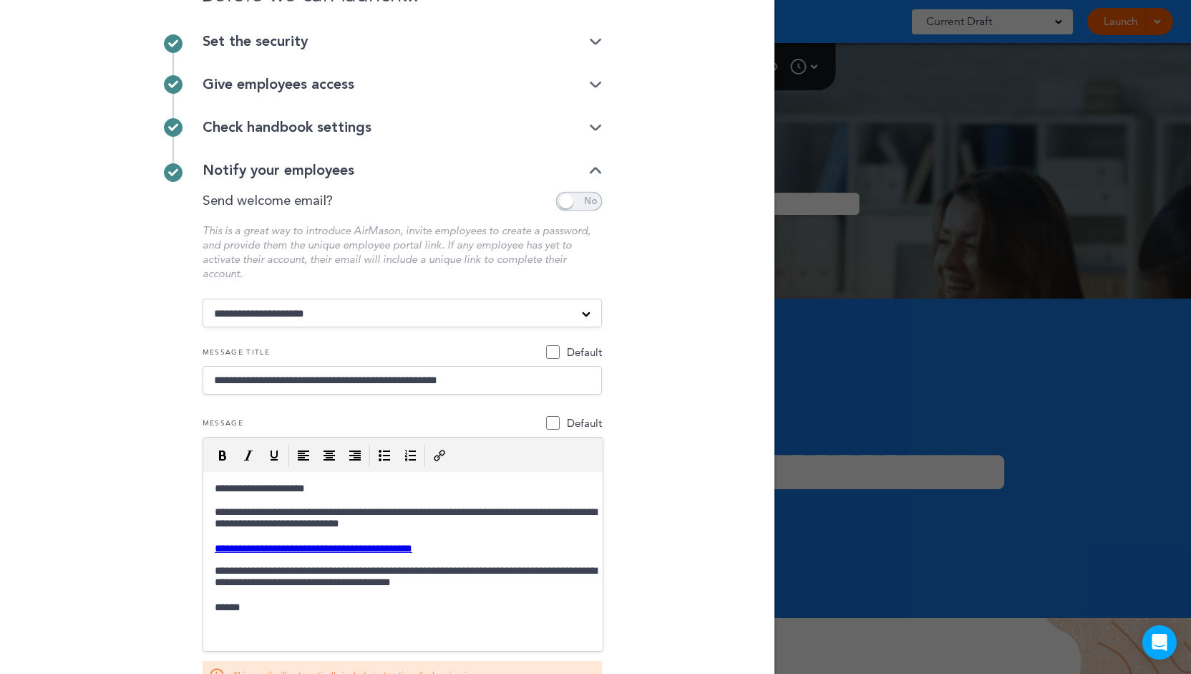
scroll to position [143, 0]
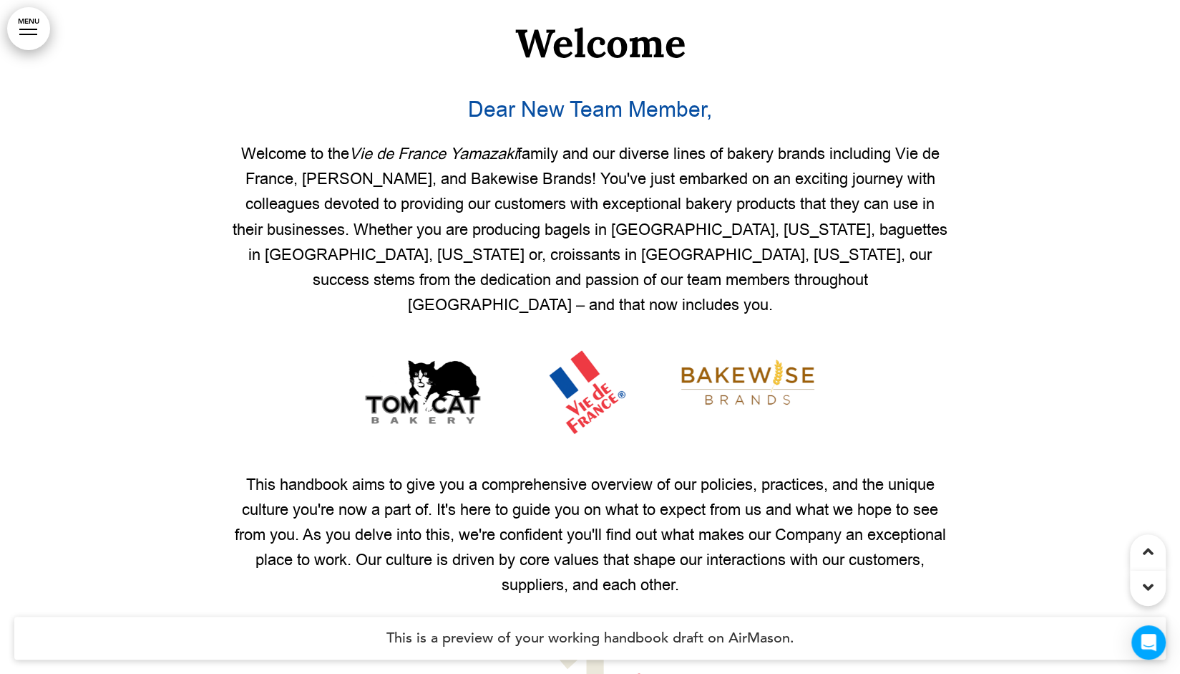
scroll to position [1002, 0]
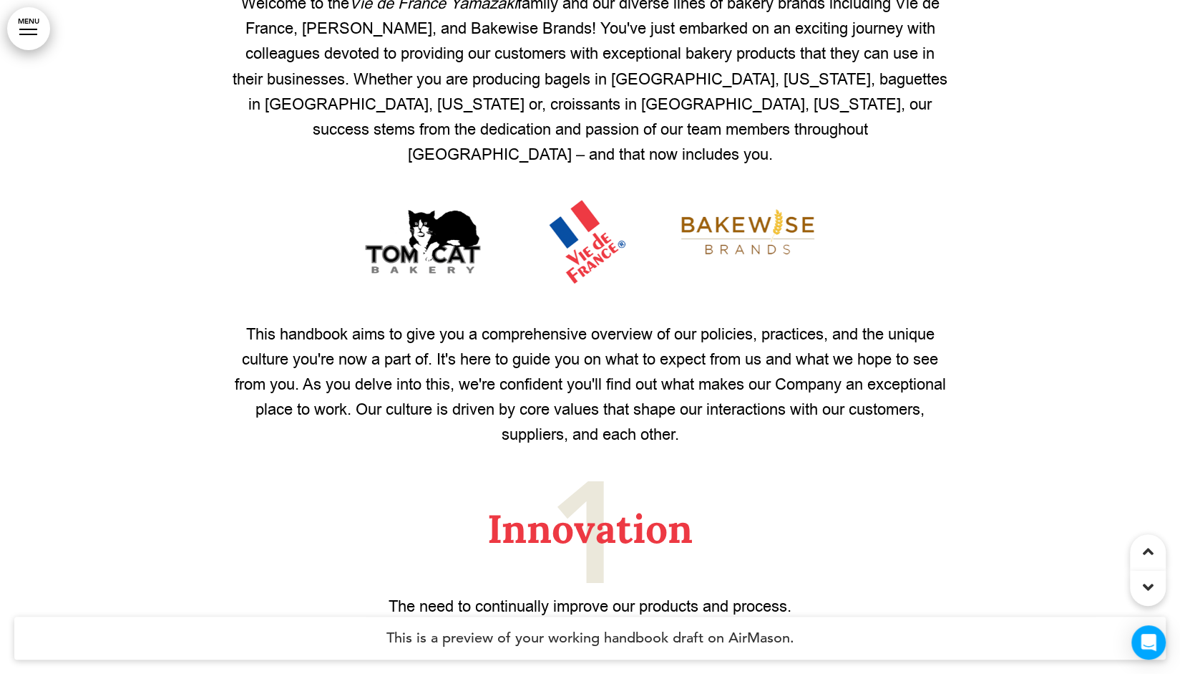
click at [576, 253] on img at bounding box center [590, 241] width 455 height 96
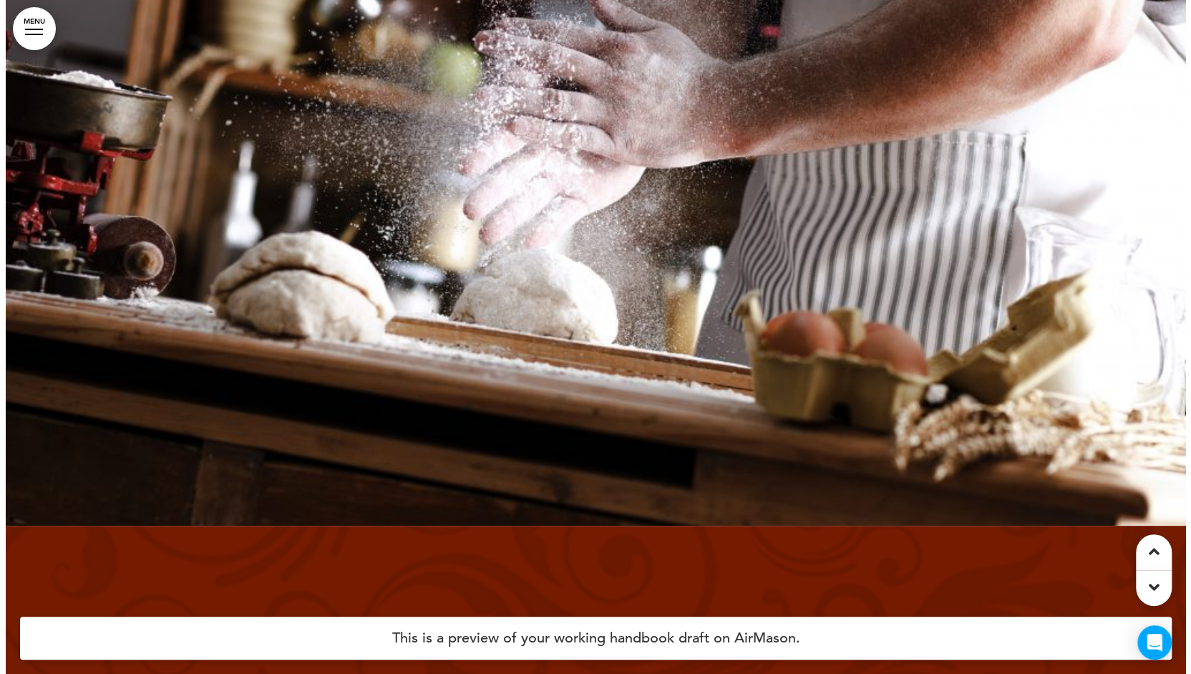
scroll to position [3722, 0]
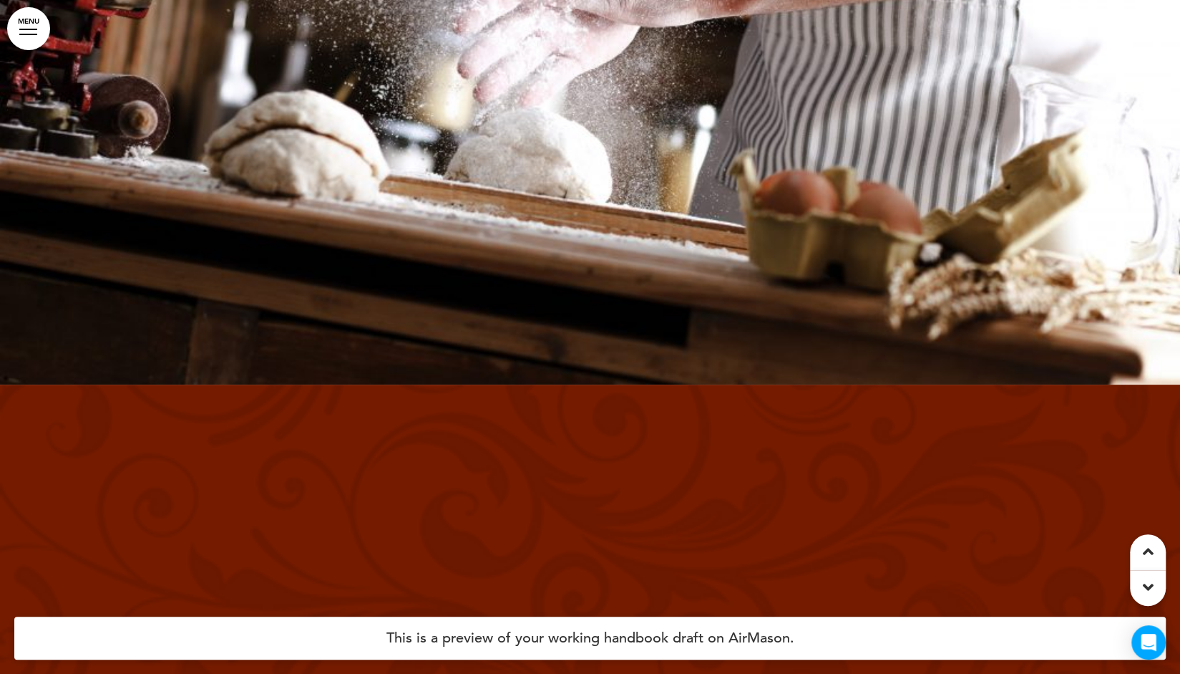
click at [32, 26] on link "MENU" at bounding box center [28, 28] width 43 height 43
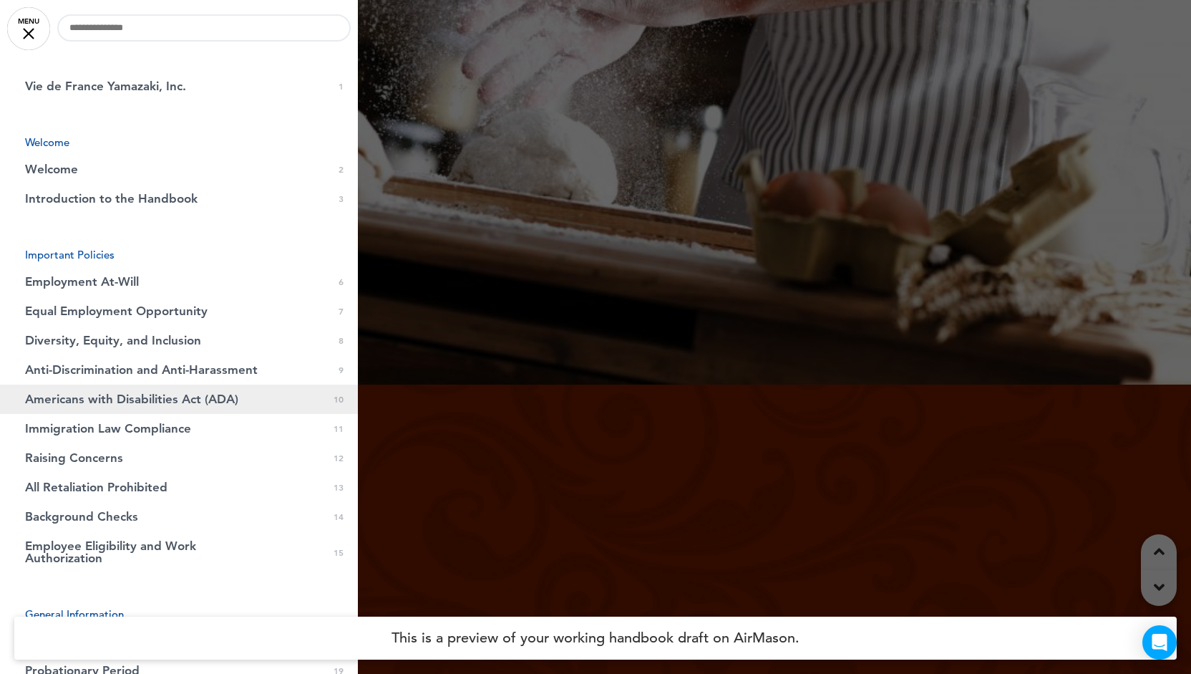
click at [121, 389] on link "Americans with Disabilities Act (ADA) 0 10" at bounding box center [179, 398] width 358 height 29
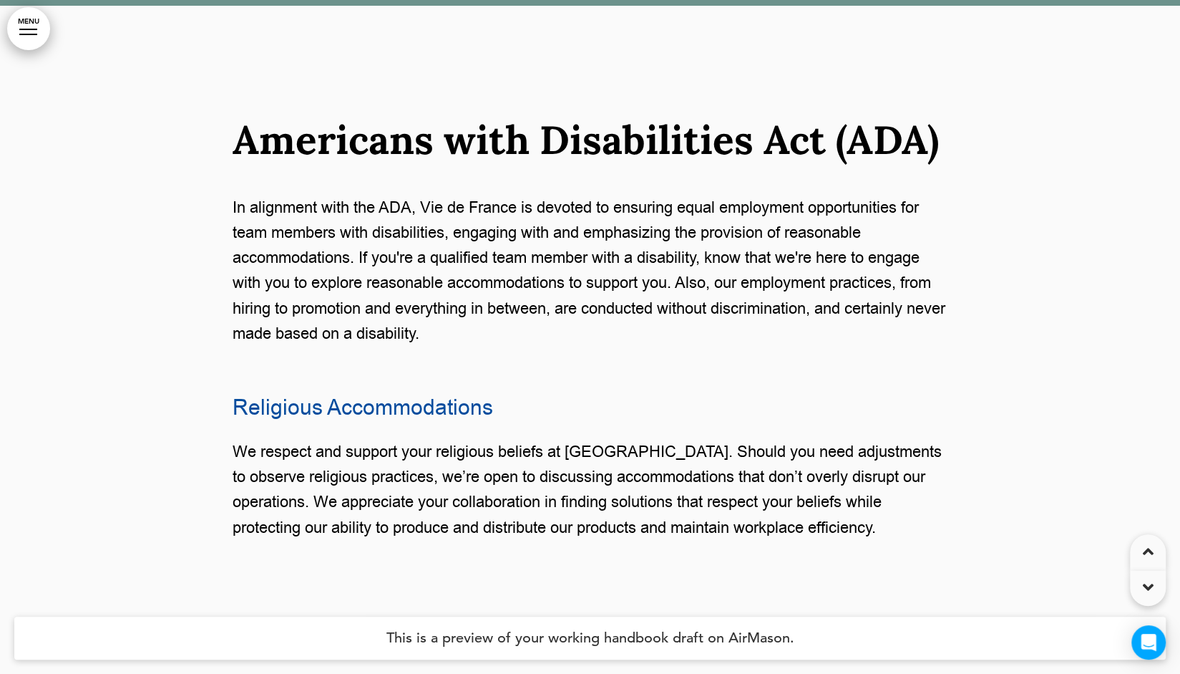
scroll to position [7474, 0]
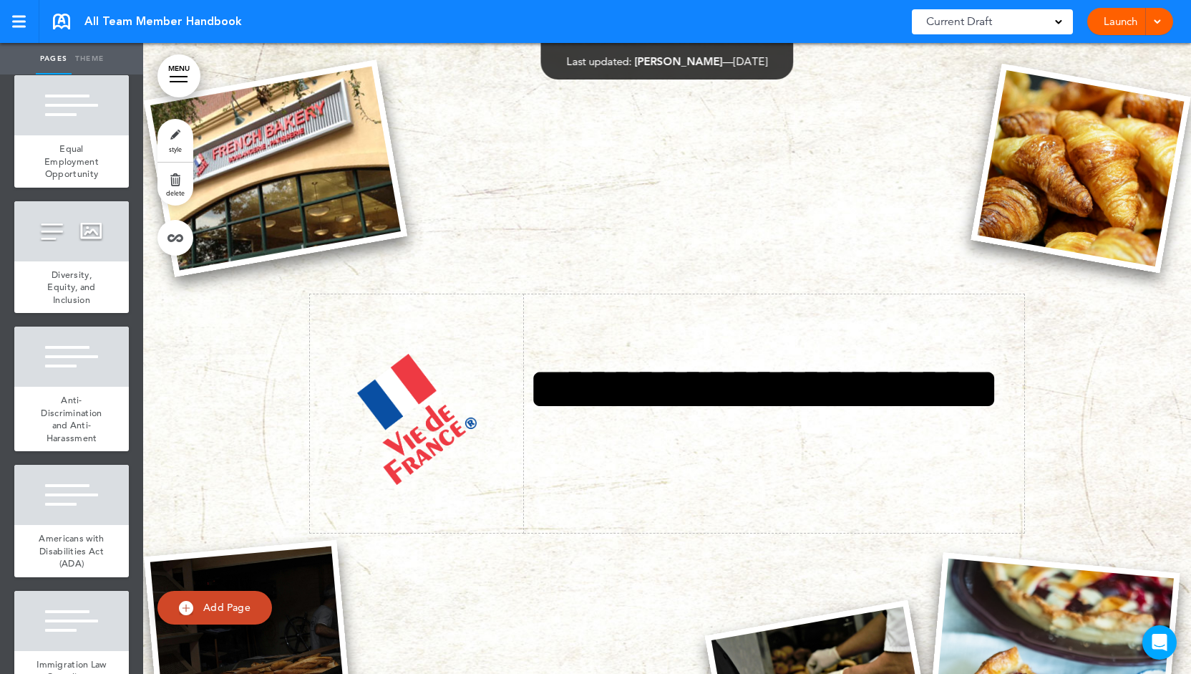
scroll to position [859, 0]
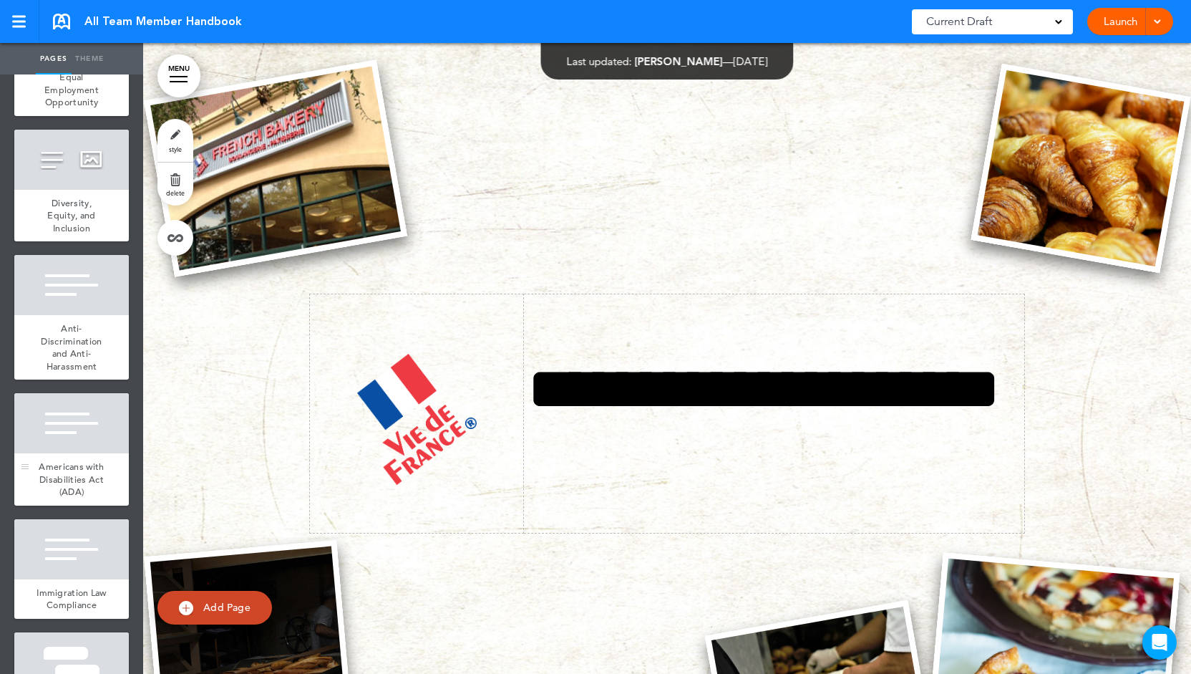
click at [84, 453] on div at bounding box center [71, 423] width 115 height 60
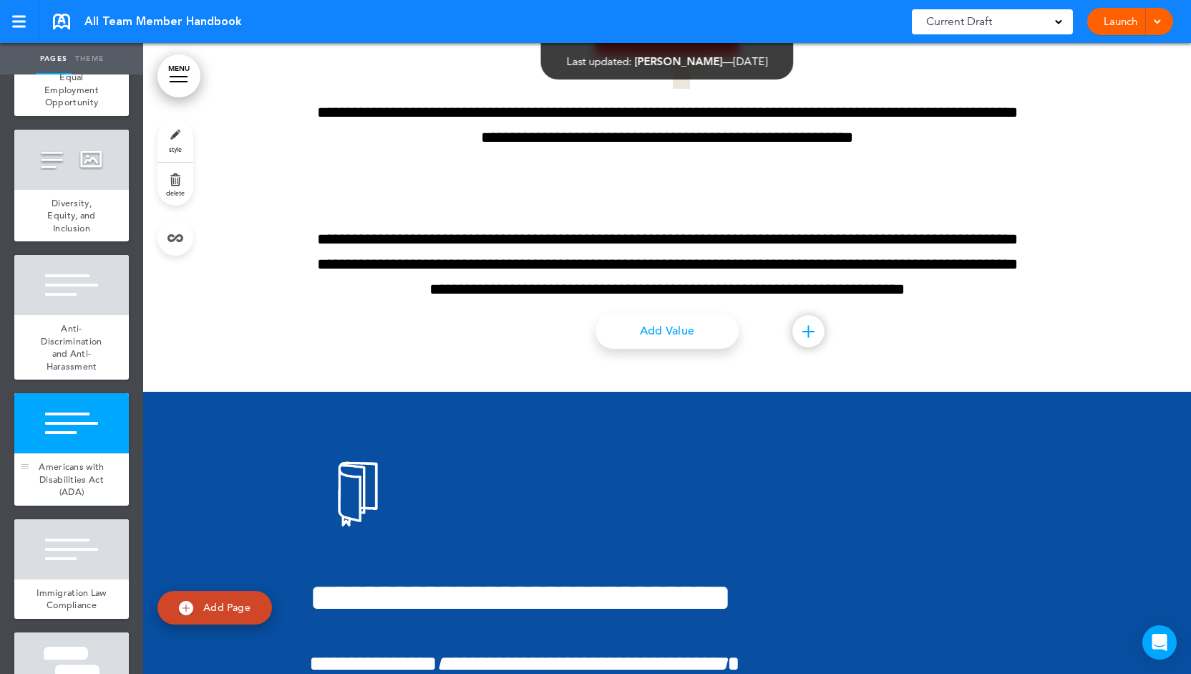
scroll to position [7254, 0]
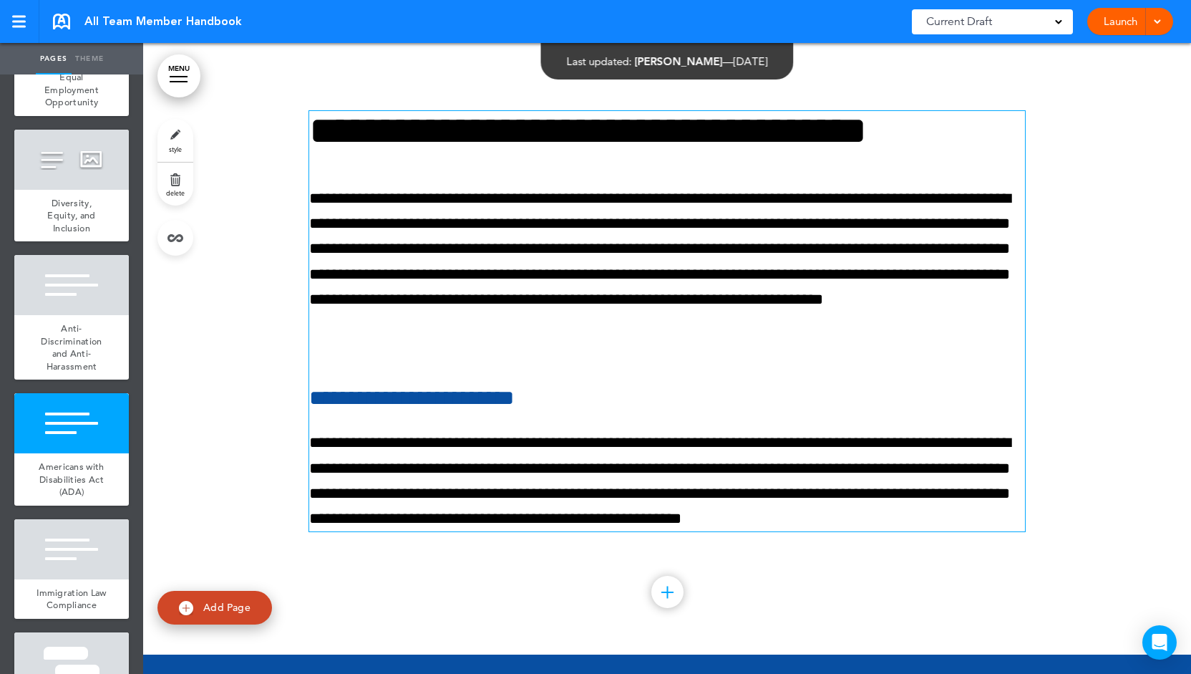
click at [637, 314] on p "**********" at bounding box center [667, 274] width 716 height 176
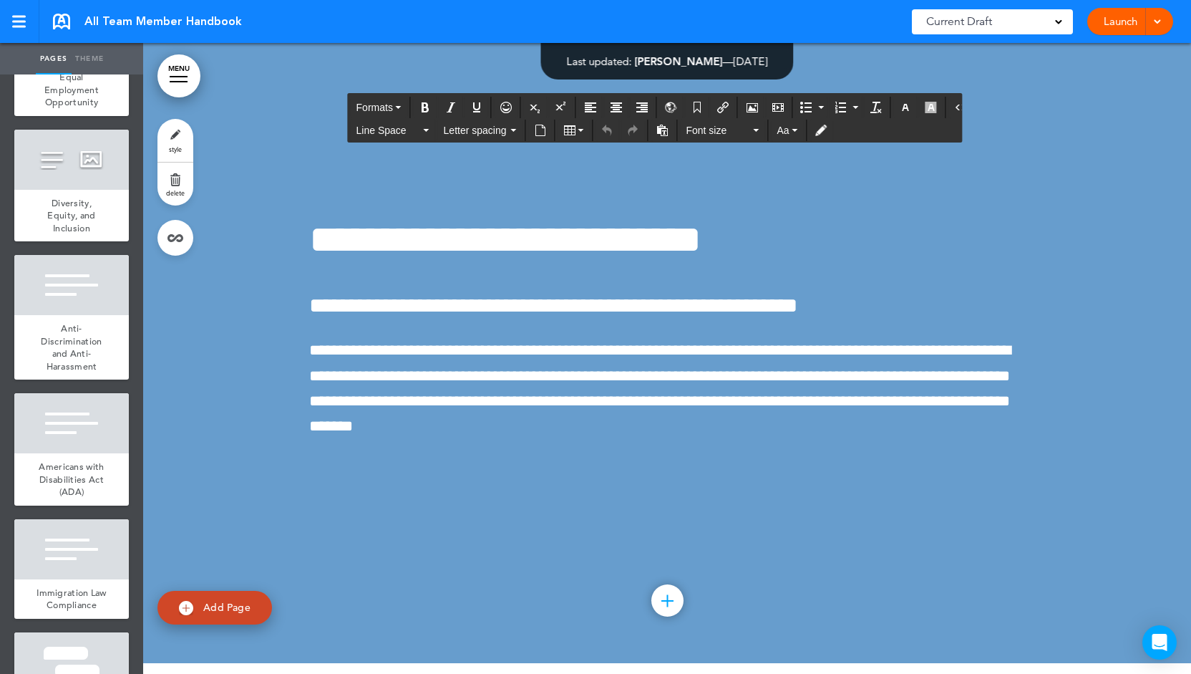
scroll to position [9258, 0]
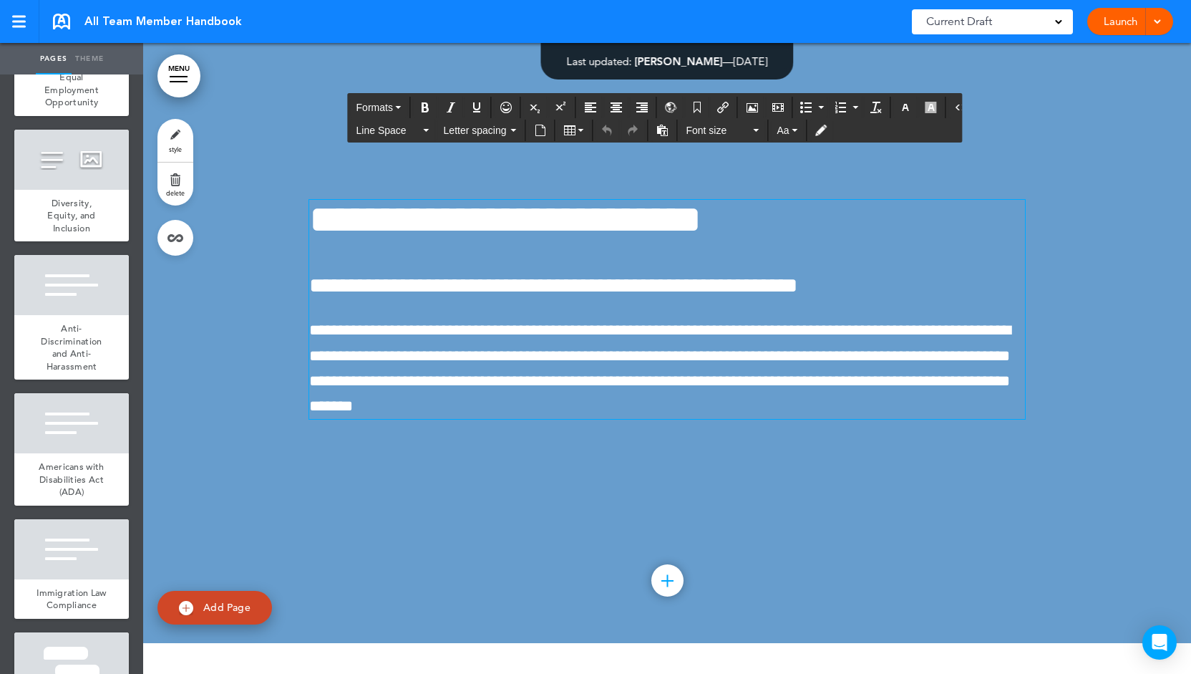
click at [573, 419] on p "**********" at bounding box center [667, 368] width 716 height 101
click at [580, 399] on span "**********" at bounding box center [659, 368] width 701 height 92
click at [541, 419] on p "**********" at bounding box center [667, 368] width 716 height 101
click at [719, 105] on icon "Insert/edit airmason link" at bounding box center [722, 107] width 11 height 11
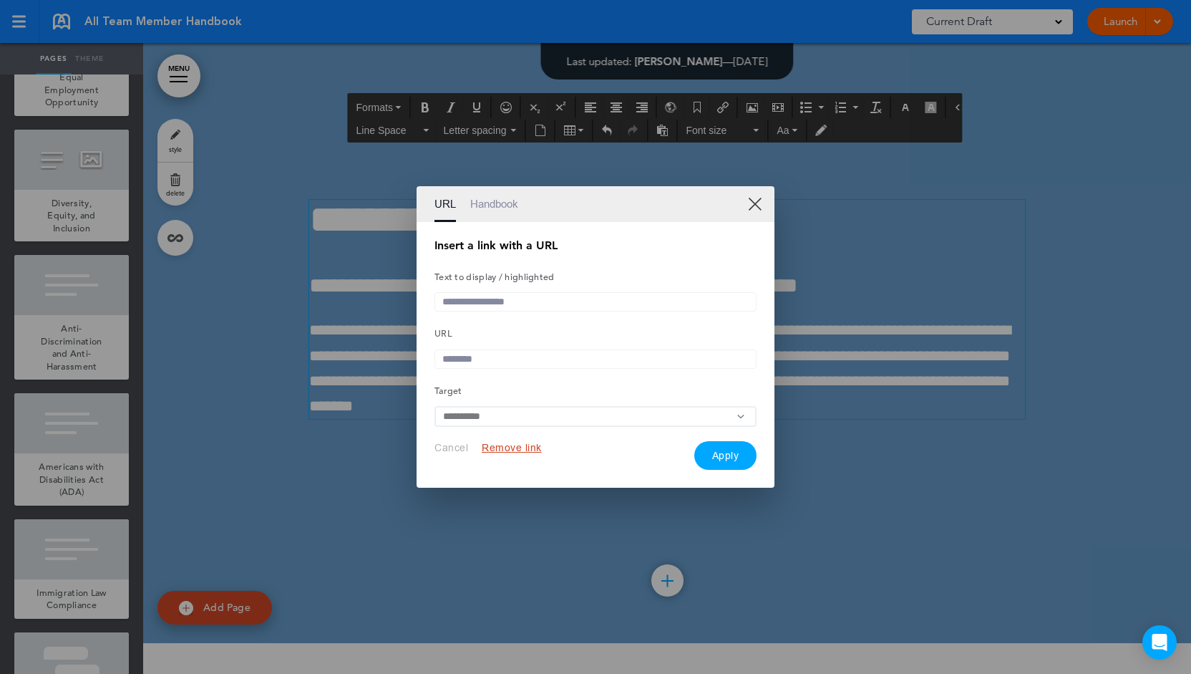
click at [753, 201] on link "XX" at bounding box center [755, 204] width 14 height 14
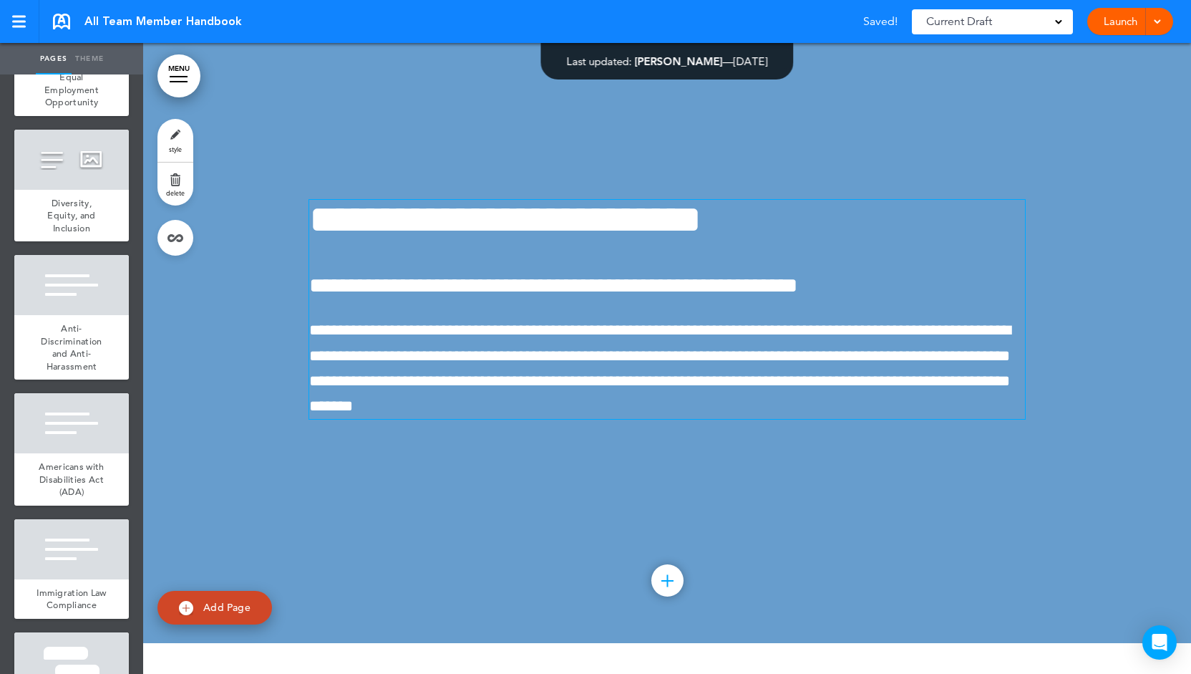
click at [545, 419] on p "**********" at bounding box center [667, 368] width 716 height 101
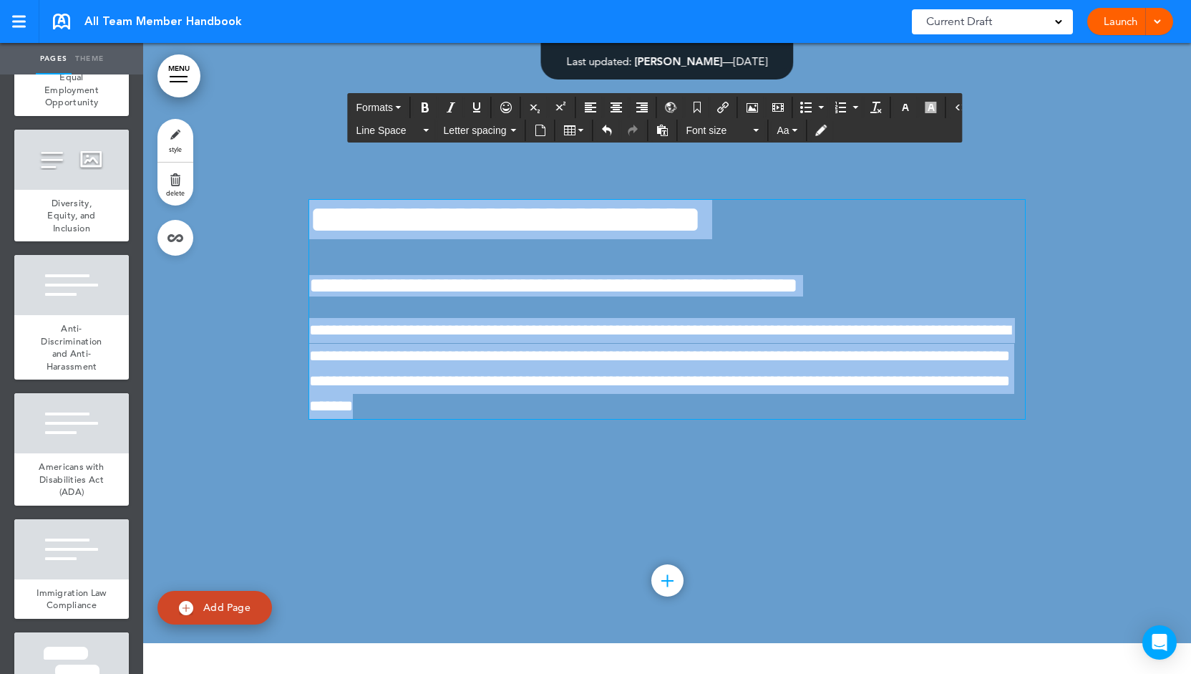
drag, startPoint x: 482, startPoint y: 412, endPoint x: 266, endPoint y: 214, distance: 292.8
click at [266, 214] on div "**********" at bounding box center [667, 327] width 1048 height 631
click at [900, 105] on icon "button" at bounding box center [905, 107] width 11 height 11
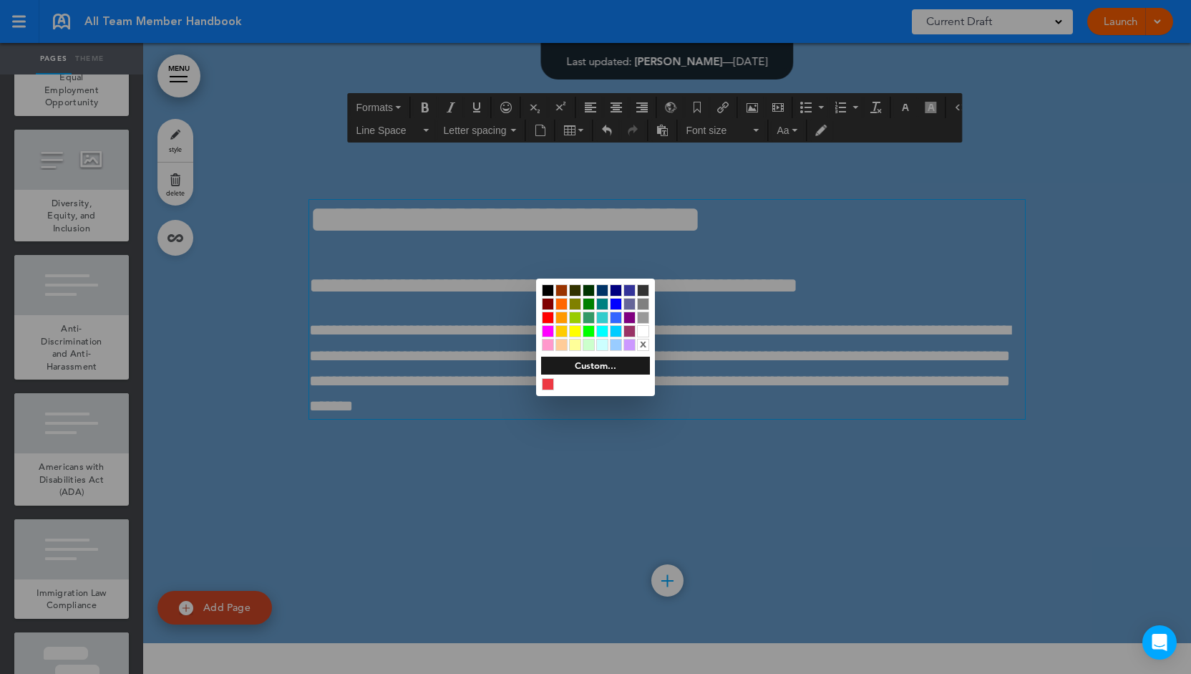
click at [710, 377] on div at bounding box center [595, 337] width 1191 height 674
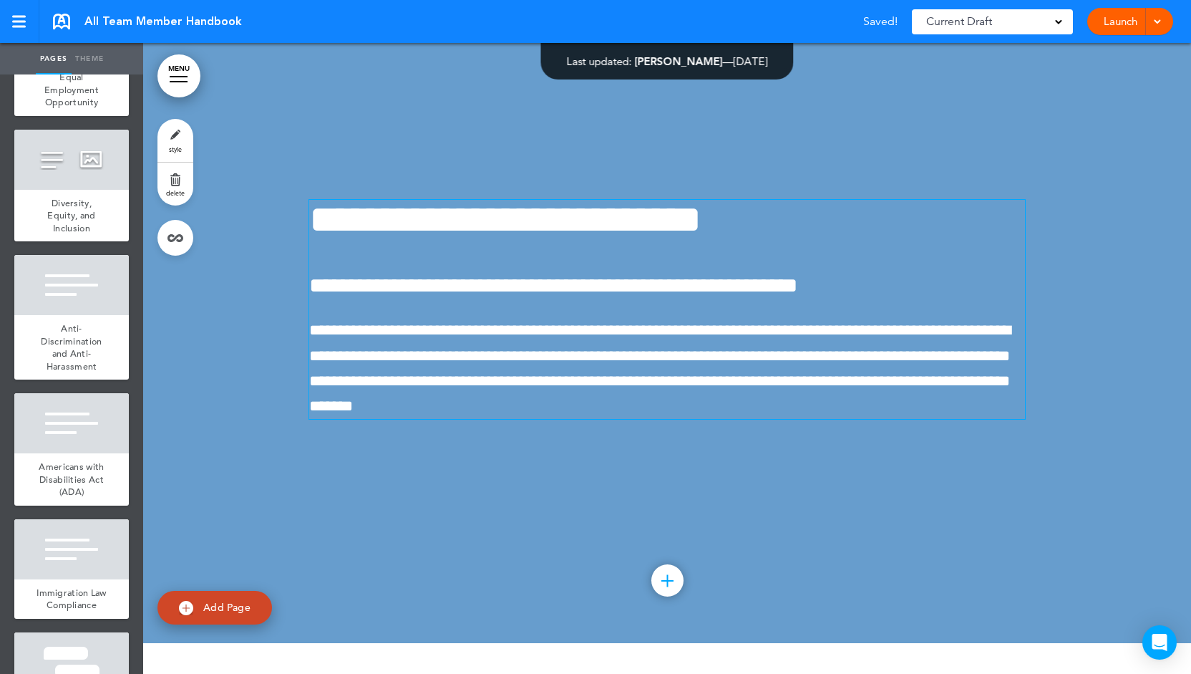
click at [767, 296] on span "**********" at bounding box center [553, 285] width 488 height 21
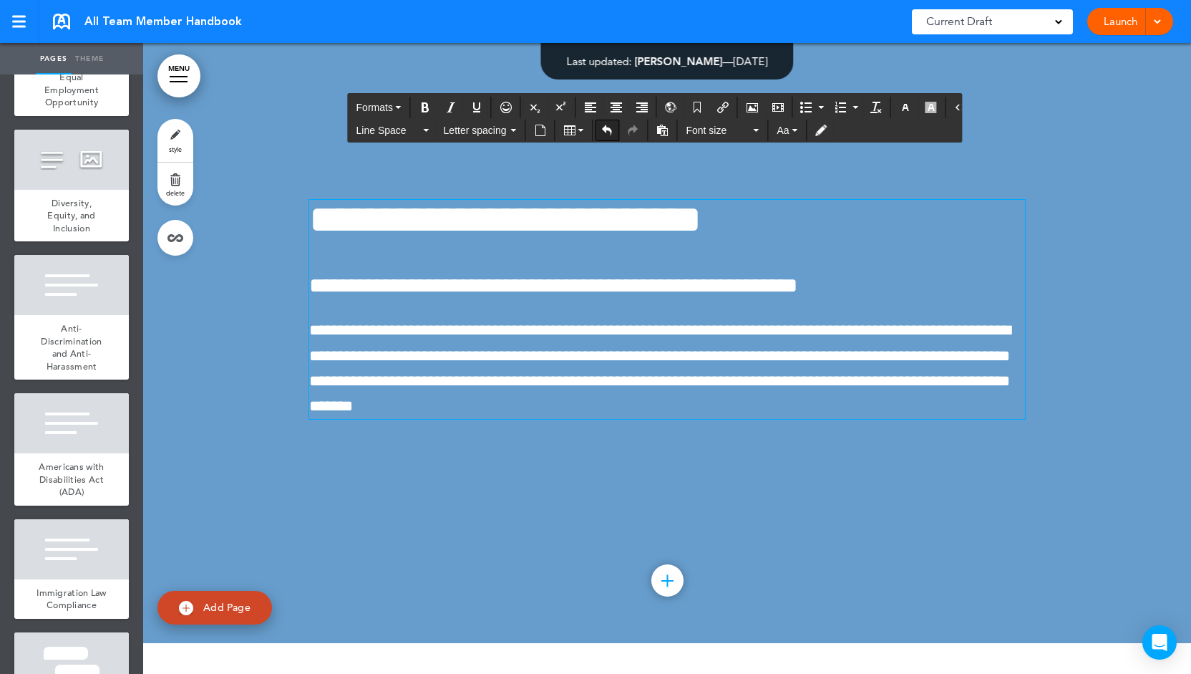
click at [601, 132] on icon "Undo" at bounding box center [606, 130] width 11 height 11
click at [633, 130] on icon "Redo" at bounding box center [632, 130] width 11 height 11
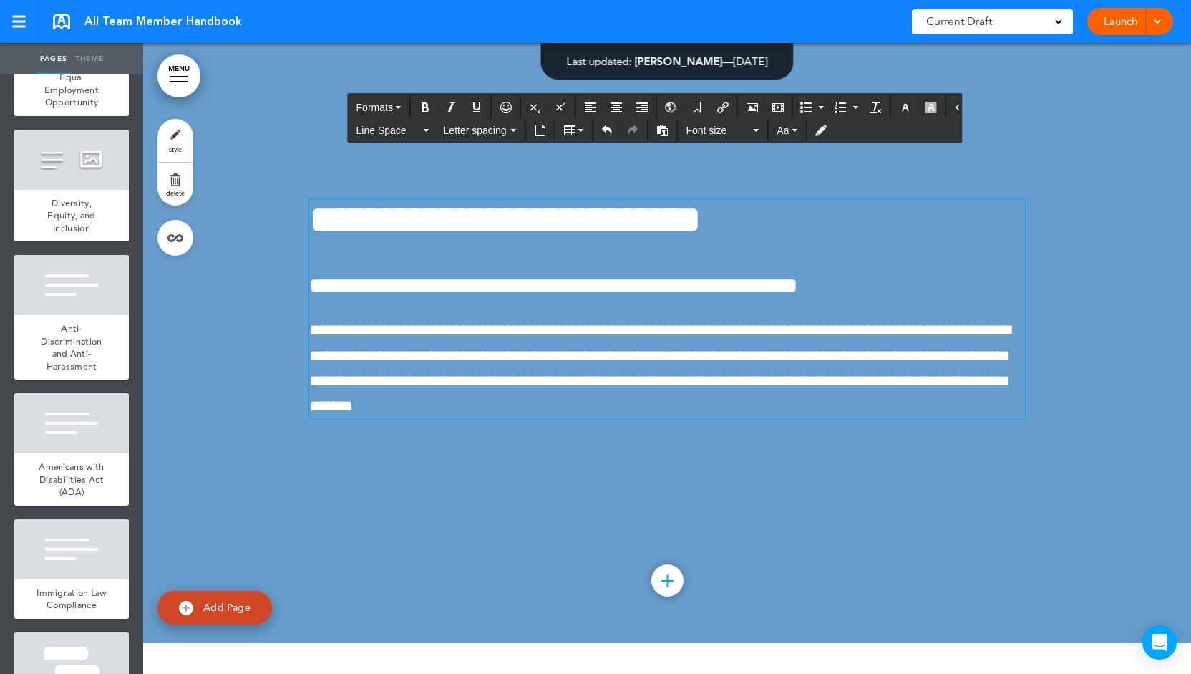
click at [613, 296] on span "**********" at bounding box center [553, 285] width 488 height 21
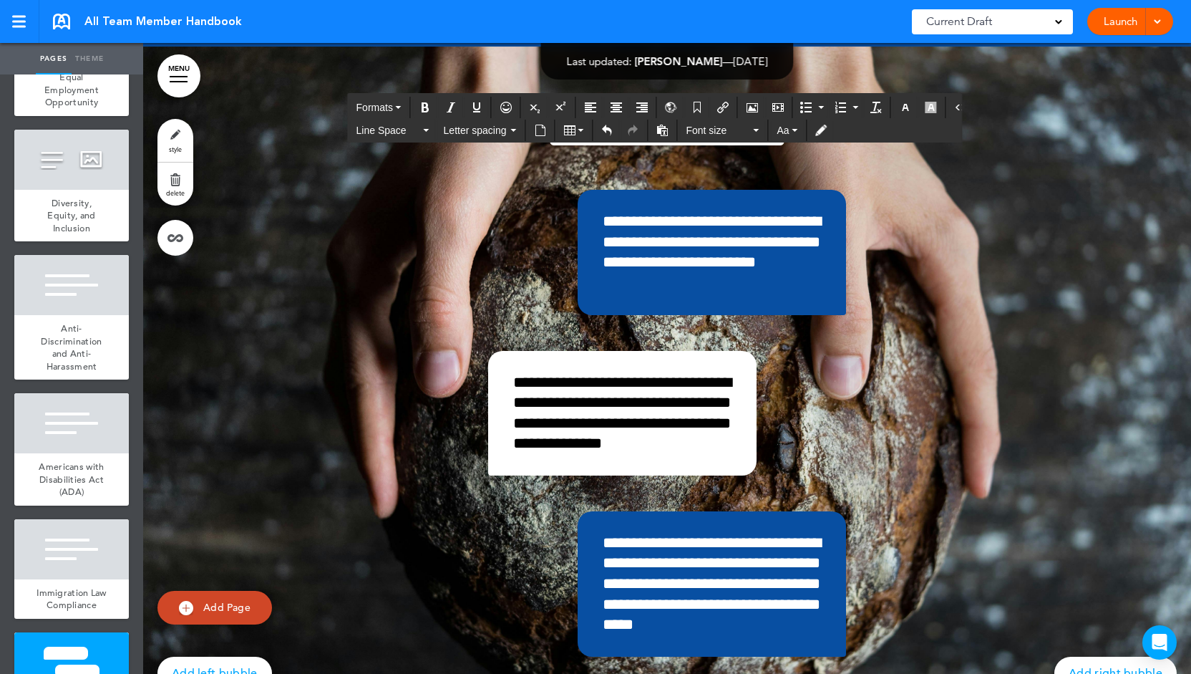
scroll to position [8471, 0]
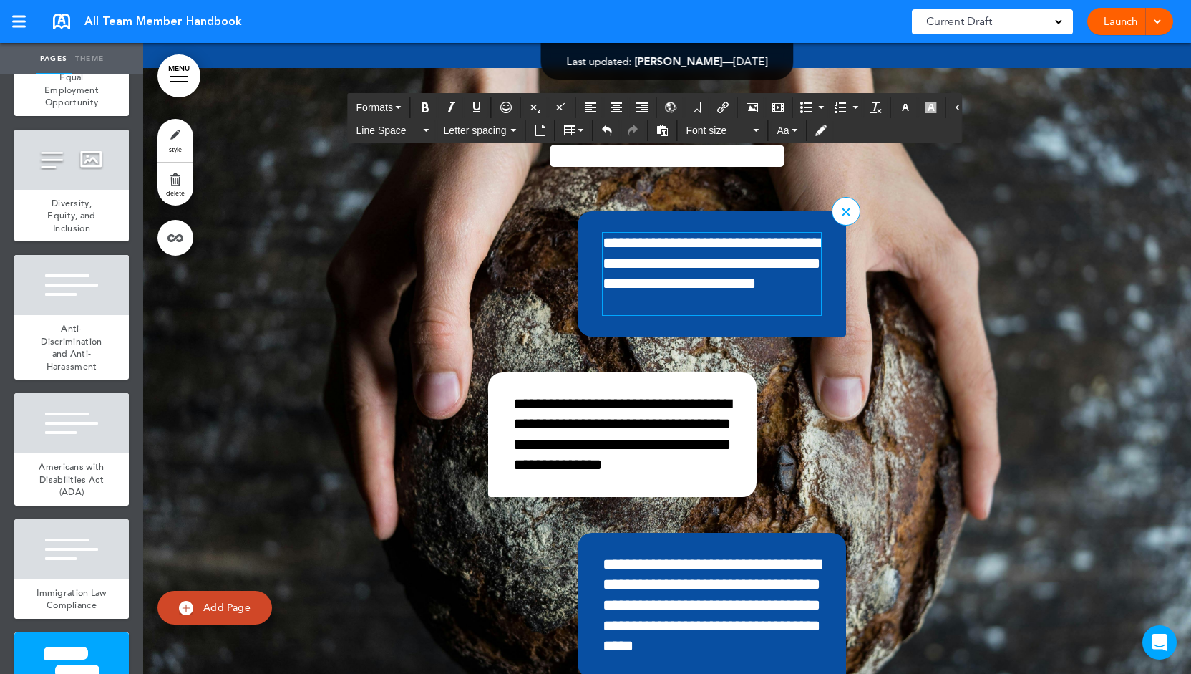
click at [722, 288] on p "**********" at bounding box center [712, 274] width 218 height 82
click at [591, 456] on p "**********" at bounding box center [622, 435] width 218 height 82
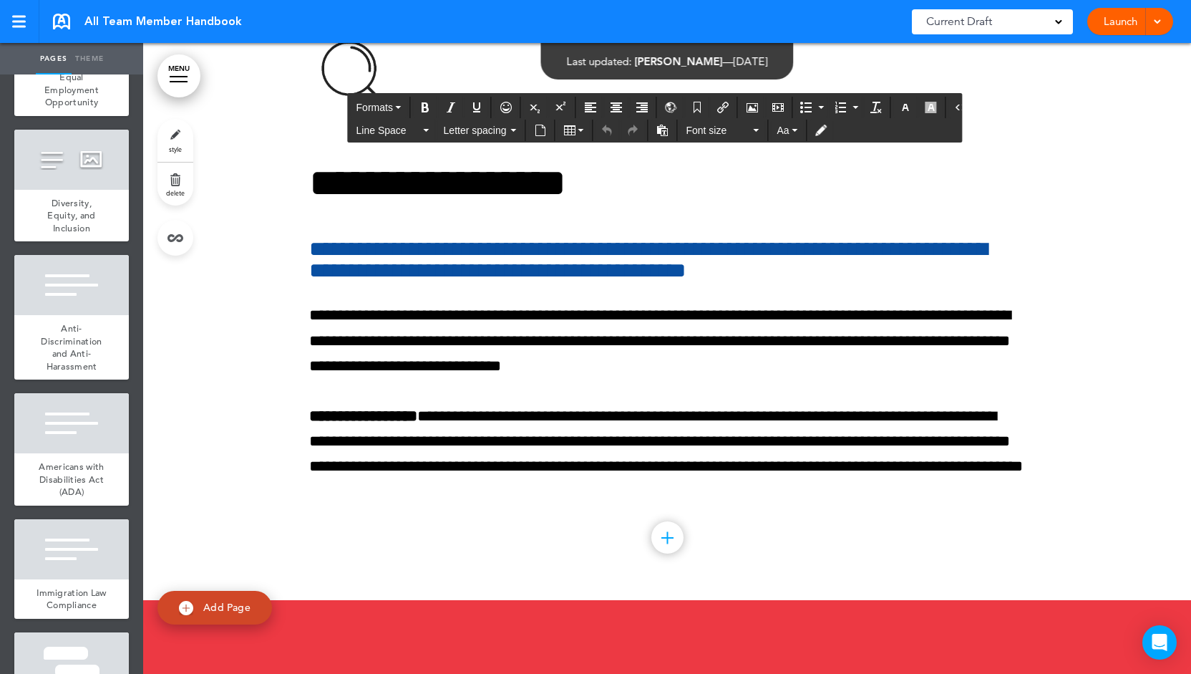
scroll to position [9759, 0]
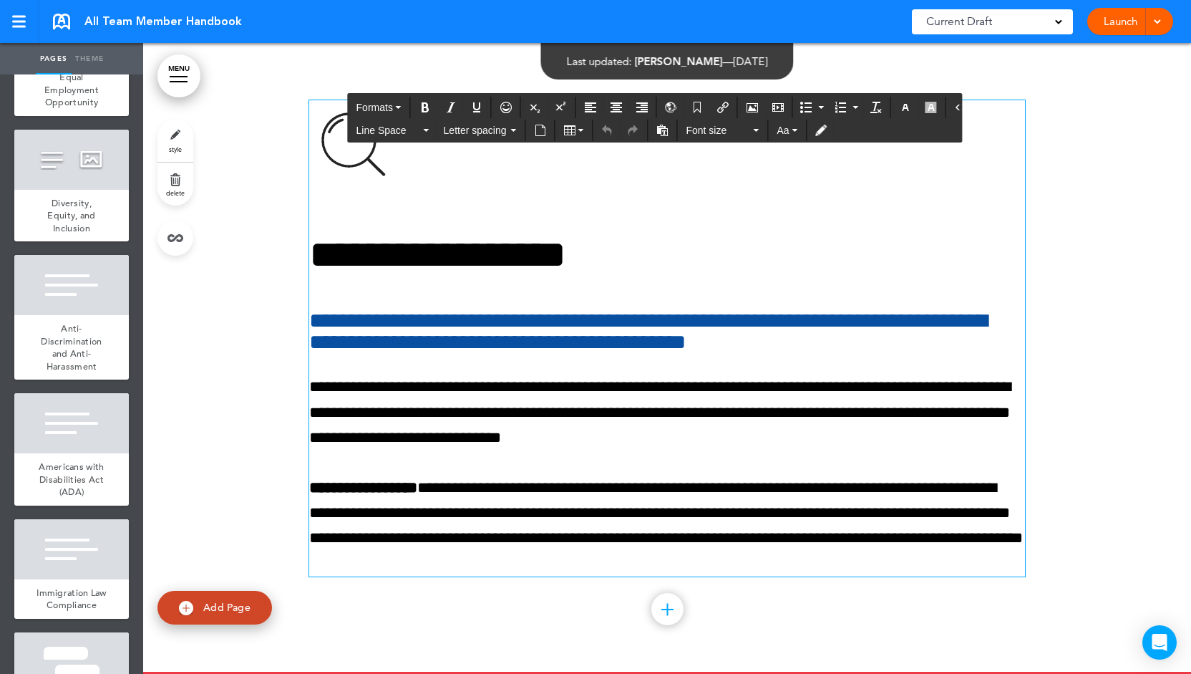
click at [644, 353] on h6 "**********" at bounding box center [667, 331] width 716 height 43
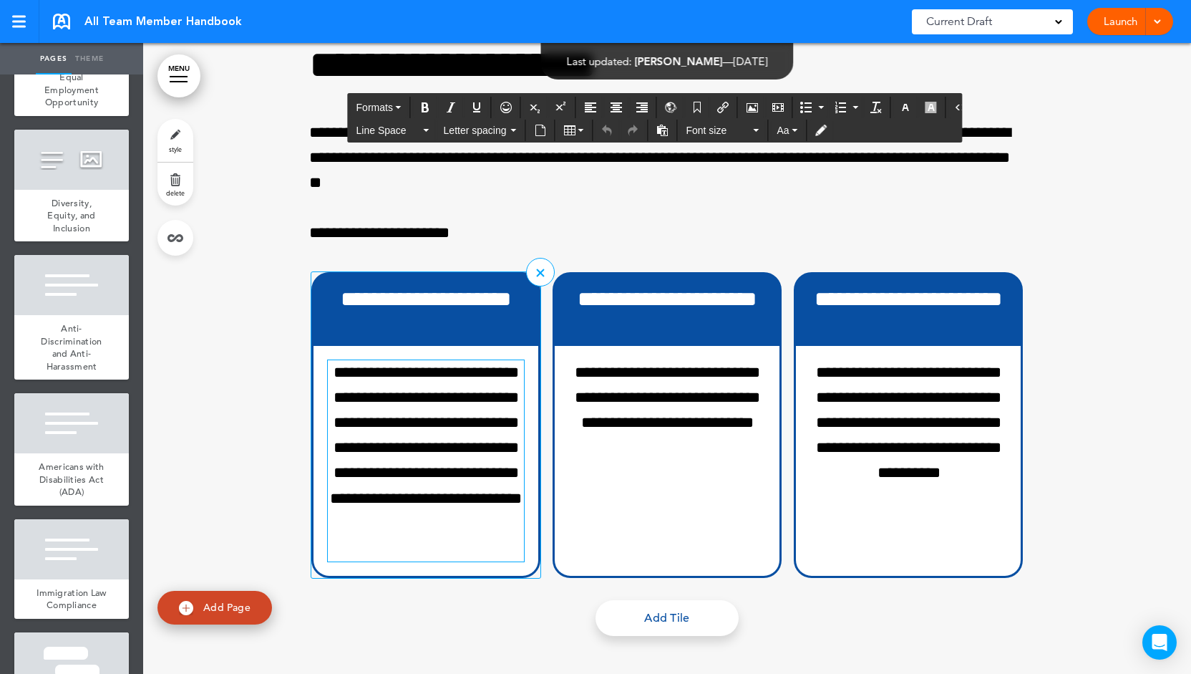
scroll to position [13152, 0]
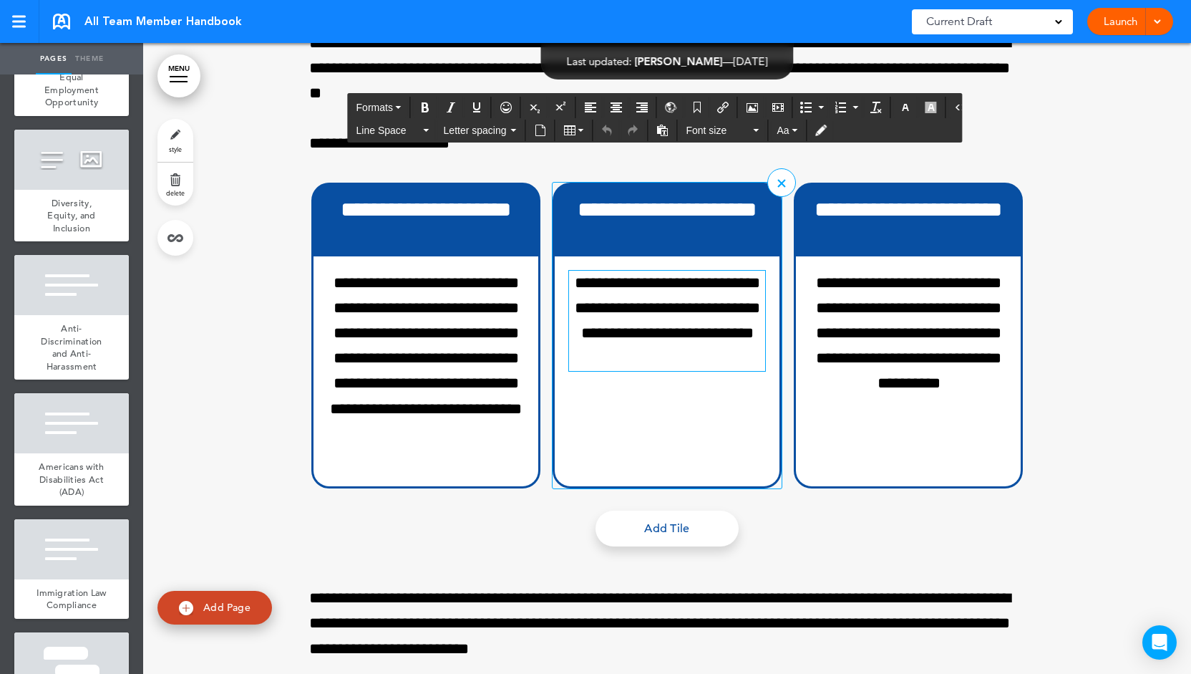
click at [570, 343] on p "**********" at bounding box center [668, 321] width 198 height 101
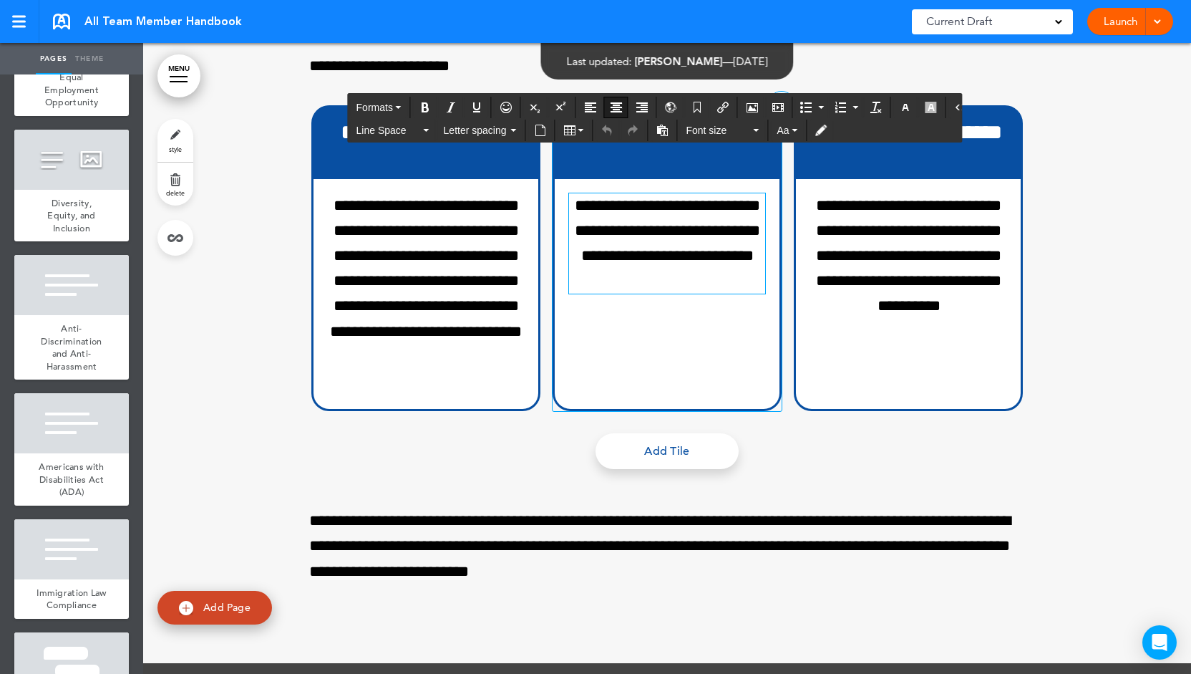
scroll to position [13295, 0]
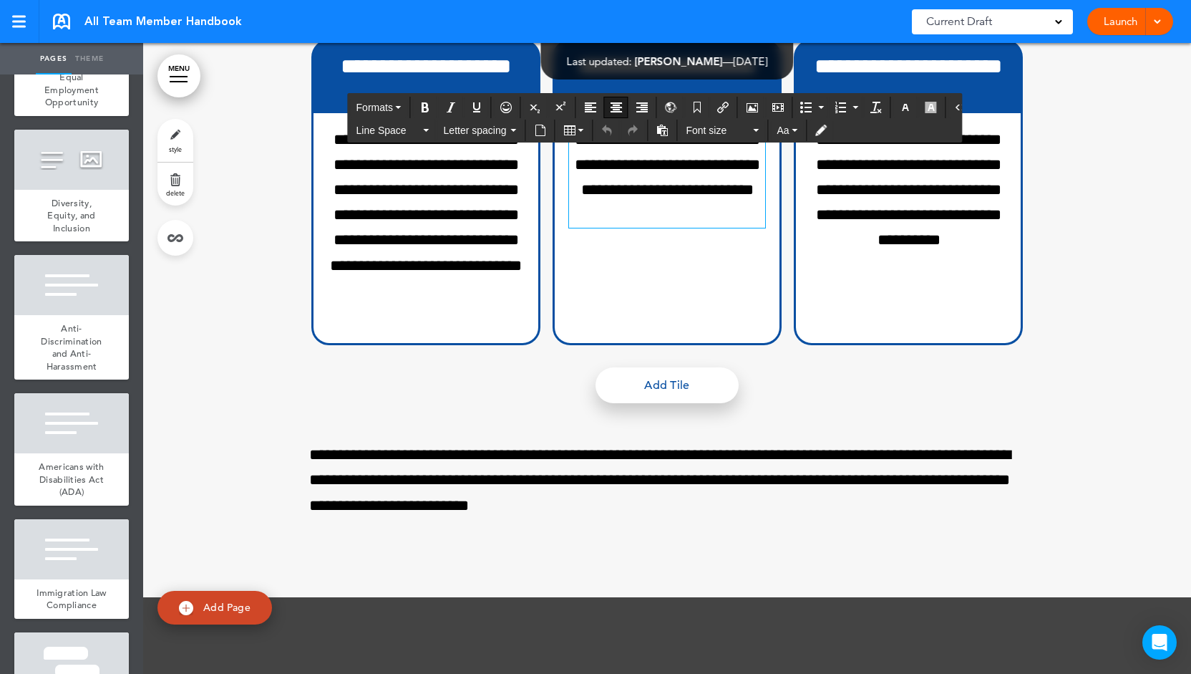
click at [678, 403] on link "Add Tile" at bounding box center [667, 385] width 143 height 36
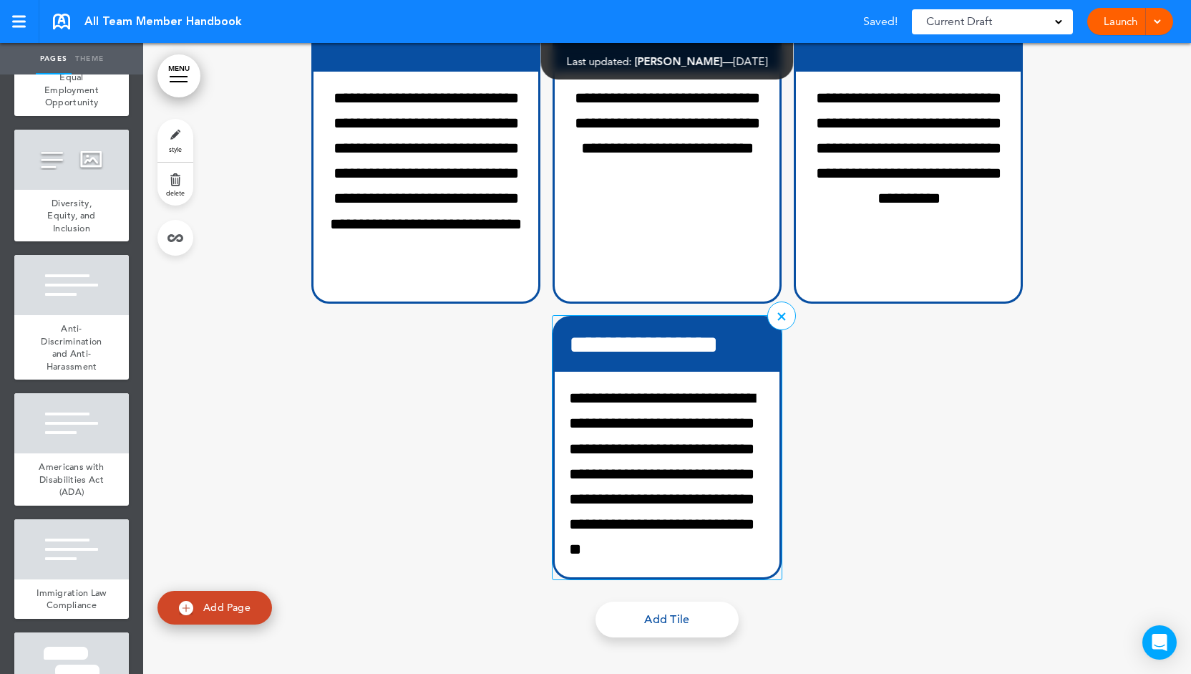
scroll to position [13366, 0]
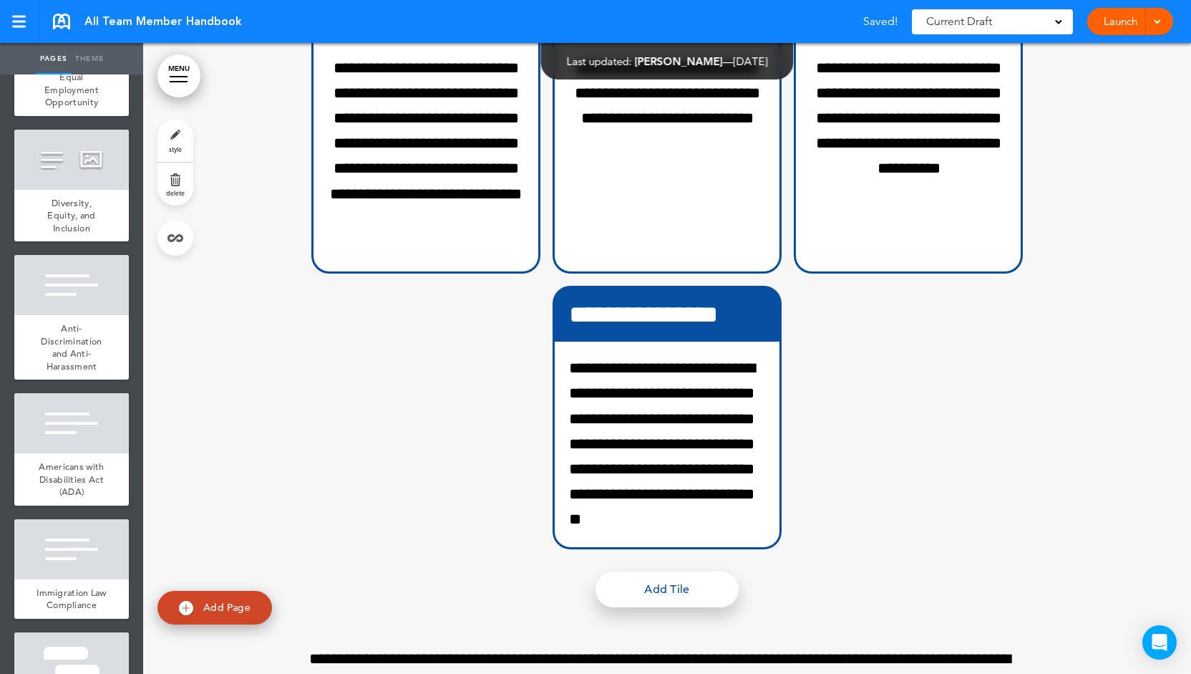
click at [654, 607] on link "Add Tile" at bounding box center [667, 589] width 143 height 36
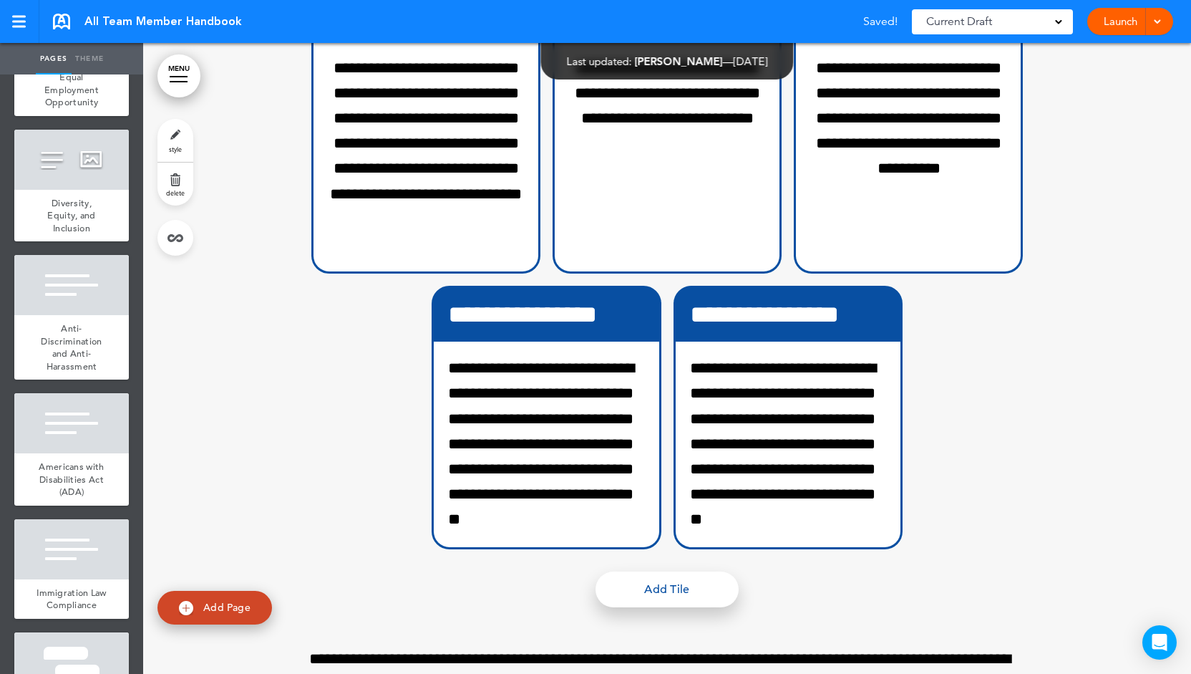
click at [654, 607] on link "Add Tile" at bounding box center [667, 589] width 143 height 36
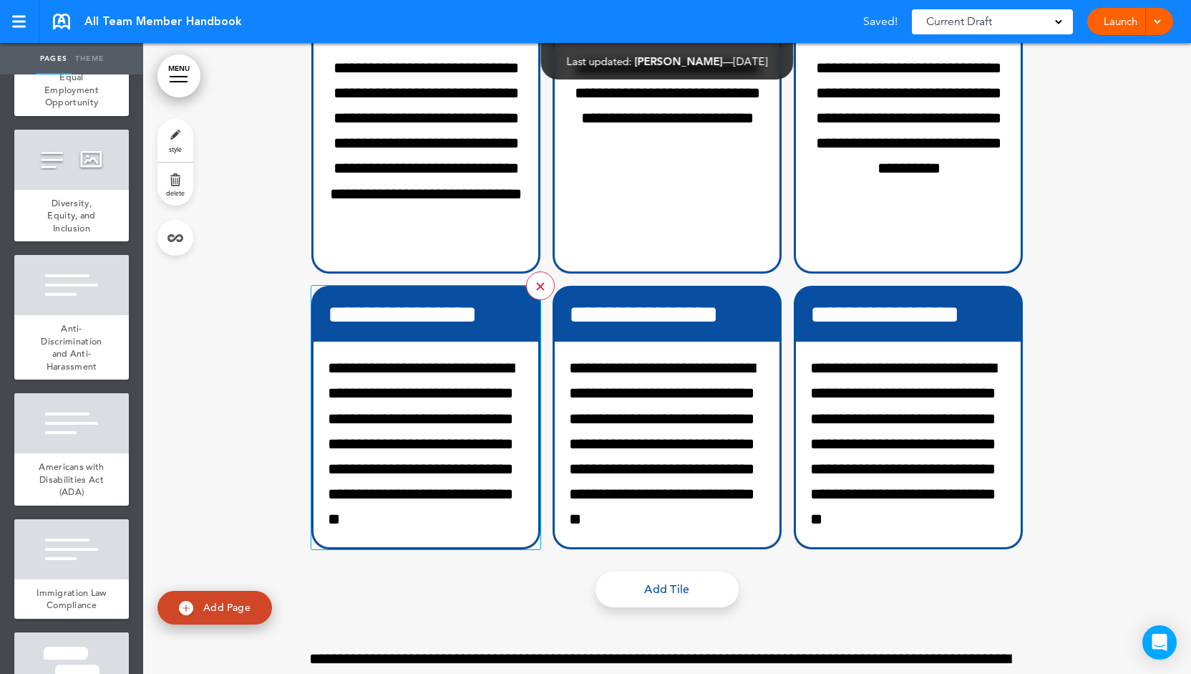
click at [527, 300] on link at bounding box center [540, 285] width 29 height 29
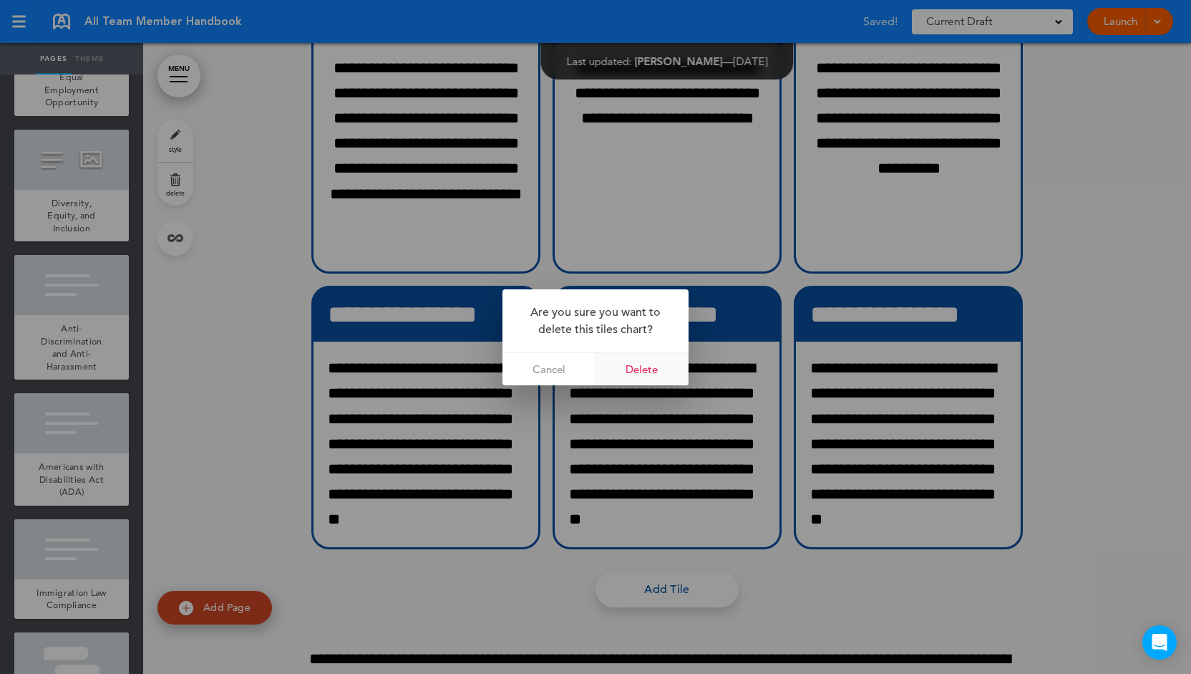
click at [656, 369] on link "Delete" at bounding box center [642, 369] width 93 height 32
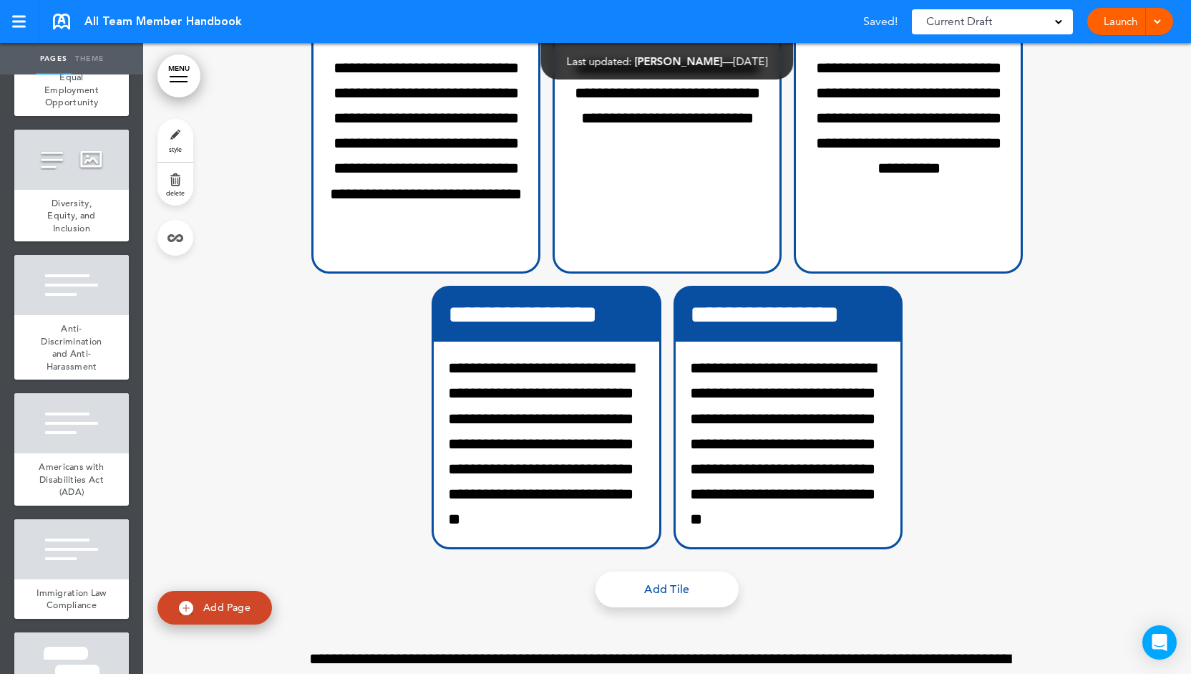
click at [657, 314] on div "**********" at bounding box center [667, 258] width 716 height 583
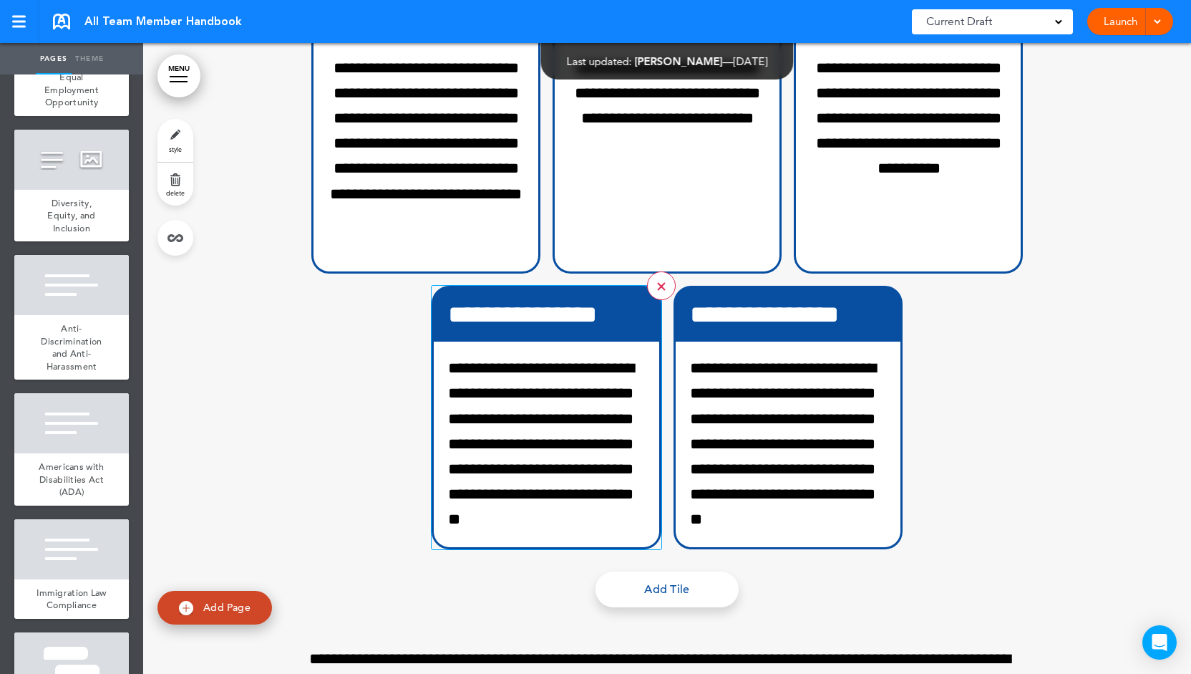
click at [647, 300] on link at bounding box center [661, 285] width 29 height 29
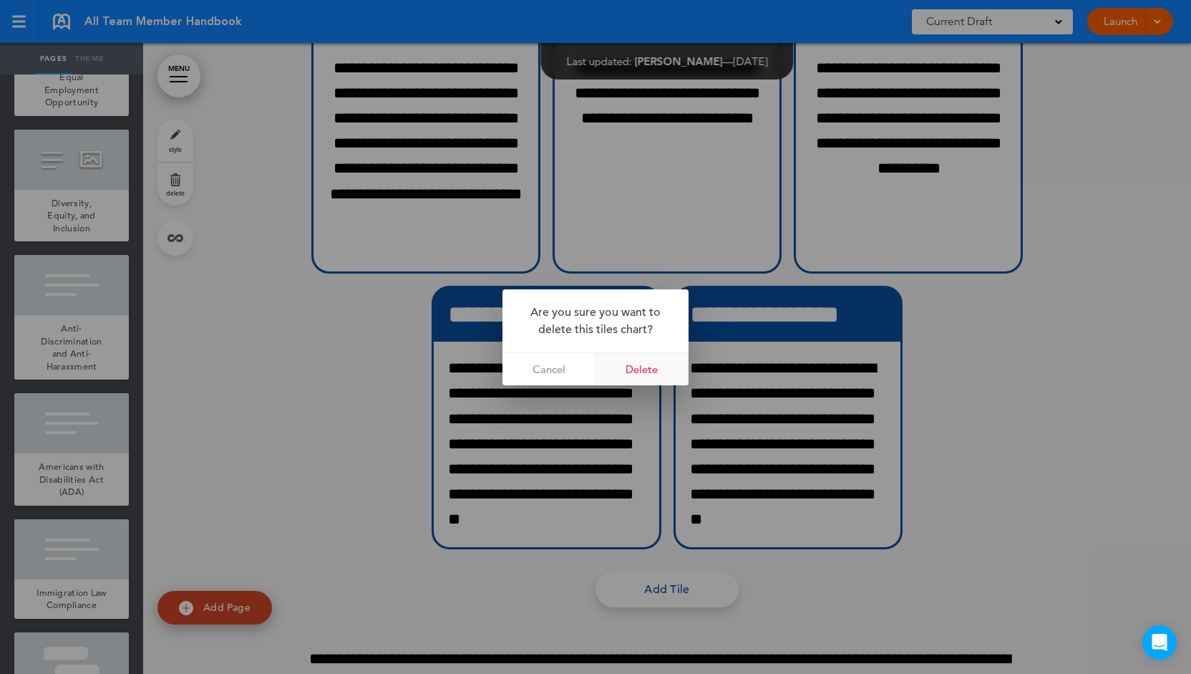
click at [648, 364] on link "Delete" at bounding box center [642, 369] width 93 height 32
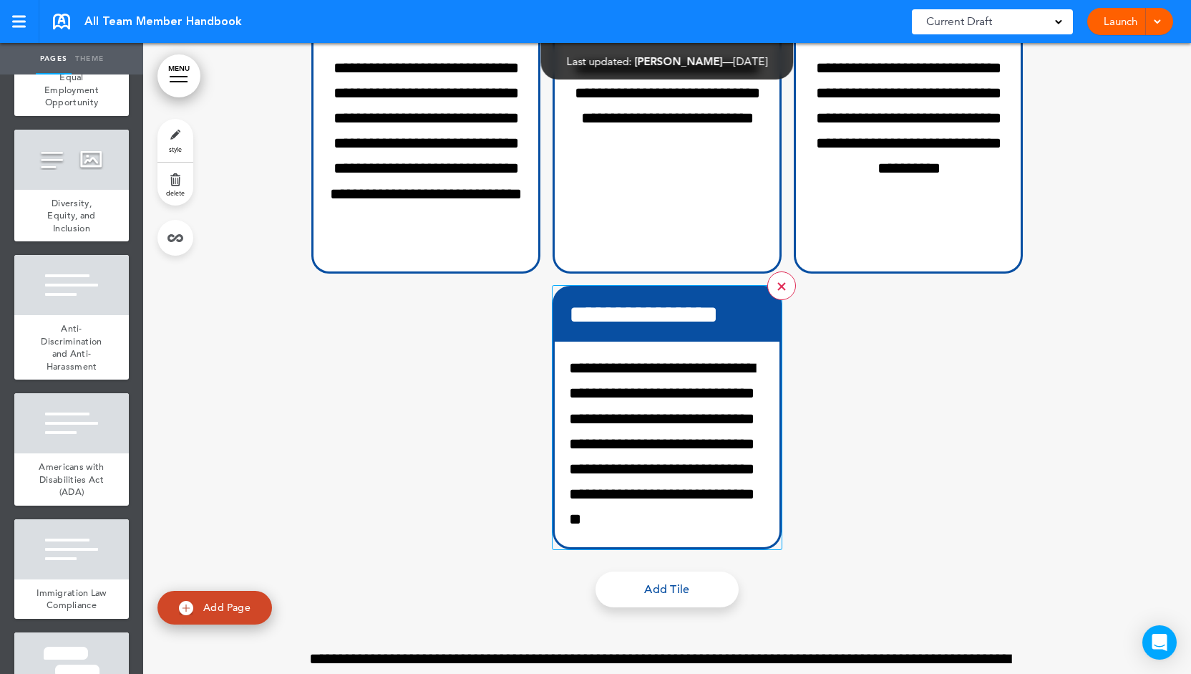
click at [776, 300] on link at bounding box center [781, 285] width 29 height 29
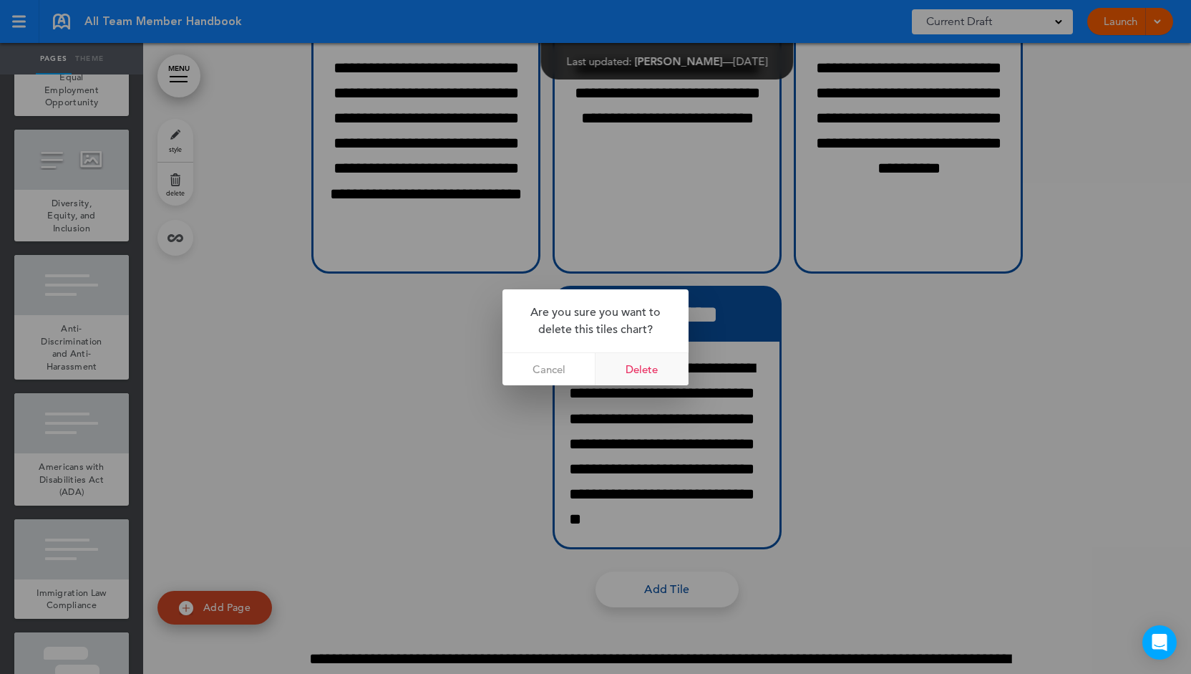
click at [630, 361] on link "Delete" at bounding box center [642, 369] width 93 height 32
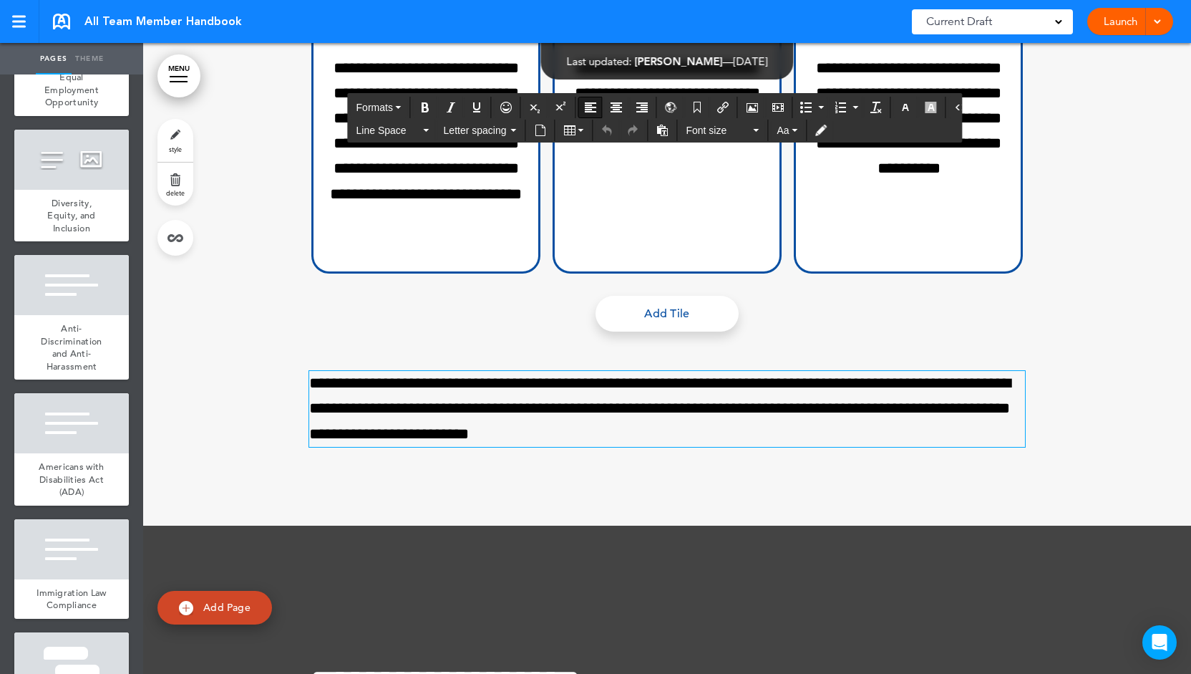
click at [646, 447] on p "**********" at bounding box center [667, 409] width 716 height 76
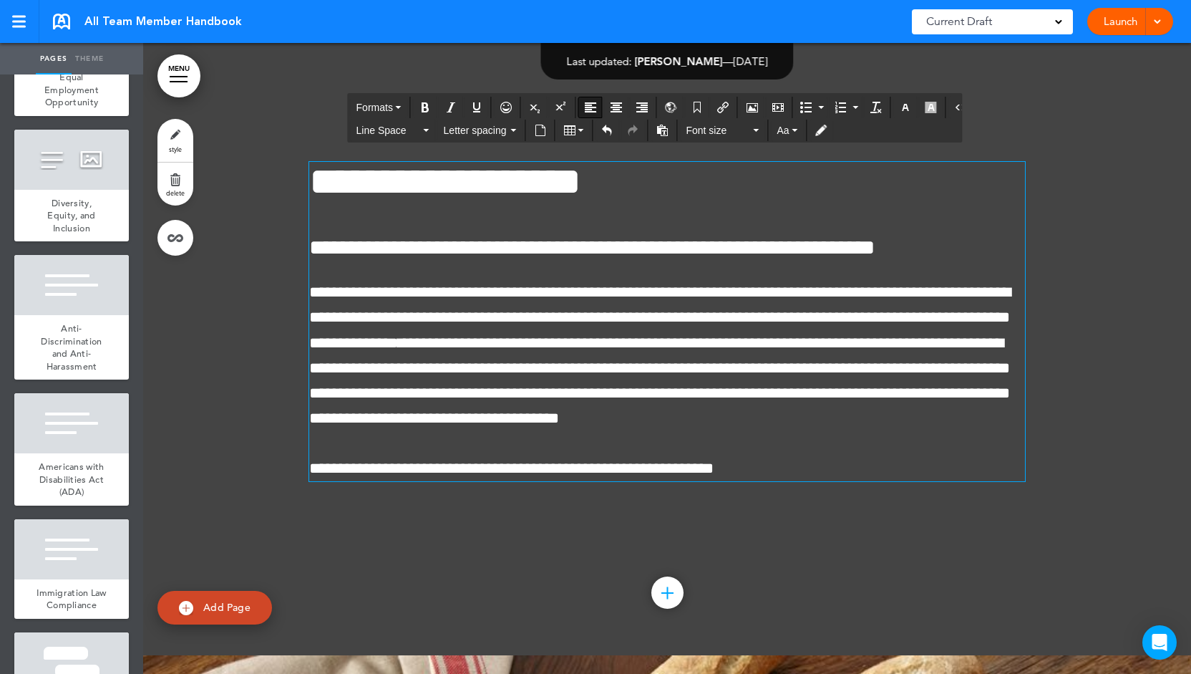
scroll to position [13939, 0]
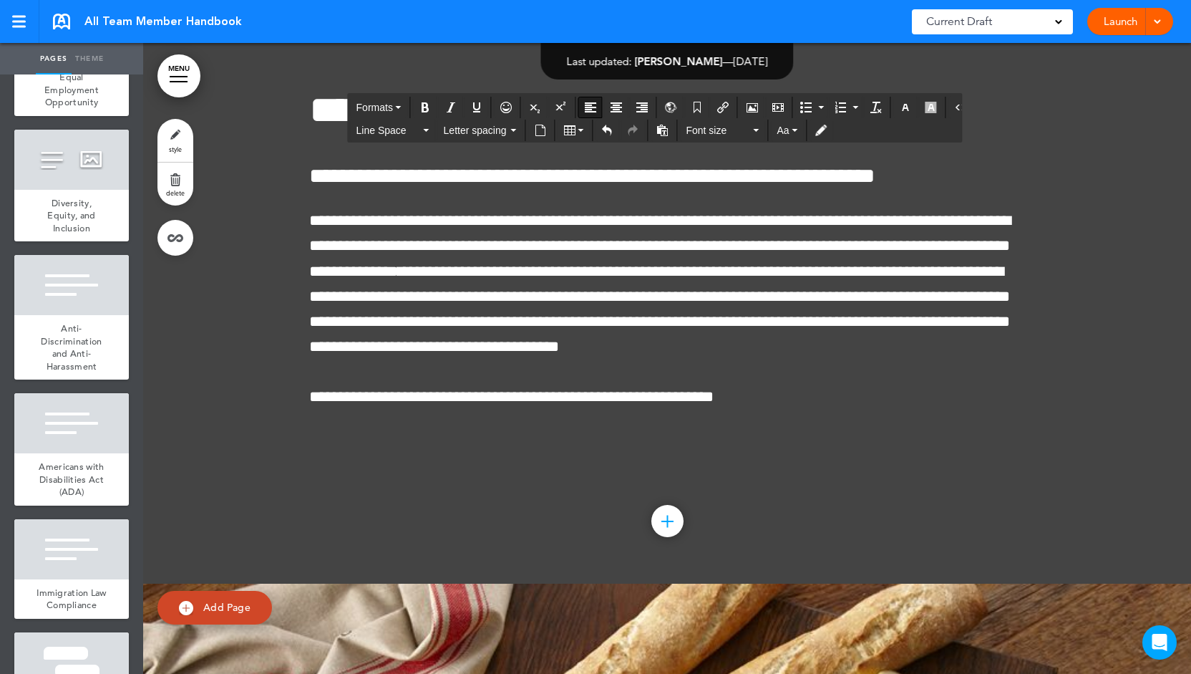
click at [666, 527] on div at bounding box center [666, 521] width 1 height 12
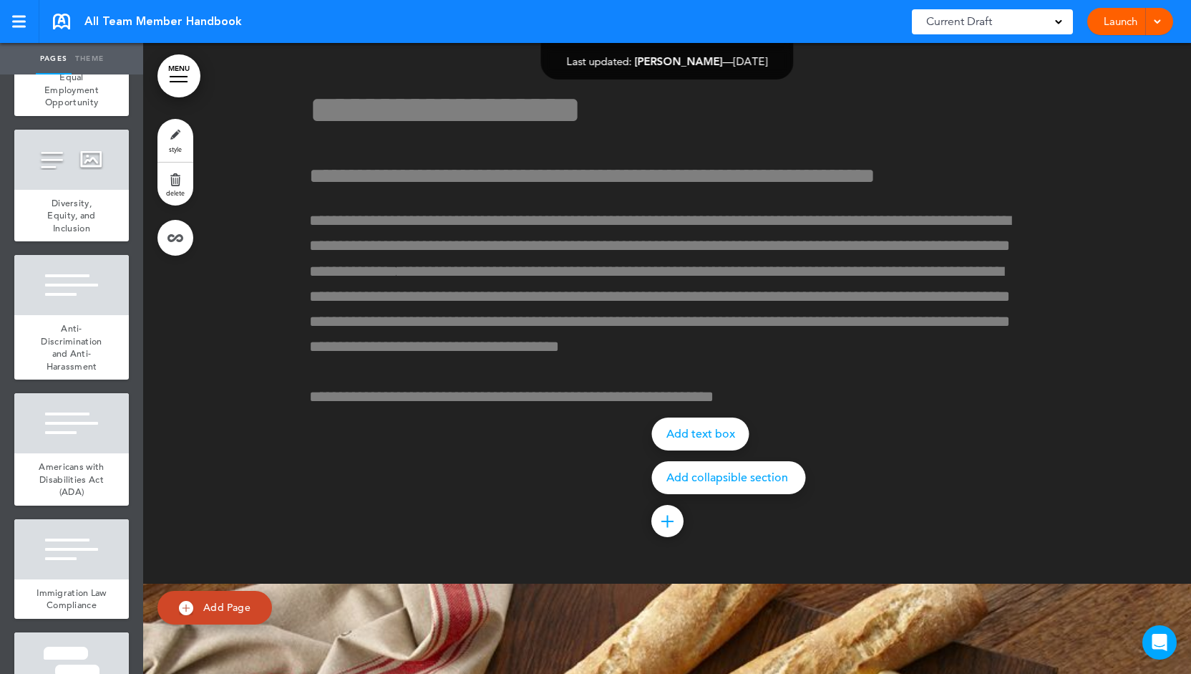
click at [740, 483] on p "Add collapsible section" at bounding box center [728, 477] width 125 height 11
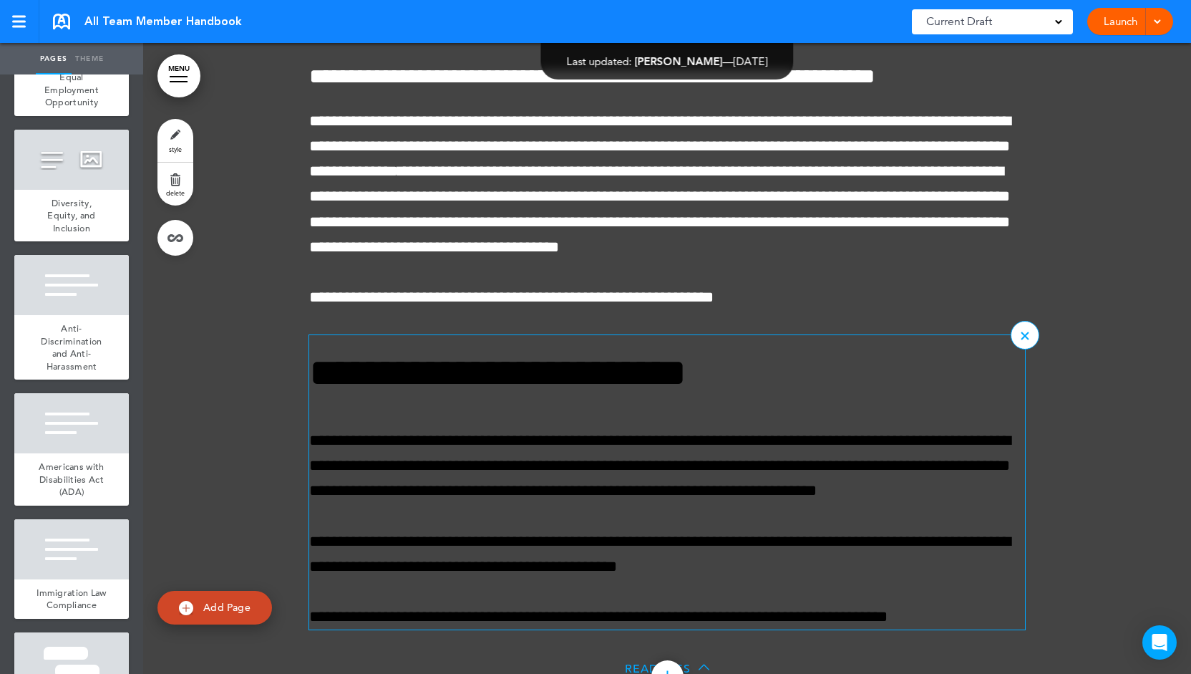
scroll to position [13999, 0]
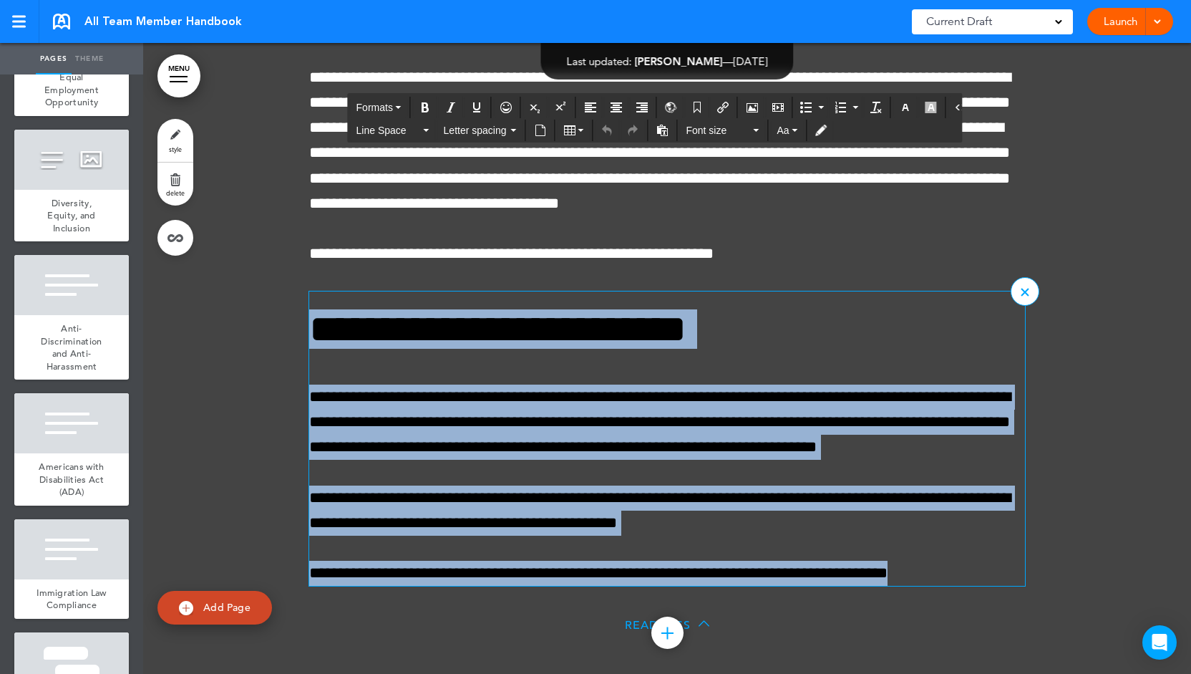
drag, startPoint x: 939, startPoint y: 595, endPoint x: 308, endPoint y: 339, distance: 681.1
click at [309, 339] on div "**********" at bounding box center [667, 447] width 716 height 276
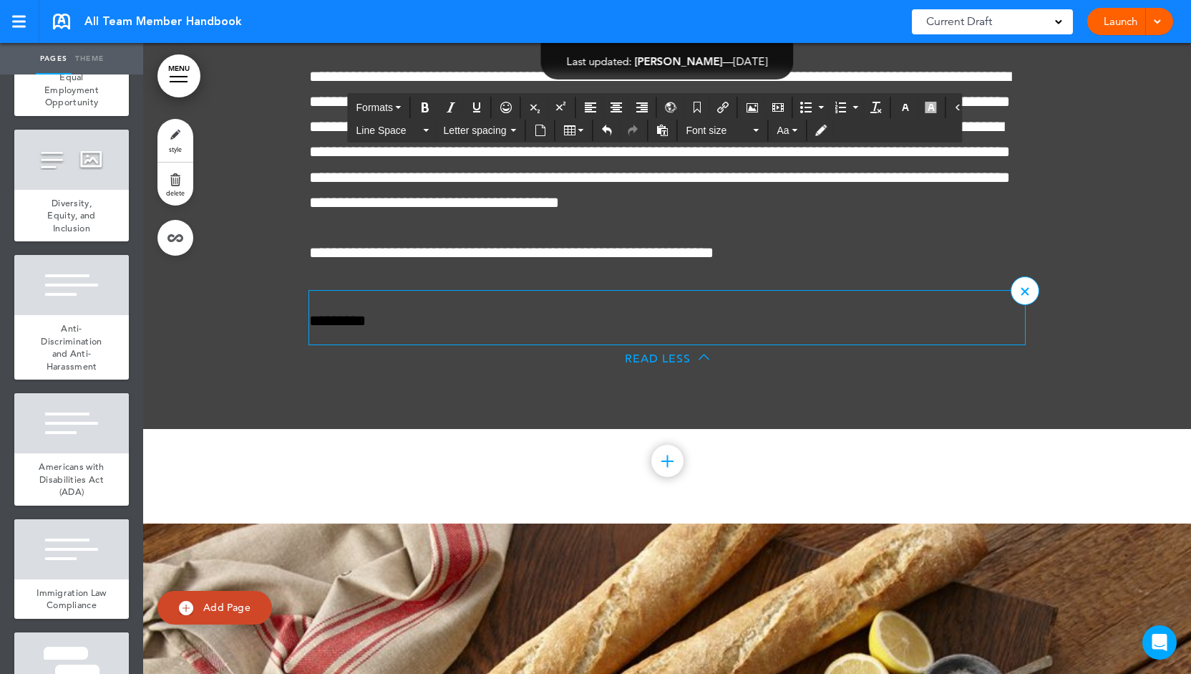
click at [671, 366] on span "Read Less" at bounding box center [658, 358] width 66 height 14
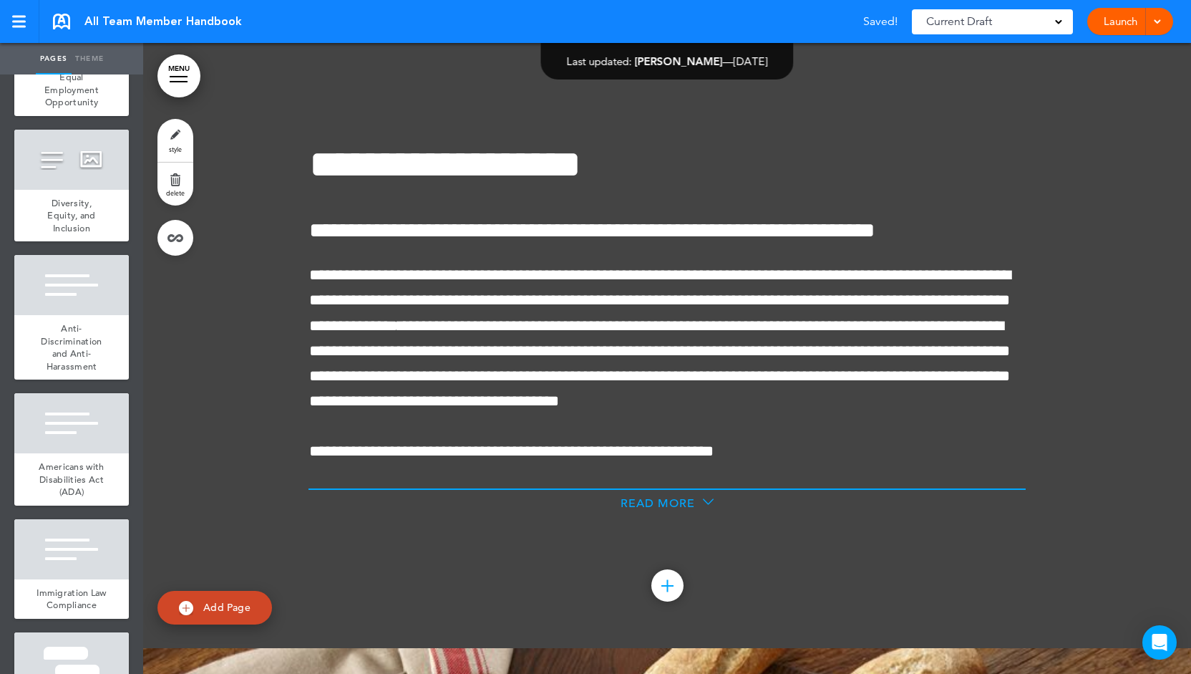
scroll to position [13868, 0]
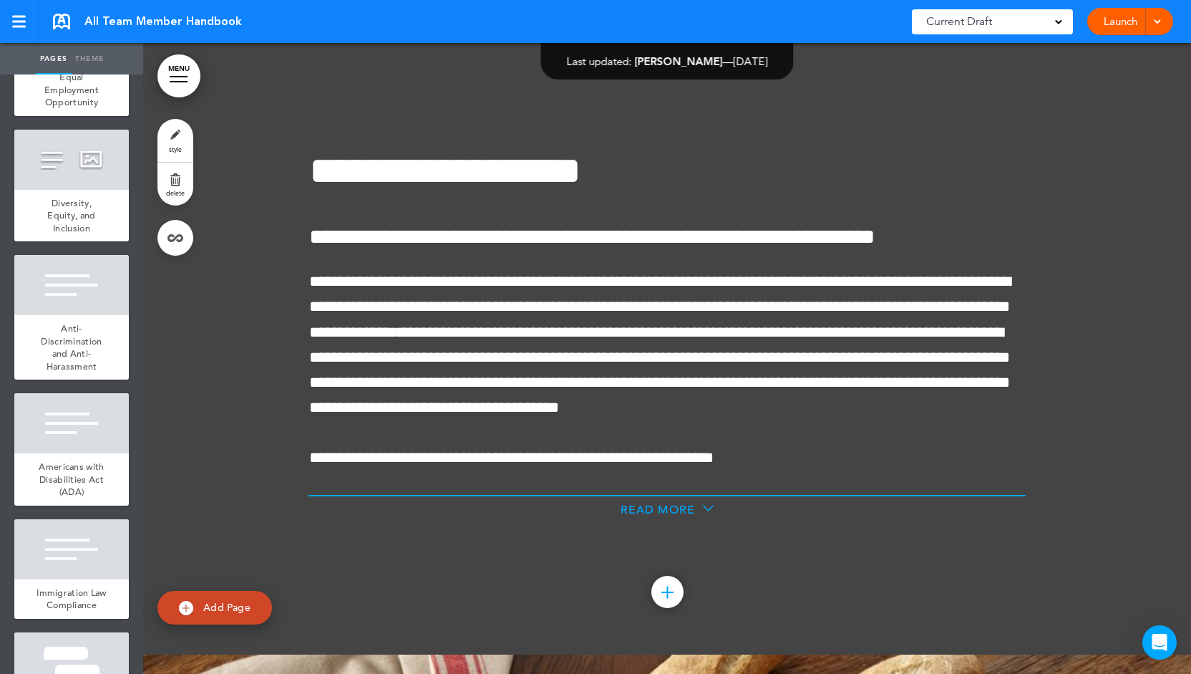
click at [656, 517] on span "Read More" at bounding box center [658, 509] width 74 height 14
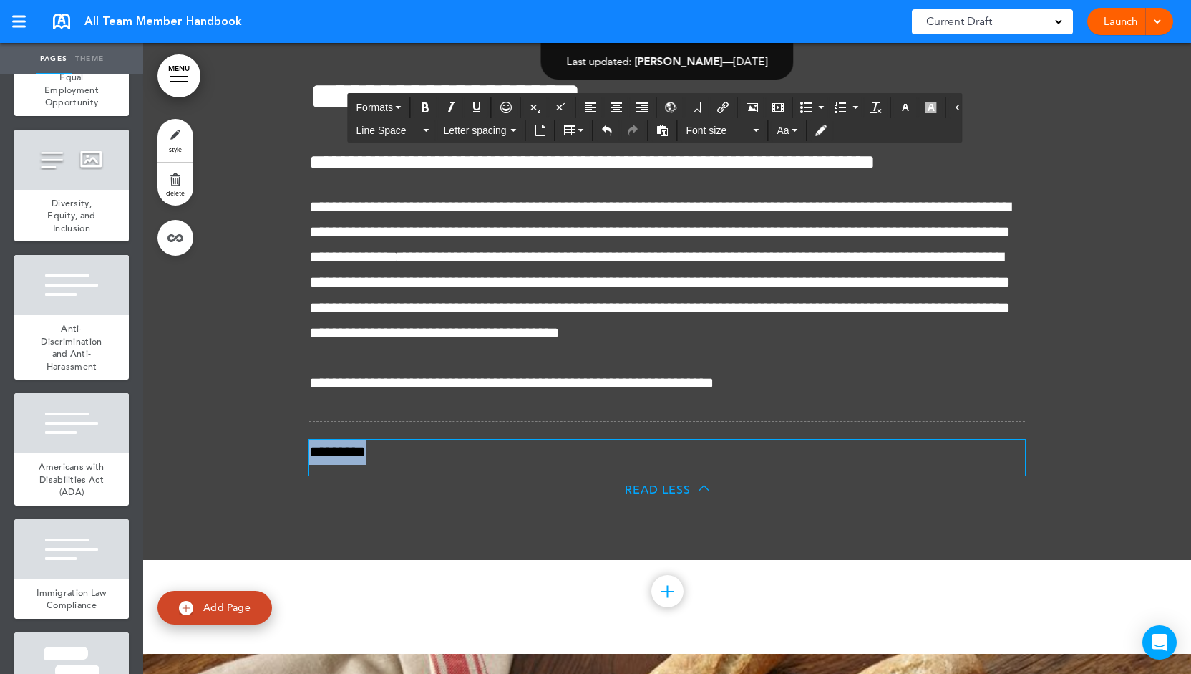
drag, startPoint x: 477, startPoint y: 470, endPoint x: 295, endPoint y: 478, distance: 182.7
click at [295, 478] on div "**********" at bounding box center [667, 291] width 1048 height 537
click at [900, 103] on icon "button" at bounding box center [905, 107] width 11 height 11
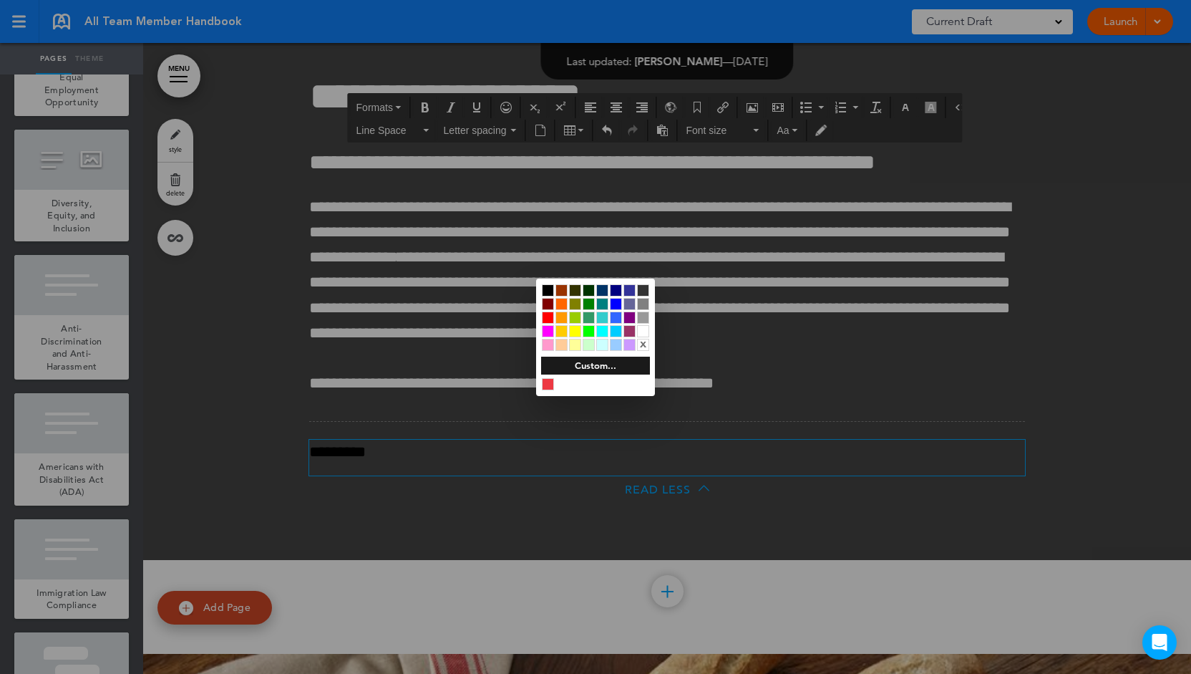
click at [645, 330] on div at bounding box center [643, 331] width 12 height 12
click at [730, 475] on div at bounding box center [595, 337] width 1191 height 674
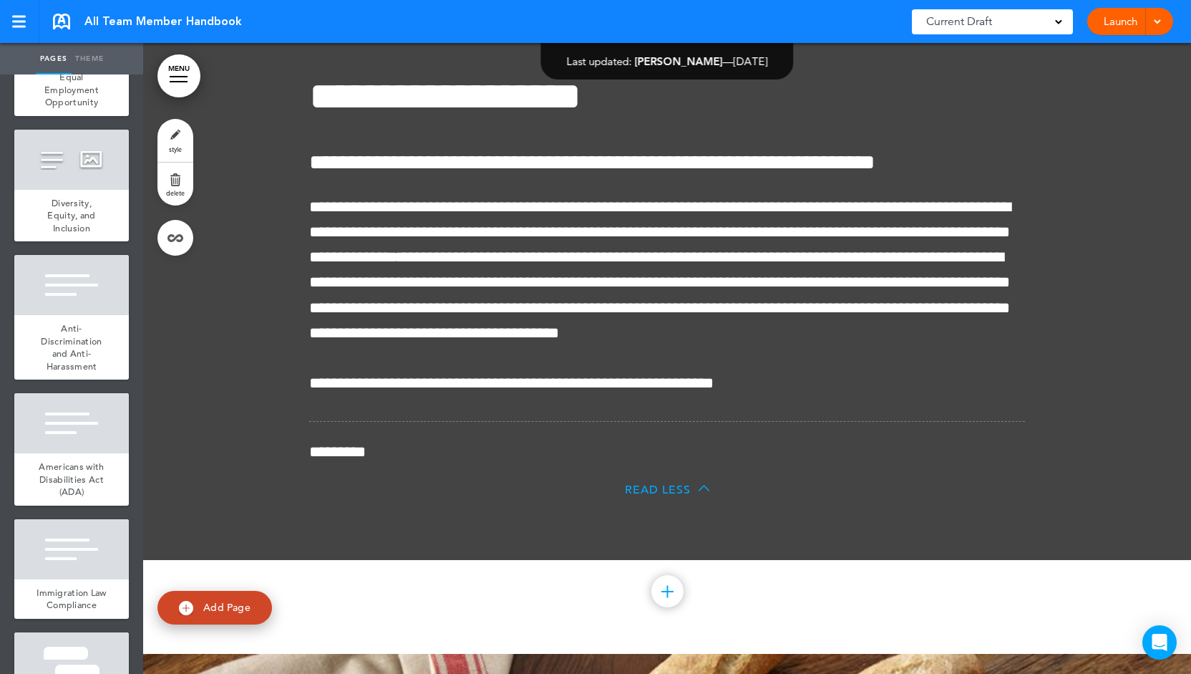
click at [631, 497] on span "Read Less" at bounding box center [658, 489] width 66 height 14
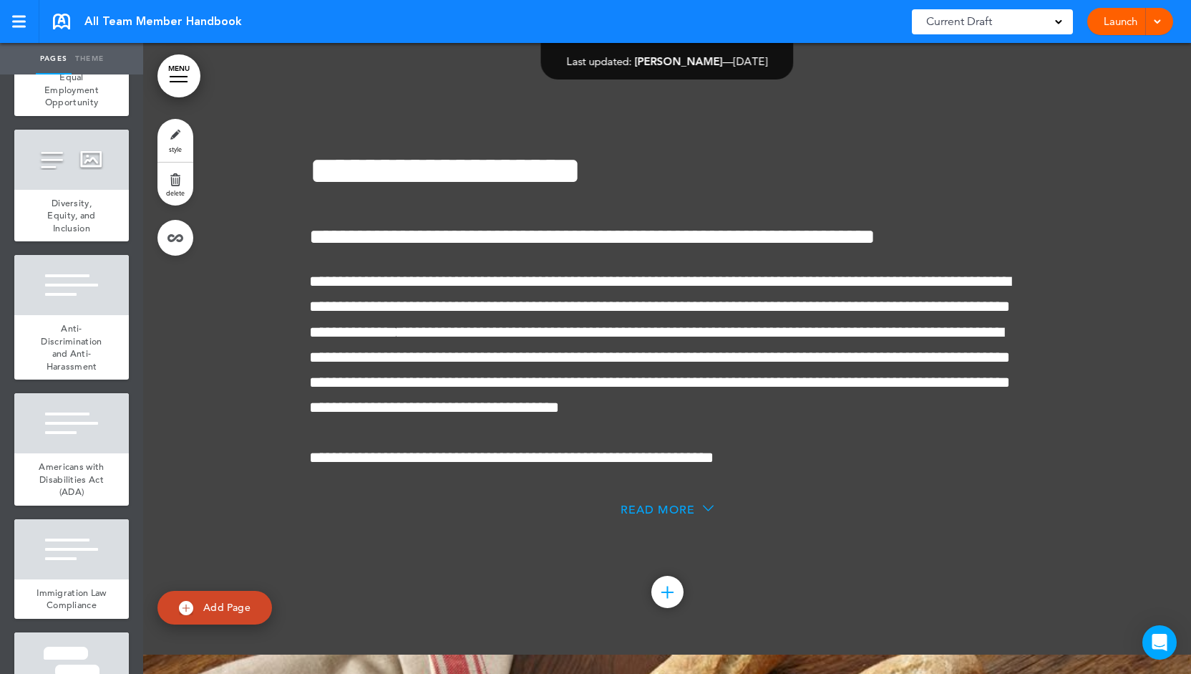
click at [647, 517] on span "Read More" at bounding box center [658, 509] width 74 height 14
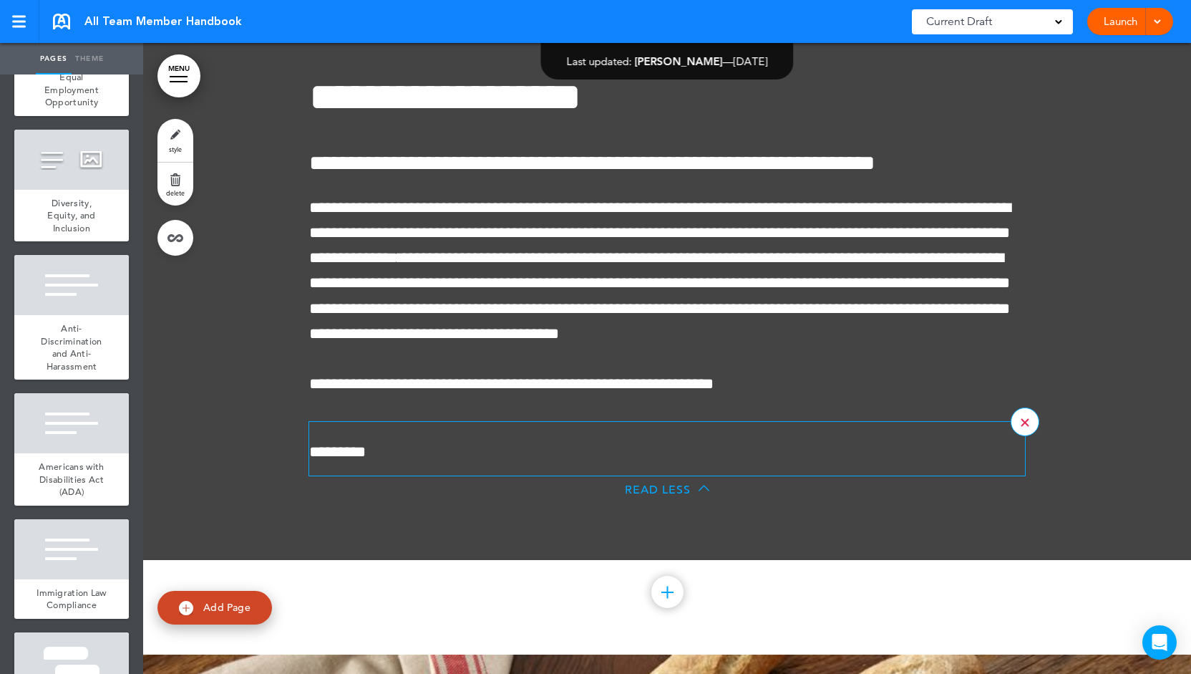
click at [1014, 436] on div at bounding box center [1025, 421] width 29 height 29
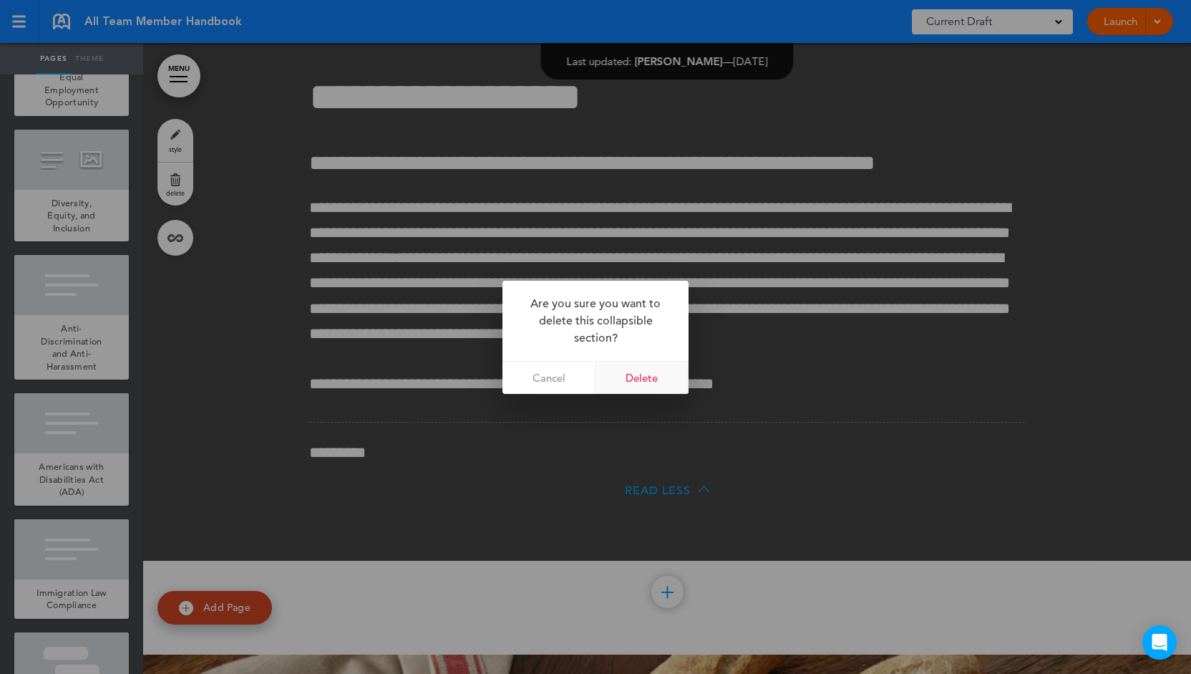
click at [627, 379] on link "Delete" at bounding box center [642, 377] width 93 height 32
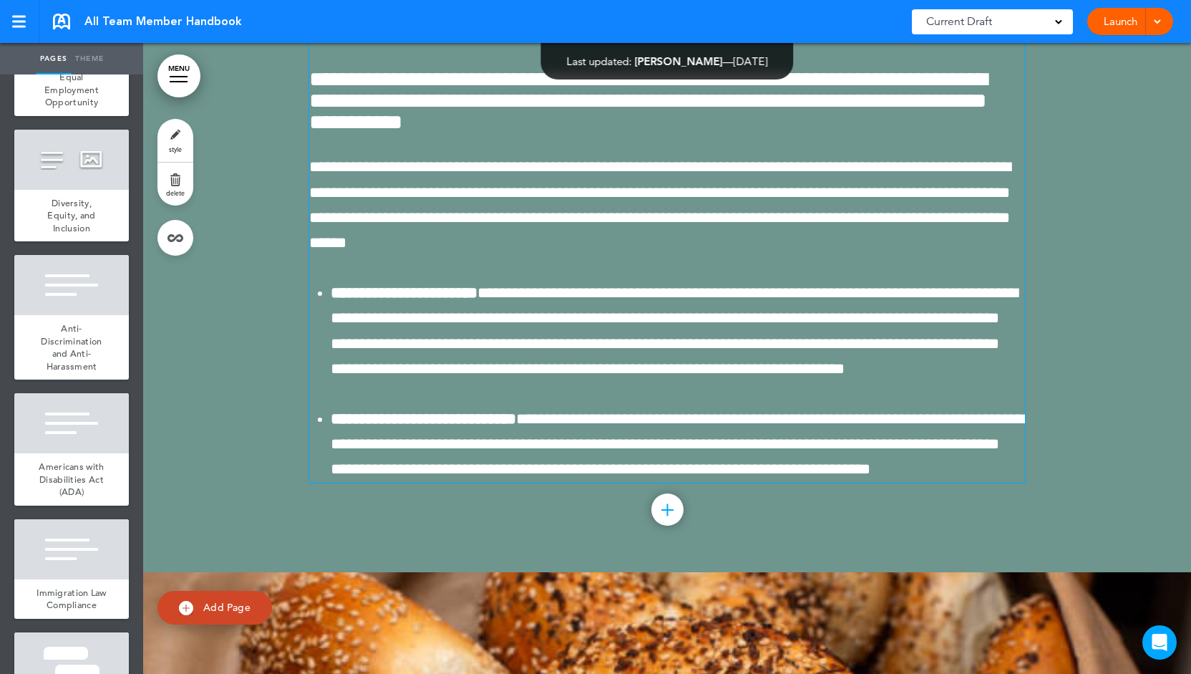
scroll to position [17232, 0]
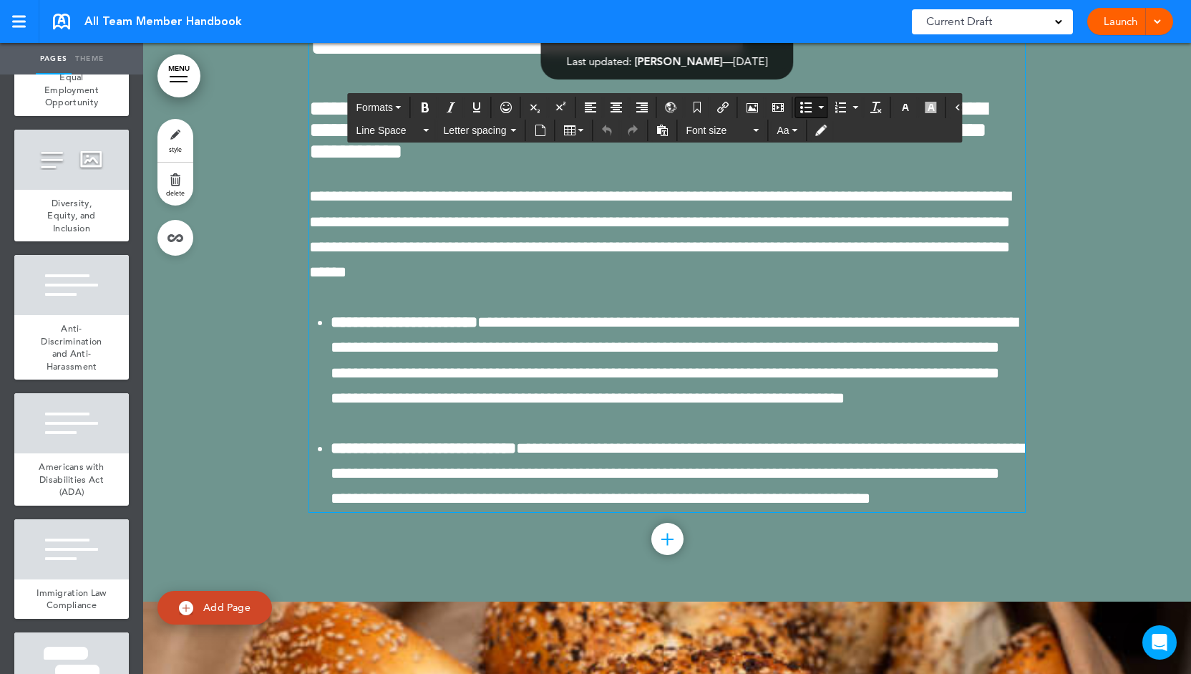
click at [604, 411] on li "**********" at bounding box center [678, 360] width 694 height 101
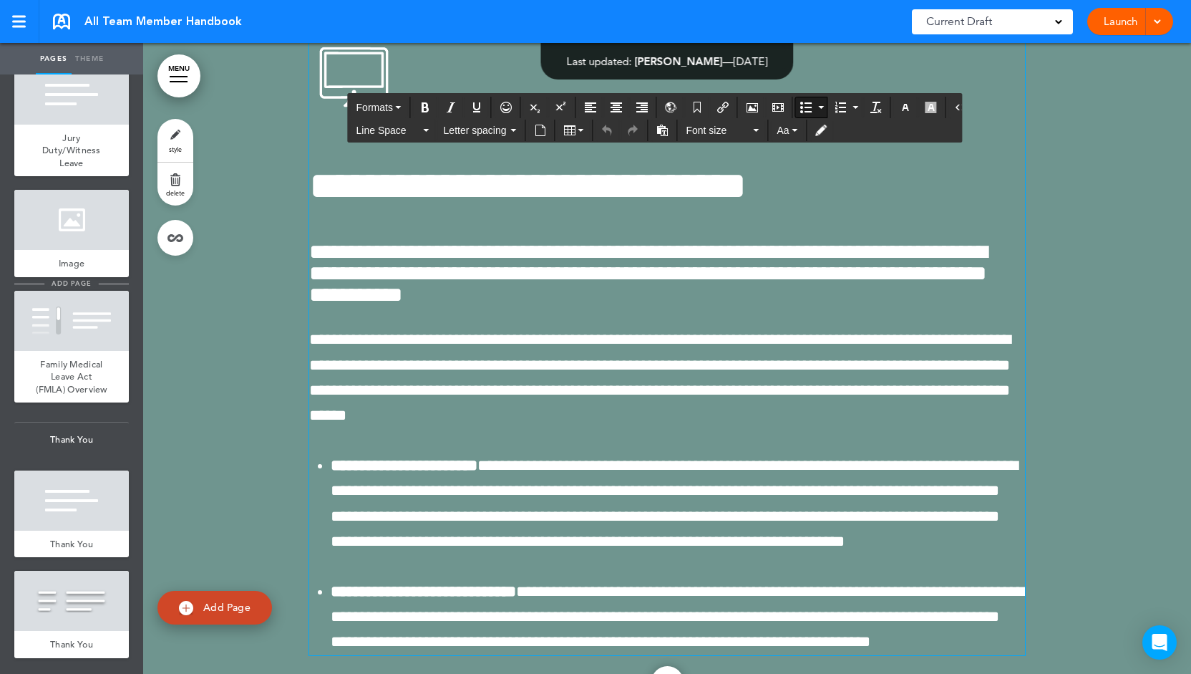
scroll to position [7385, 0]
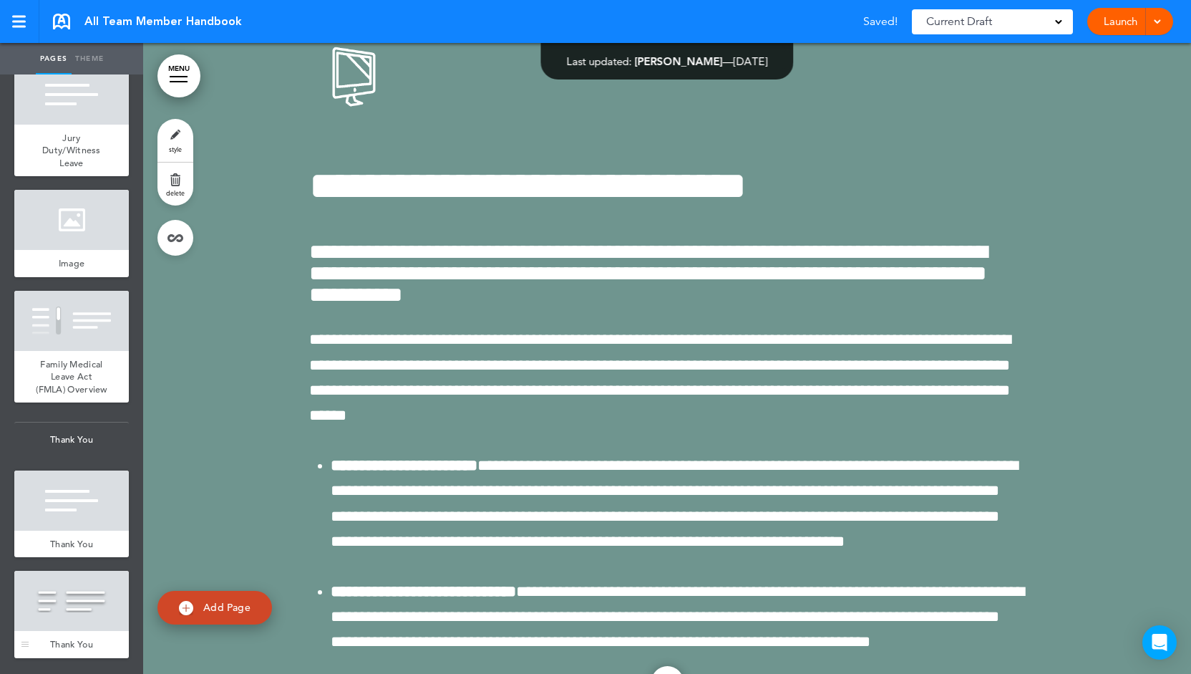
click at [87, 622] on div at bounding box center [71, 600] width 115 height 60
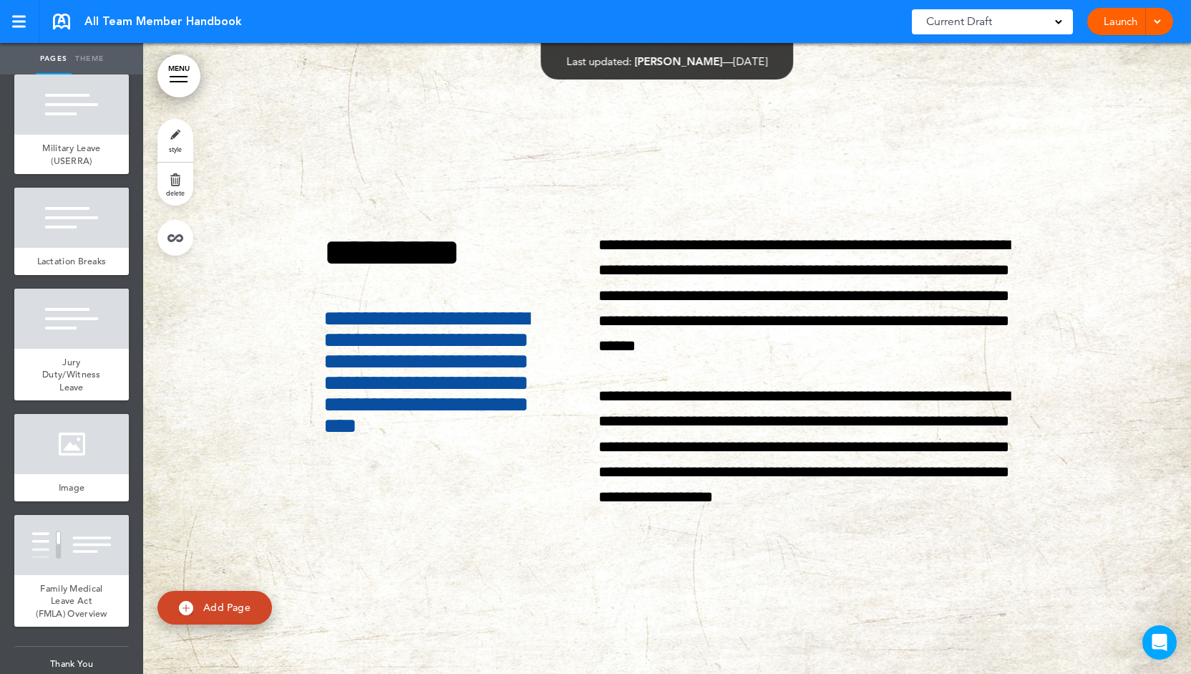
scroll to position [6884, 0]
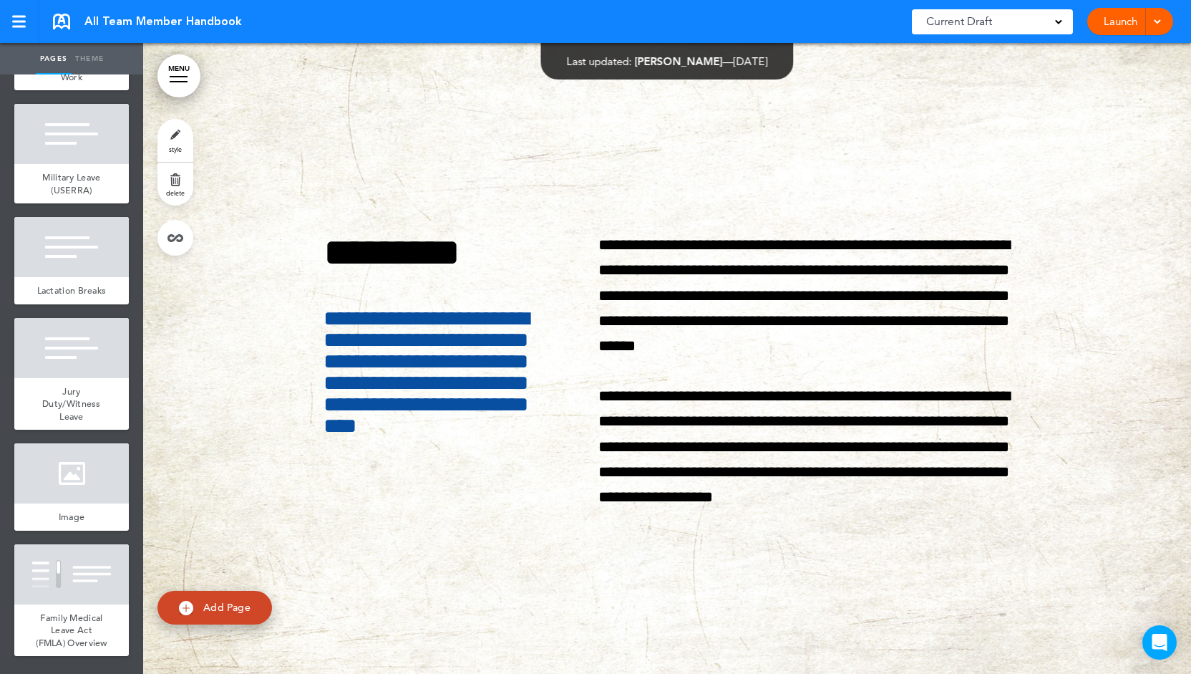
click at [66, 51] on div at bounding box center [71, 21] width 115 height 60
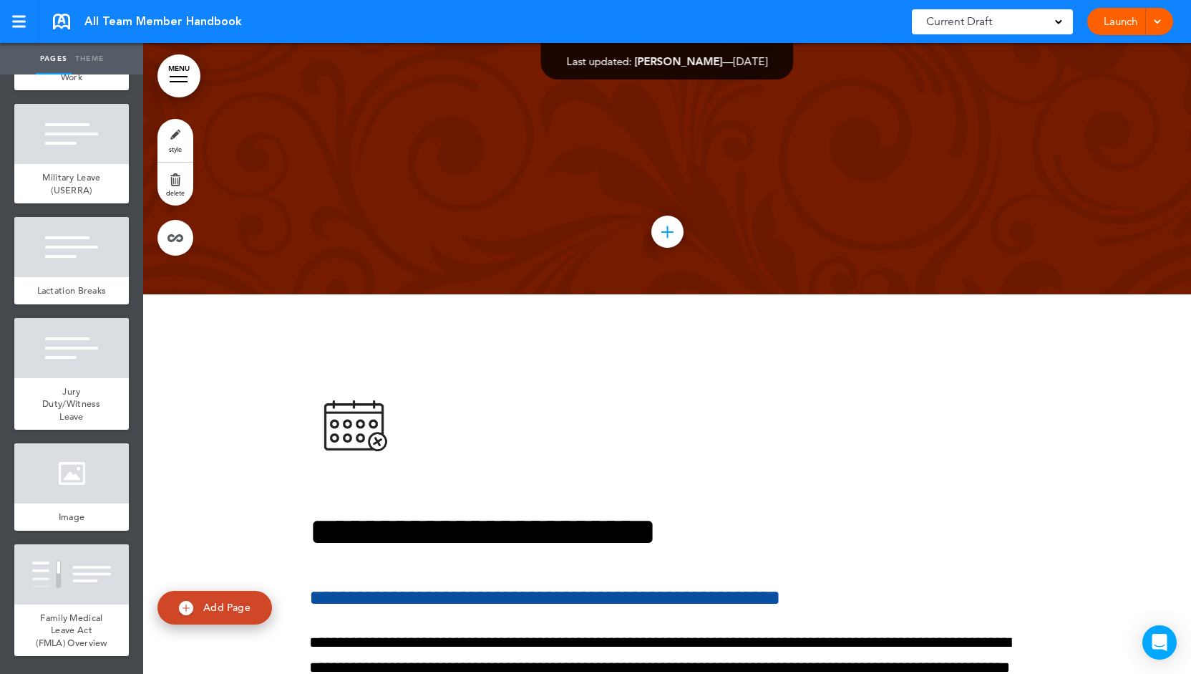
scroll to position [38778, 0]
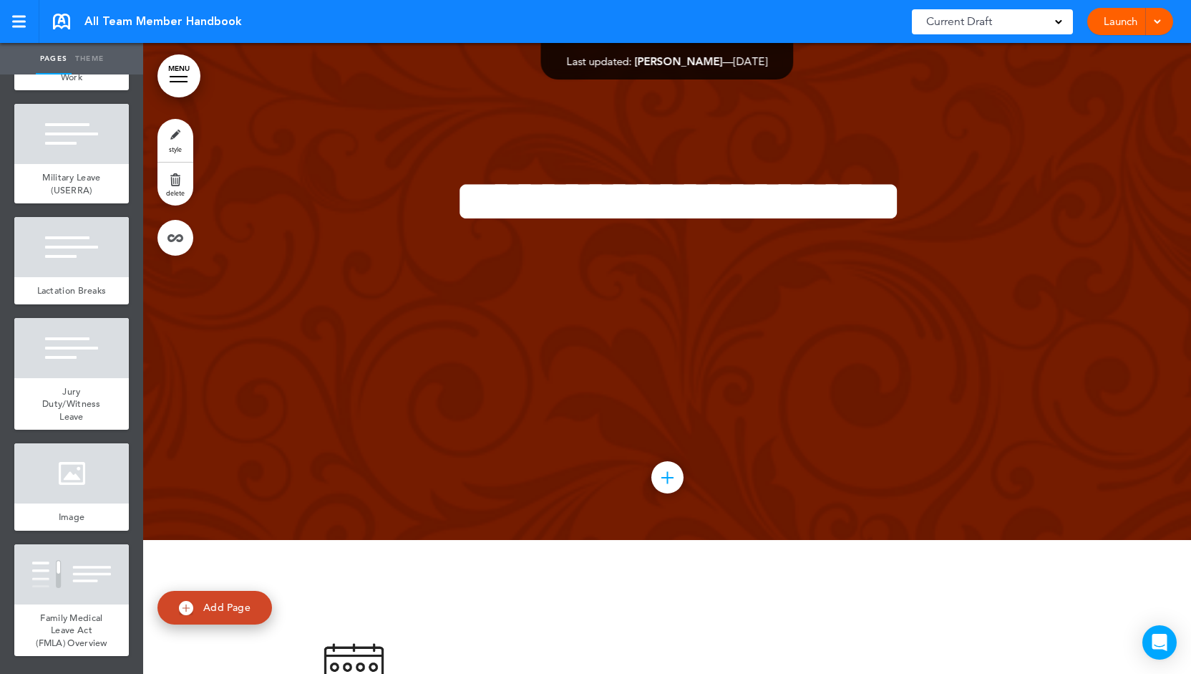
click at [233, 611] on span "Add Page" at bounding box center [226, 607] width 47 height 13
type input "********"
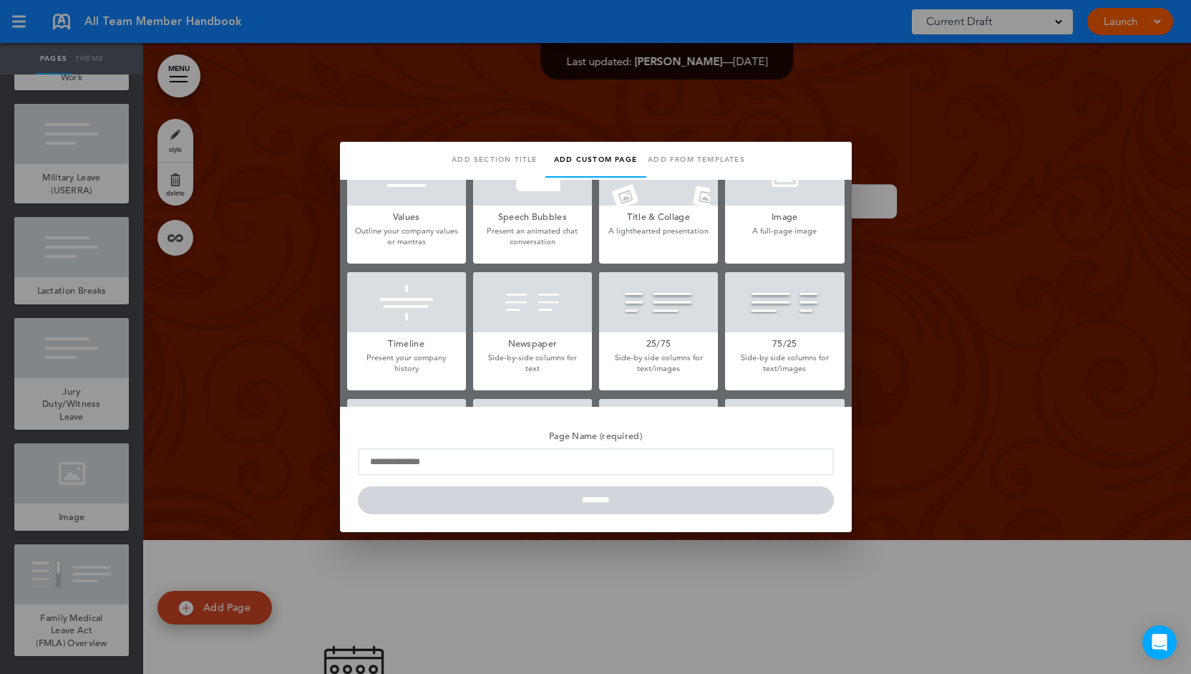
scroll to position [0, 0]
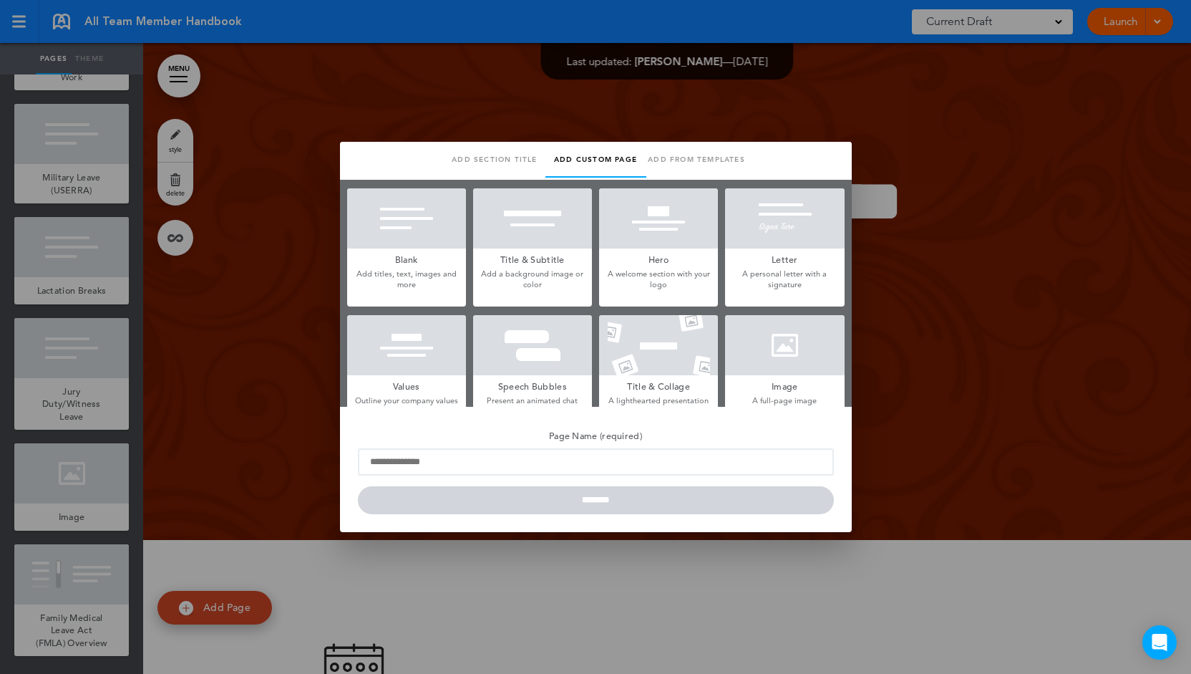
click at [441, 279] on p "Add titles, text, images and more" at bounding box center [406, 279] width 119 height 22
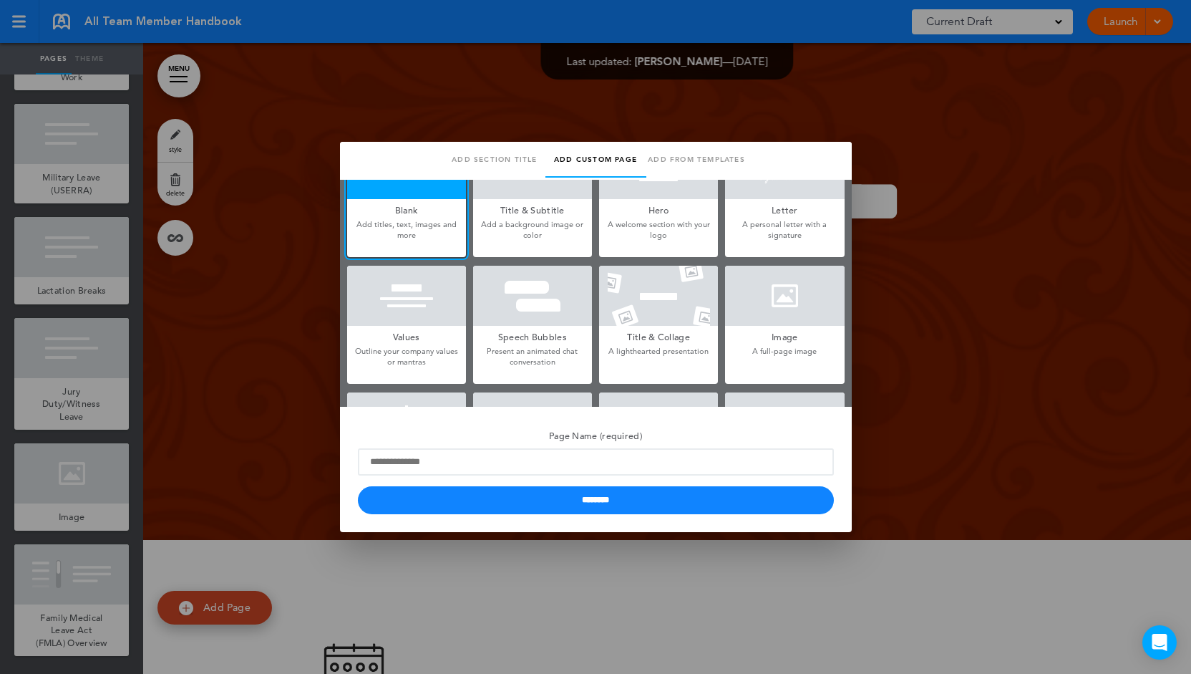
scroll to position [72, 0]
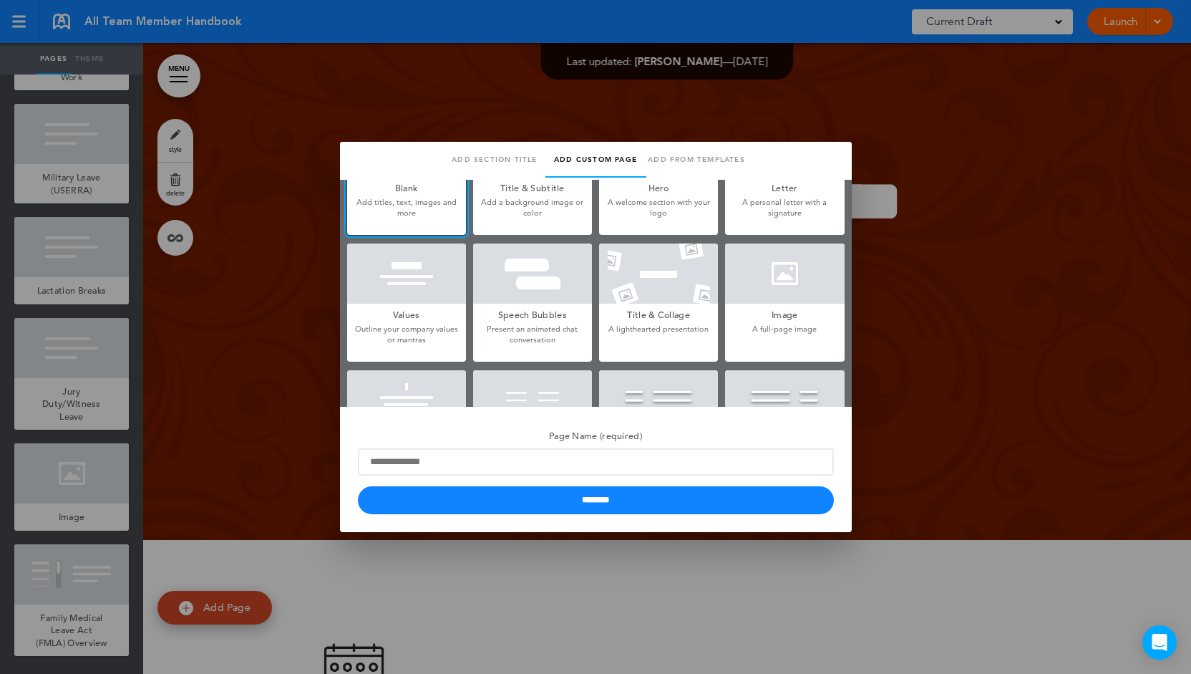
click at [507, 313] on h5 "Speech Bubbles" at bounding box center [532, 313] width 119 height 20
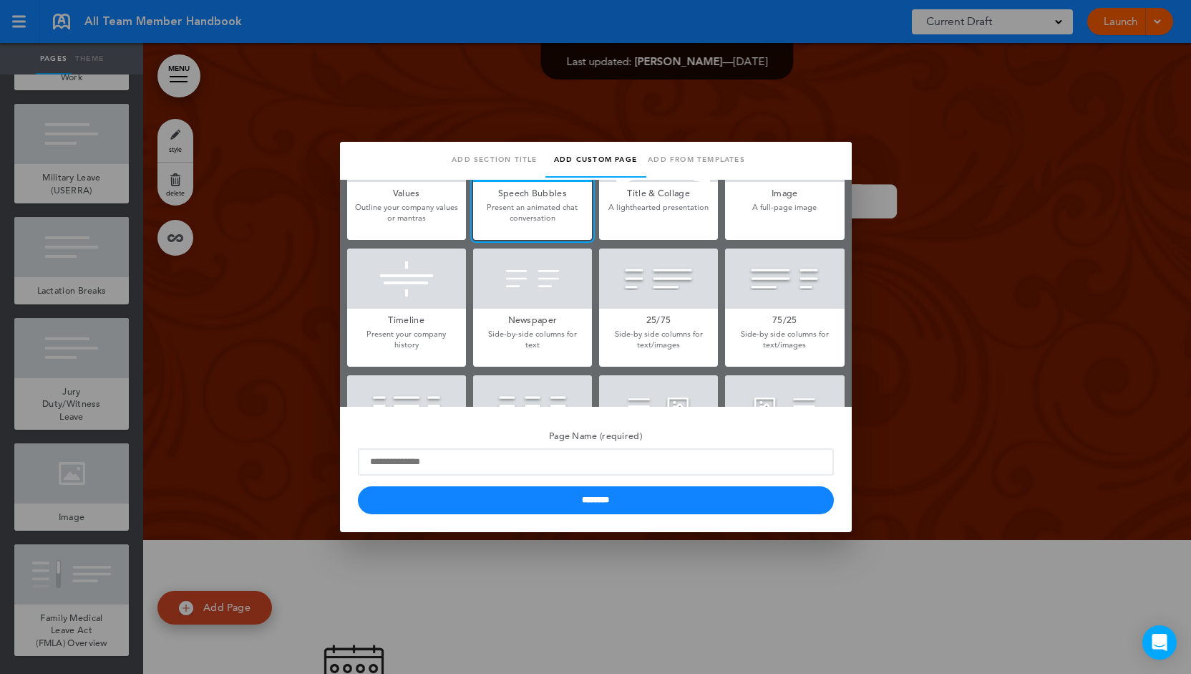
scroll to position [286, 0]
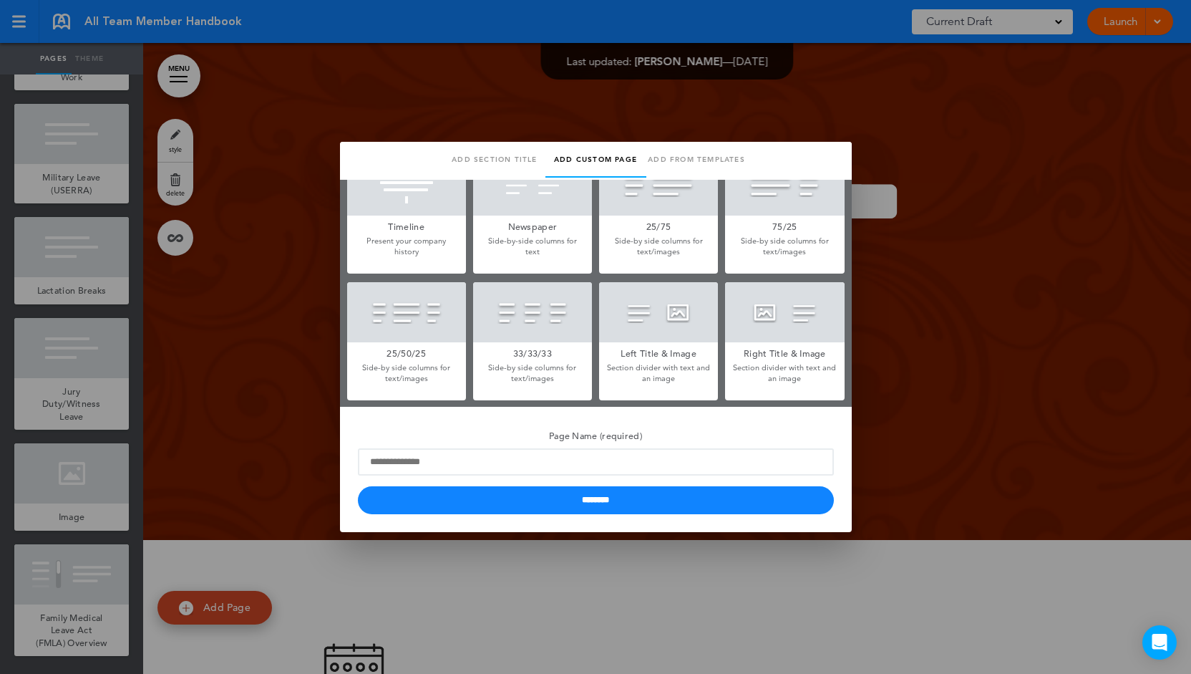
click at [649, 368] on p "Section divider with text and an image" at bounding box center [658, 373] width 119 height 22
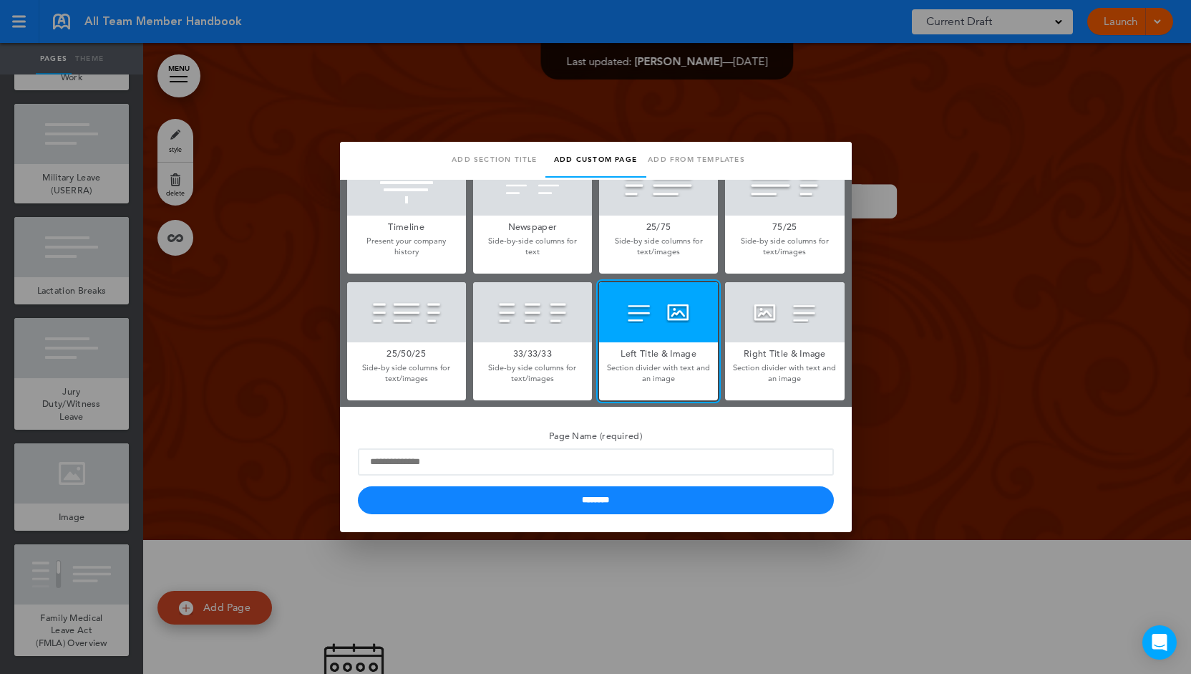
click at [540, 344] on h5 "33/33/33" at bounding box center [532, 352] width 119 height 20
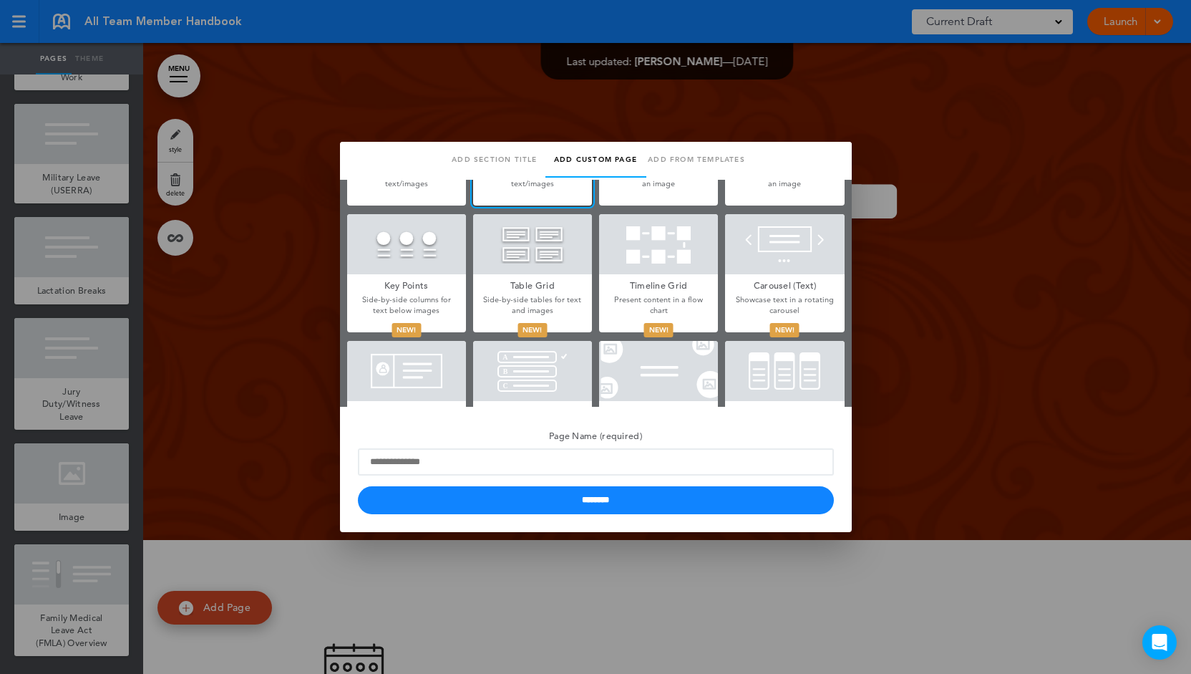
scroll to position [573, 0]
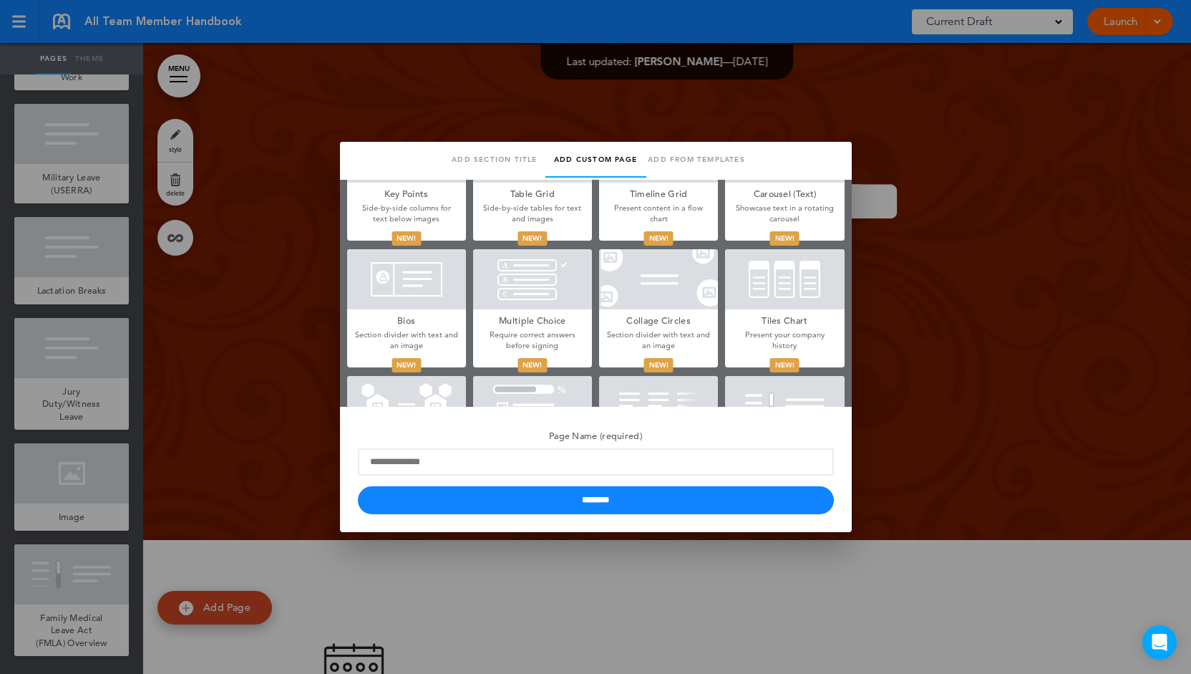
click at [734, 292] on div at bounding box center [784, 279] width 119 height 60
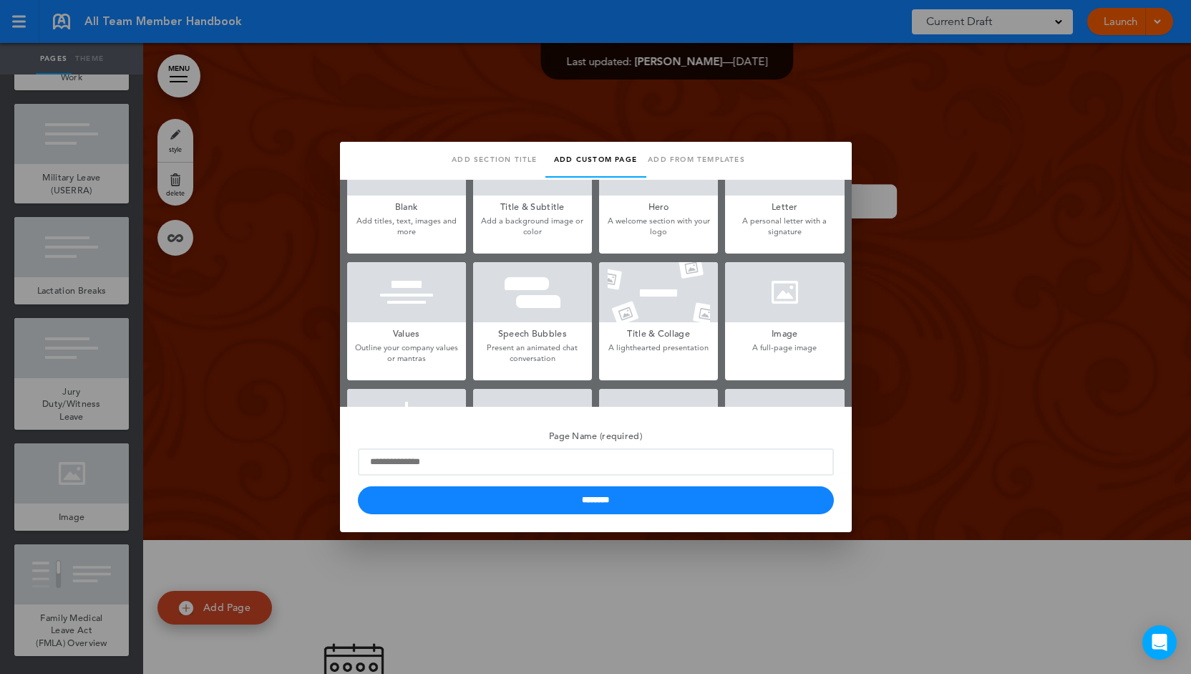
scroll to position [0, 0]
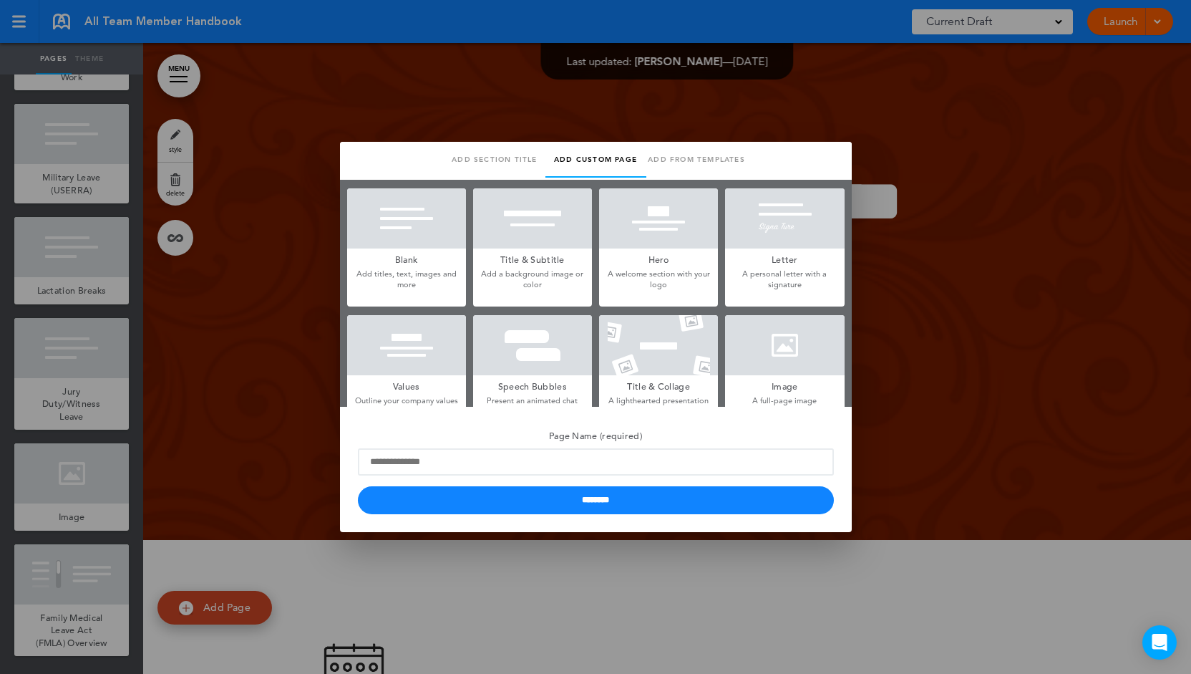
click at [437, 257] on h5 "Blank" at bounding box center [406, 258] width 119 height 20
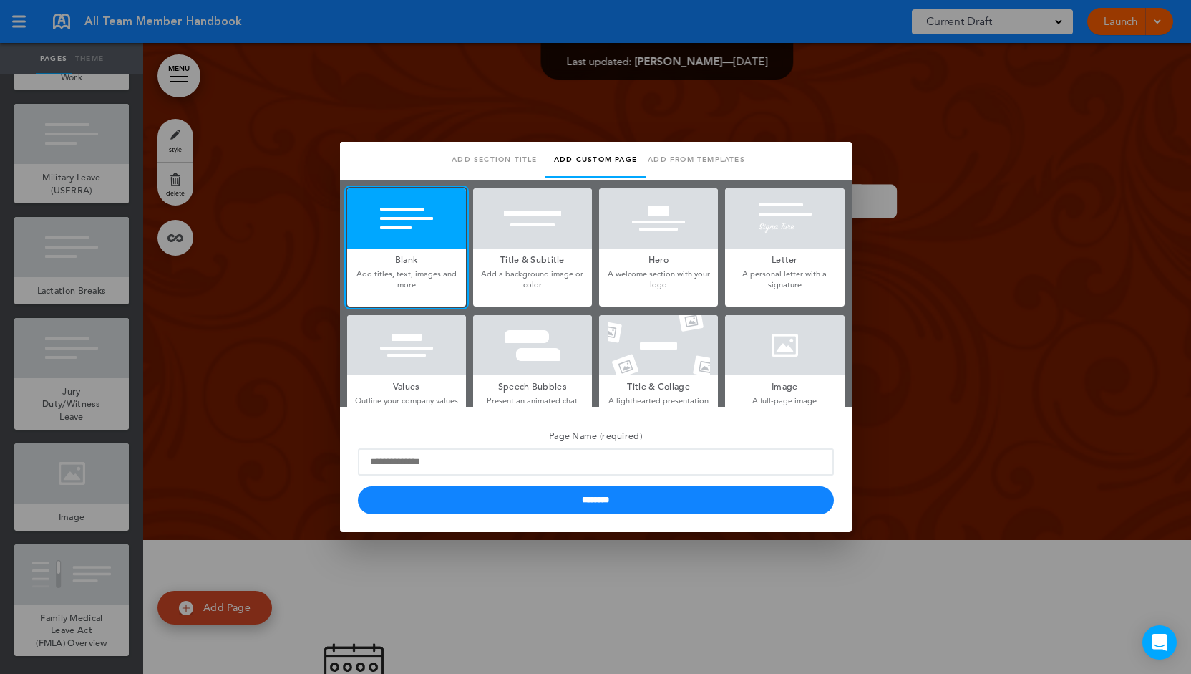
click at [389, 256] on h5 "Blank" at bounding box center [406, 258] width 119 height 20
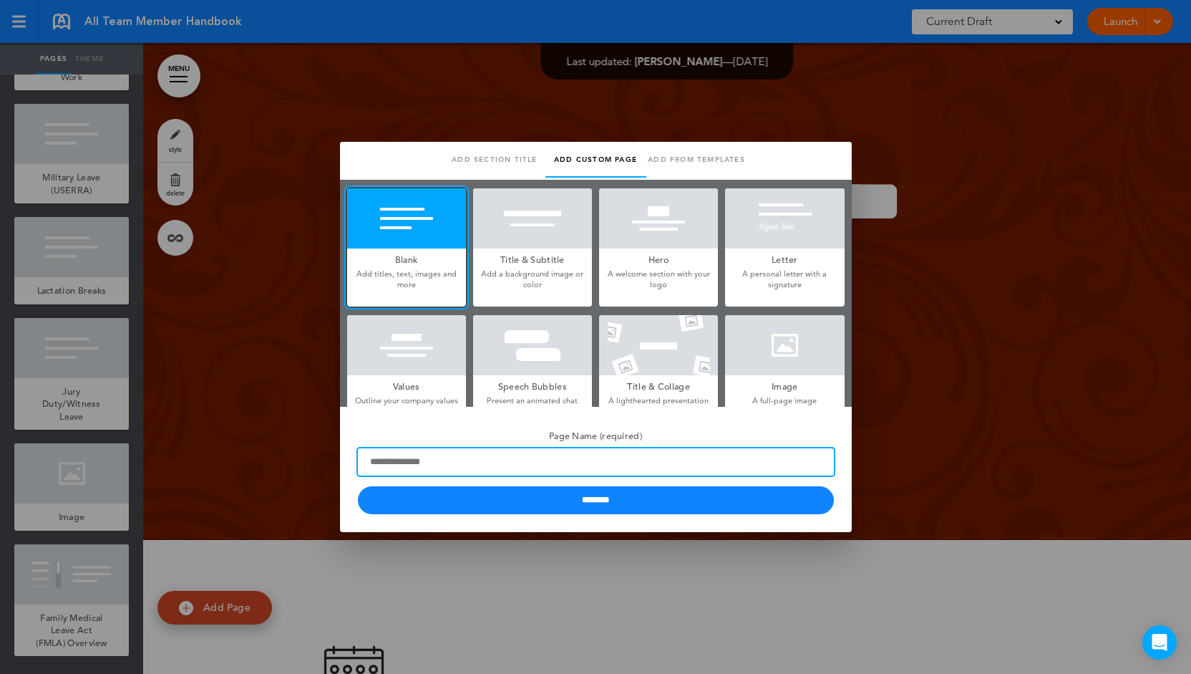
click at [434, 460] on input "Page Name (required)" at bounding box center [596, 461] width 476 height 27
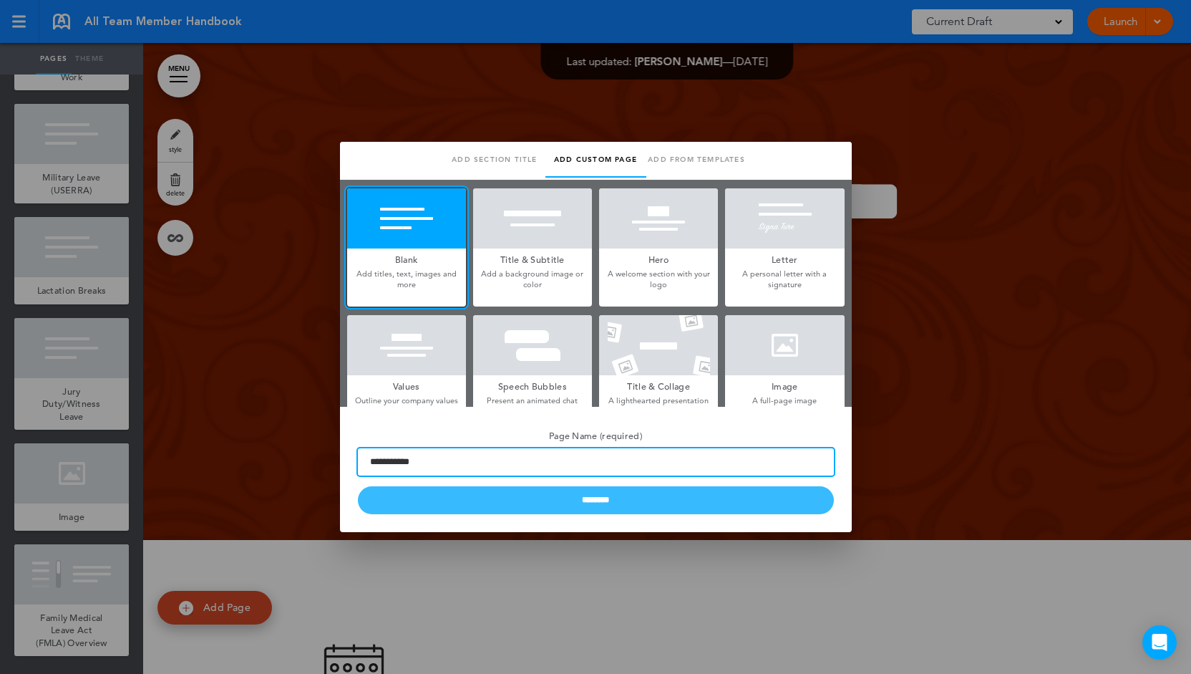
type input "**********"
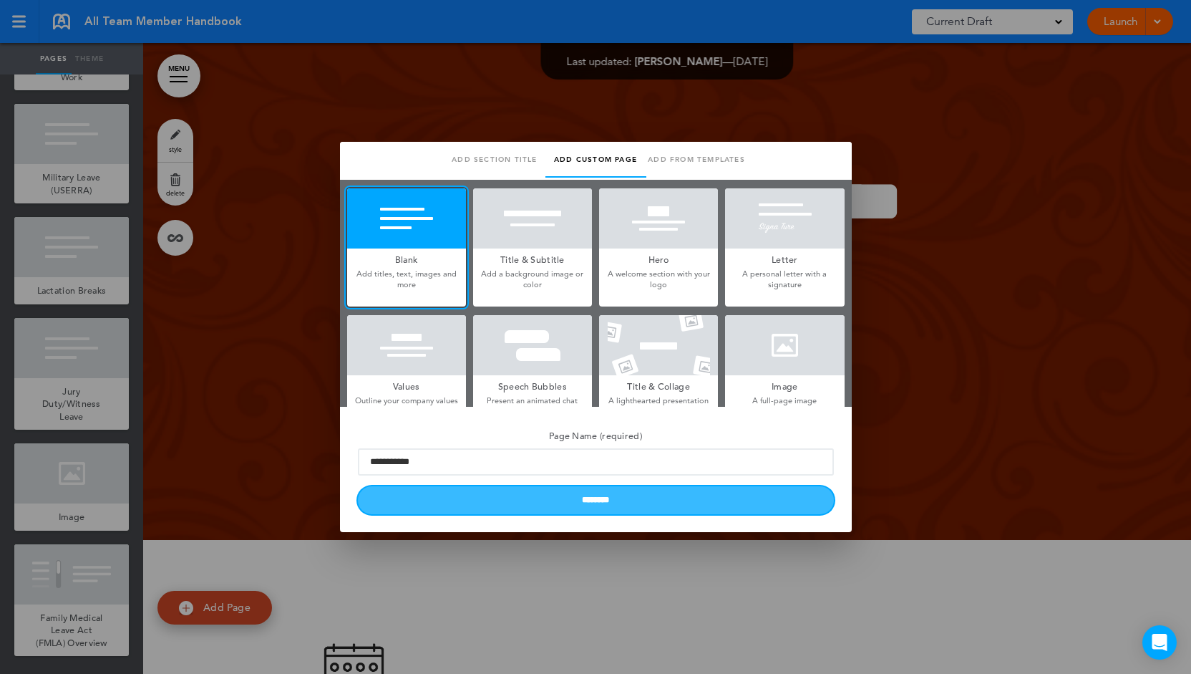
click at [538, 493] on input "********" at bounding box center [596, 500] width 476 height 28
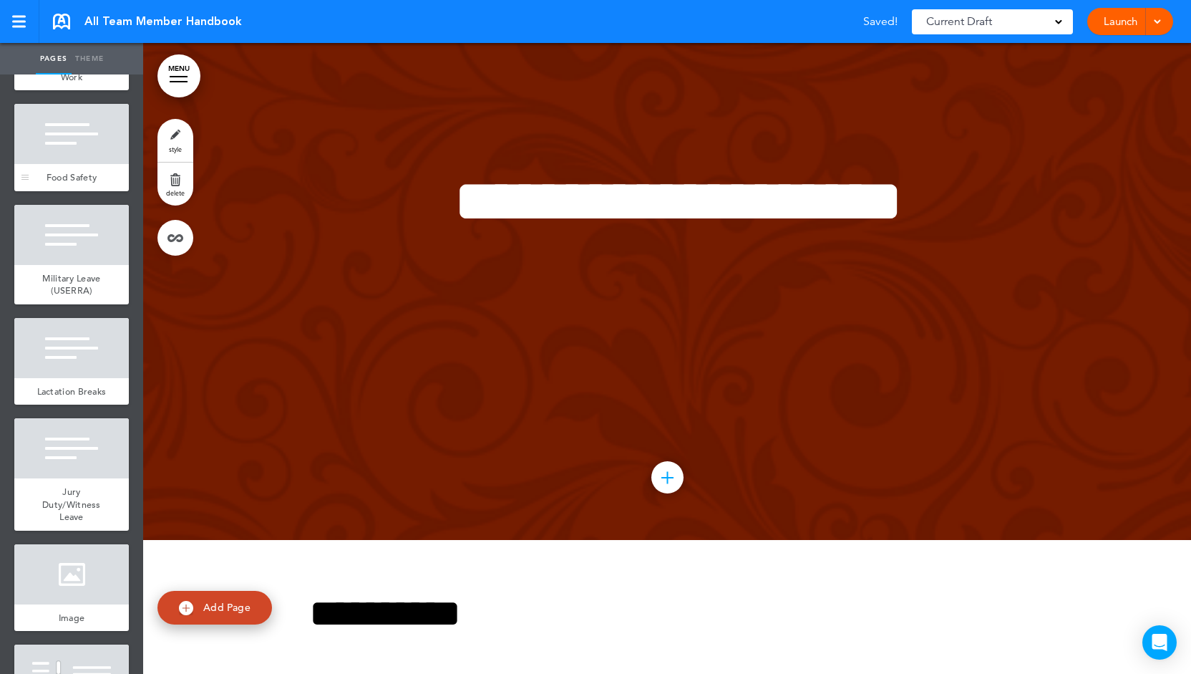
click at [80, 164] on div at bounding box center [71, 134] width 115 height 60
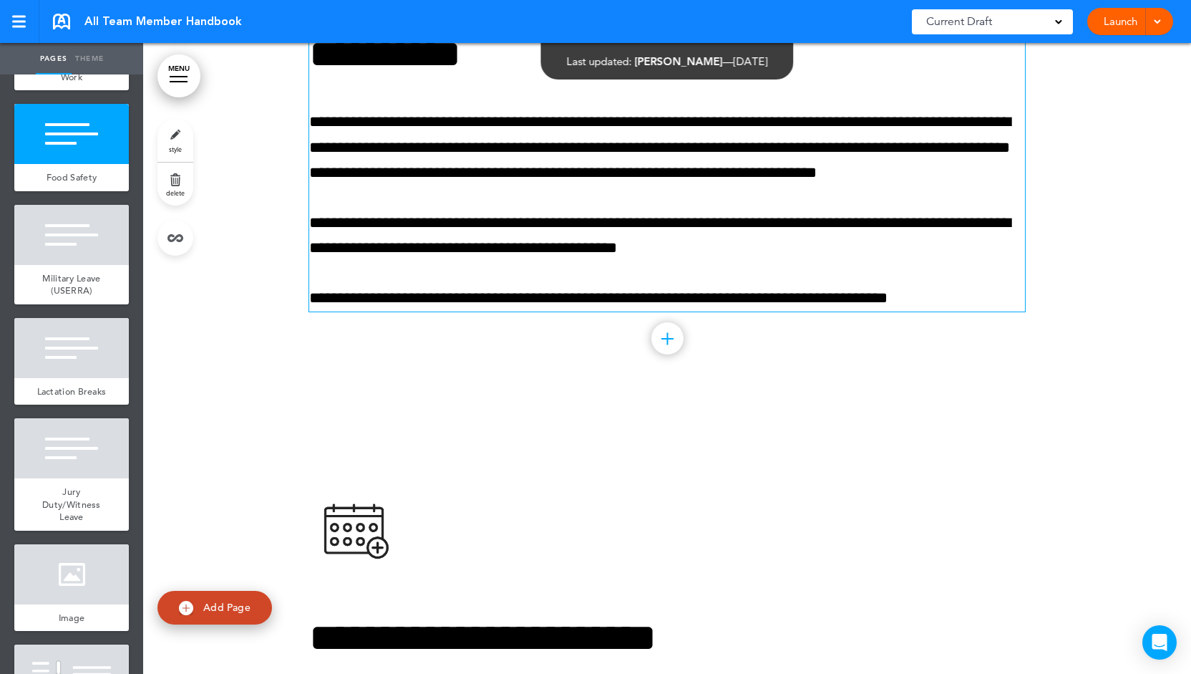
scroll to position [39409, 0]
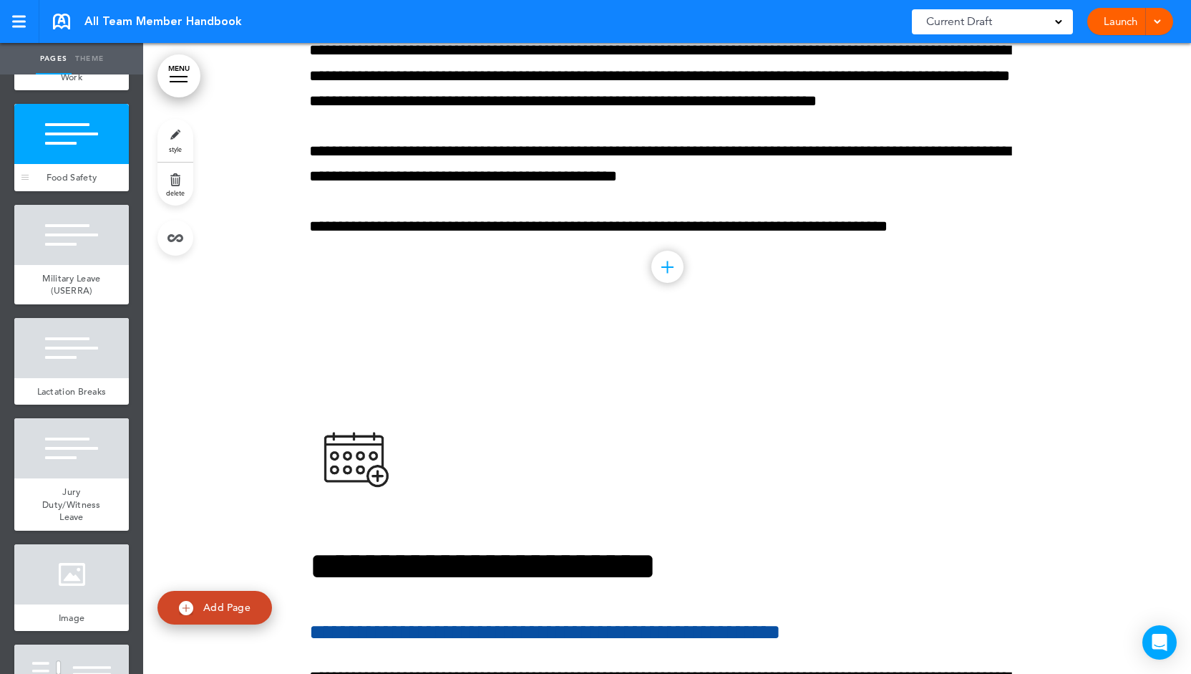
click at [64, 164] on div at bounding box center [71, 134] width 115 height 60
click at [66, 164] on div at bounding box center [71, 134] width 115 height 60
click at [849, 189] on p "**********" at bounding box center [667, 164] width 716 height 50
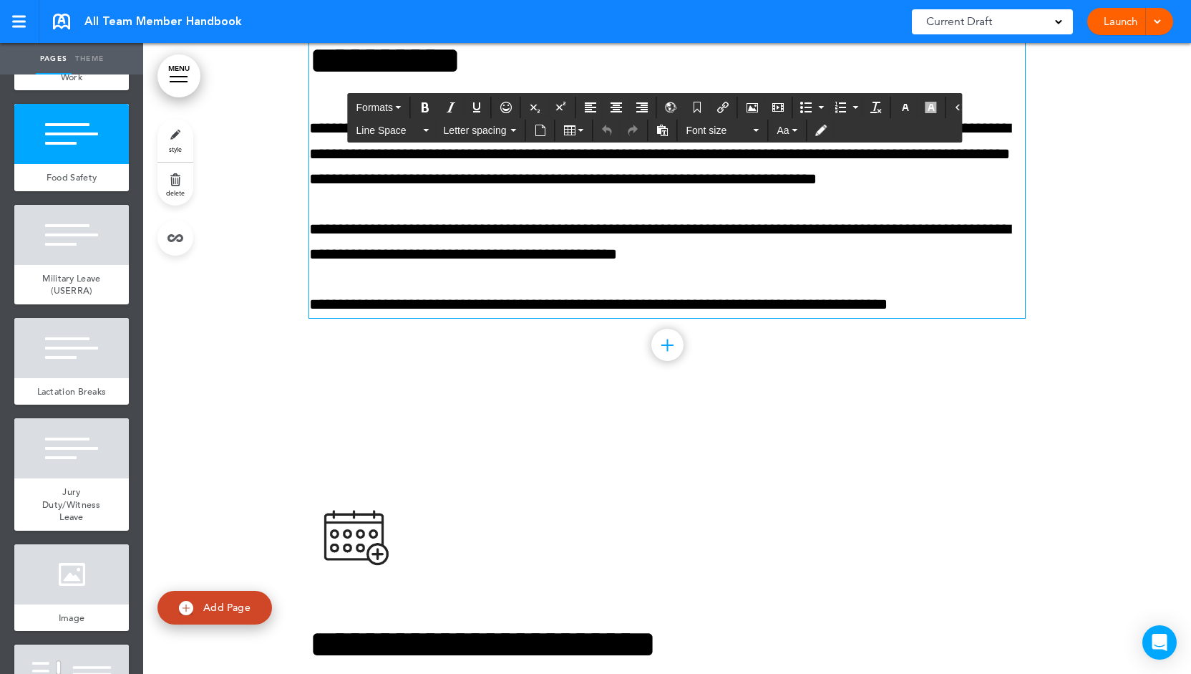
scroll to position [39266, 0]
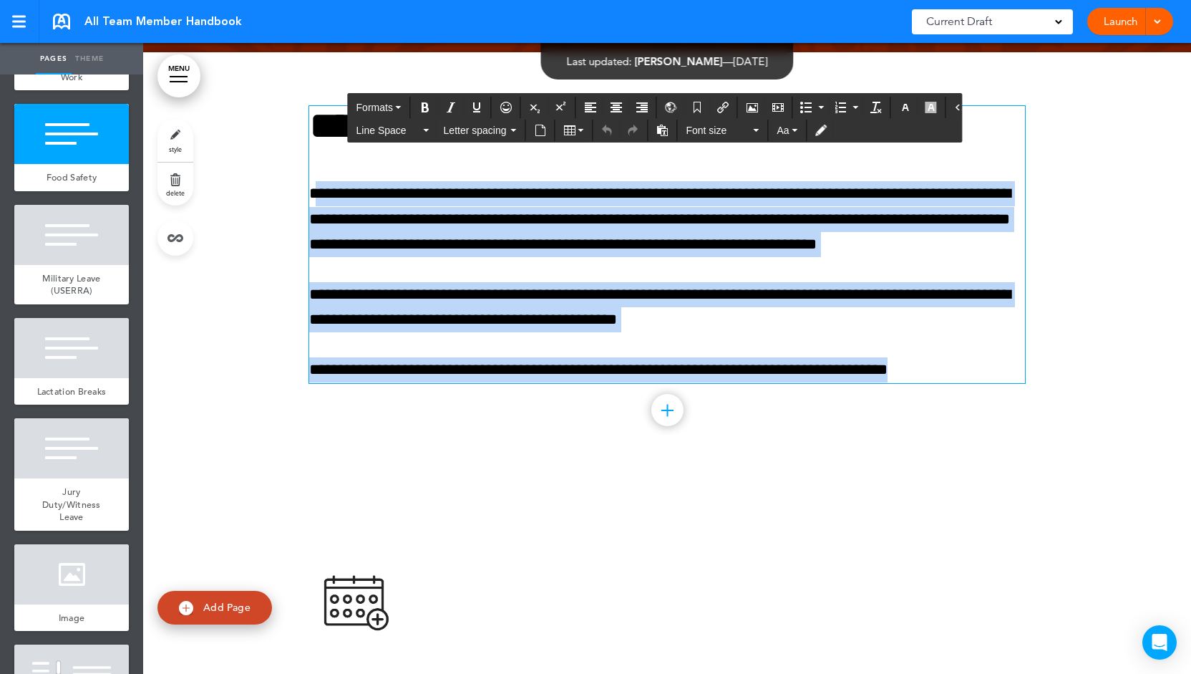
drag, startPoint x: 953, startPoint y: 503, endPoint x: 312, endPoint y: 298, distance: 673.4
click at [312, 298] on div "**********" at bounding box center [667, 244] width 716 height 276
click at [486, 257] on p "**********" at bounding box center [667, 219] width 716 height 76
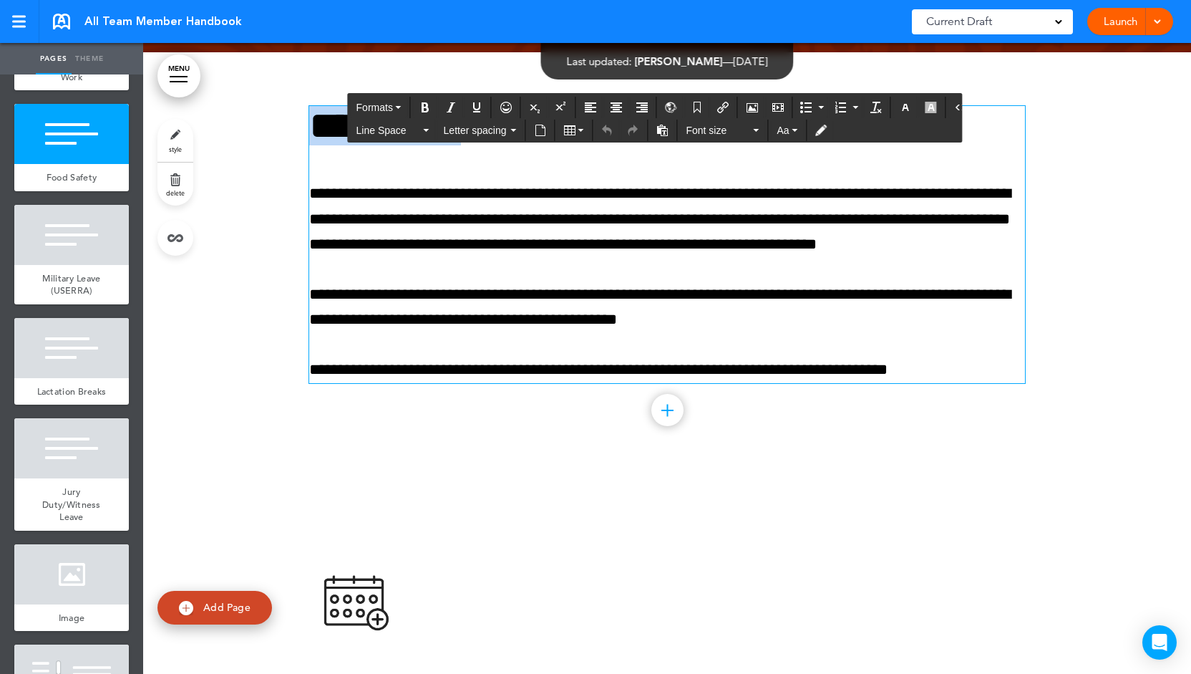
drag, startPoint x: 543, startPoint y: 261, endPoint x: 294, endPoint y: 243, distance: 249.0
click at [294, 243] on div "**********" at bounding box center [667, 261] width 1048 height 419
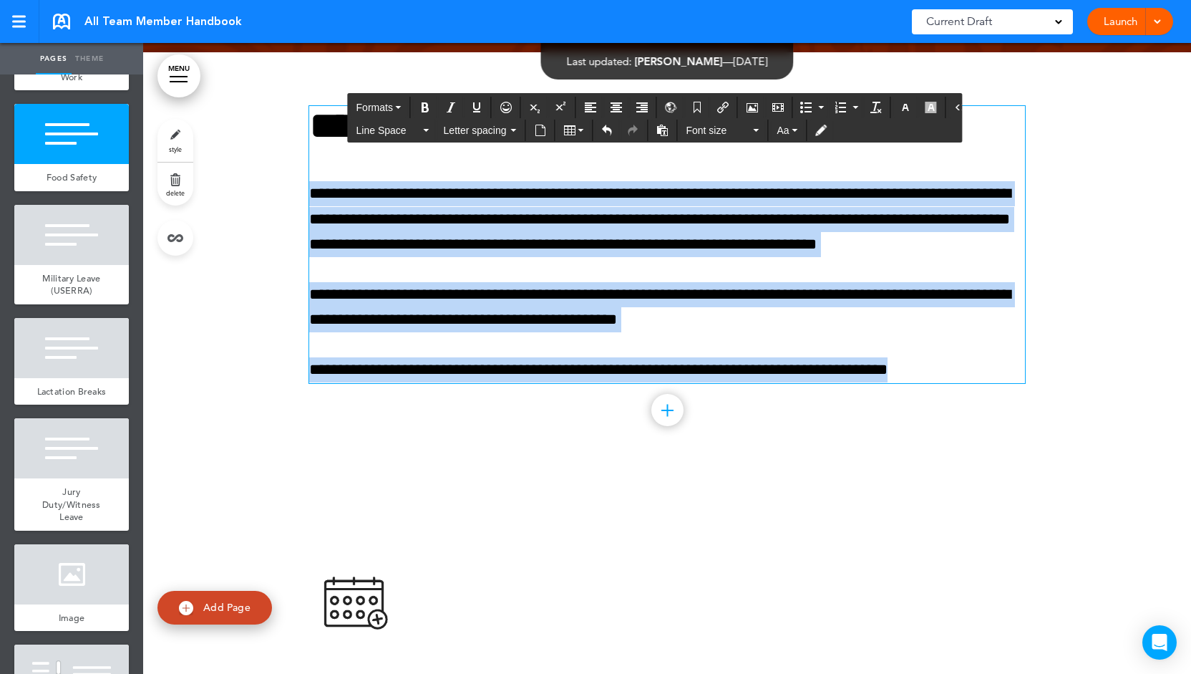
drag, startPoint x: 943, startPoint y: 509, endPoint x: 276, endPoint y: 337, distance: 688.2
click at [276, 337] on div "**********" at bounding box center [667, 261] width 1048 height 419
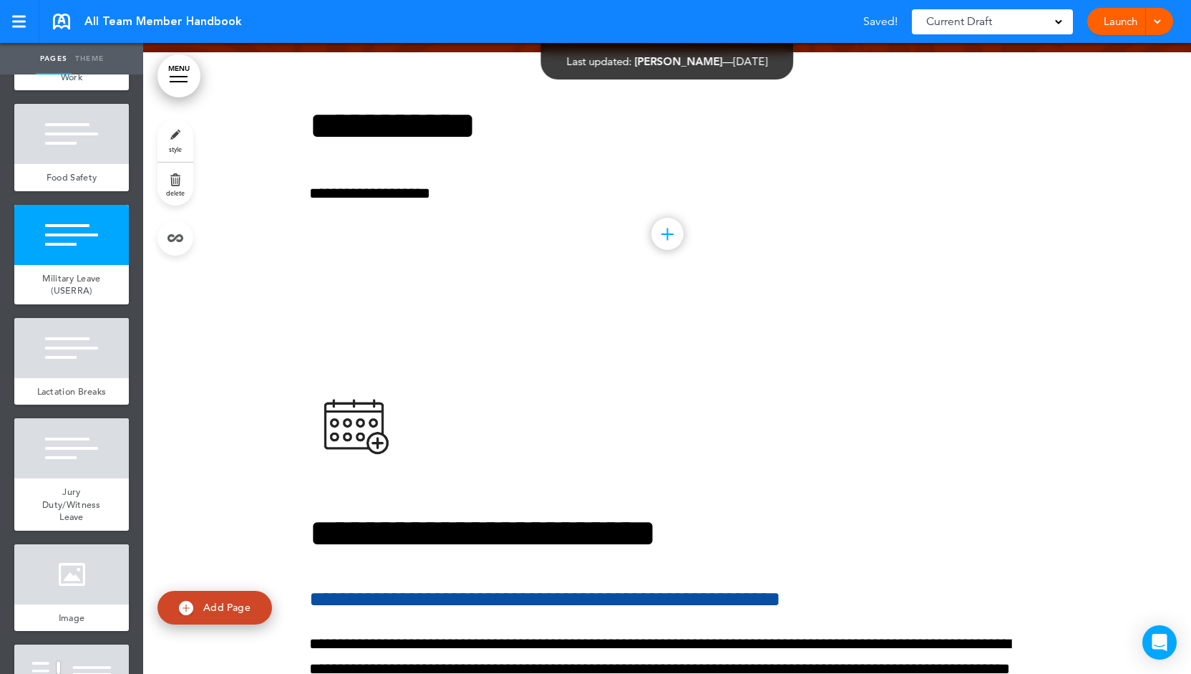
click at [216, 605] on span "Add Page" at bounding box center [226, 607] width 47 height 13
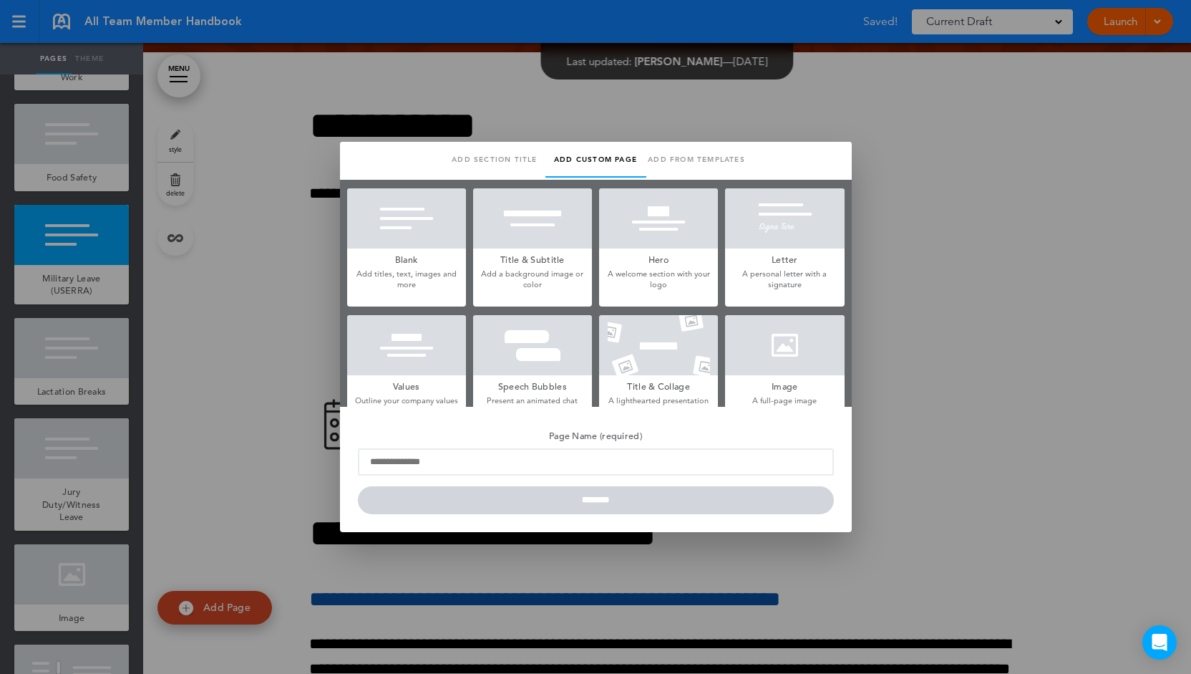
click at [501, 155] on link "Add section title" at bounding box center [494, 160] width 101 height 36
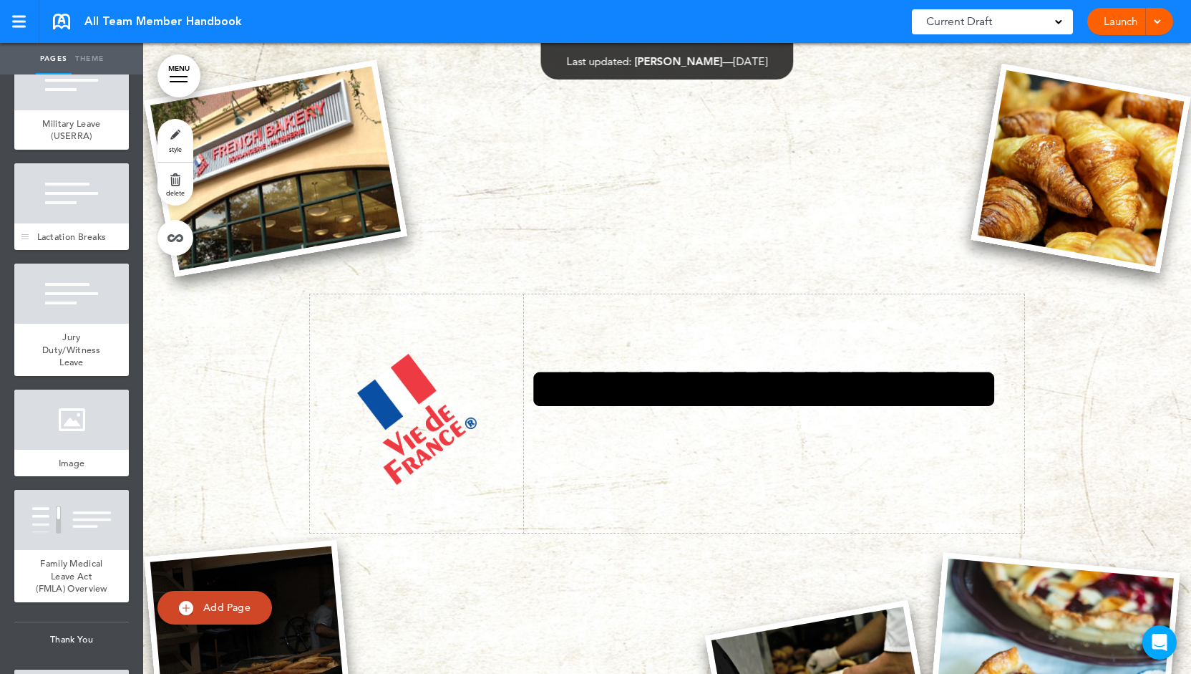
scroll to position [6914, 0]
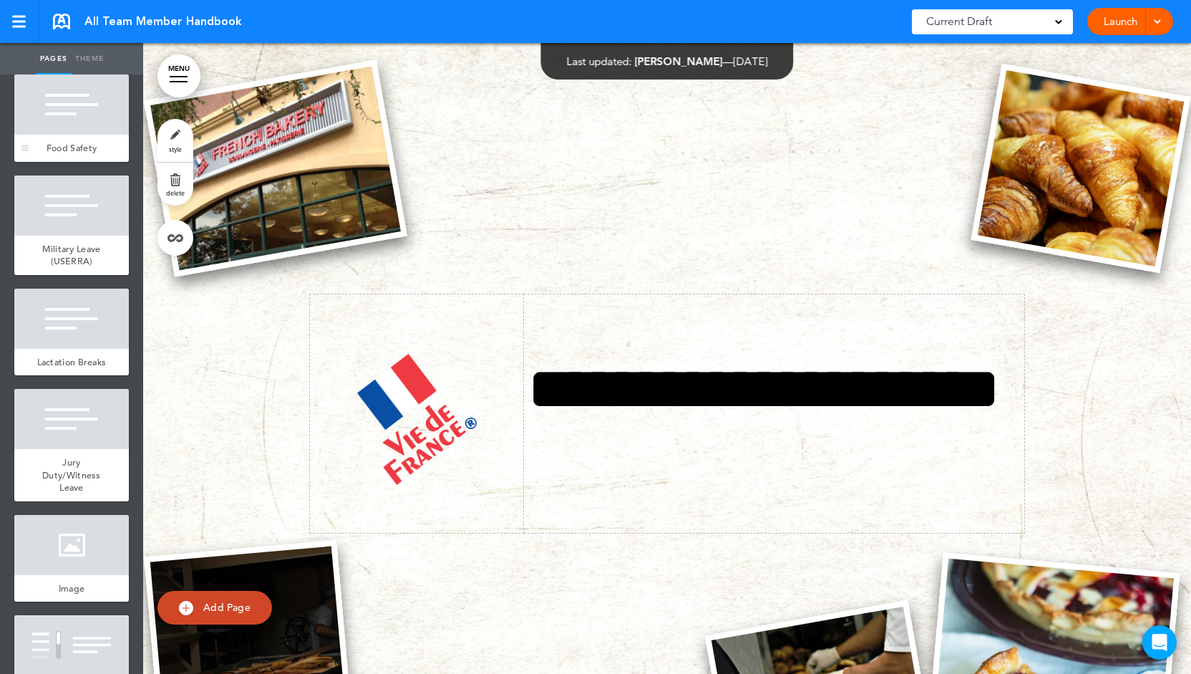
click at [92, 135] on div at bounding box center [71, 104] width 115 height 60
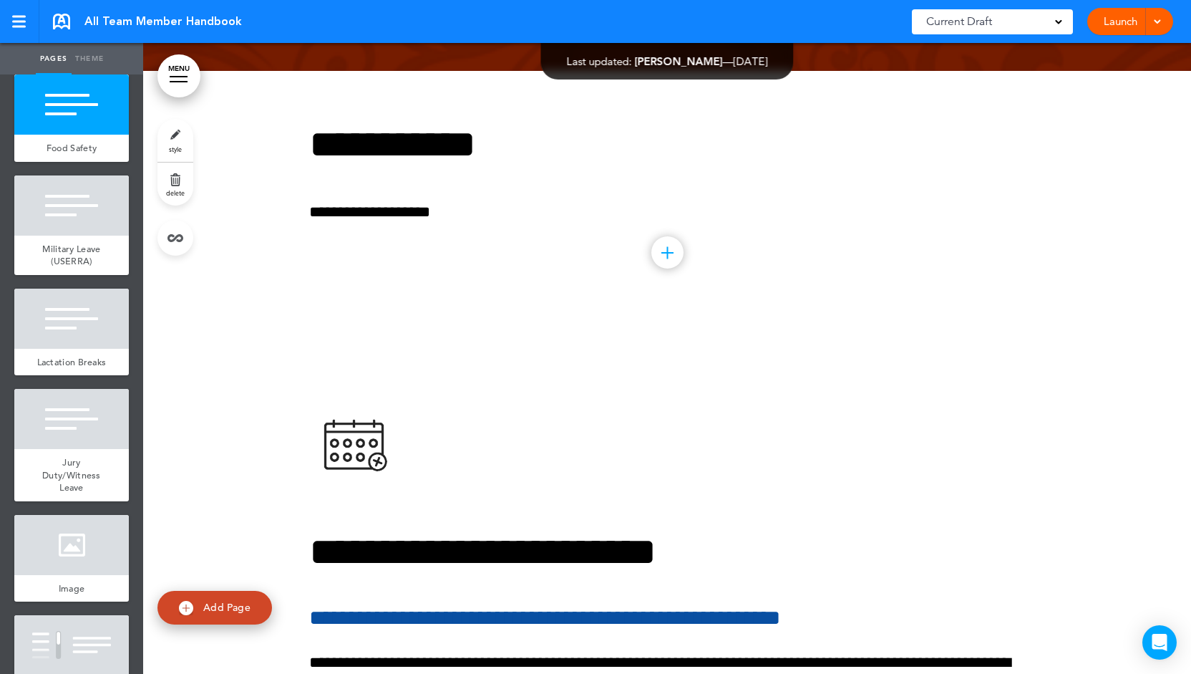
scroll to position [39409, 0]
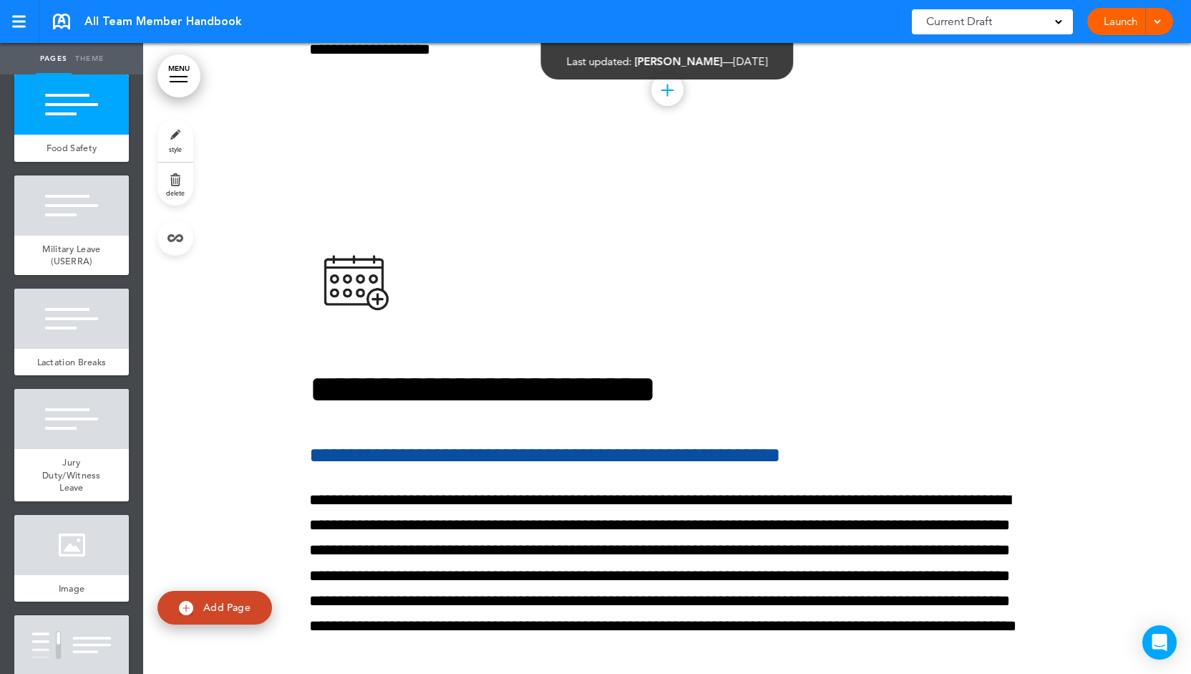
click at [170, 191] on span "delete" at bounding box center [175, 192] width 19 height 9
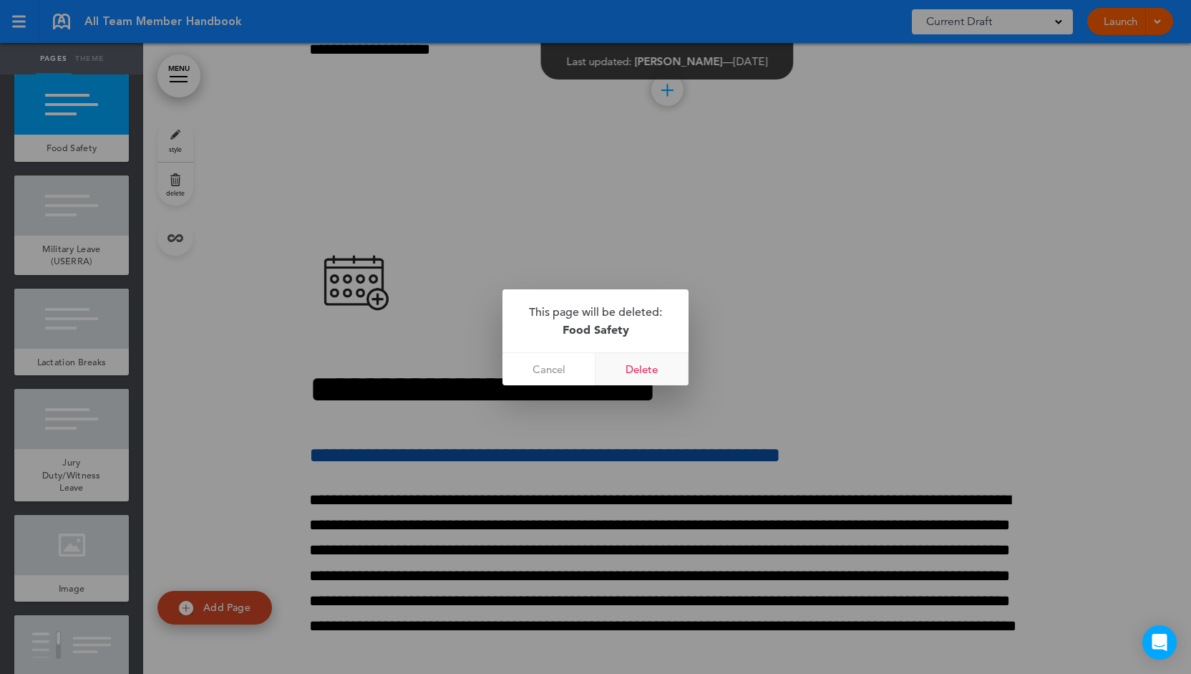
click at [645, 366] on link "Delete" at bounding box center [642, 369] width 93 height 32
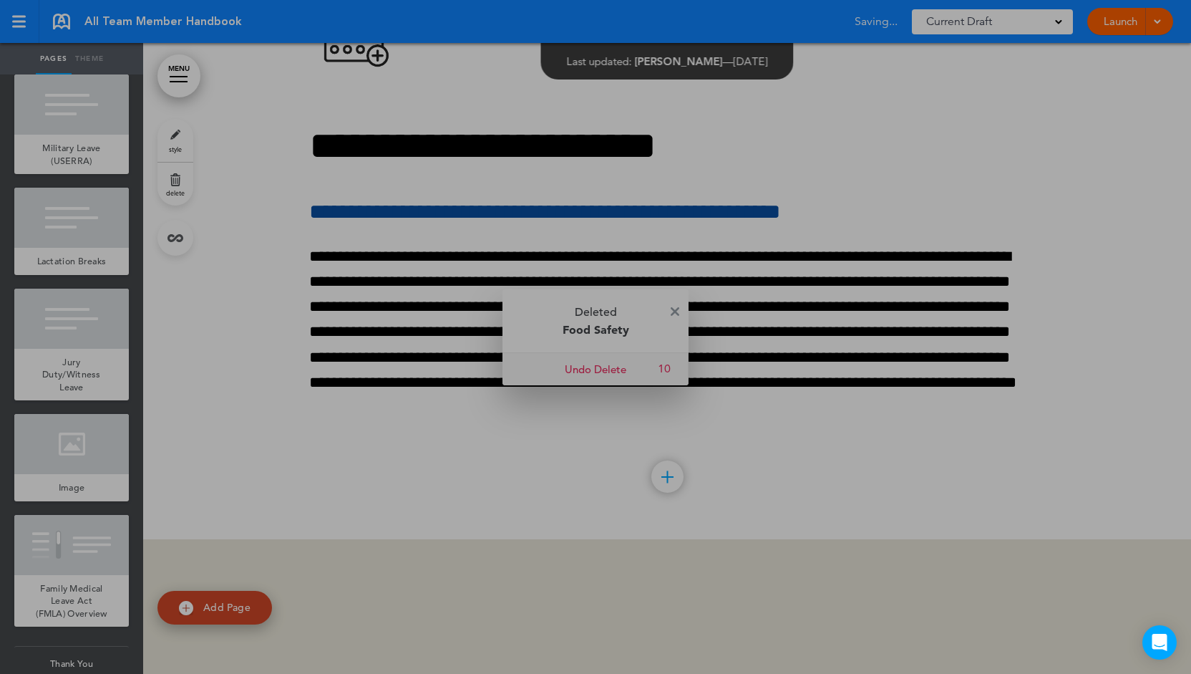
scroll to position [39166, 0]
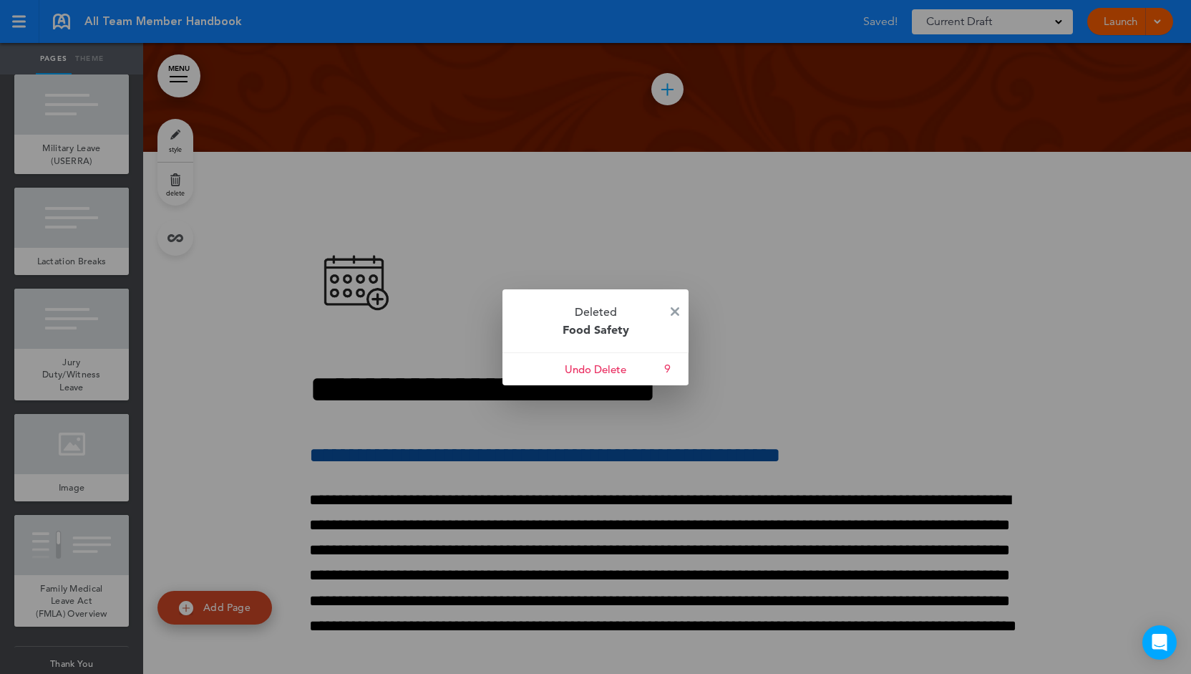
click at [673, 311] on img at bounding box center [675, 311] width 9 height 9
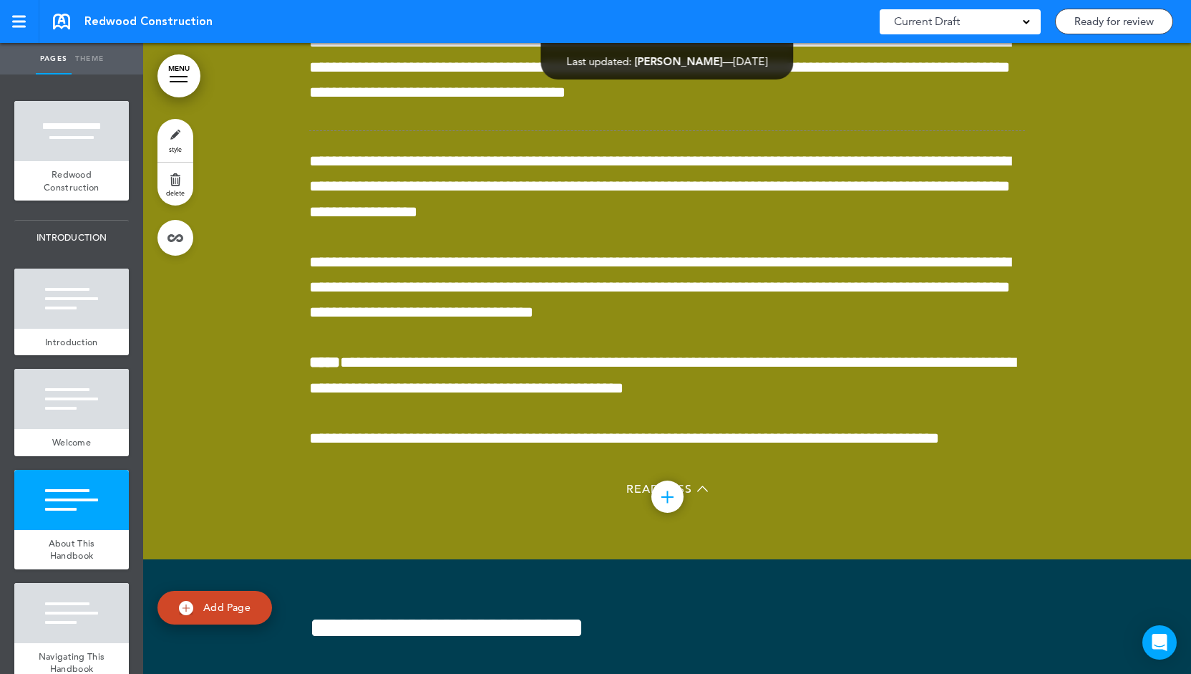
scroll to position [12383, 0]
